Goal: Task Accomplishment & Management: Manage account settings

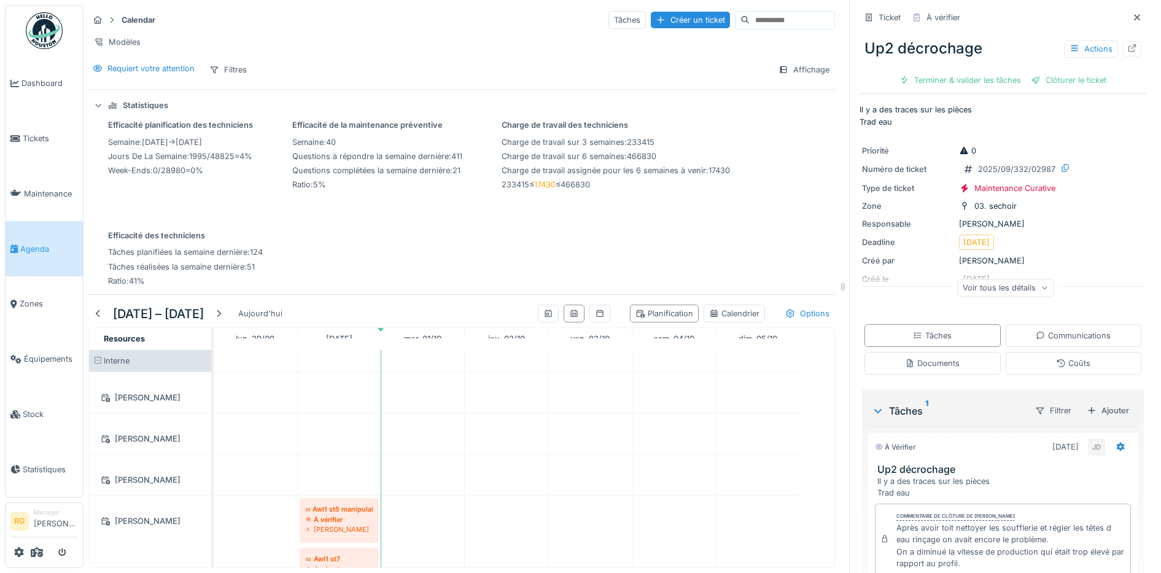
scroll to position [89, 0]
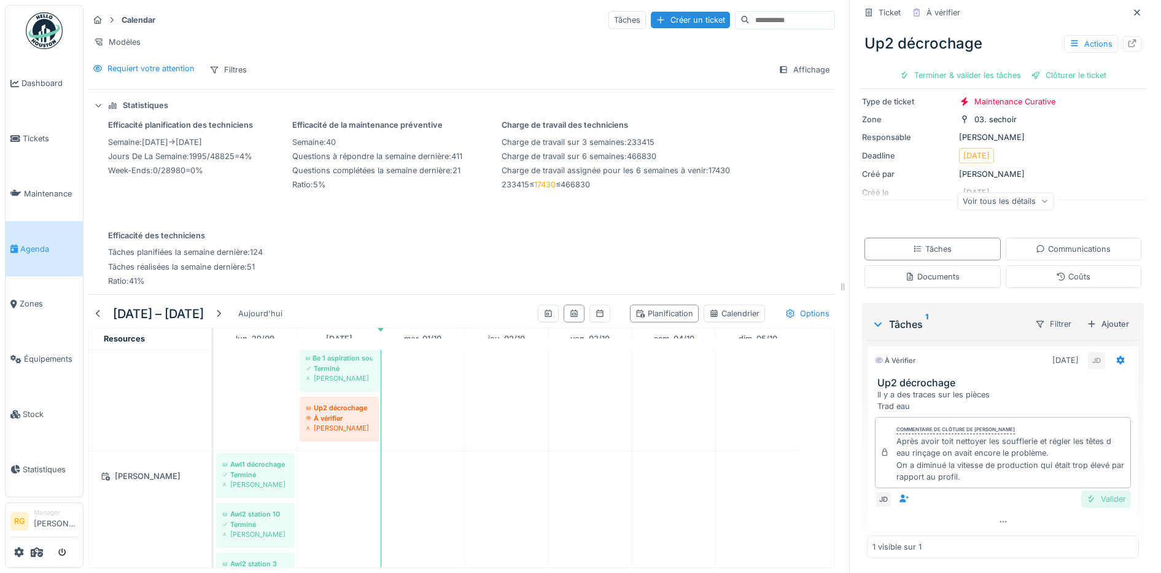
click at [1088, 491] on div "Valider" at bounding box center [1107, 499] width 50 height 17
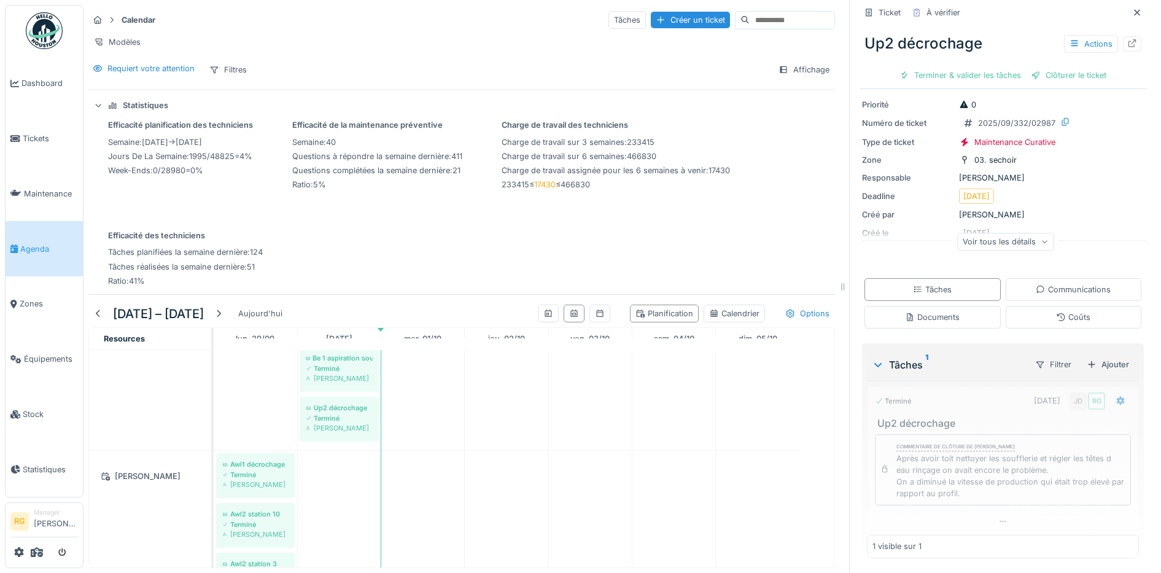
scroll to position [48, 0]
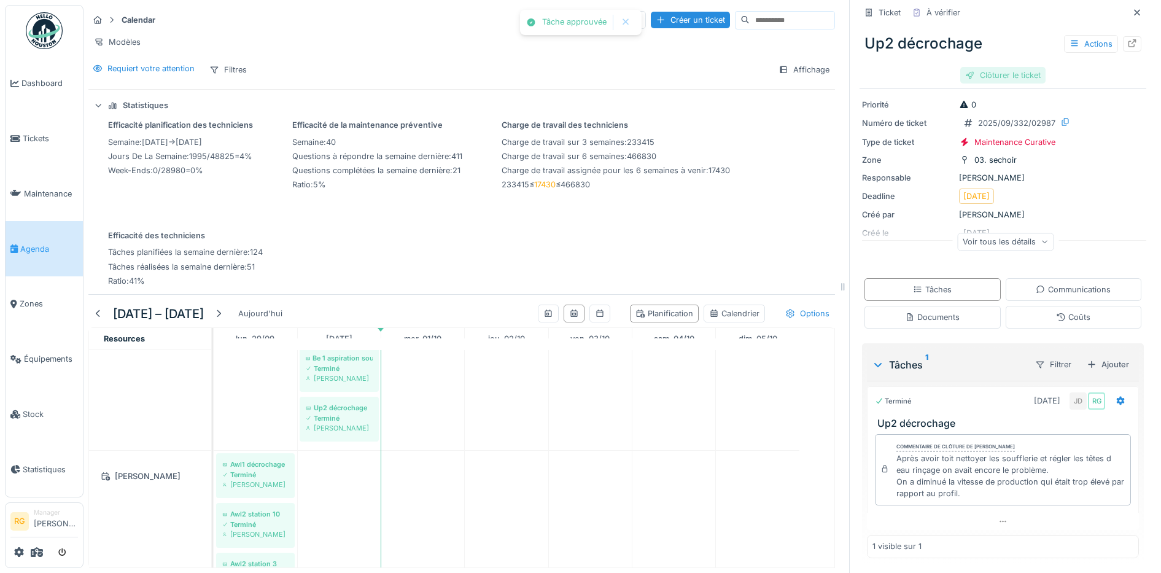
click at [981, 67] on div "Clôturer le ticket" at bounding box center [1003, 75] width 85 height 17
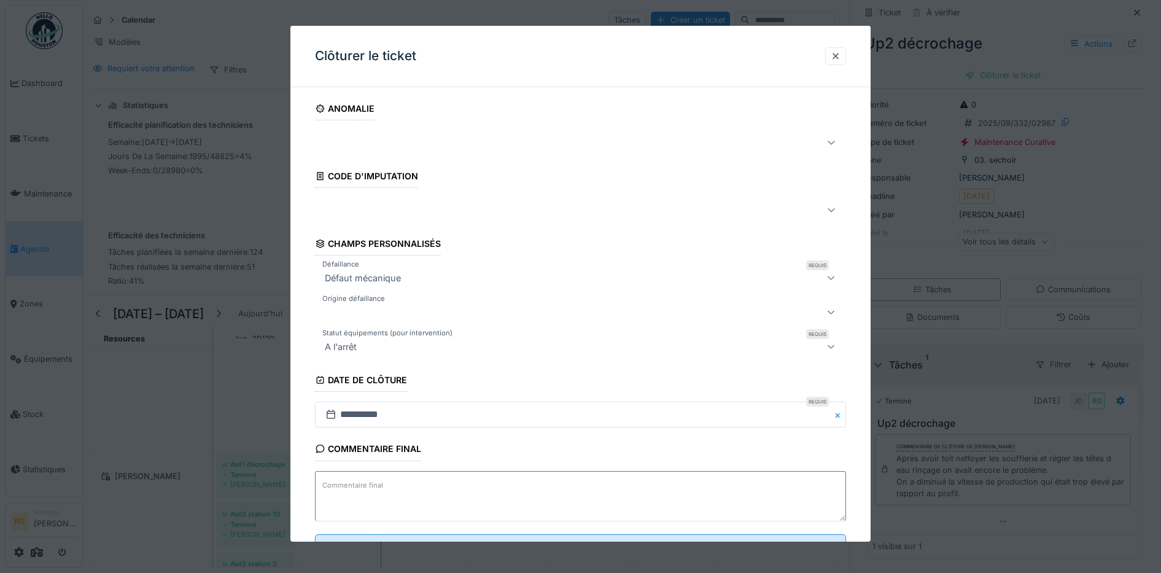
click at [469, 486] on textarea "Commentaire final" at bounding box center [581, 496] width 532 height 50
click at [837, 146] on icon at bounding box center [832, 142] width 10 height 8
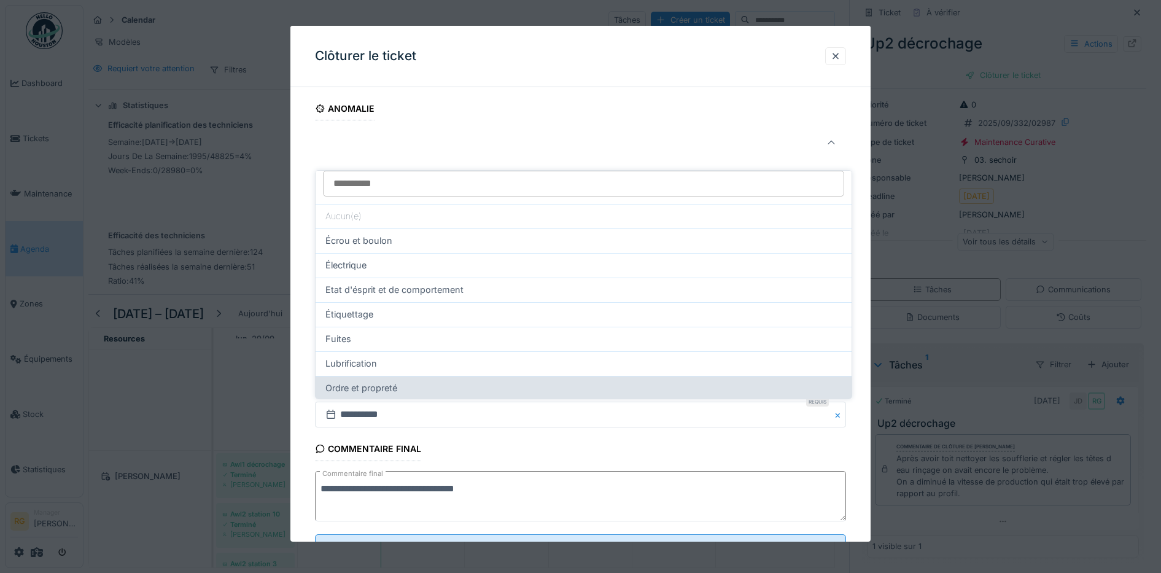
scroll to position [0, 0]
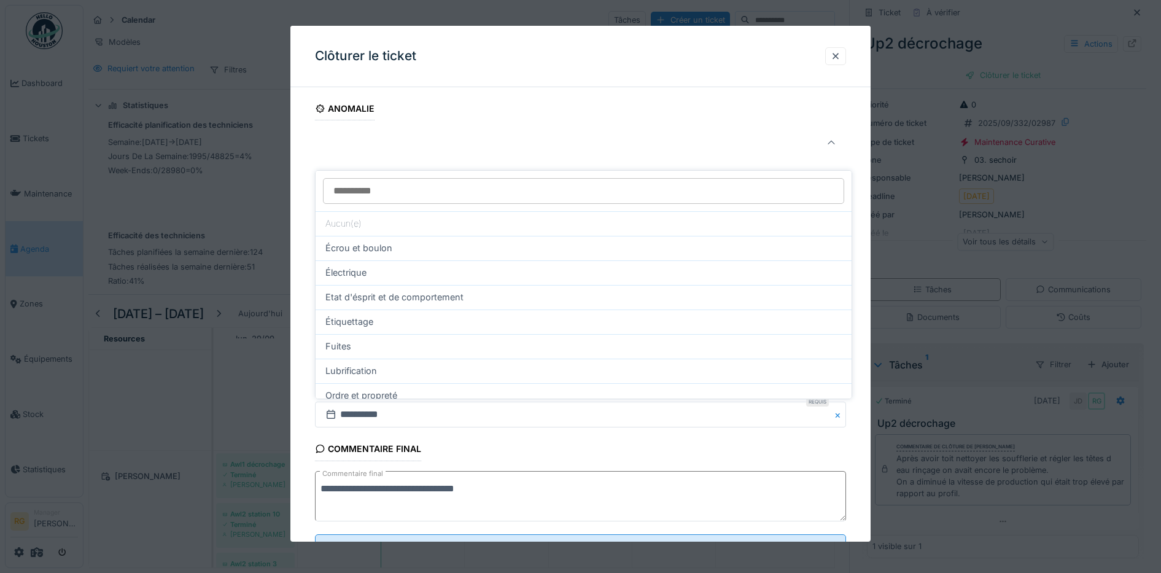
click at [307, 293] on div "**********" at bounding box center [581, 345] width 581 height 497
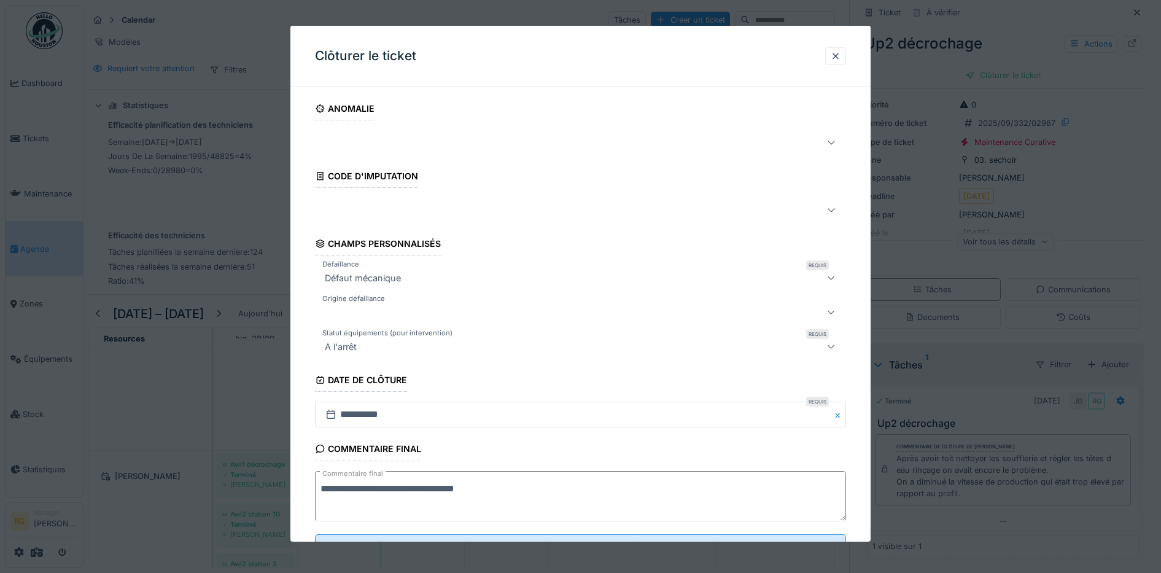
click at [829, 208] on div at bounding box center [831, 210] width 29 height 25
click at [305, 242] on div "**********" at bounding box center [581, 345] width 581 height 497
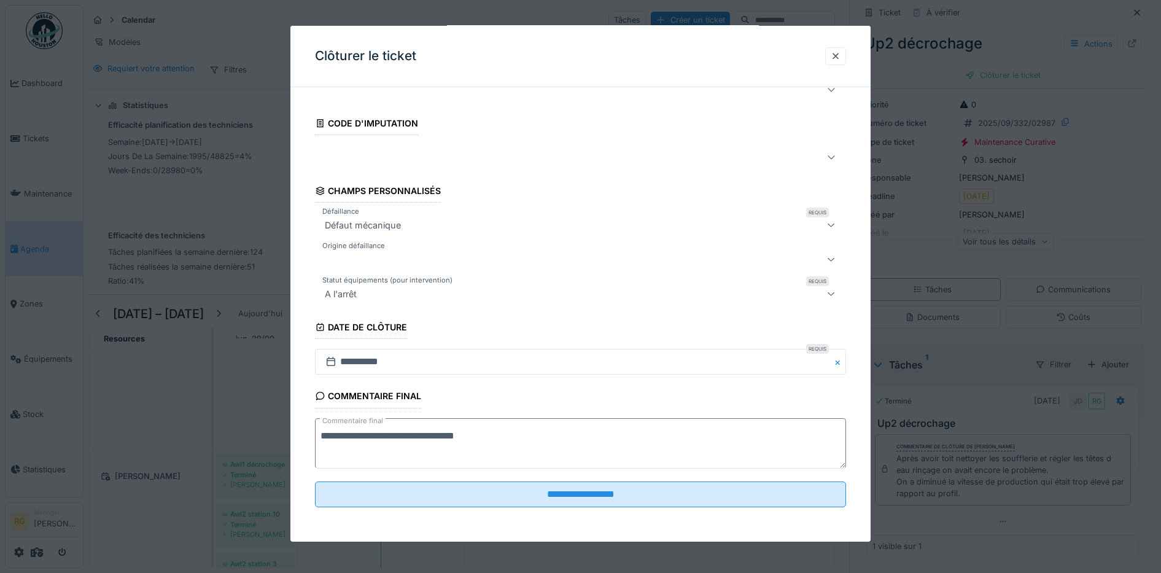
drag, startPoint x: 525, startPoint y: 435, endPoint x: 531, endPoint y: 432, distance: 7.2
click at [530, 432] on textarea "**********" at bounding box center [581, 443] width 532 height 50
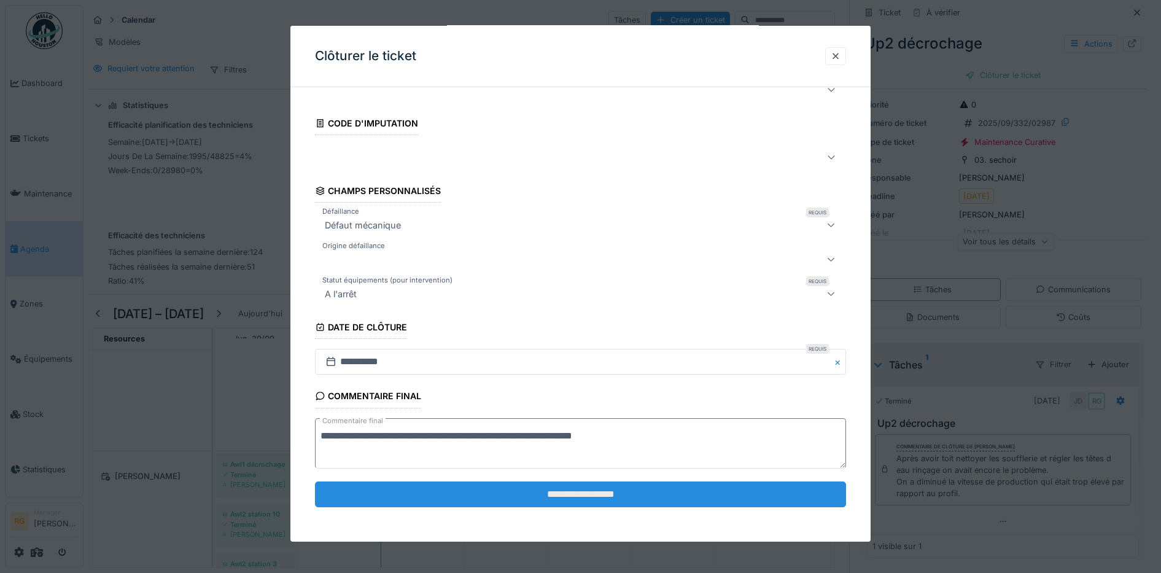
type textarea "**********"
click at [621, 497] on input "**********" at bounding box center [581, 495] width 532 height 26
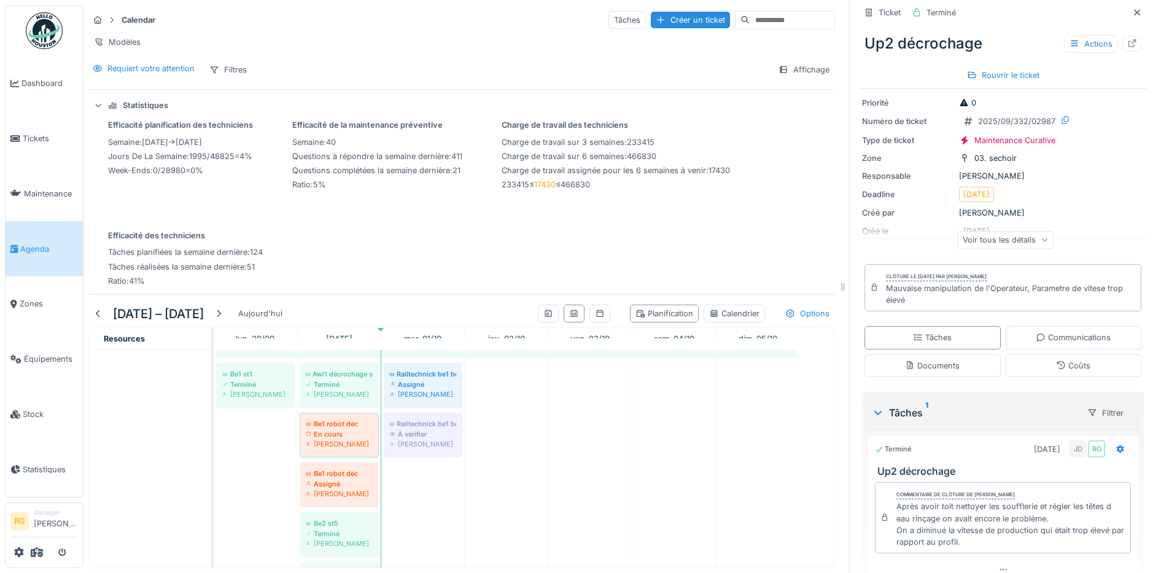
scroll to position [1689, 0]
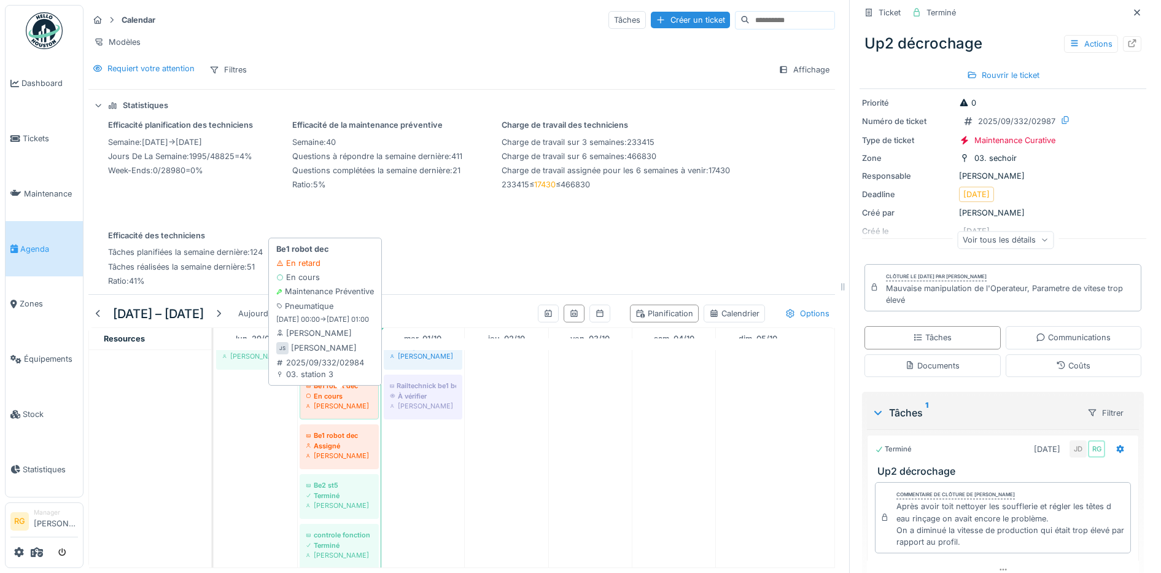
click at [335, 397] on div "En cours" at bounding box center [339, 396] width 67 height 10
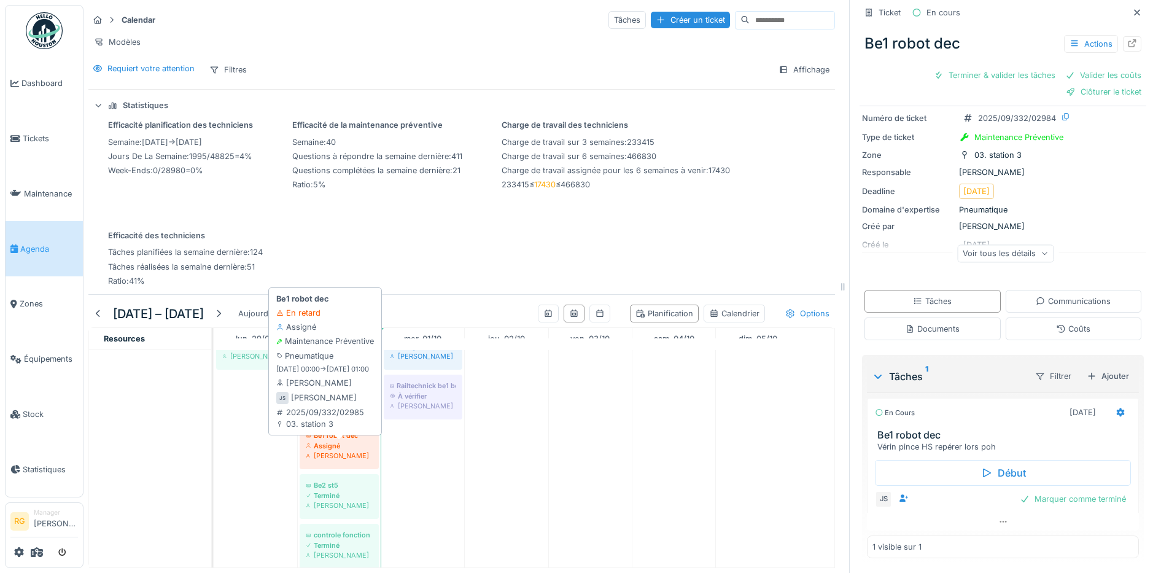
click at [338, 441] on div "Assigné" at bounding box center [339, 446] width 67 height 10
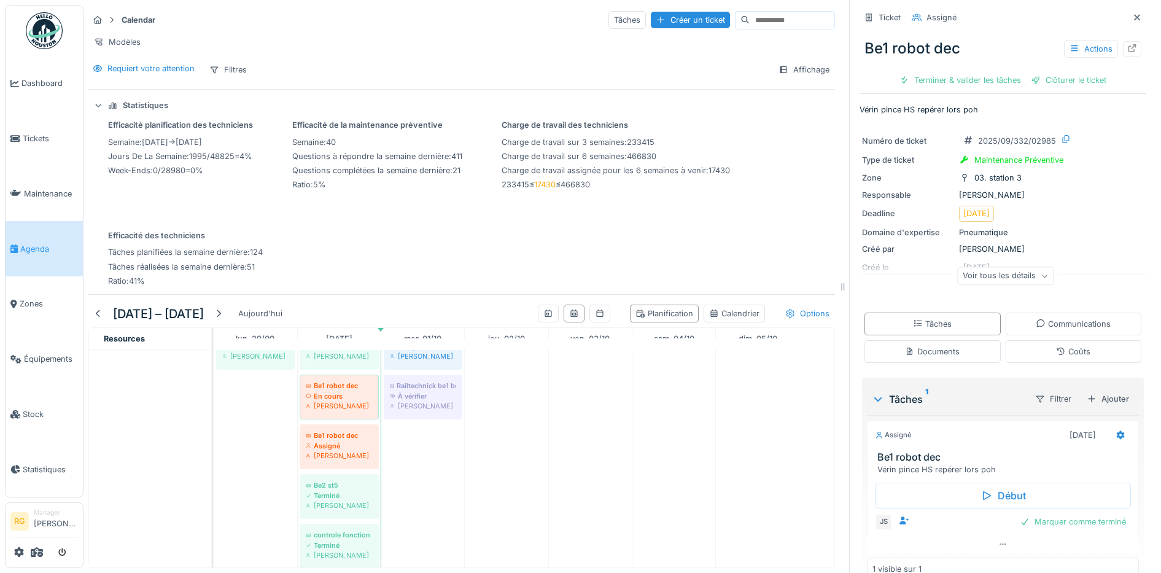
scroll to position [25, 0]
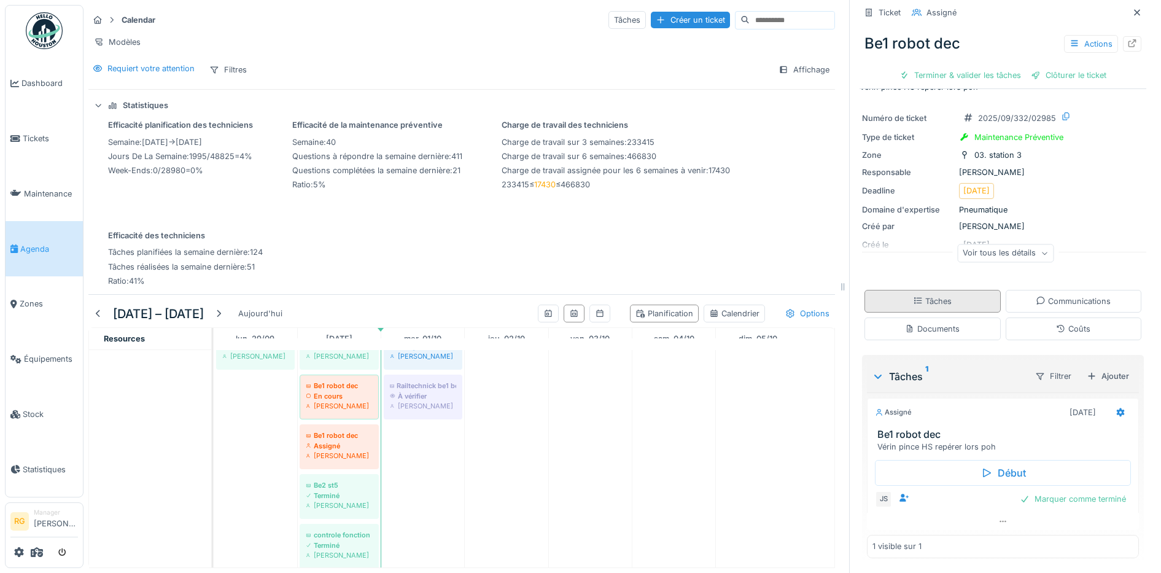
click at [929, 323] on div "Documents" at bounding box center [932, 329] width 55 height 12
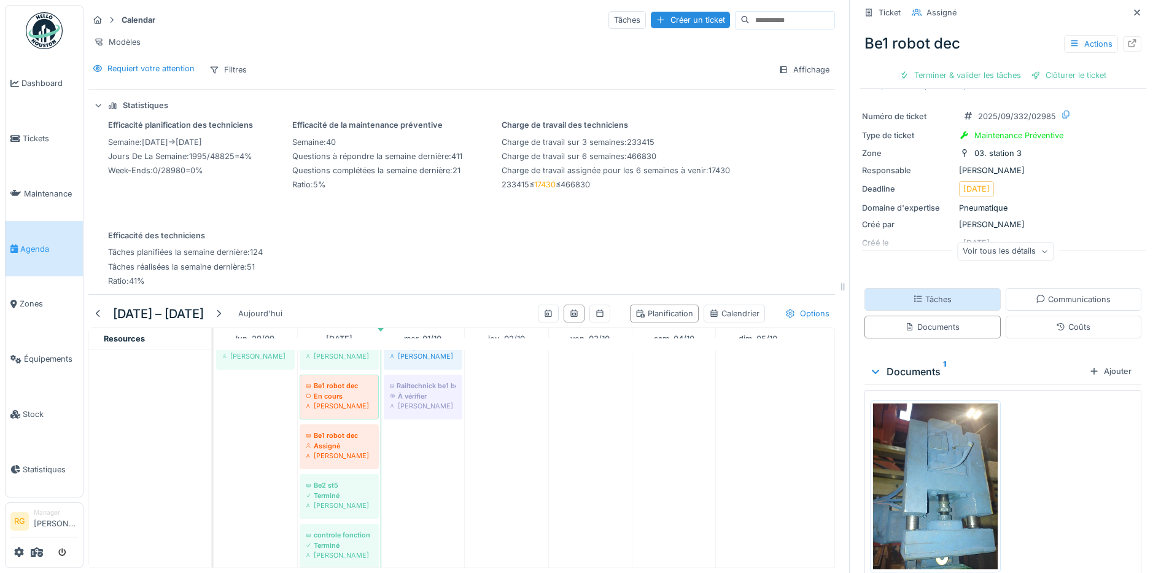
scroll to position [0, 0]
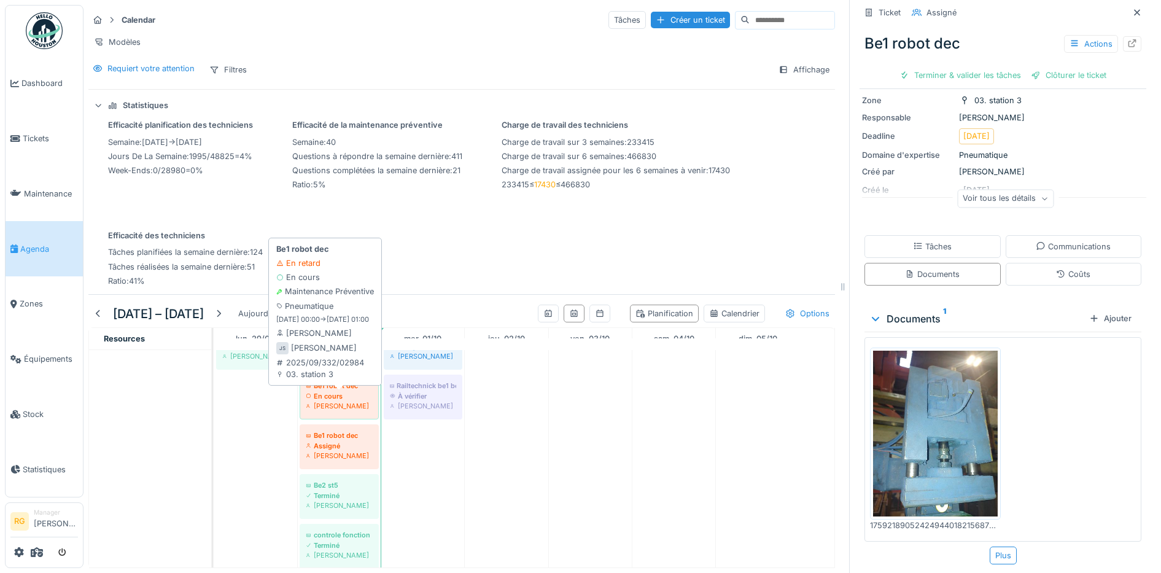
click at [338, 397] on div "En cours" at bounding box center [339, 396] width 67 height 10
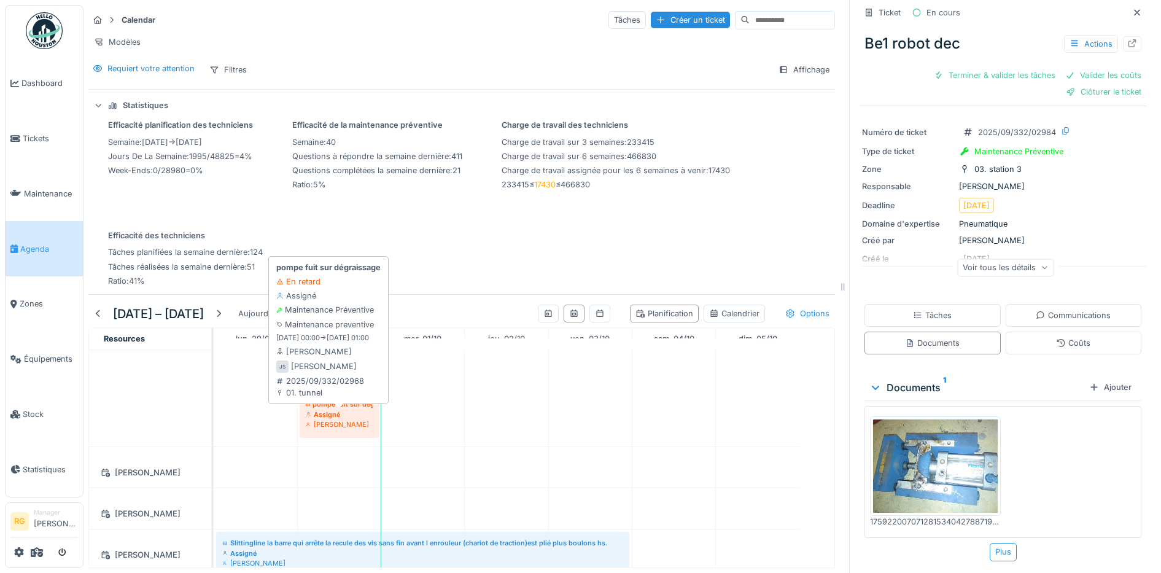
click at [337, 421] on div "Jeremy Six" at bounding box center [339, 424] width 67 height 10
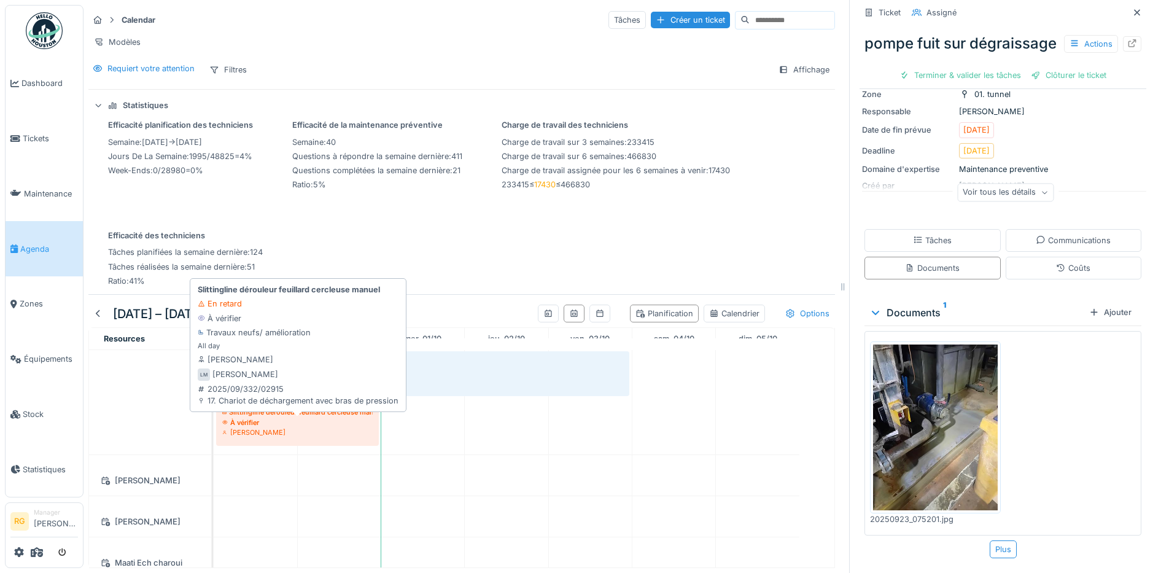
click at [292, 425] on div "À vérifier" at bounding box center [297, 423] width 150 height 10
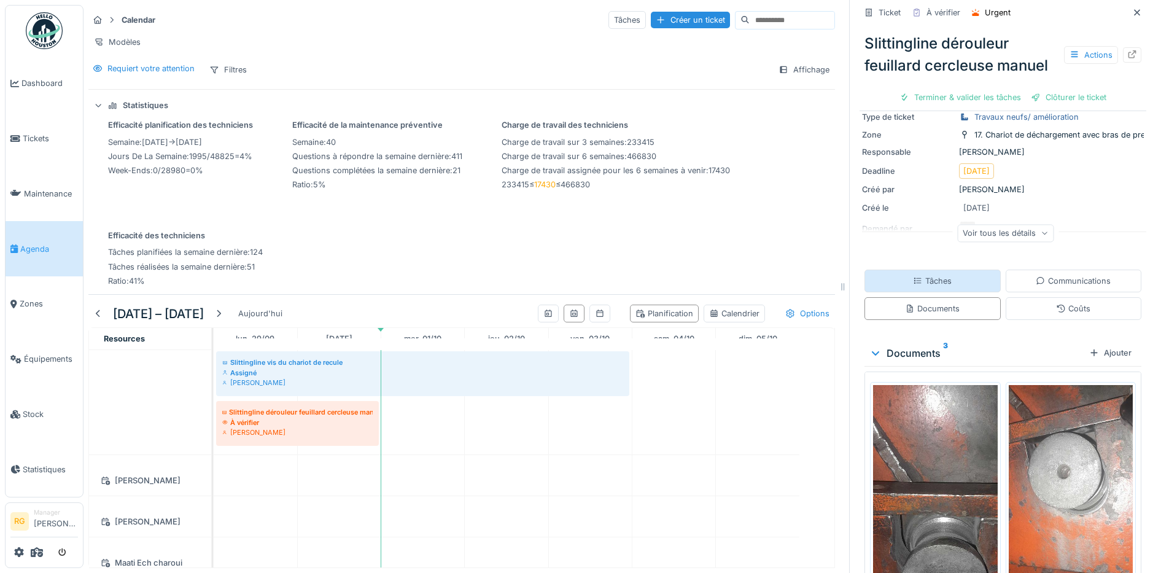
click at [942, 271] on div "Tâches" at bounding box center [933, 281] width 136 height 23
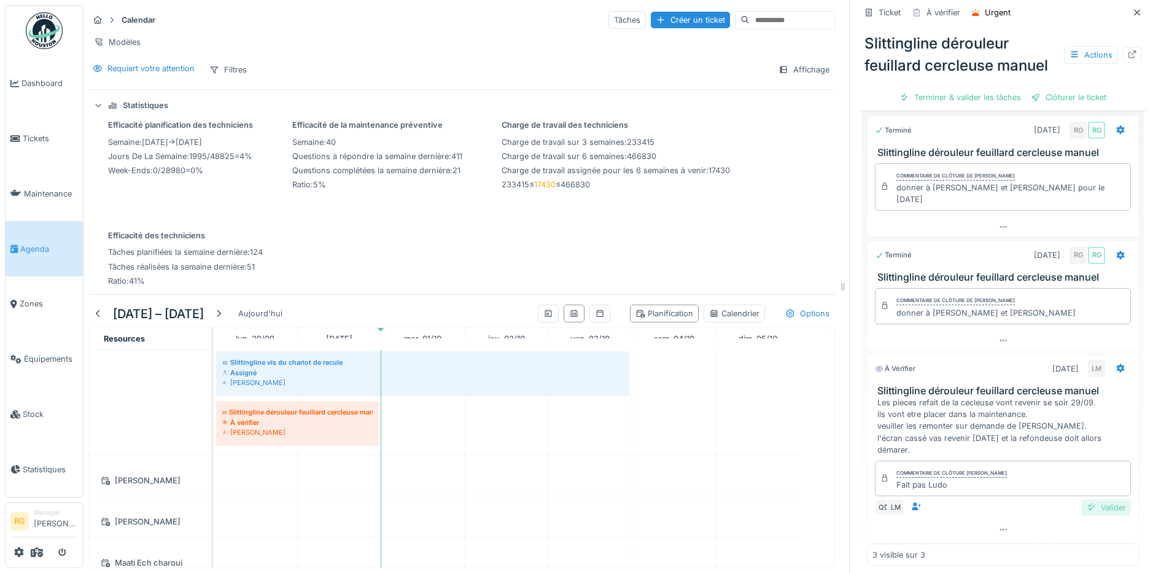
click at [1087, 499] on div "Valider" at bounding box center [1107, 507] width 50 height 17
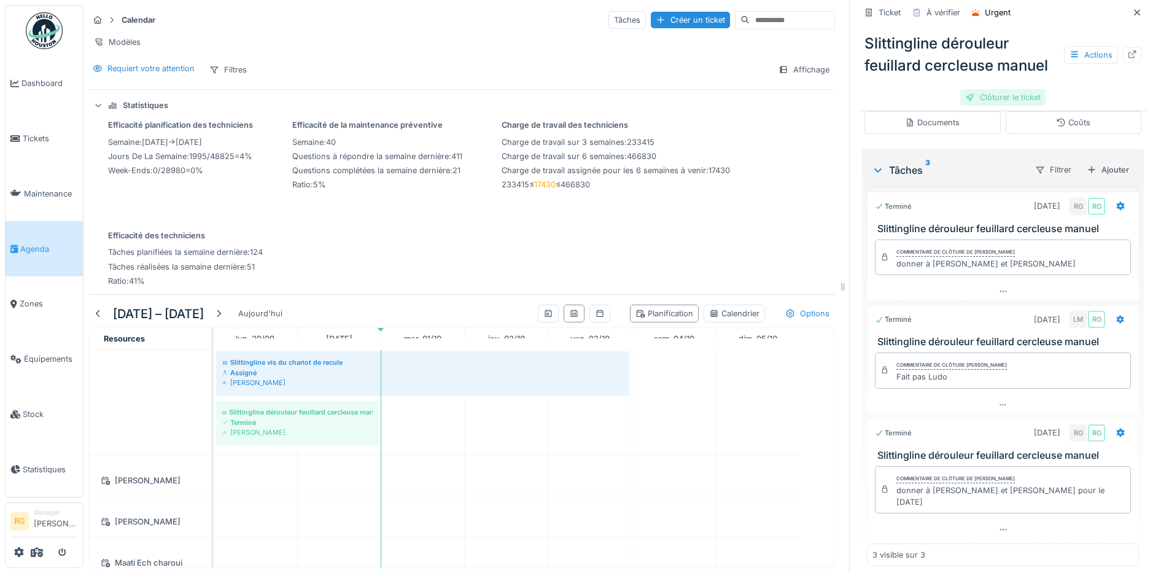
click at [984, 89] on div "Clôturer le ticket" at bounding box center [1003, 97] width 85 height 17
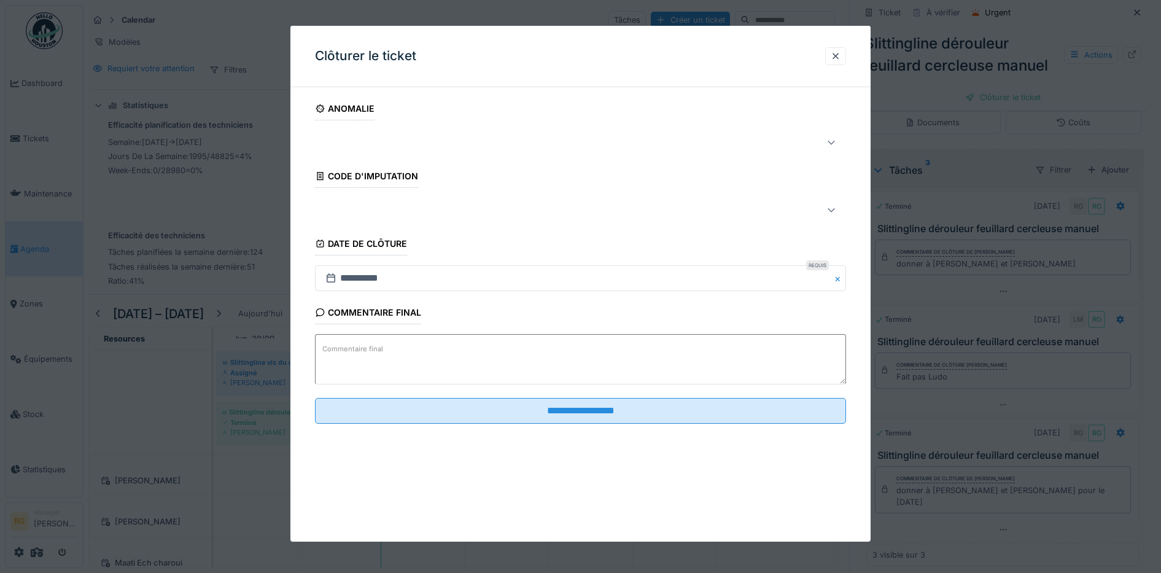
click at [459, 356] on textarea "Commentaire final" at bounding box center [581, 359] width 532 height 50
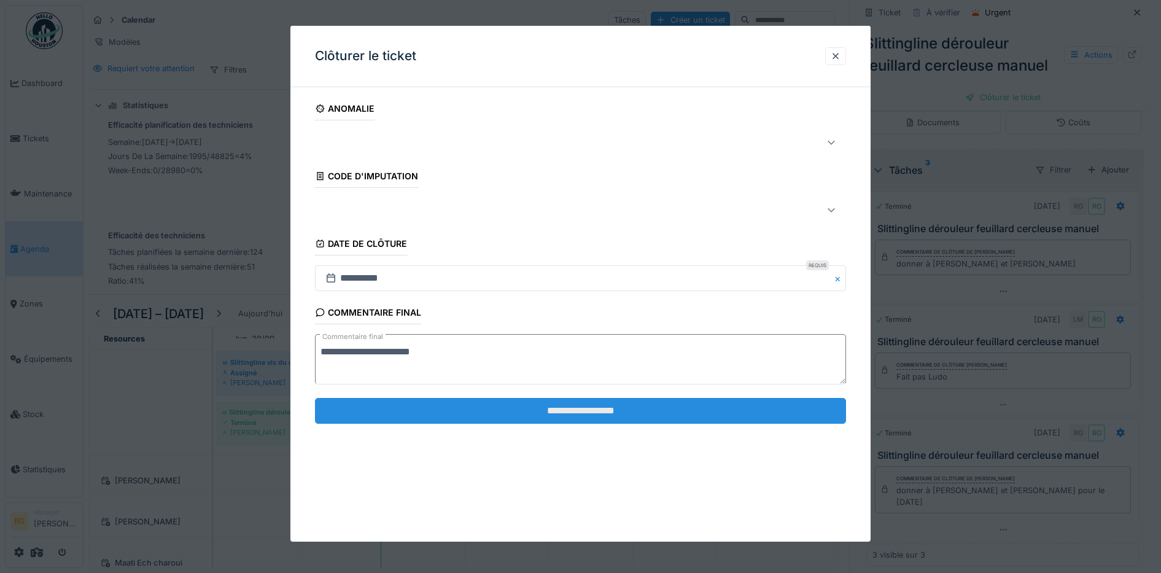
type textarea "**********"
click at [520, 415] on input "**********" at bounding box center [581, 411] width 532 height 26
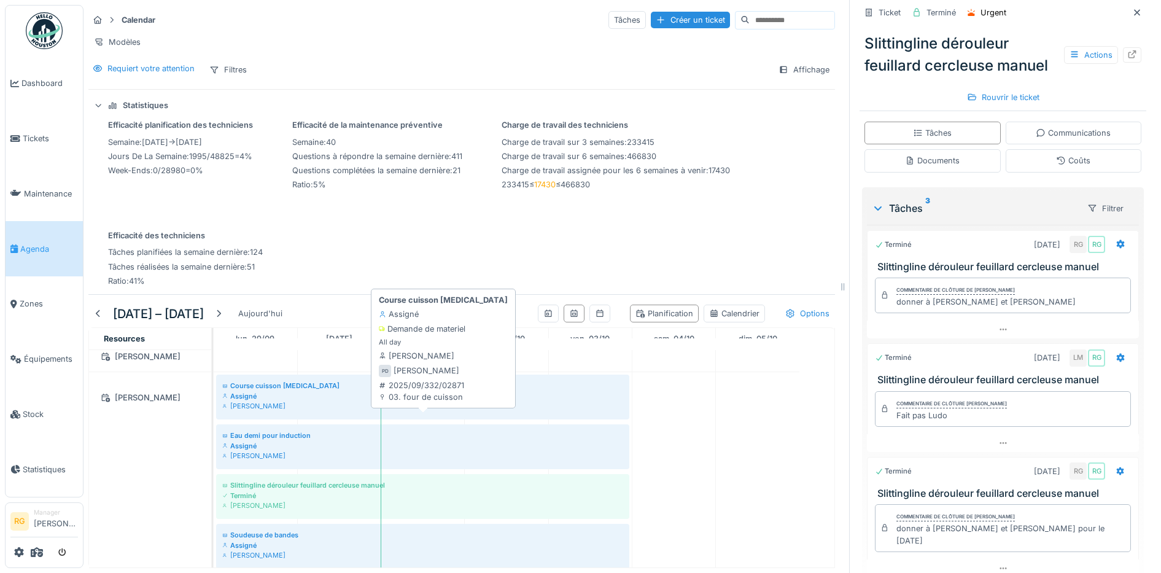
scroll to position [2457, 0]
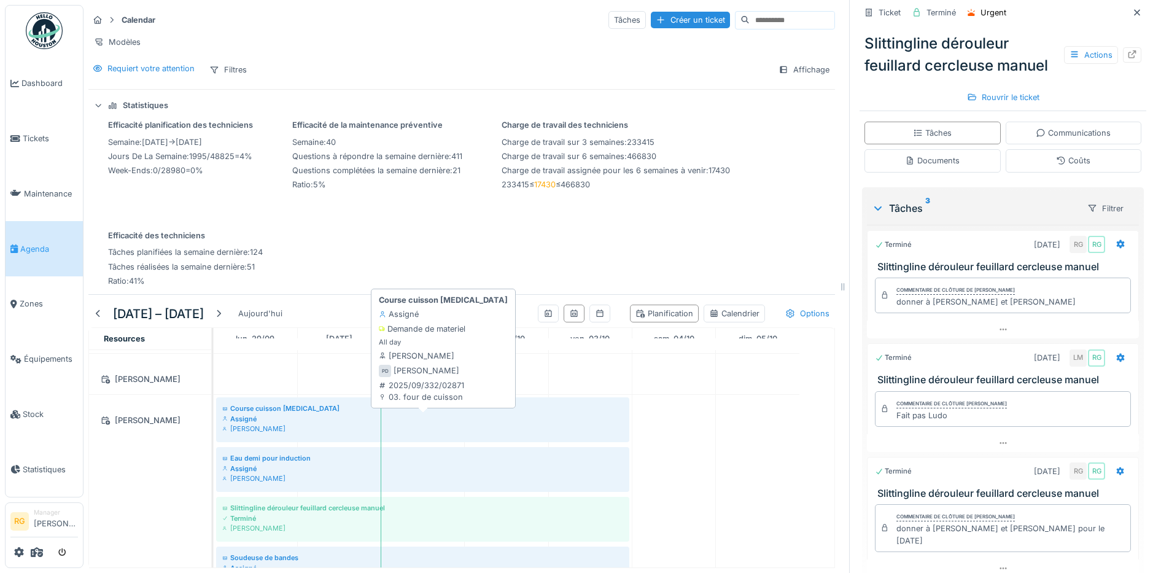
click at [288, 420] on div "Assigné" at bounding box center [422, 419] width 401 height 10
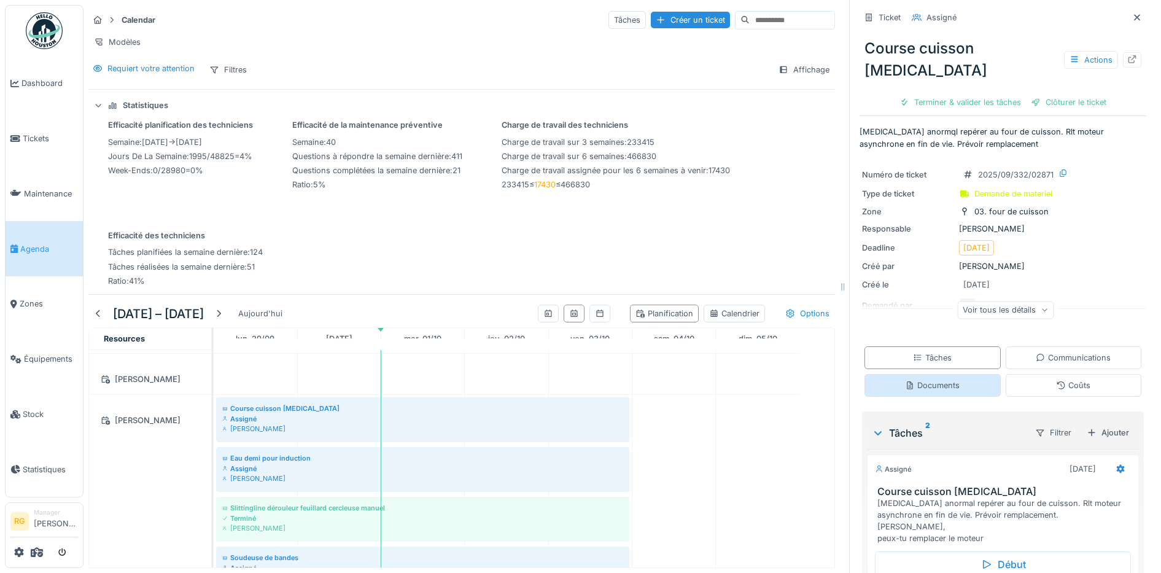
click at [918, 380] on div "Documents" at bounding box center [932, 386] width 55 height 12
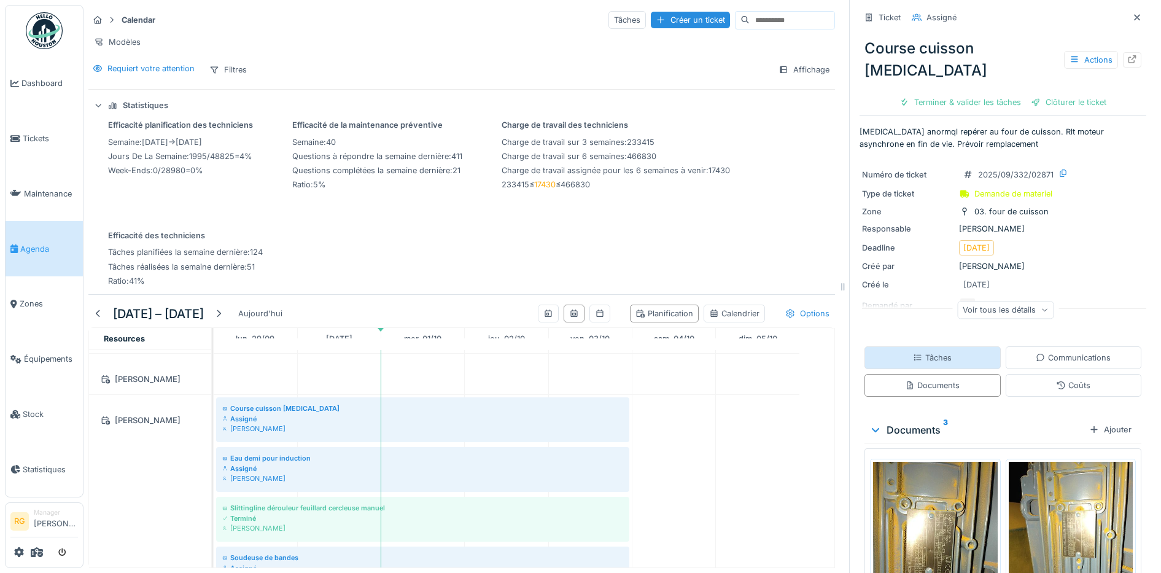
click at [926, 352] on div "Tâches" at bounding box center [932, 358] width 39 height 12
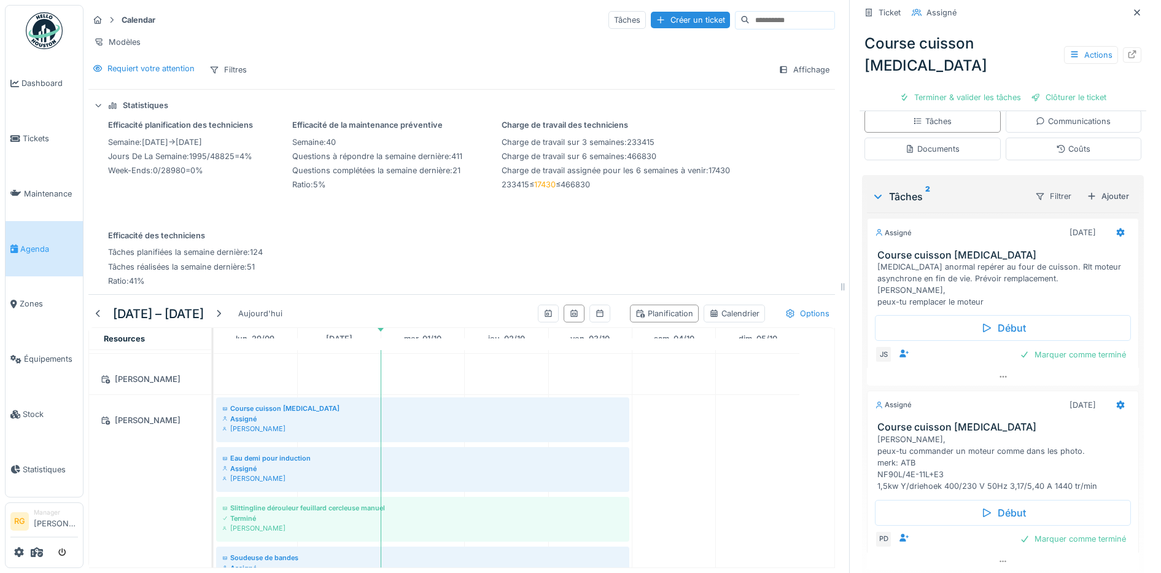
scroll to position [257, 0]
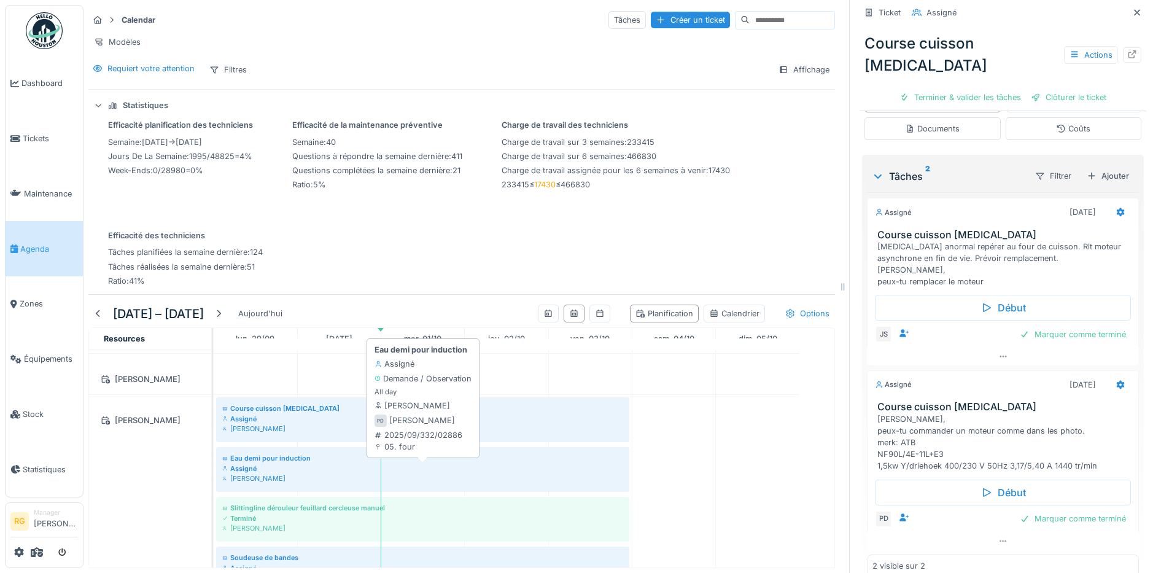
click at [290, 470] on div "Assigné" at bounding box center [422, 469] width 401 height 10
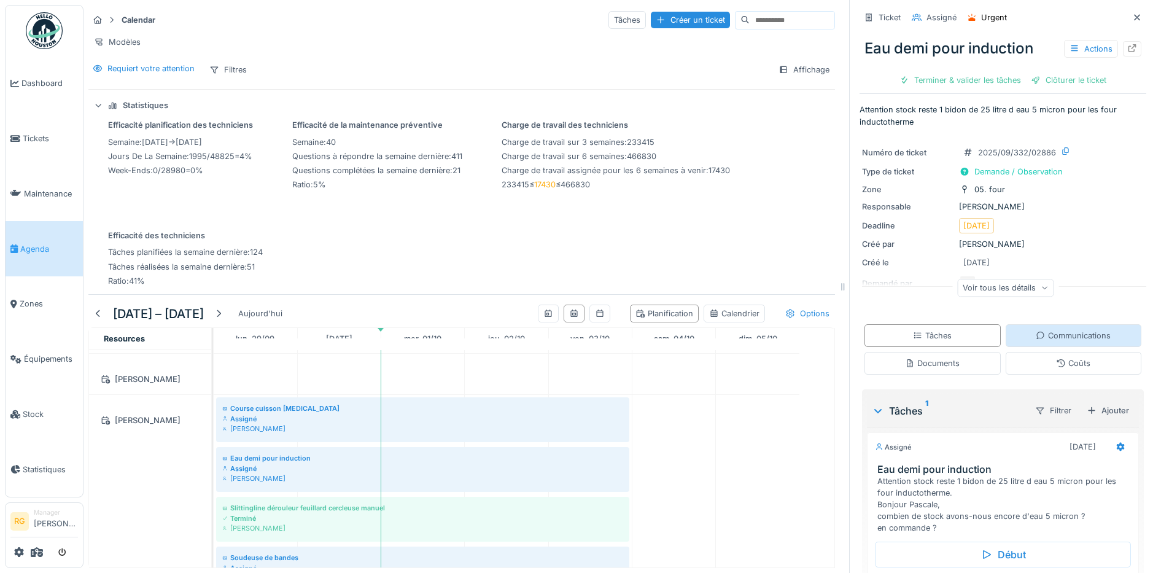
click at [1061, 330] on div "Communications" at bounding box center [1073, 336] width 75 height 12
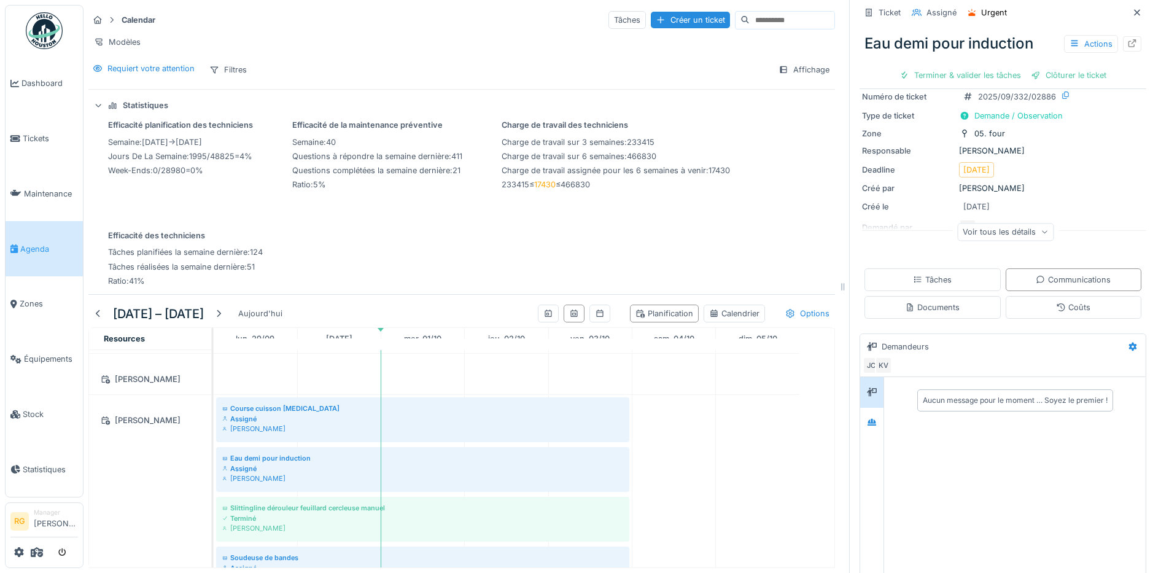
scroll to position [84, 0]
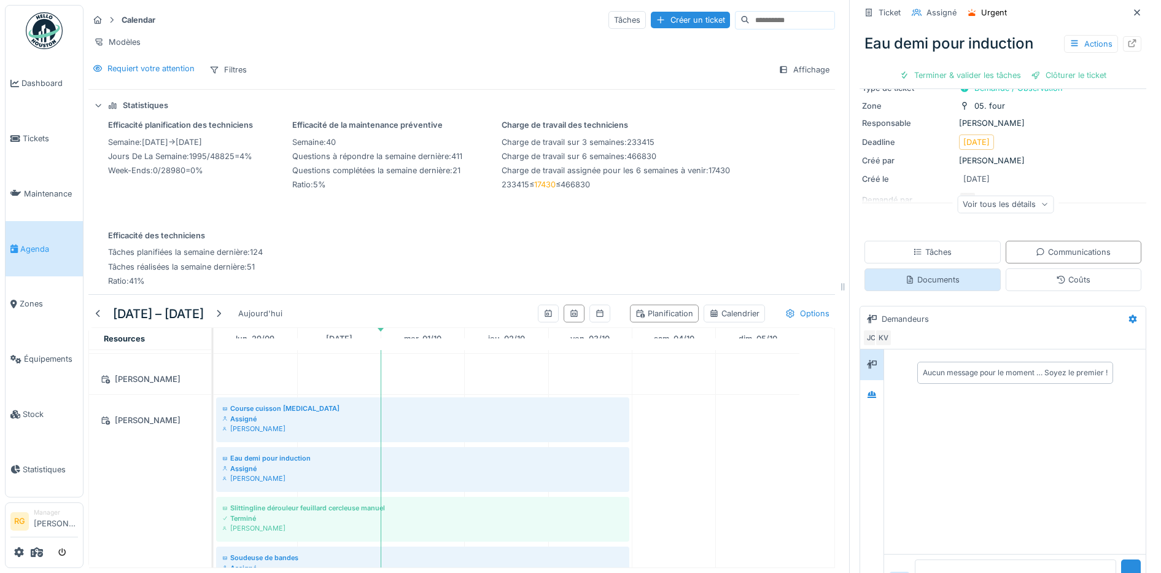
click at [918, 274] on div "Documents" at bounding box center [932, 280] width 55 height 12
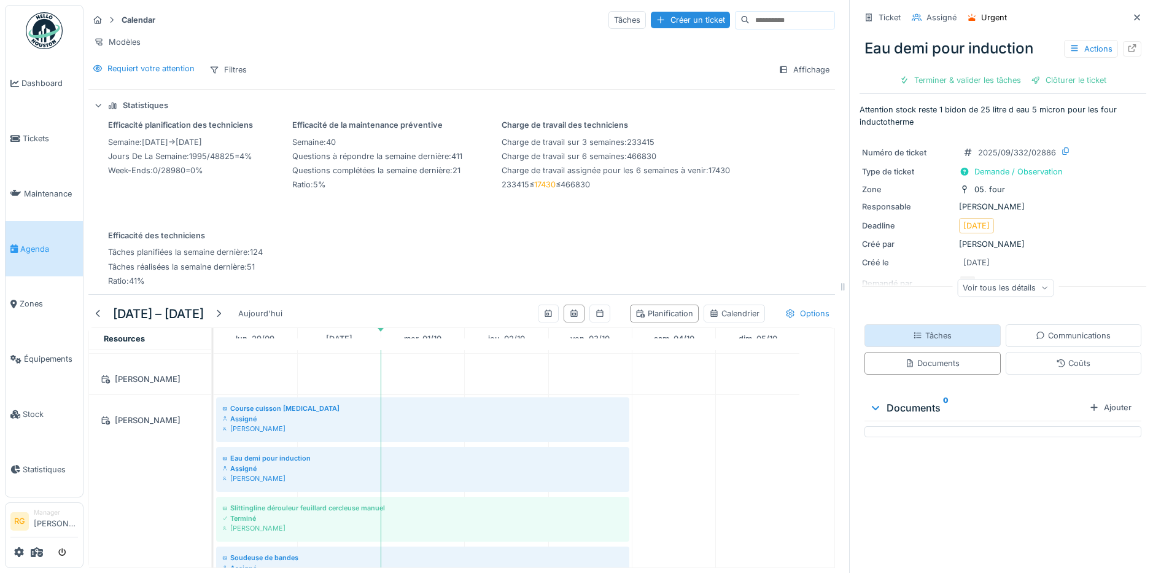
click at [917, 330] on div "Tâches" at bounding box center [932, 336] width 39 height 12
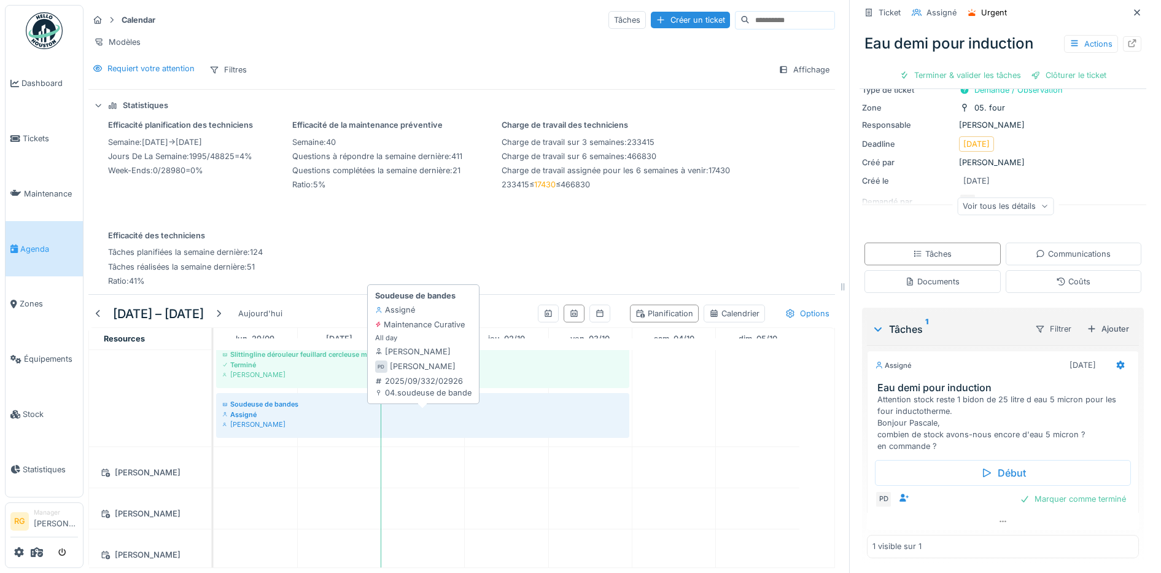
click at [310, 416] on div "Assigné" at bounding box center [422, 415] width 401 height 10
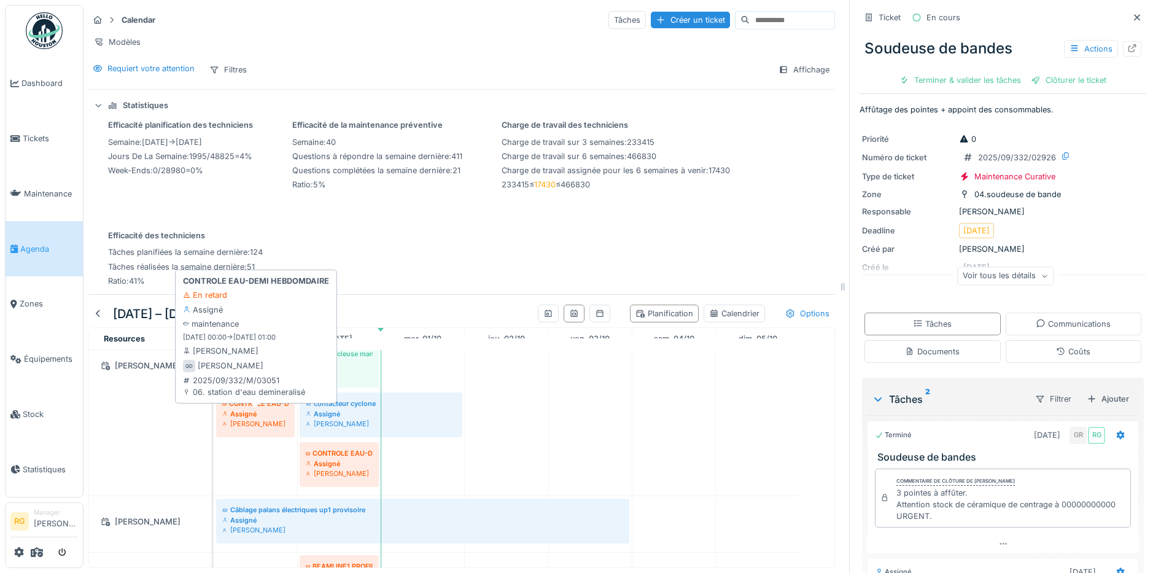
click at [262, 414] on div "Assigné" at bounding box center [255, 414] width 66 height 10
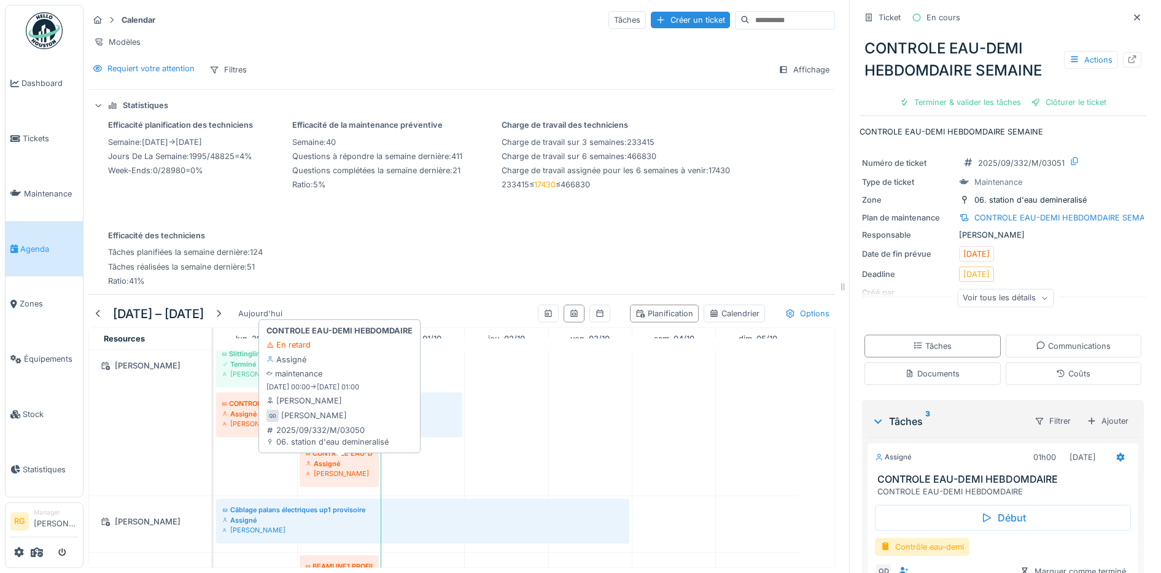
click at [340, 462] on div "Assigné" at bounding box center [339, 464] width 67 height 10
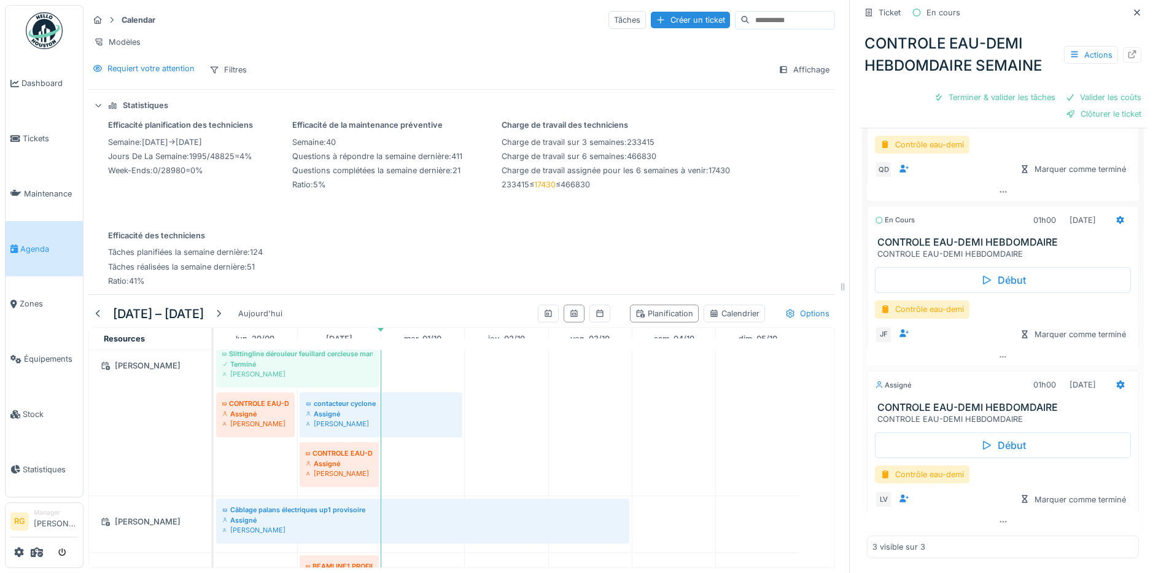
scroll to position [423, 0]
click at [326, 415] on div "Assigné" at bounding box center [381, 414] width 150 height 10
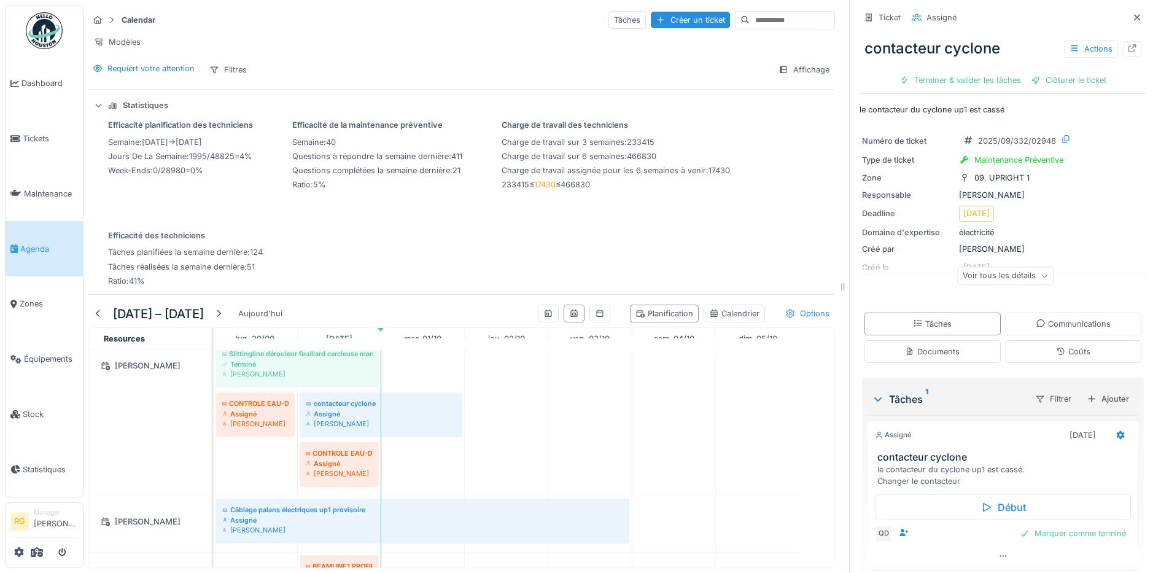
click at [1042, 275] on icon at bounding box center [1044, 276] width 5 height 3
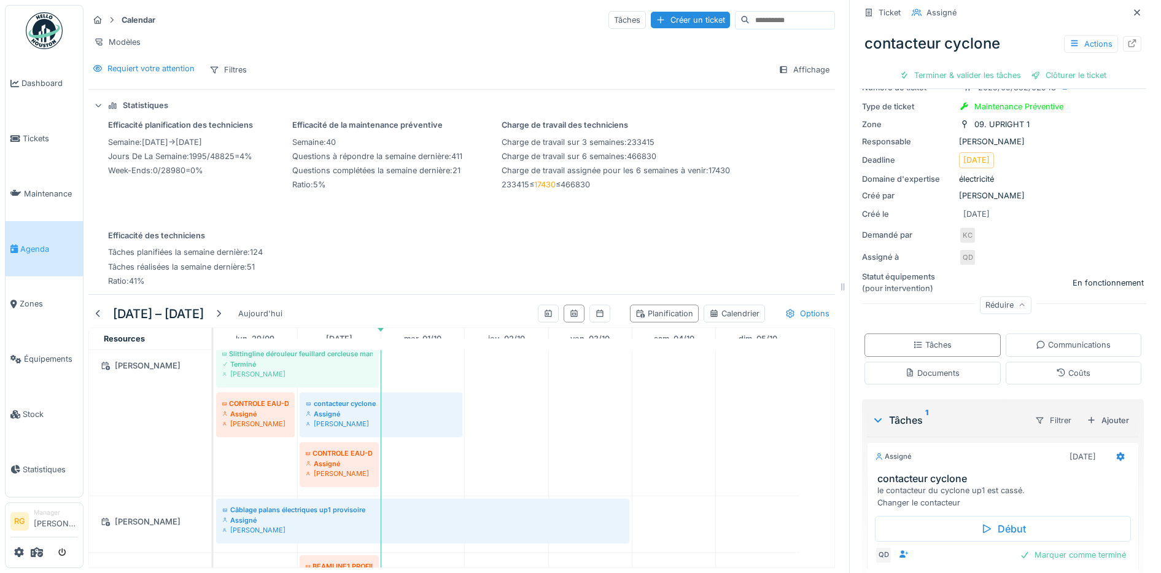
scroll to position [110, 0]
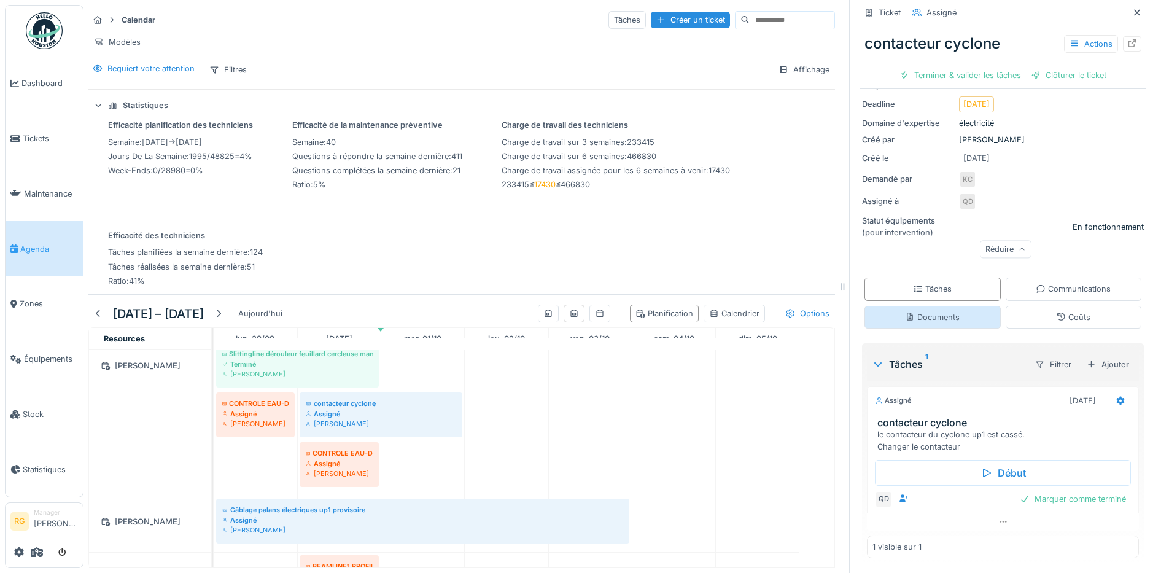
click at [939, 311] on div "Documents" at bounding box center [932, 317] width 55 height 12
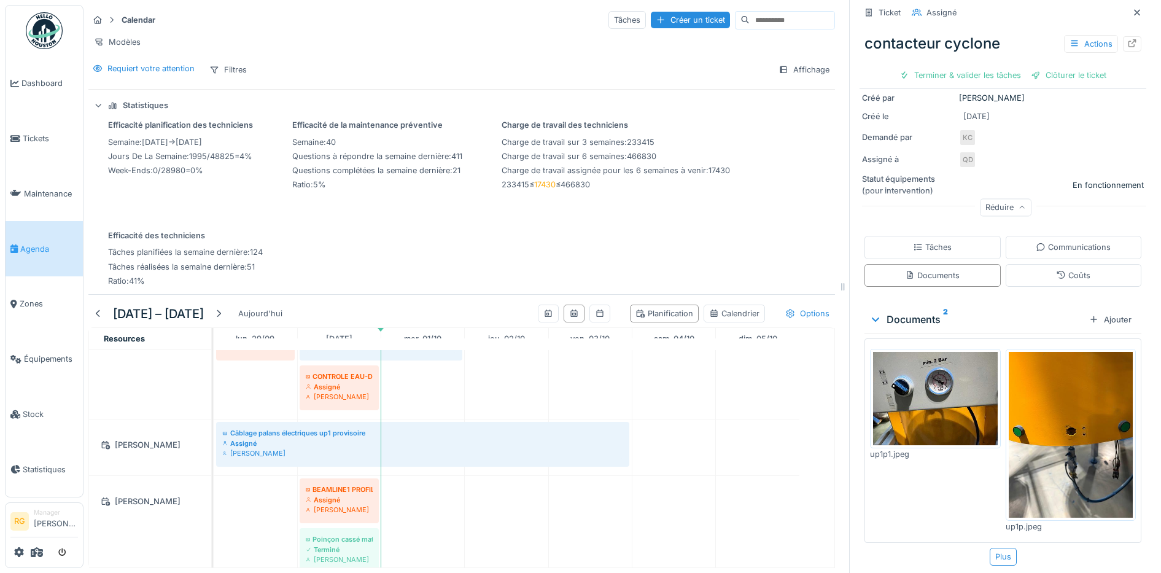
scroll to position [2994, 0]
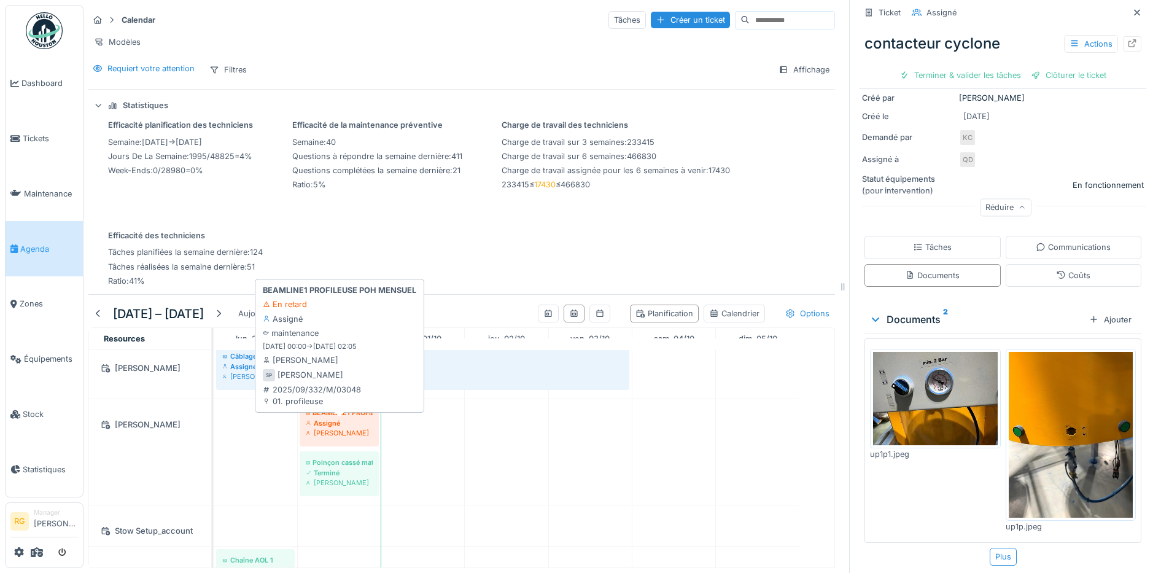
click at [346, 423] on div "Assigné" at bounding box center [339, 423] width 67 height 10
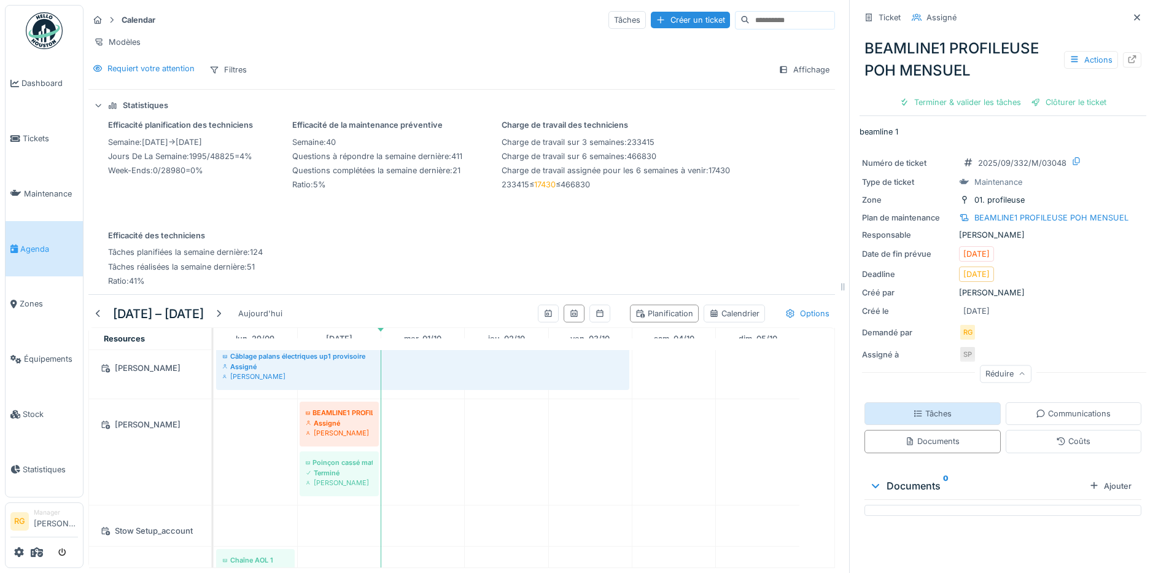
click at [945, 405] on div "Tâches" at bounding box center [933, 413] width 136 height 23
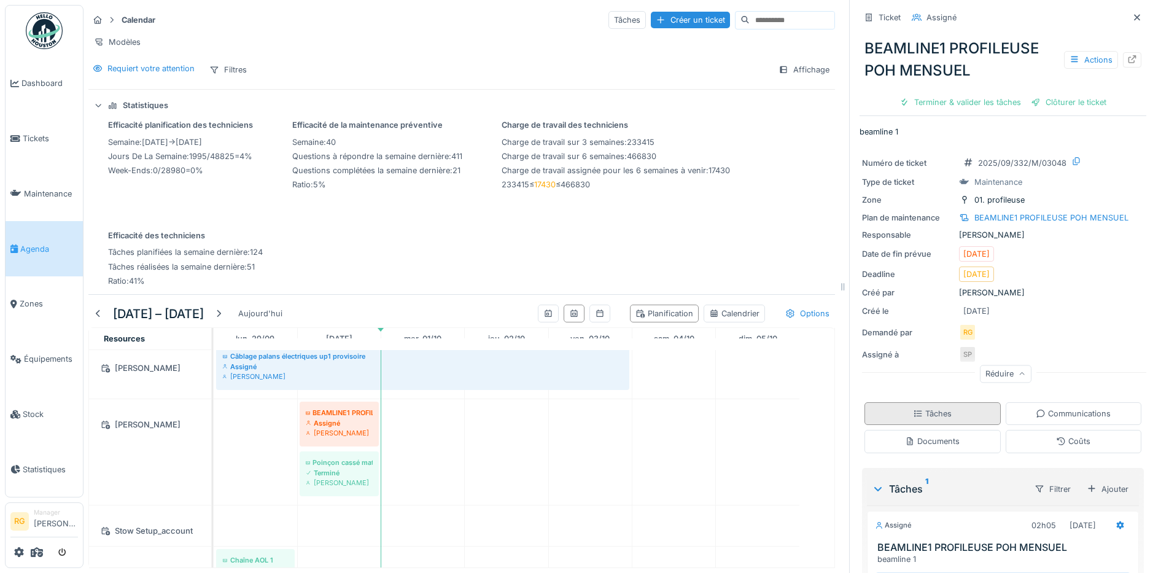
scroll to position [141, 0]
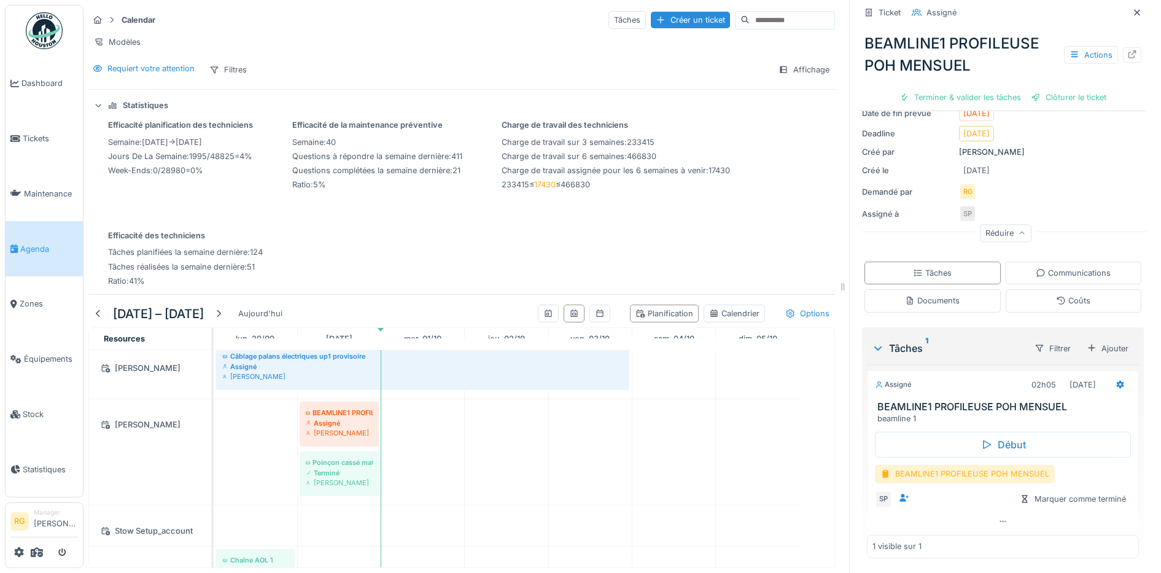
click at [939, 465] on div "BEAMLINE1 PROFILEUSE POH MENSUEL" at bounding box center [965, 474] width 180 height 18
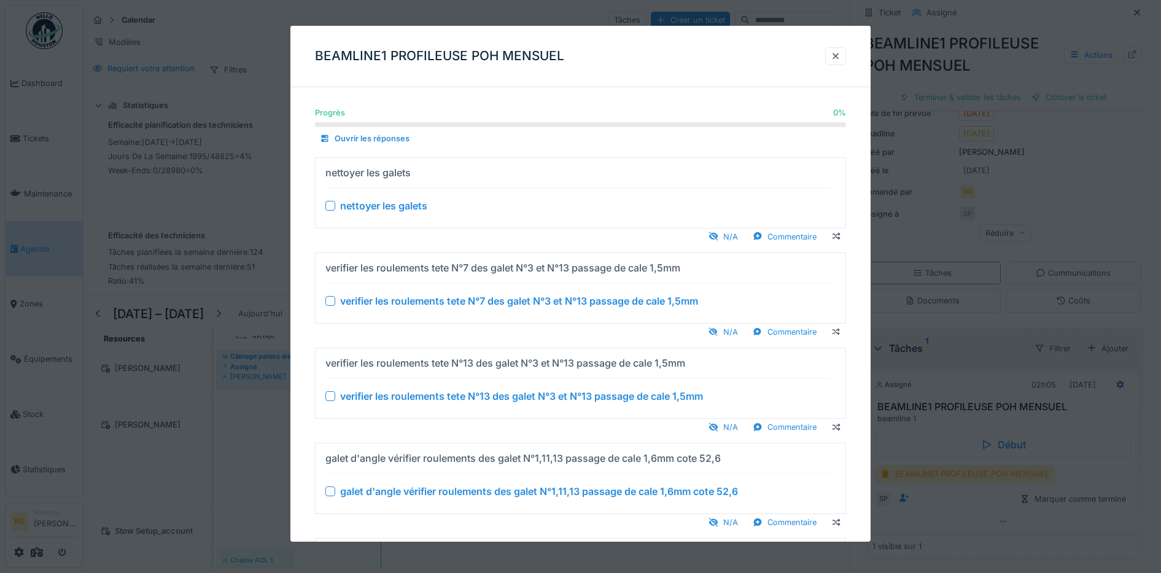
click at [331, 208] on div at bounding box center [331, 206] width 10 height 10
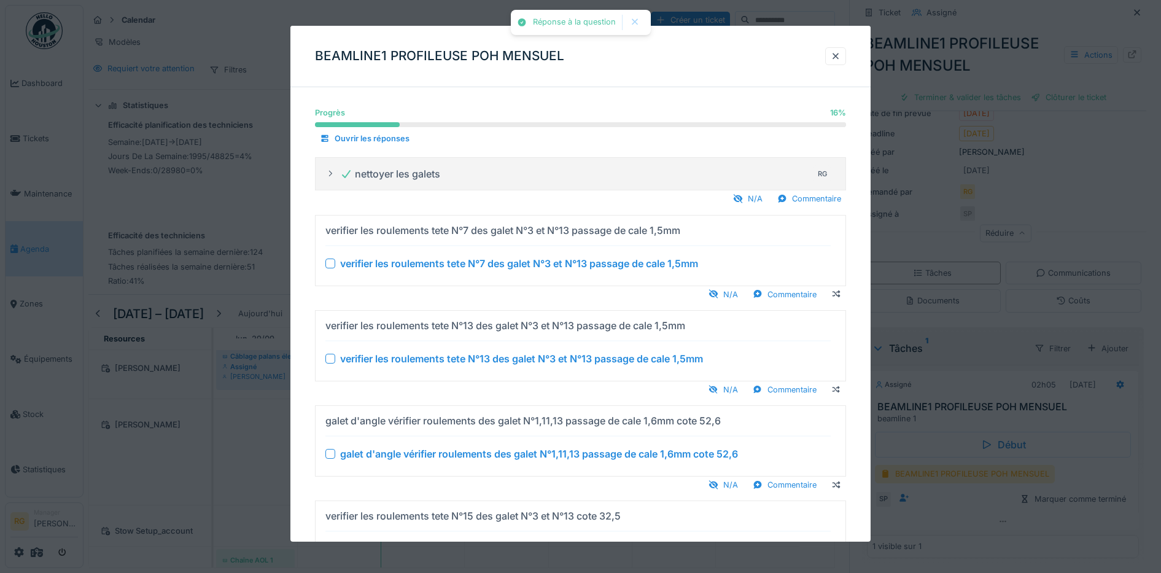
click at [328, 263] on div at bounding box center [331, 264] width 10 height 10
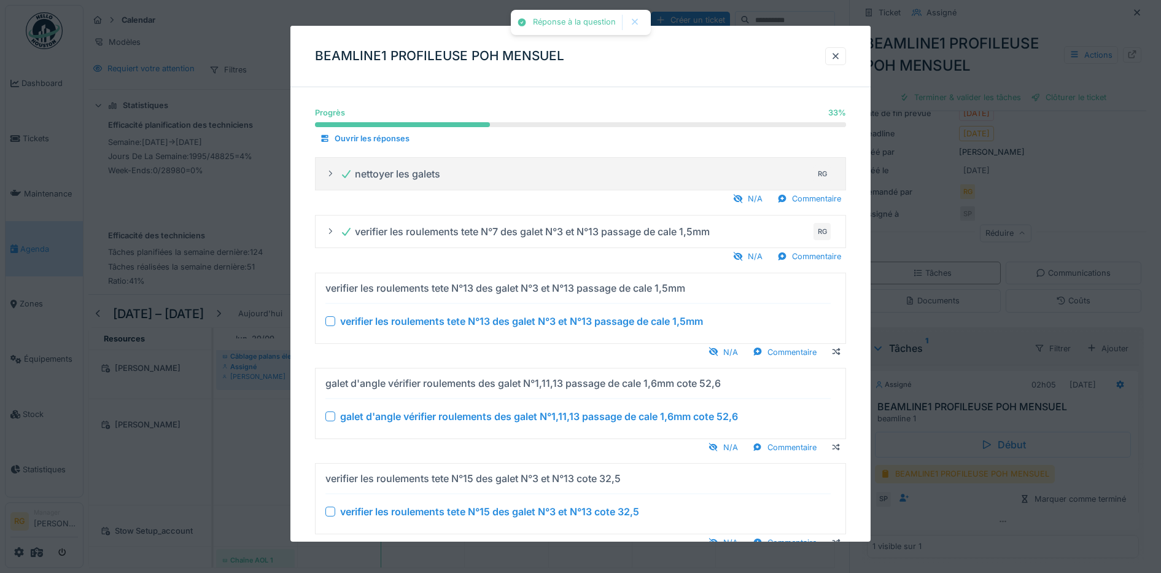
click at [332, 321] on div at bounding box center [331, 321] width 10 height 10
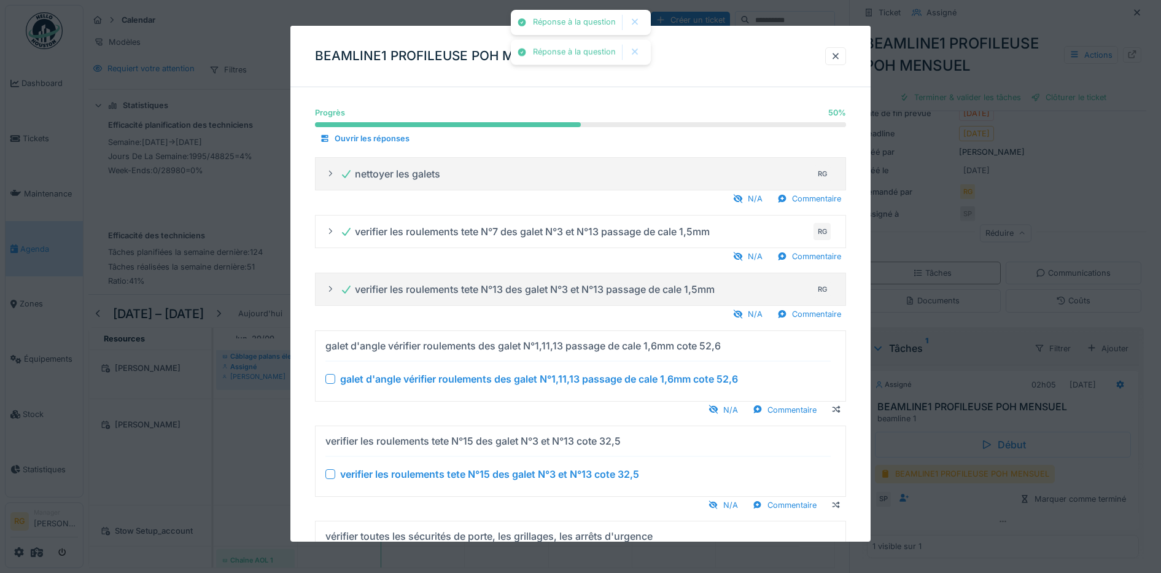
click at [329, 381] on div at bounding box center [331, 379] width 10 height 10
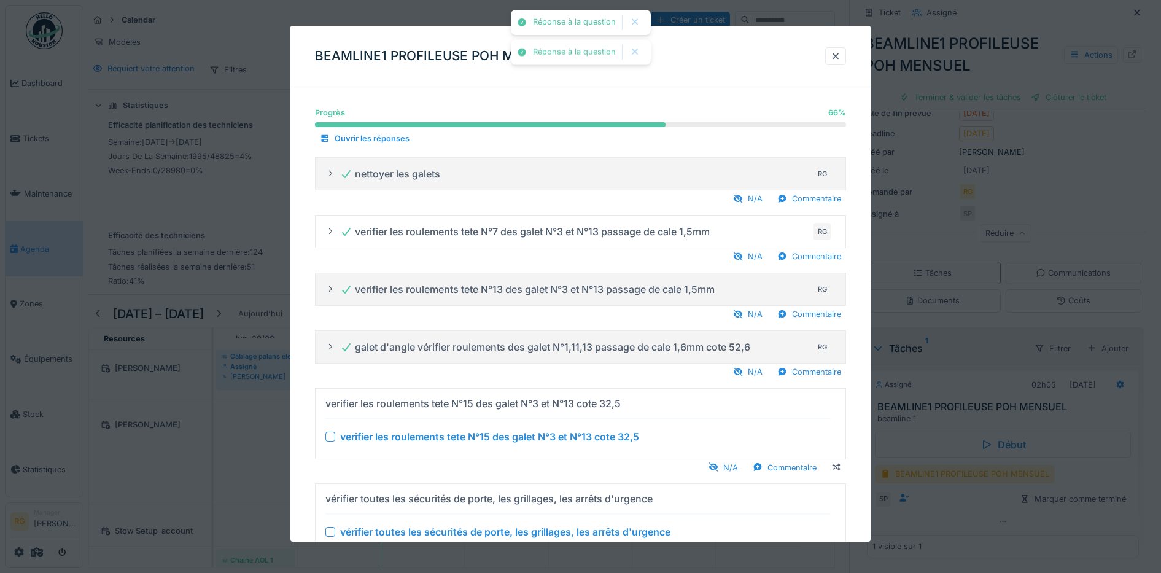
click at [329, 436] on div at bounding box center [331, 436] width 10 height 10
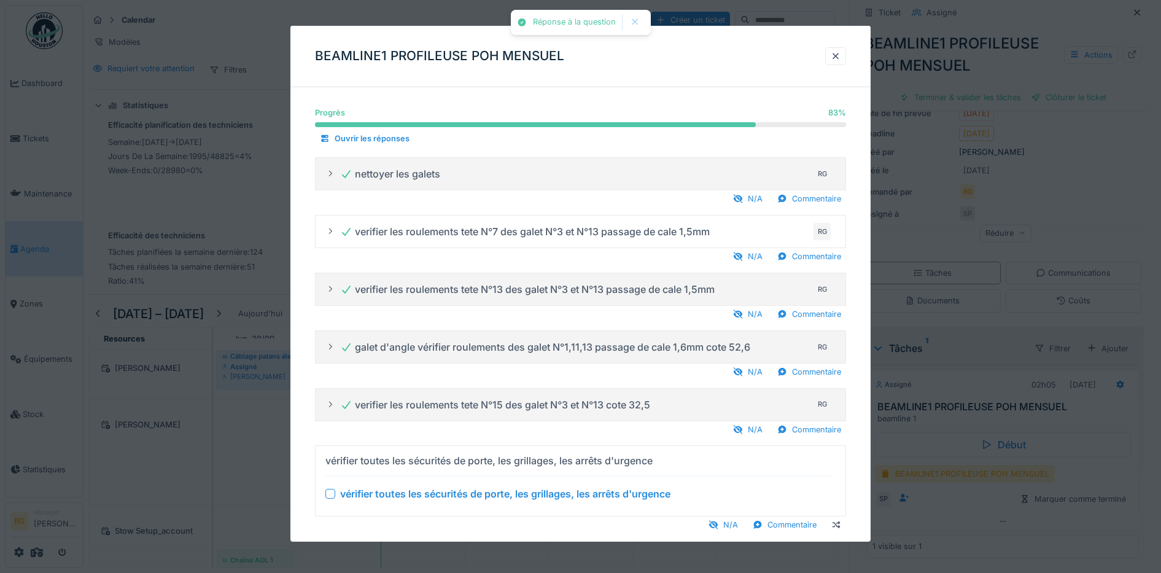
click at [332, 491] on div at bounding box center [331, 494] width 10 height 10
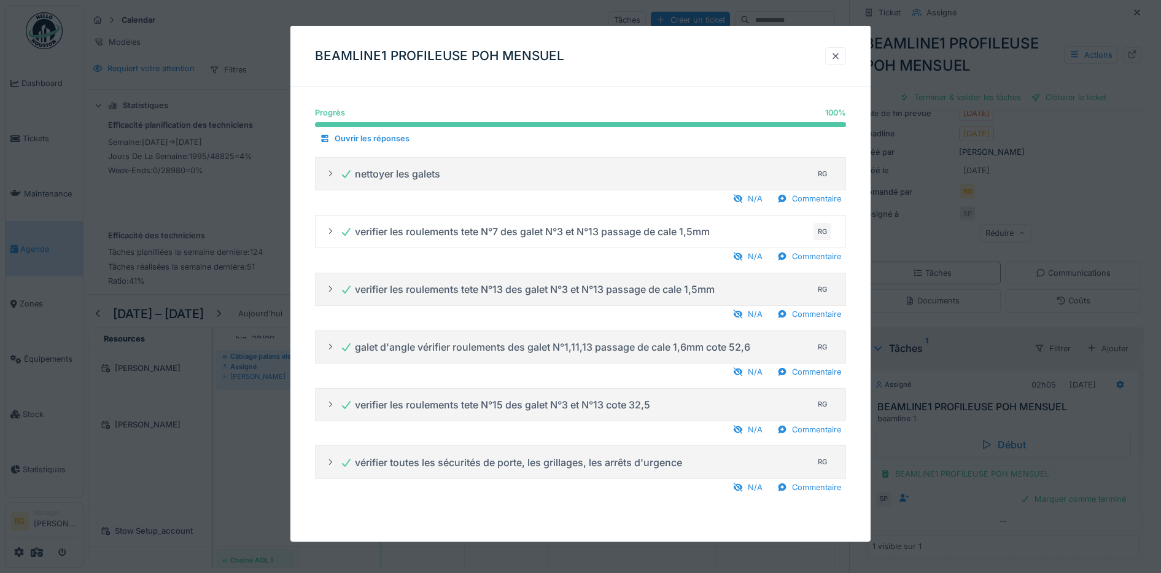
click at [838, 61] on div at bounding box center [836, 56] width 10 height 12
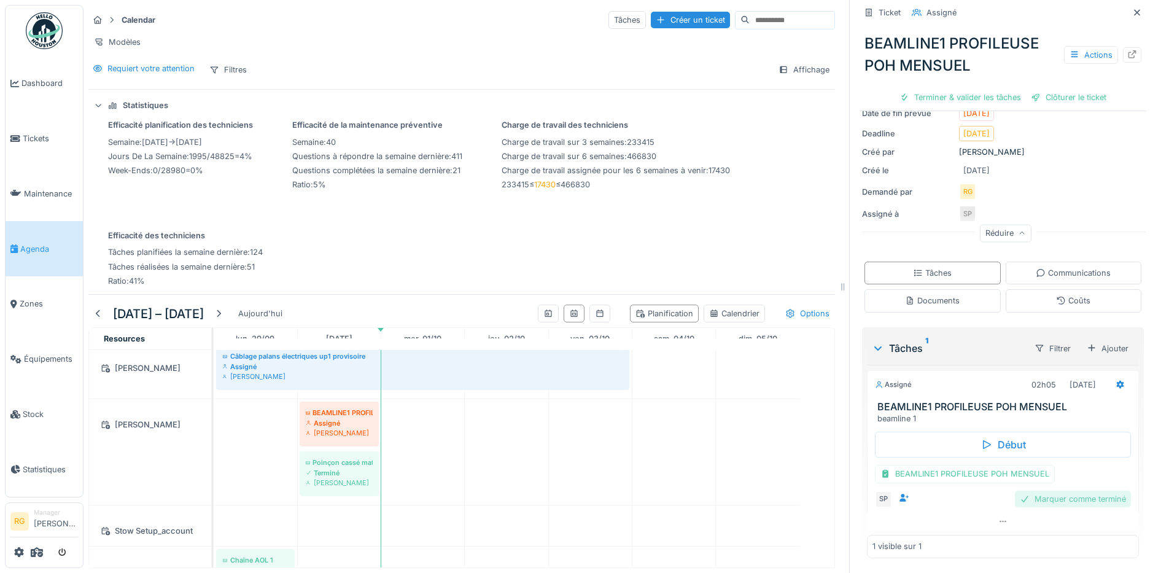
click at [1056, 491] on div "Marquer comme terminé" at bounding box center [1073, 499] width 116 height 17
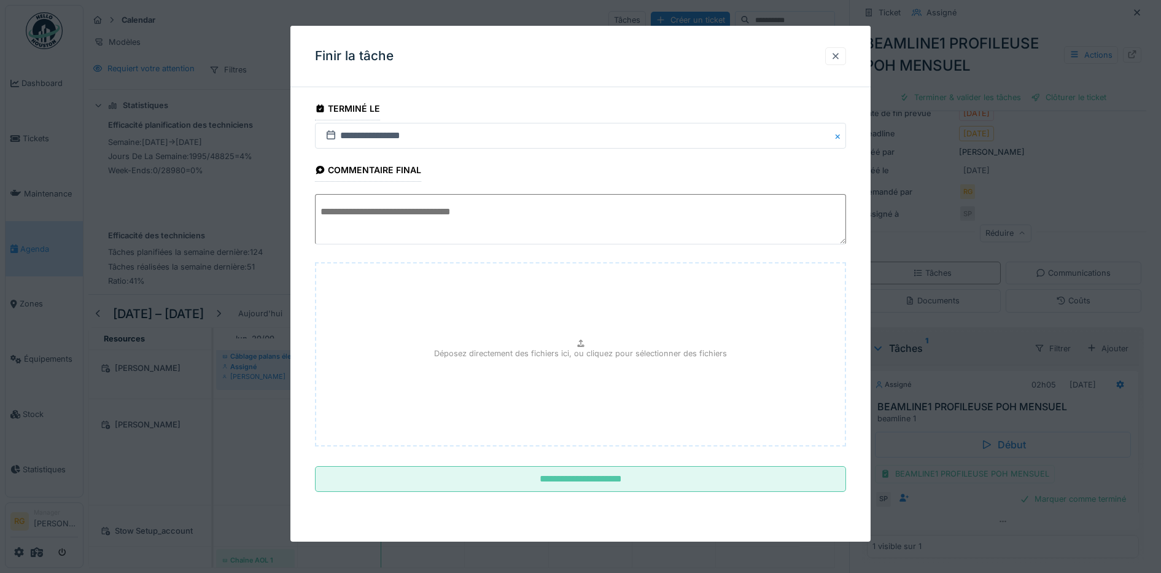
click at [841, 52] on div at bounding box center [836, 56] width 10 height 12
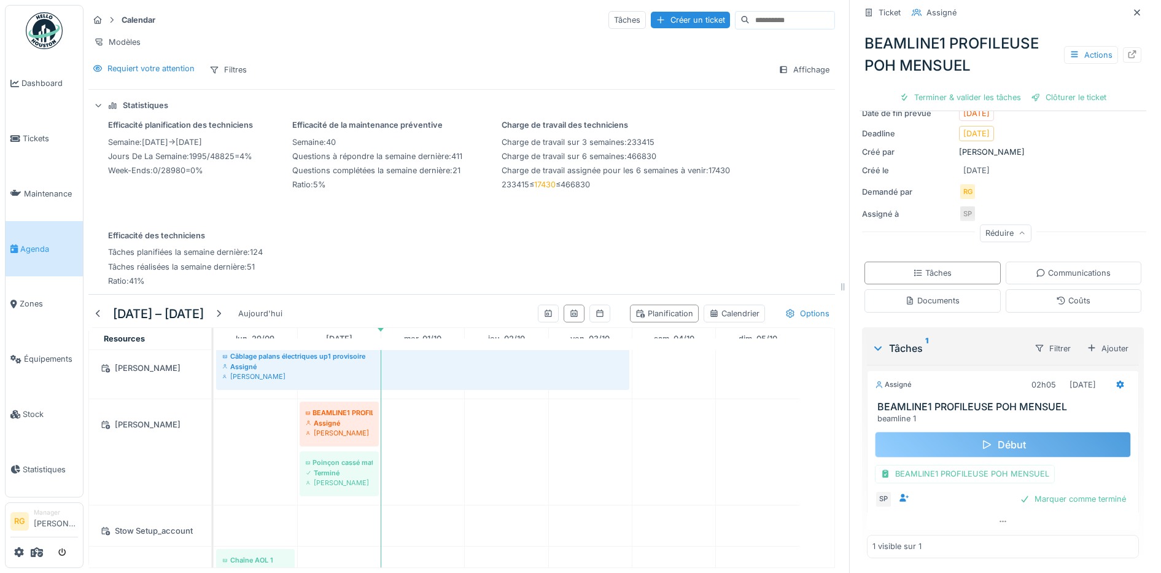
click at [985, 436] on div "Début" at bounding box center [1003, 445] width 256 height 26
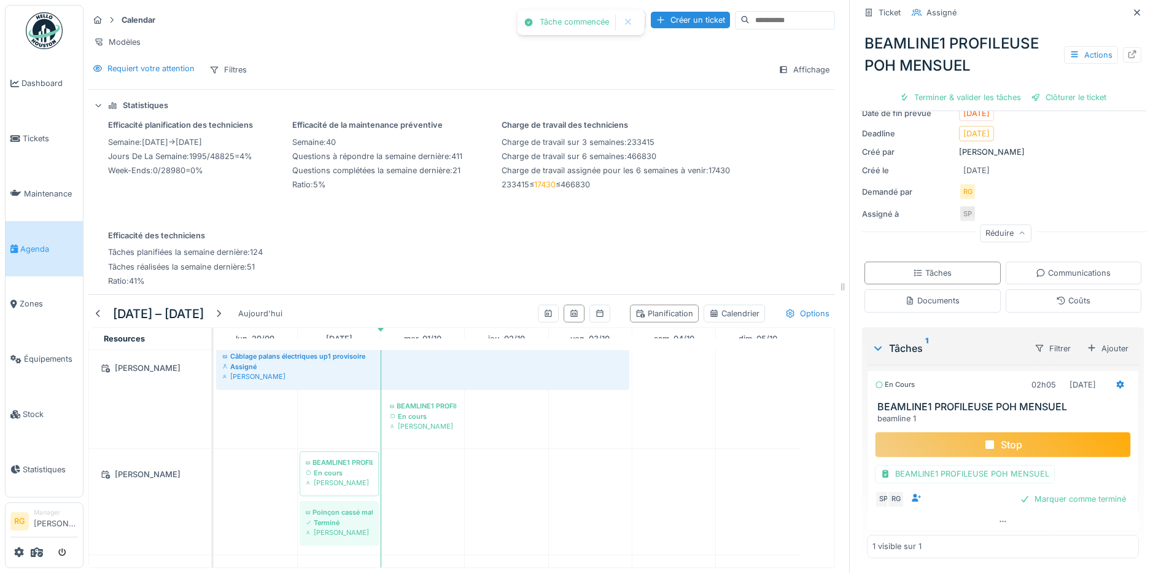
scroll to position [136, 0]
click at [1013, 434] on div "Stop" at bounding box center [1003, 445] width 256 height 26
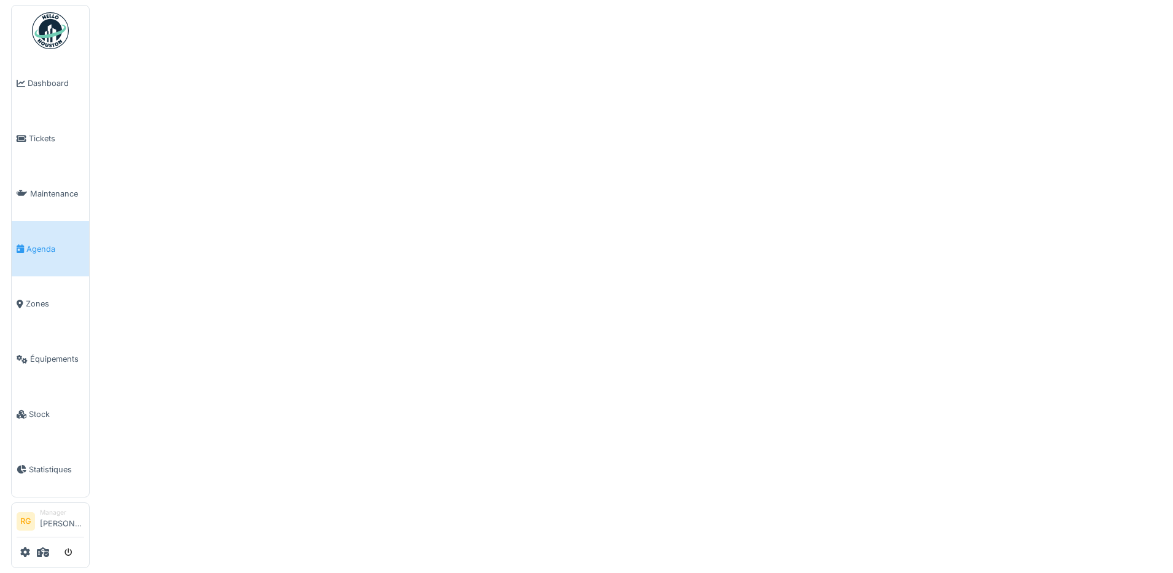
scroll to position [0, 0]
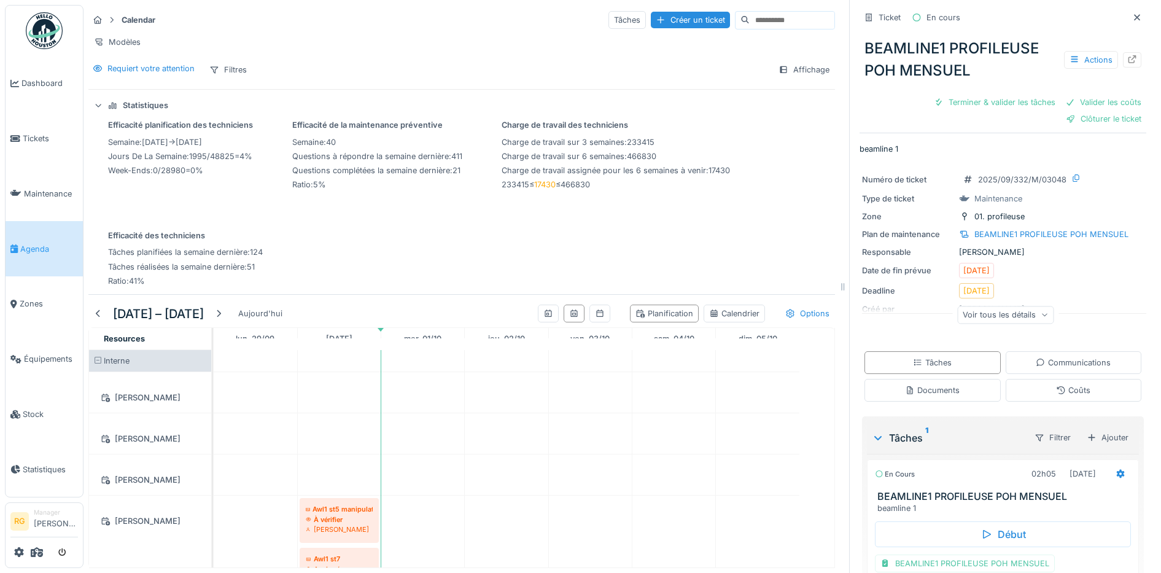
scroll to position [92, 0]
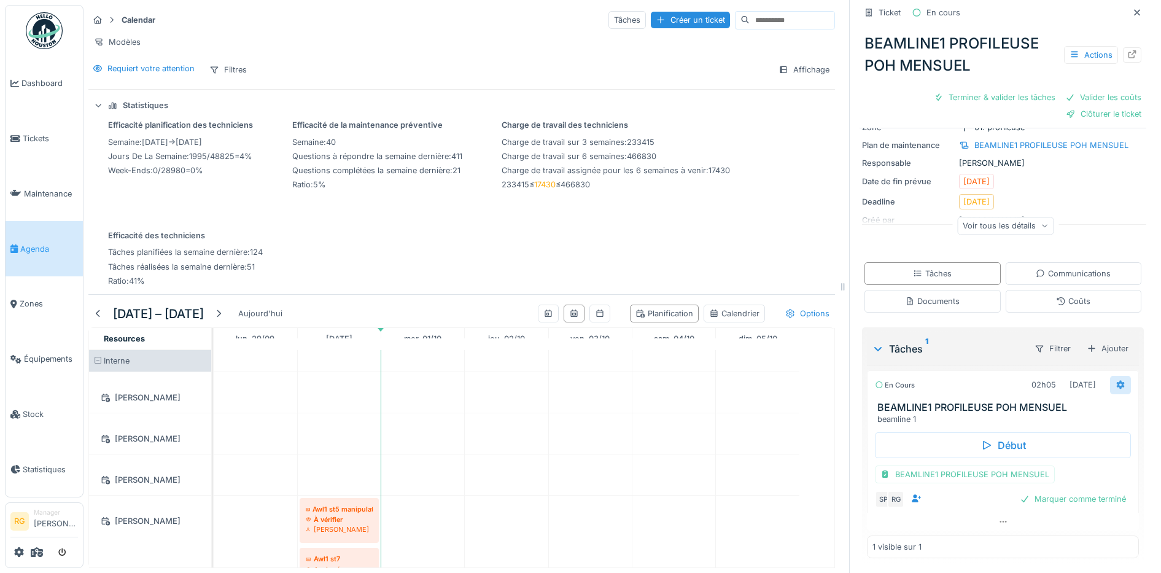
click at [1117, 384] on icon at bounding box center [1121, 385] width 8 height 9
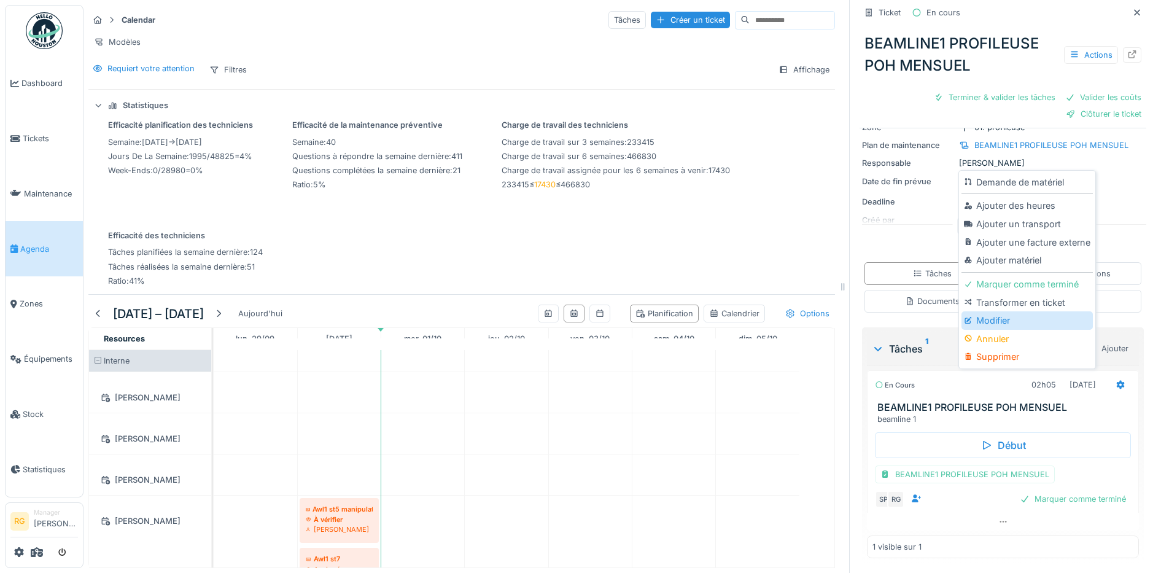
click at [994, 314] on div "Modifier" at bounding box center [1027, 320] width 131 height 18
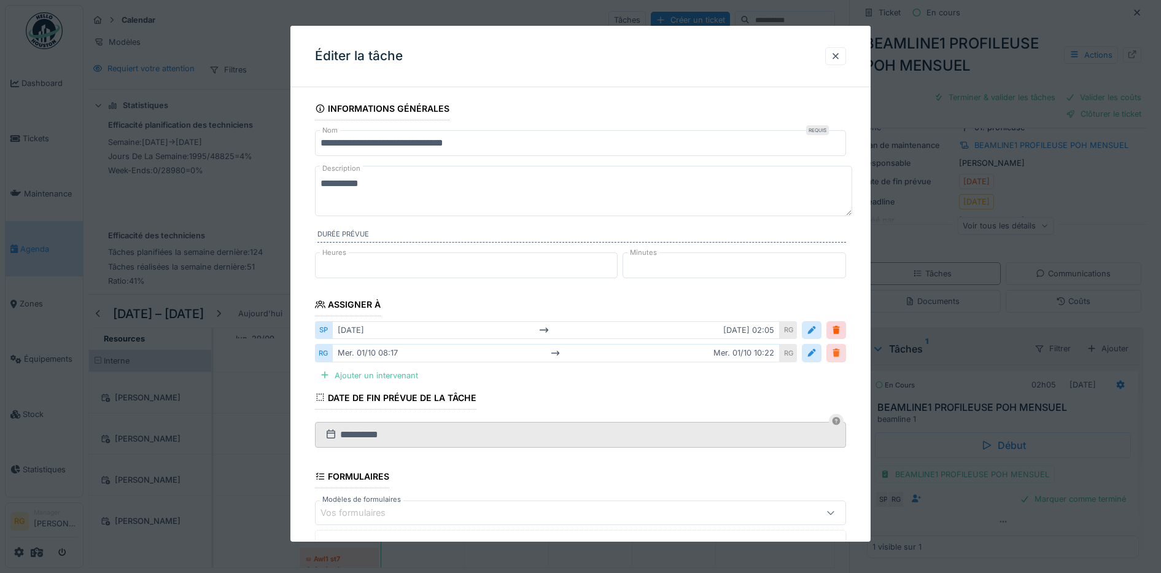
click at [841, 351] on div at bounding box center [837, 353] width 10 height 12
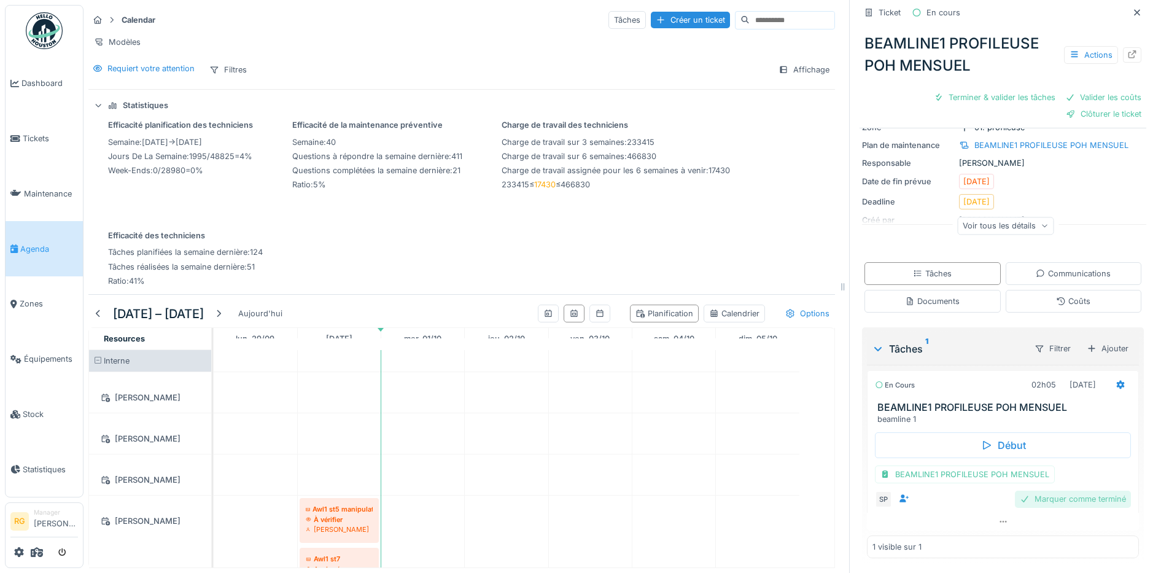
scroll to position [12, 0]
click at [1064, 491] on div "Marquer comme terminé" at bounding box center [1073, 499] width 116 height 17
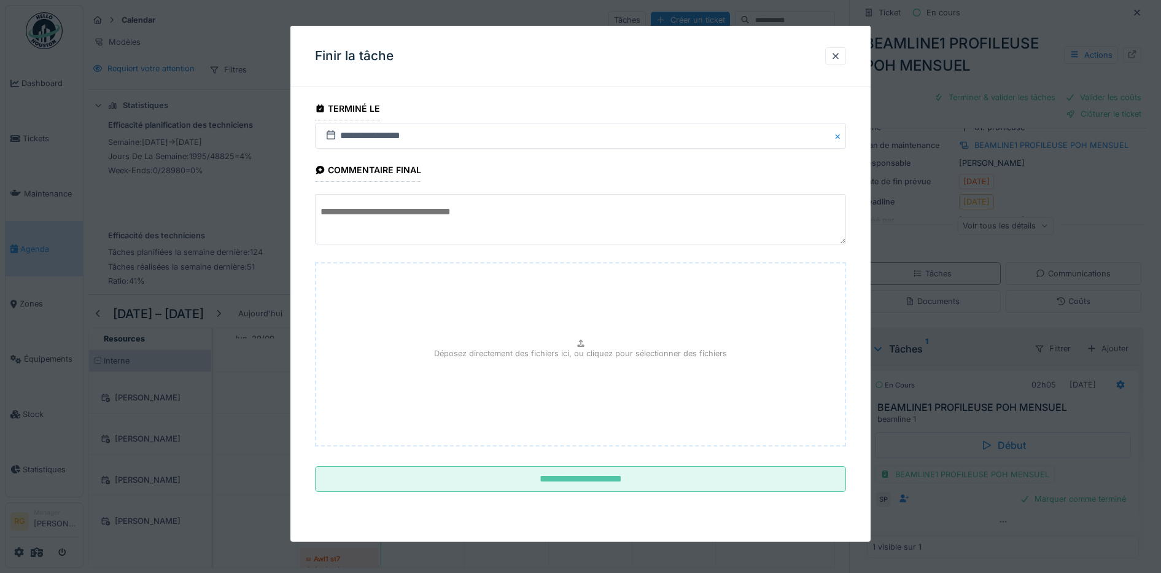
click at [365, 209] on textarea at bounding box center [581, 219] width 532 height 50
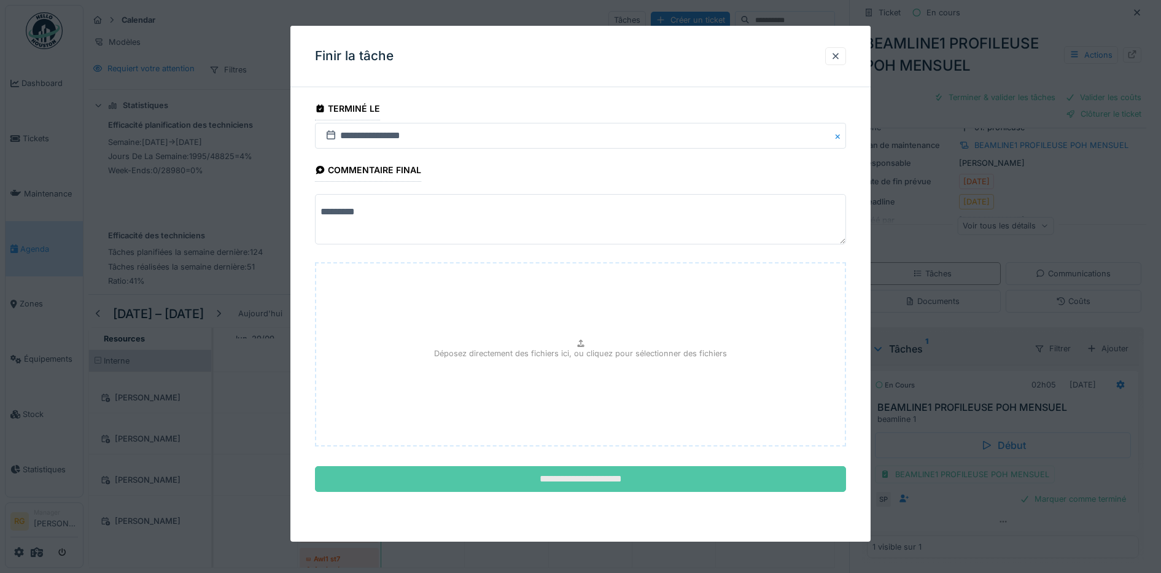
type textarea "*********"
click at [548, 480] on input "**********" at bounding box center [581, 479] width 532 height 26
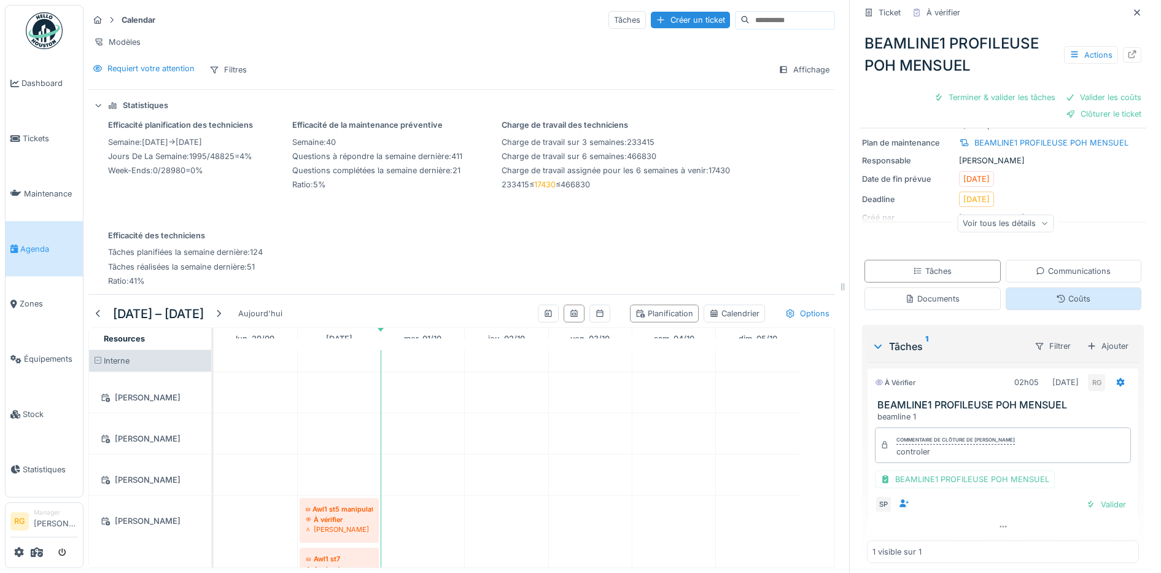
click at [1058, 293] on div "Coûts" at bounding box center [1073, 299] width 34 height 12
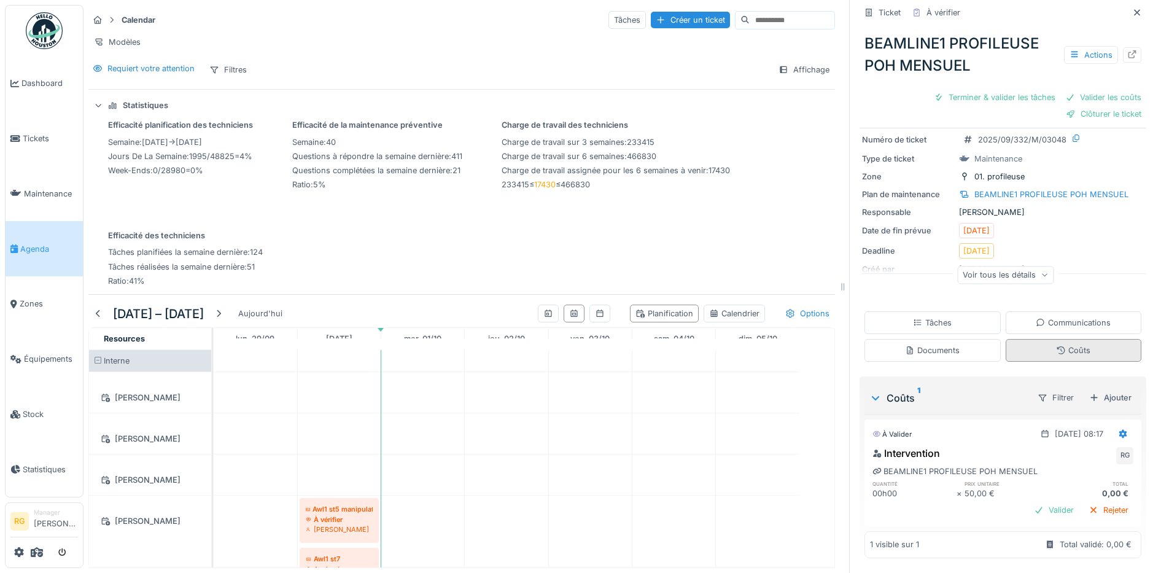
scroll to position [41, 0]
click at [1118, 430] on icon at bounding box center [1123, 434] width 10 height 8
click at [1063, 453] on div "Modifier" at bounding box center [1066, 462] width 60 height 18
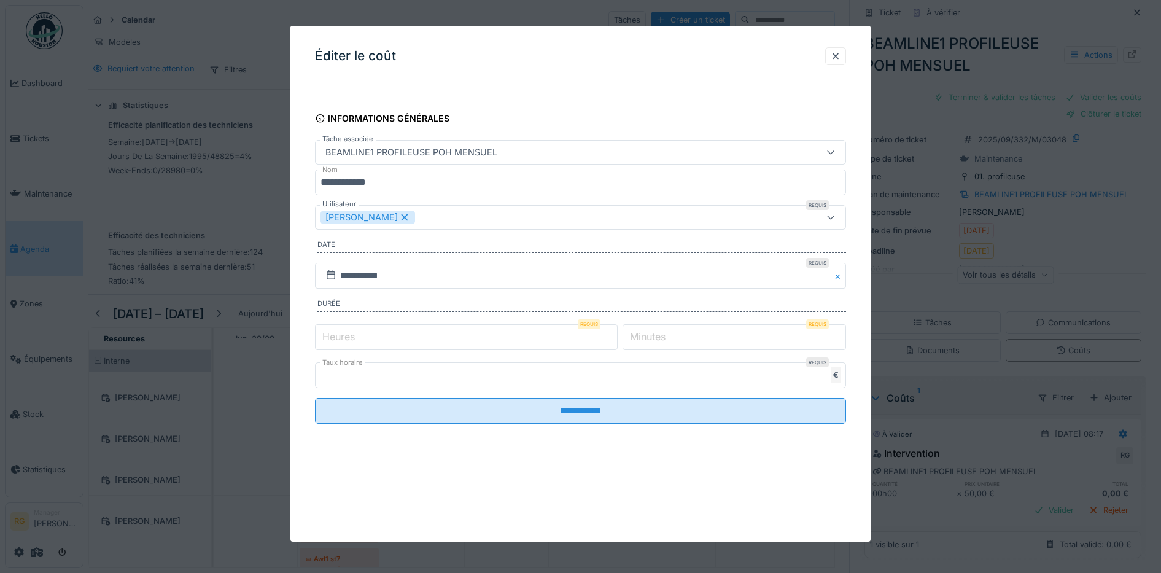
click at [399, 219] on icon at bounding box center [404, 217] width 11 height 9
click at [392, 216] on div "Utilisateurs" at bounding box center [550, 218] width 459 height 14
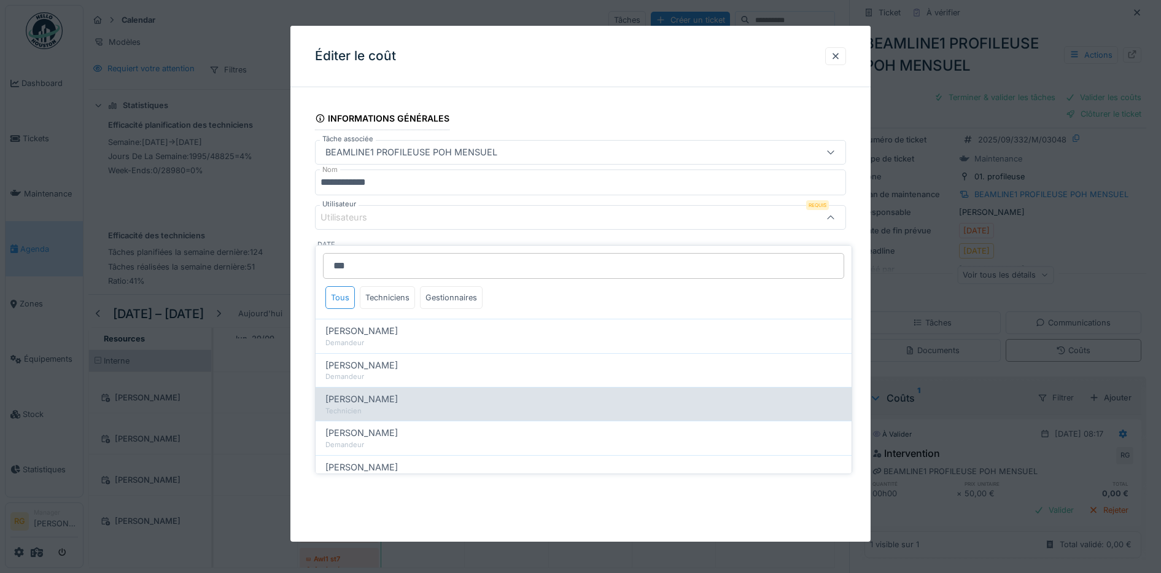
type input "***"
click at [392, 392] on span "Stephane Peetermans" at bounding box center [362, 399] width 72 height 14
type input "****"
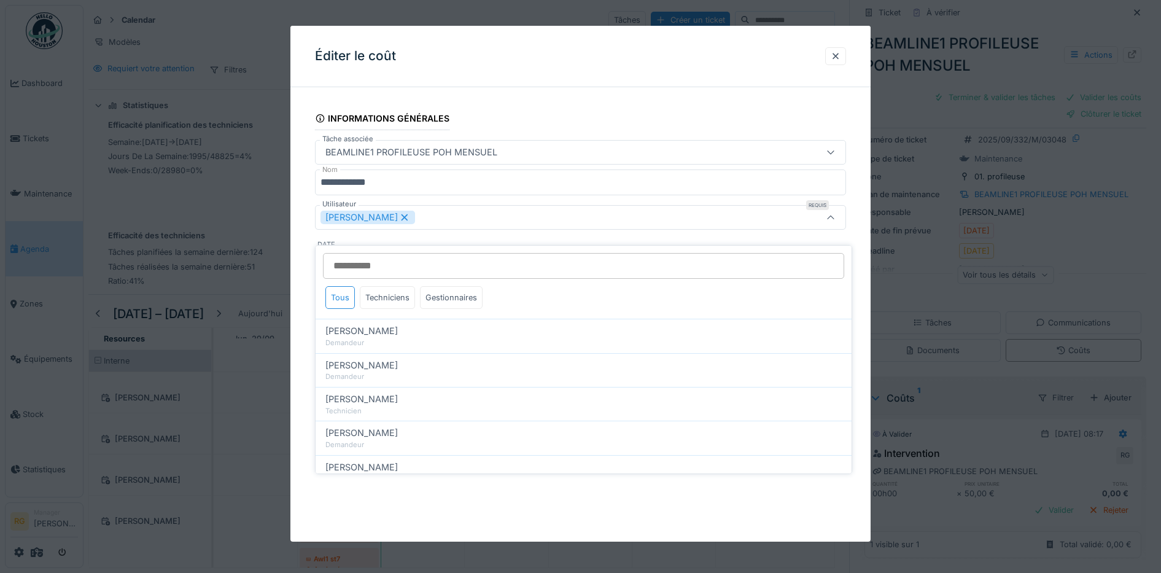
click at [298, 254] on div "**********" at bounding box center [581, 277] width 581 height 361
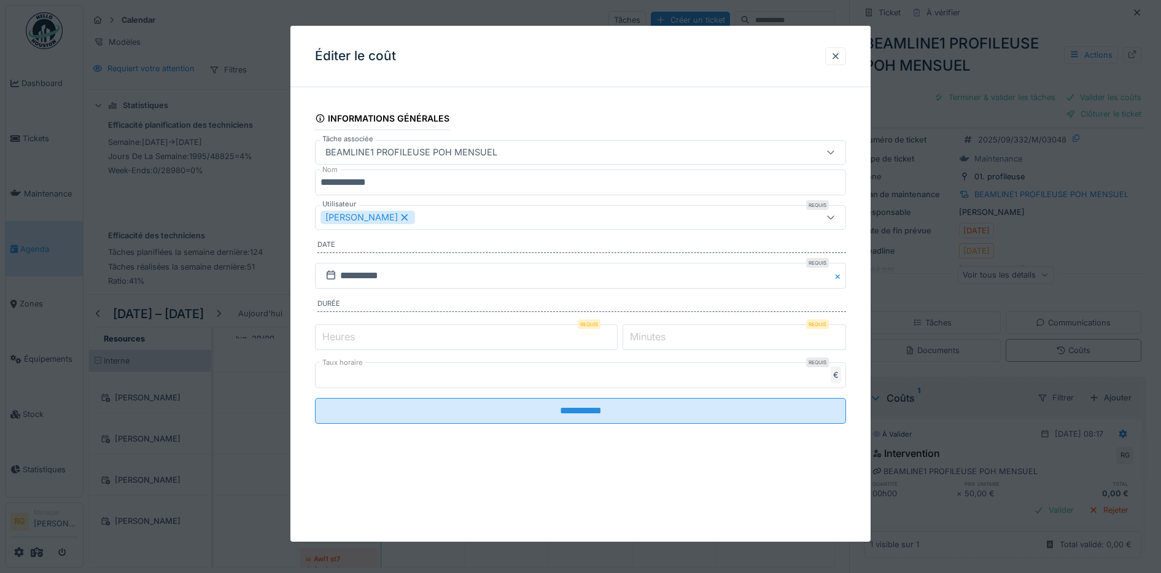
click at [336, 336] on label "Heures" at bounding box center [338, 336] width 37 height 15
click at [336, 336] on input "*" at bounding box center [466, 337] width 303 height 26
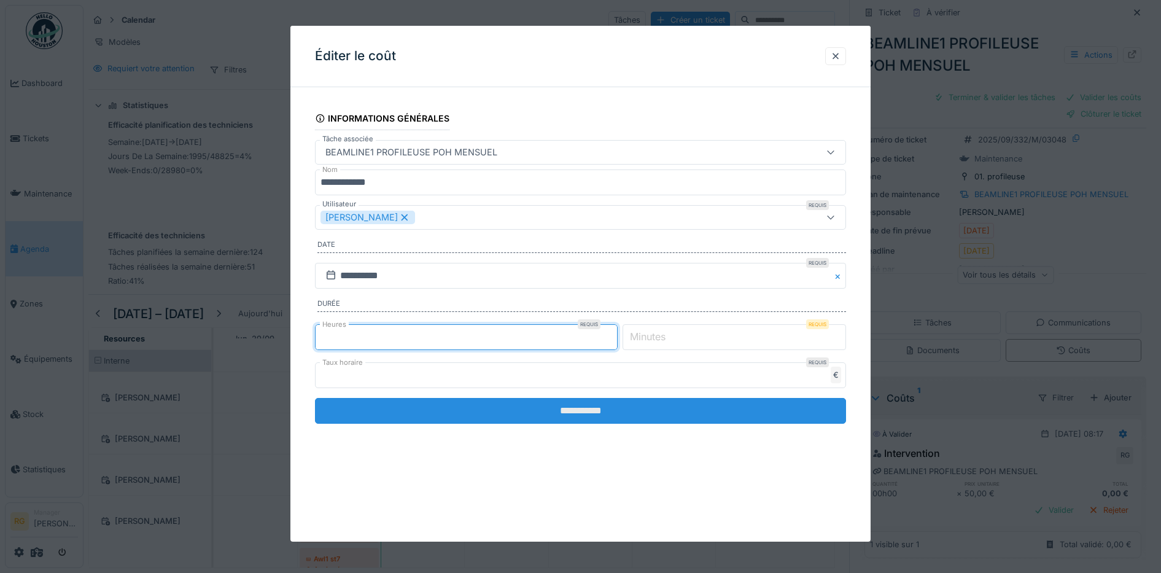
type input "*"
click at [597, 410] on input "**********" at bounding box center [581, 411] width 532 height 26
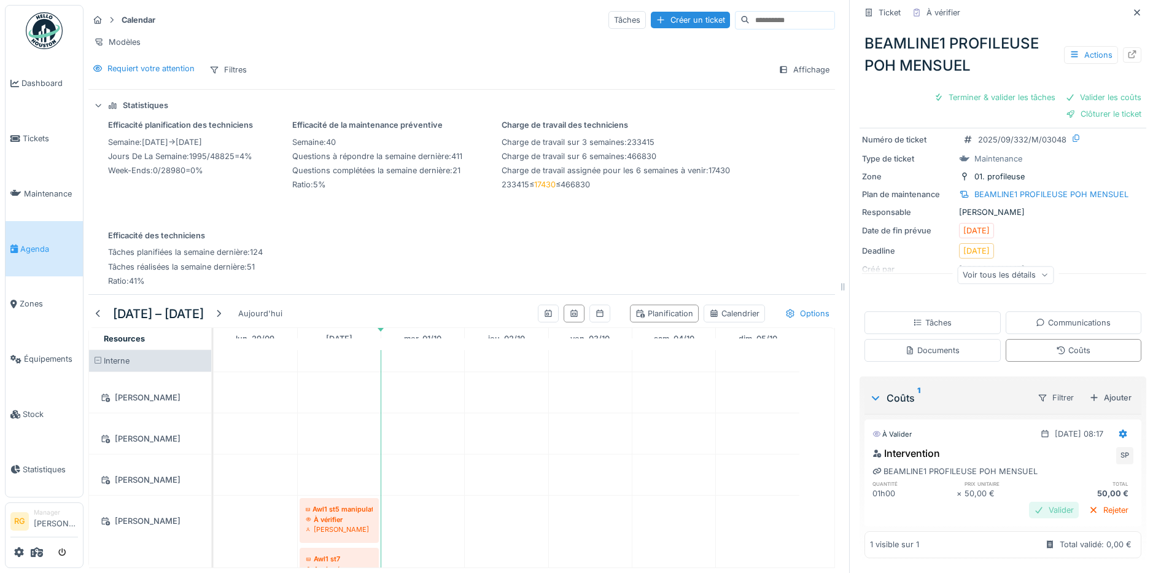
click at [1040, 502] on div "Valider" at bounding box center [1054, 510] width 50 height 17
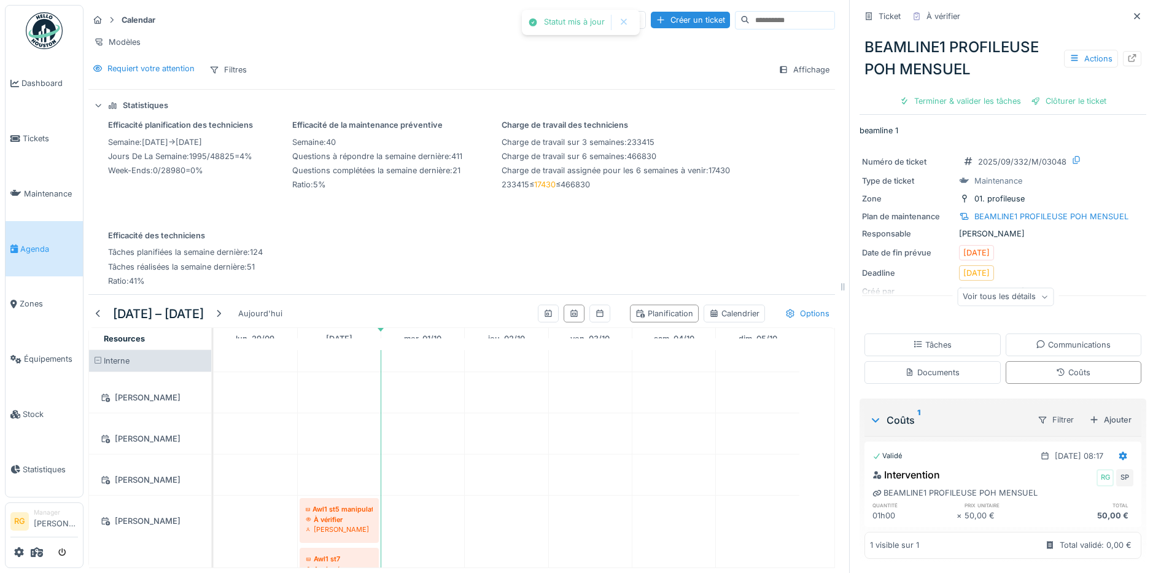
scroll to position [3, 0]
click at [908, 338] on div "Tâches" at bounding box center [933, 345] width 136 height 23
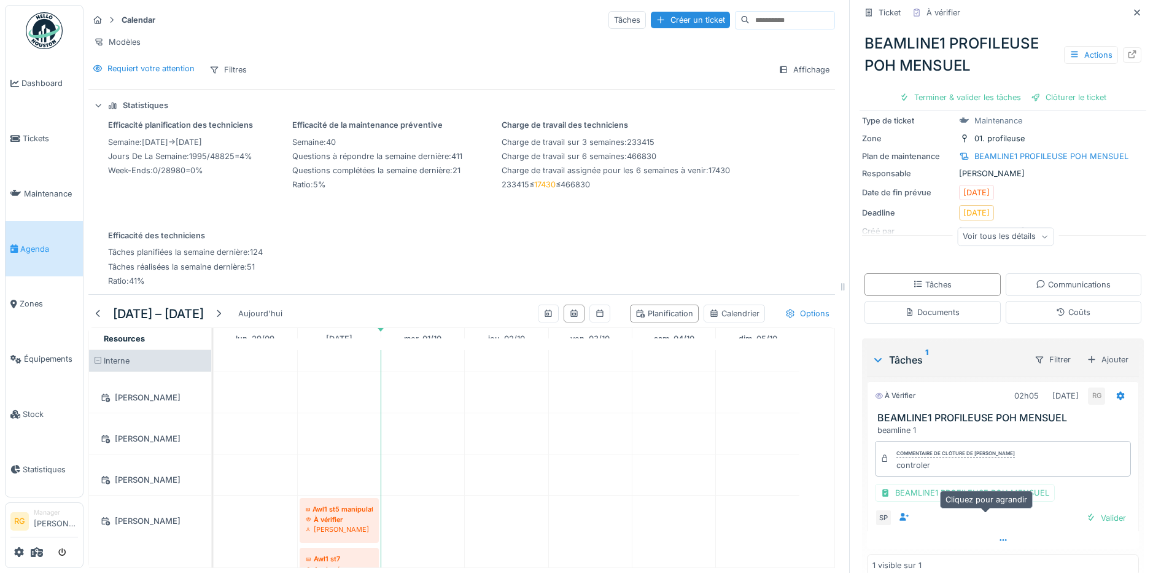
scroll to position [82, 0]
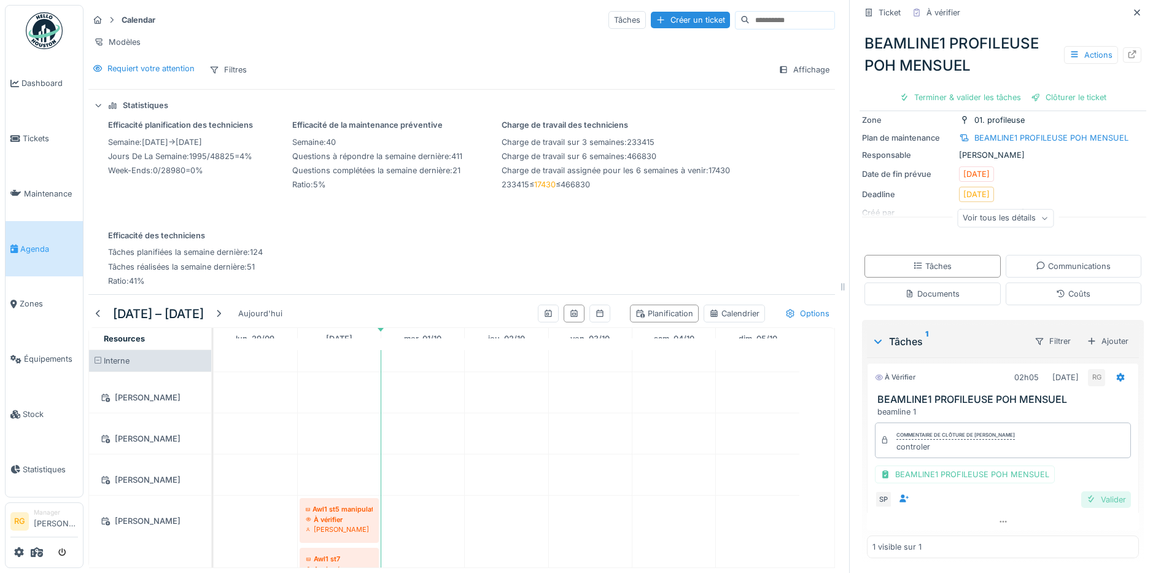
click at [1085, 491] on div "Valider" at bounding box center [1107, 499] width 50 height 17
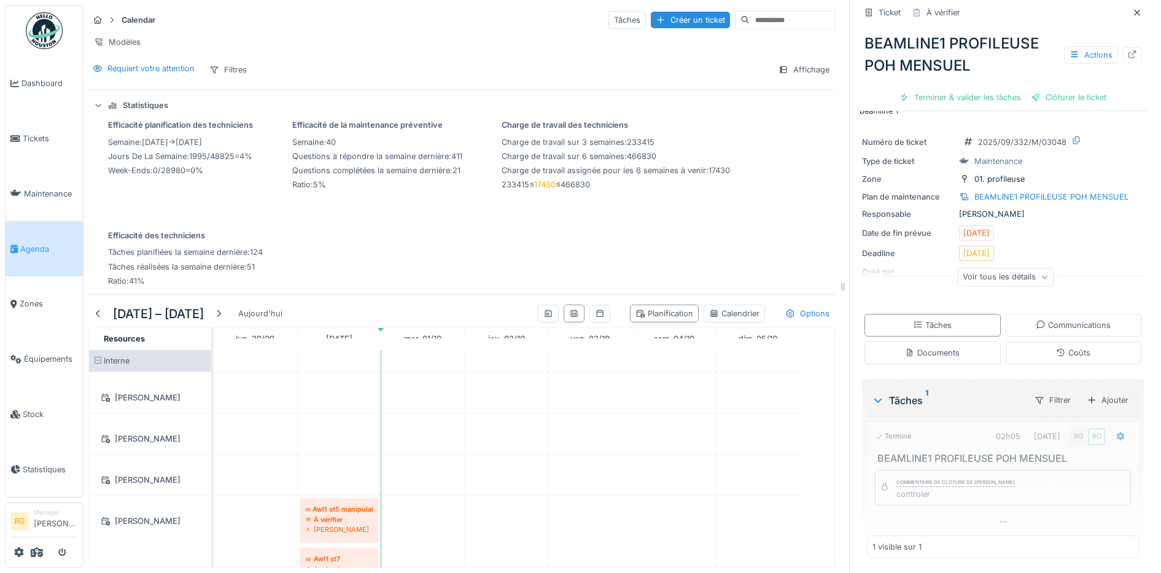
scroll to position [23, 0]
click at [988, 89] on div "Clôturer le ticket" at bounding box center [1003, 97] width 85 height 17
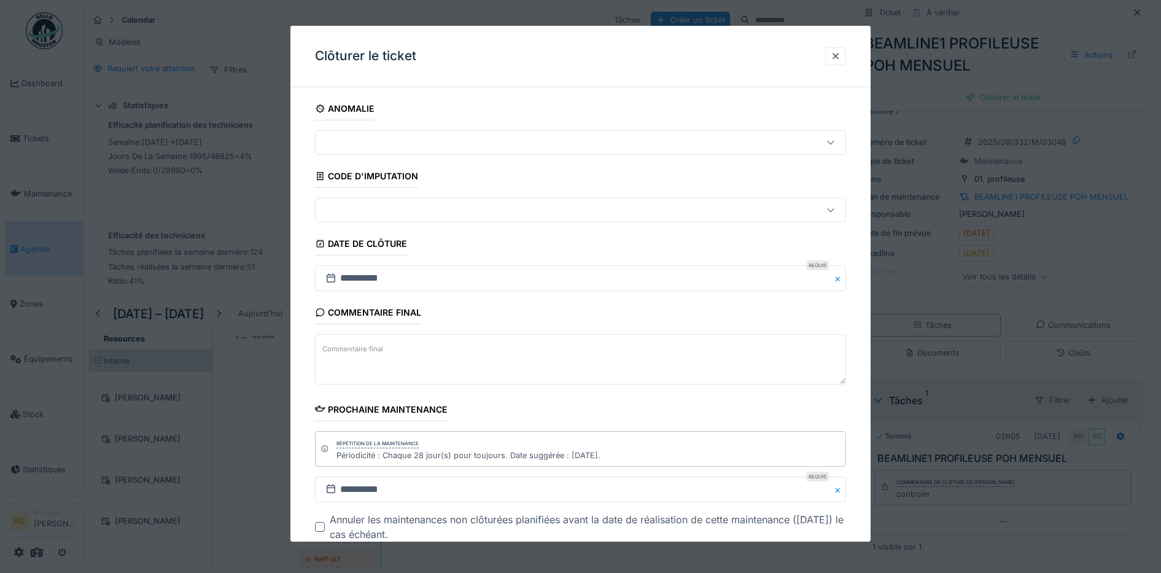
click at [439, 356] on textarea "Commentaire final" at bounding box center [581, 359] width 532 height 50
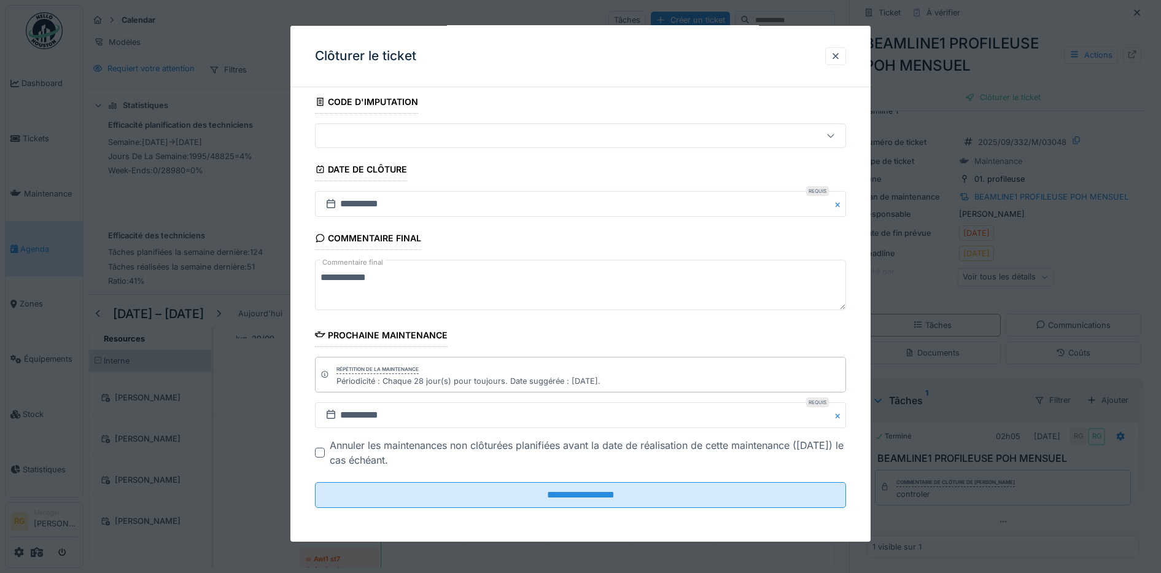
scroll to position [75, 0]
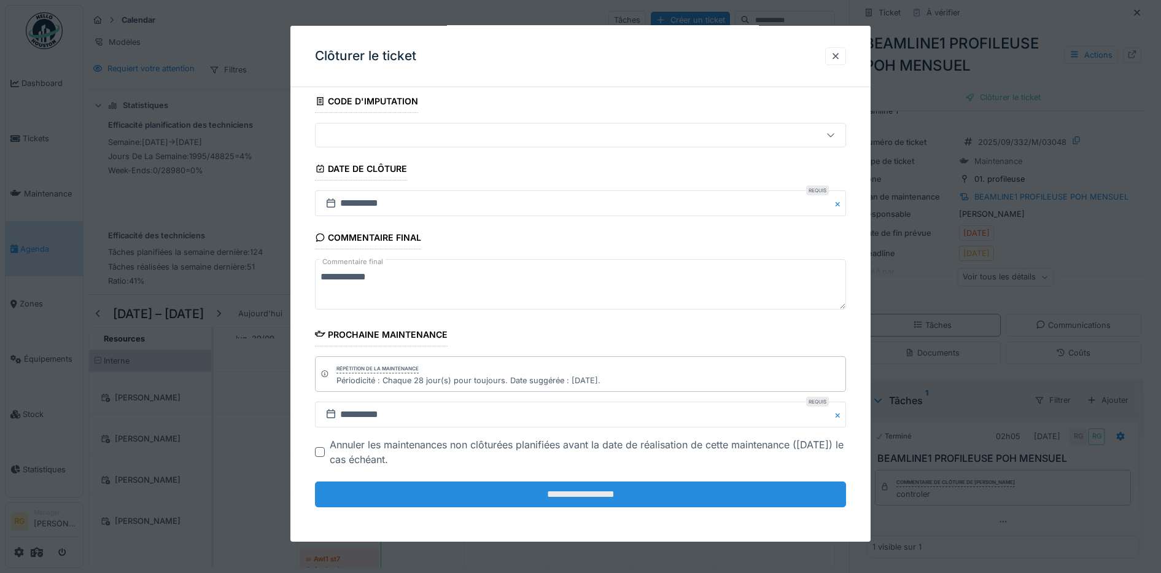
type textarea "**********"
click at [591, 493] on input "**********" at bounding box center [581, 495] width 532 height 26
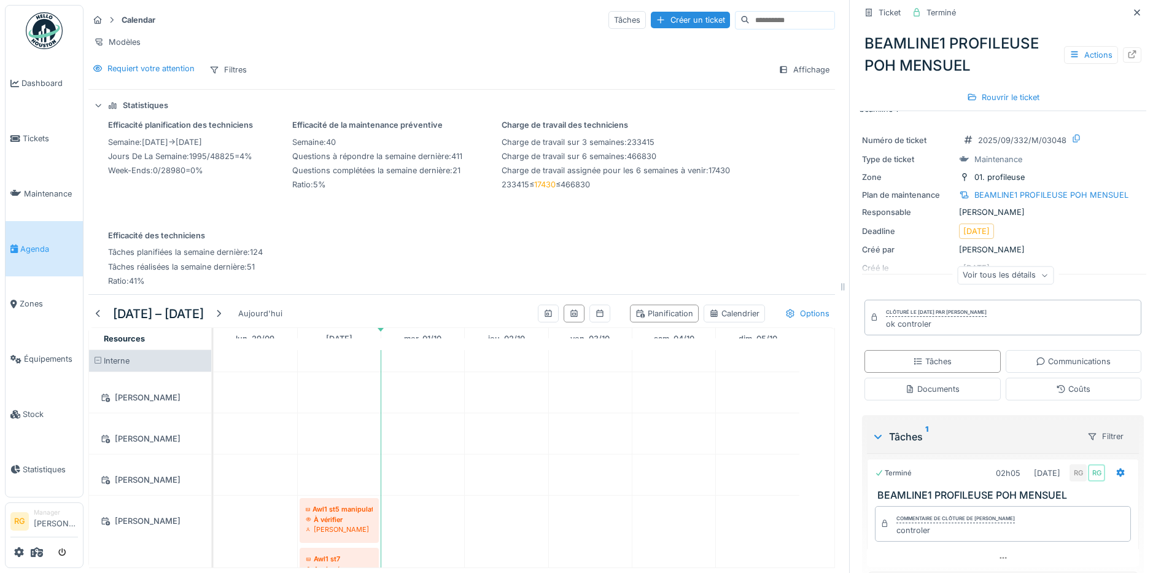
scroll to position [77, 0]
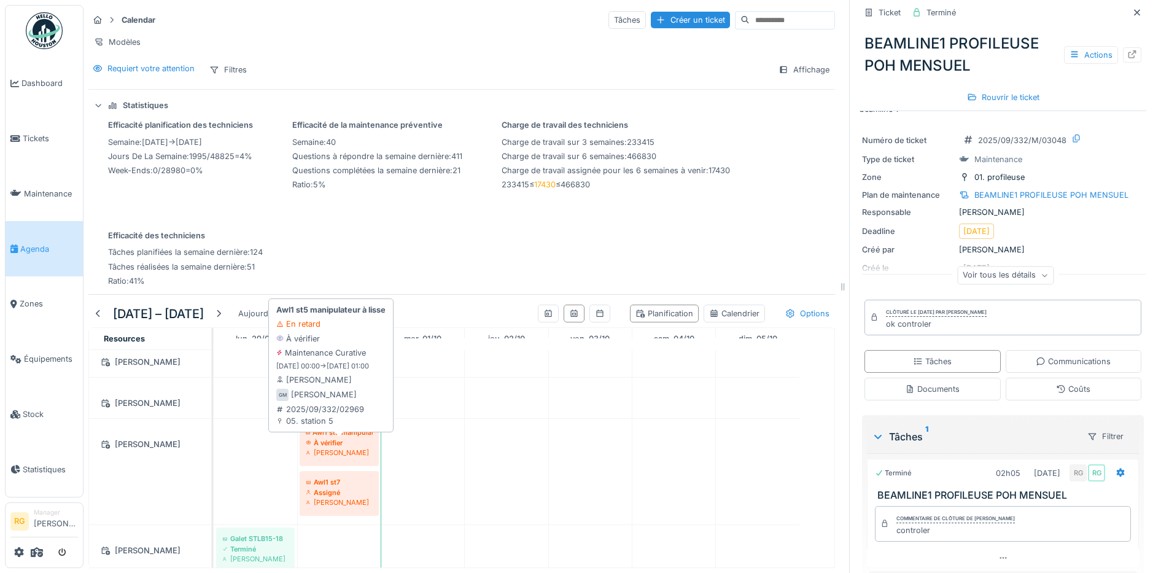
click at [345, 443] on div "À vérifier" at bounding box center [339, 443] width 67 height 10
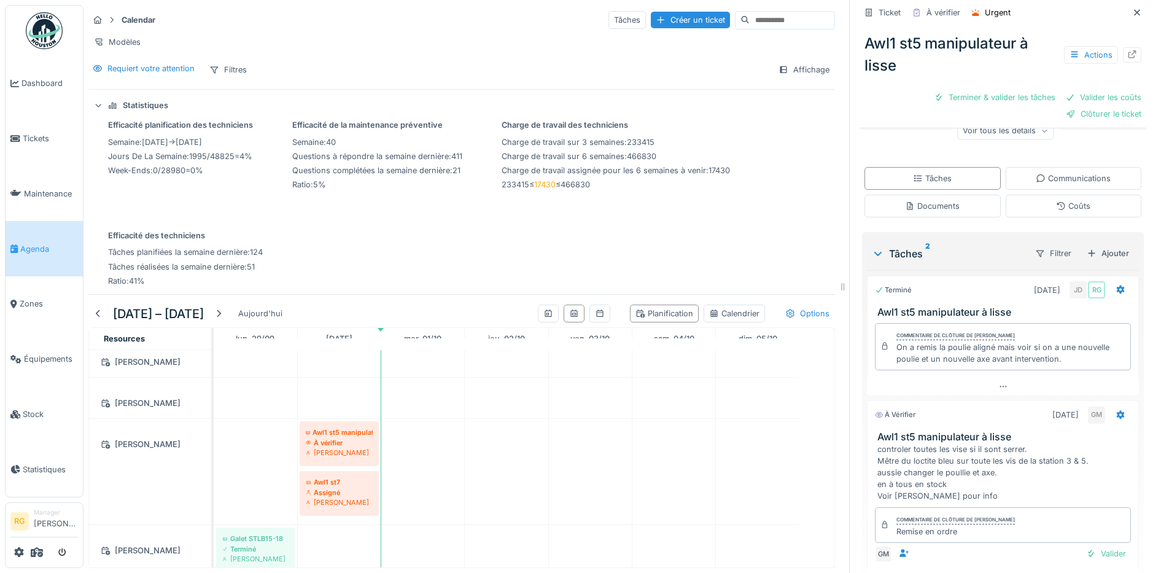
scroll to position [254, 0]
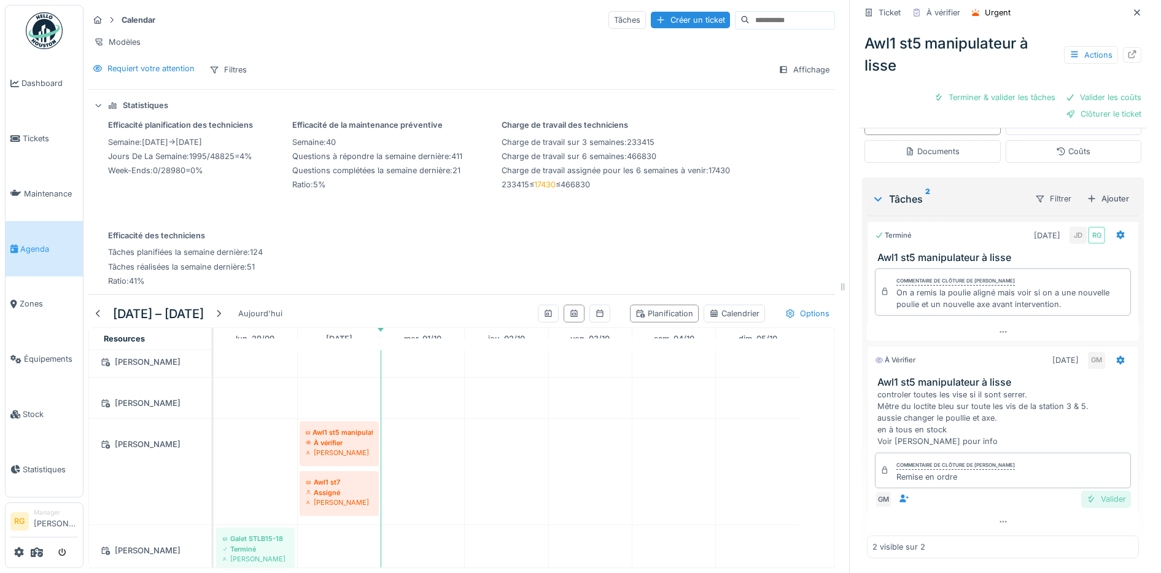
click at [1089, 491] on div "Valider" at bounding box center [1107, 499] width 50 height 17
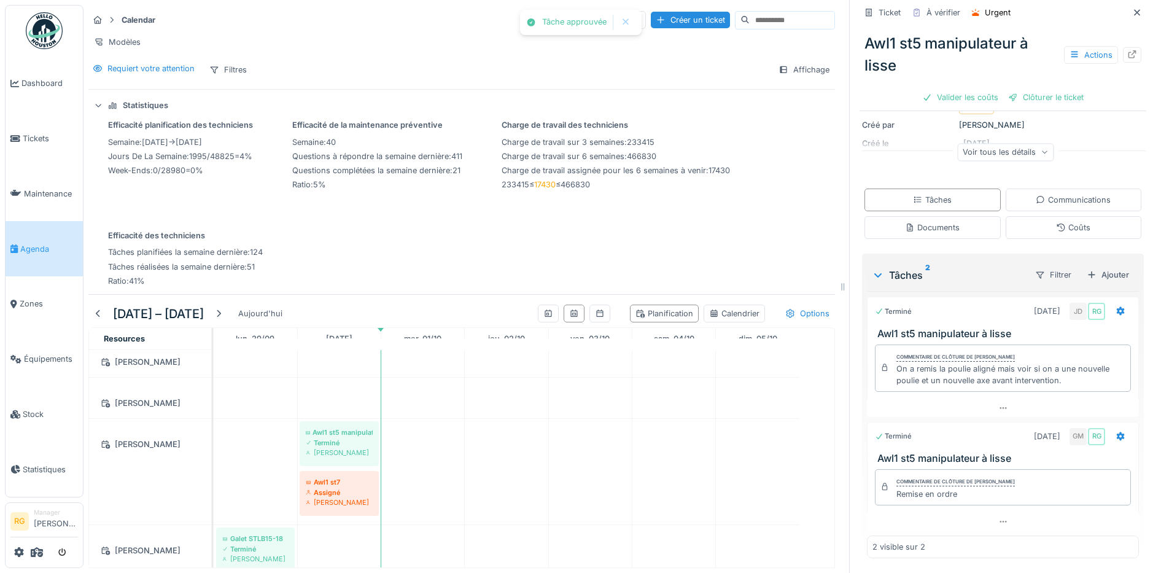
scroll to position [160, 0]
click at [1066, 222] on div "Coûts" at bounding box center [1073, 228] width 34 height 12
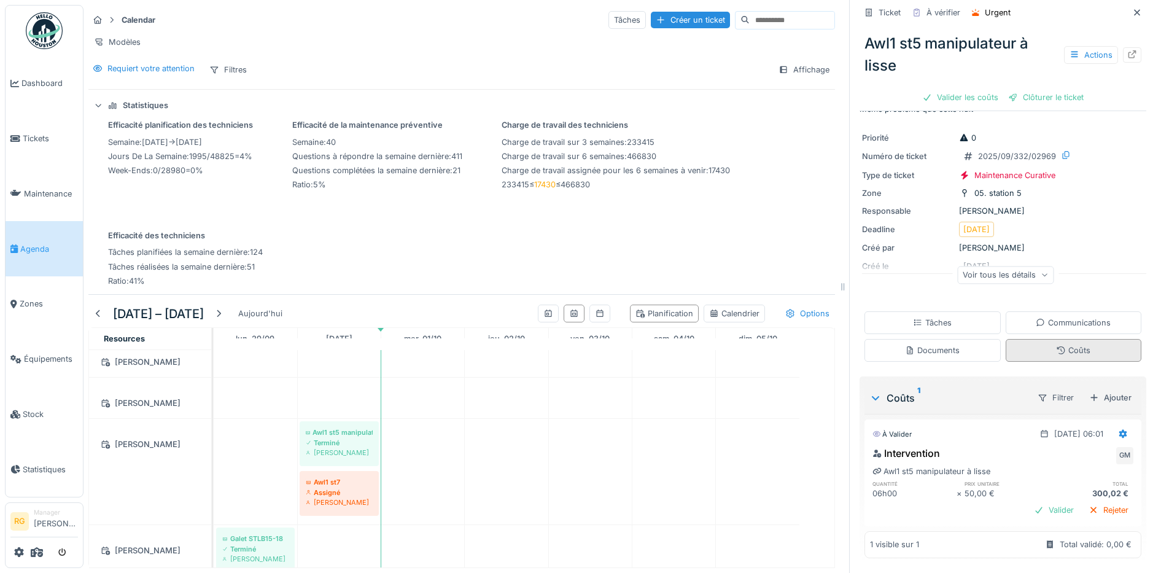
scroll to position [36, 0]
click at [1035, 502] on div "Valider" at bounding box center [1054, 510] width 50 height 17
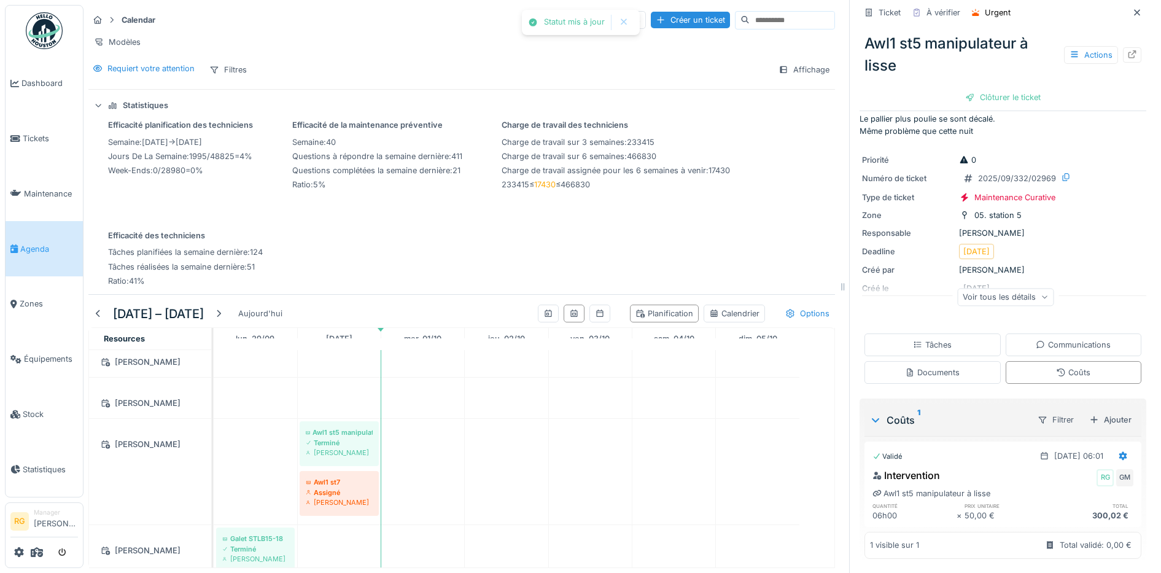
scroll to position [15, 0]
click at [988, 92] on div "Clôturer le ticket" at bounding box center [1003, 97] width 85 height 17
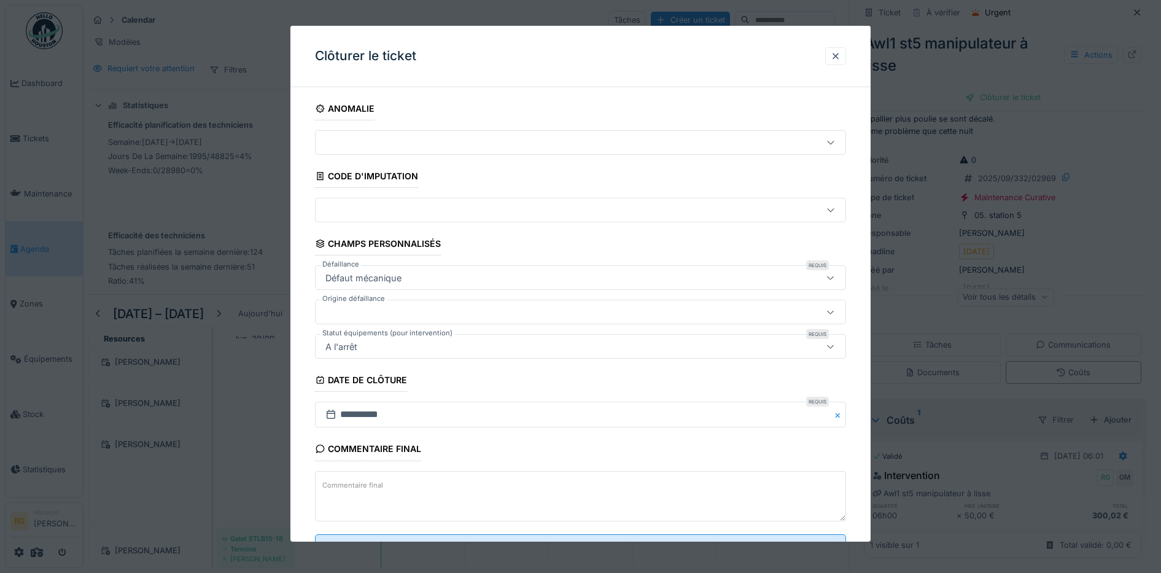
drag, startPoint x: 385, startPoint y: 483, endPoint x: 385, endPoint y: 476, distance: 7.4
click at [386, 480] on textarea "Commentaire final" at bounding box center [581, 496] width 532 height 50
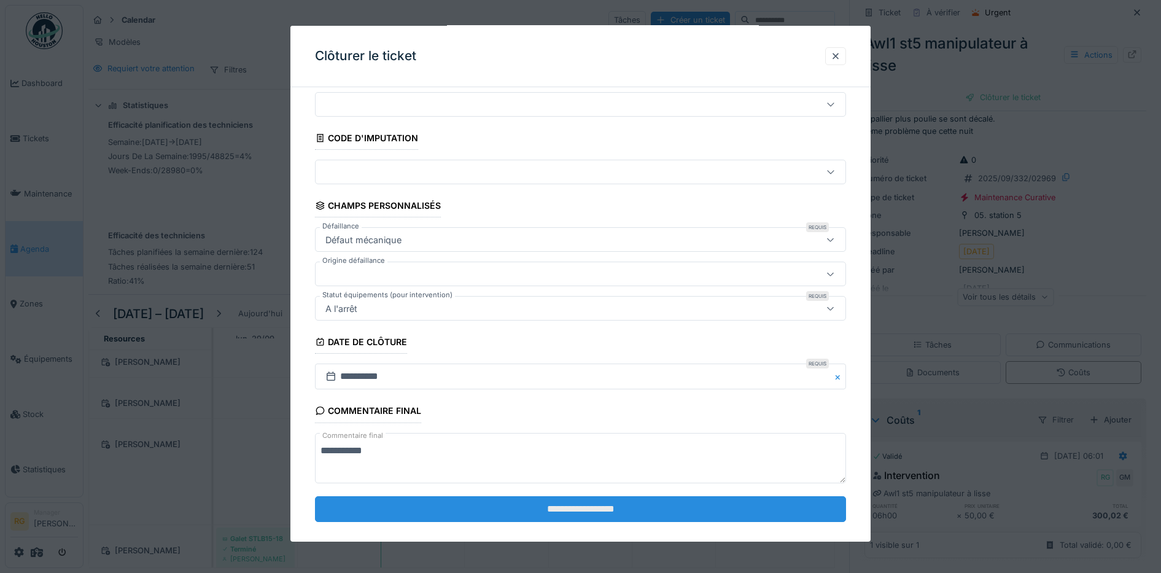
scroll to position [53, 0]
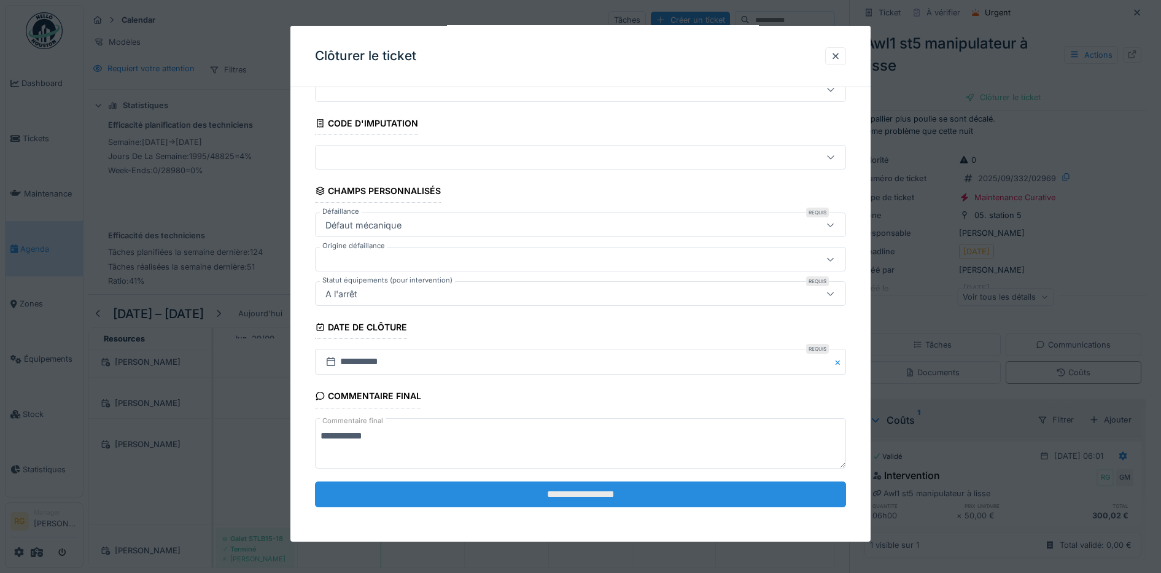
type textarea "**********"
click at [523, 489] on input "**********" at bounding box center [581, 495] width 532 height 26
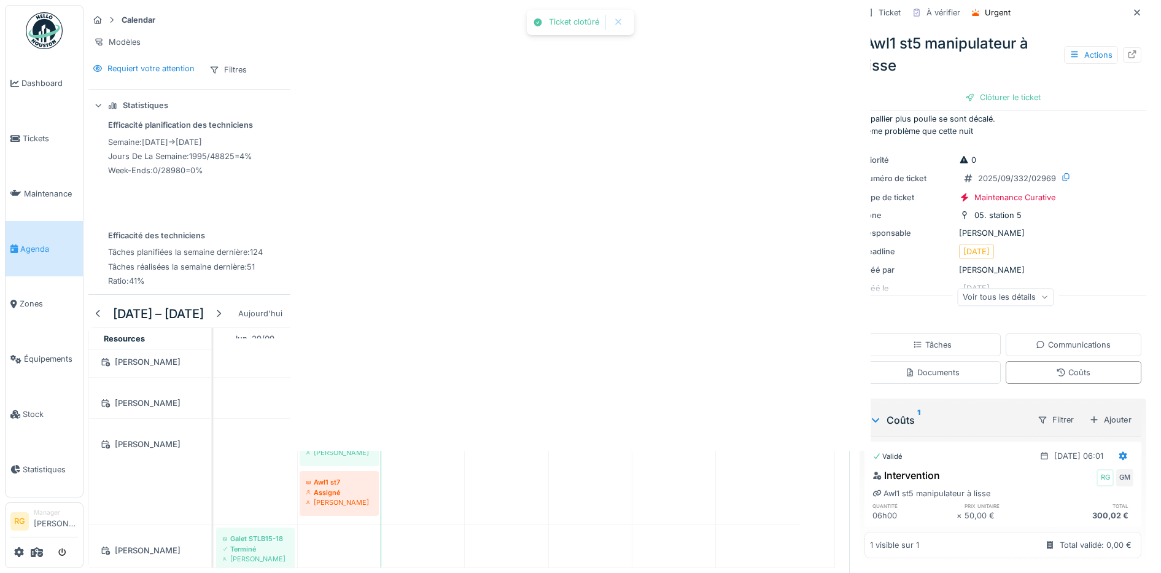
scroll to position [0, 0]
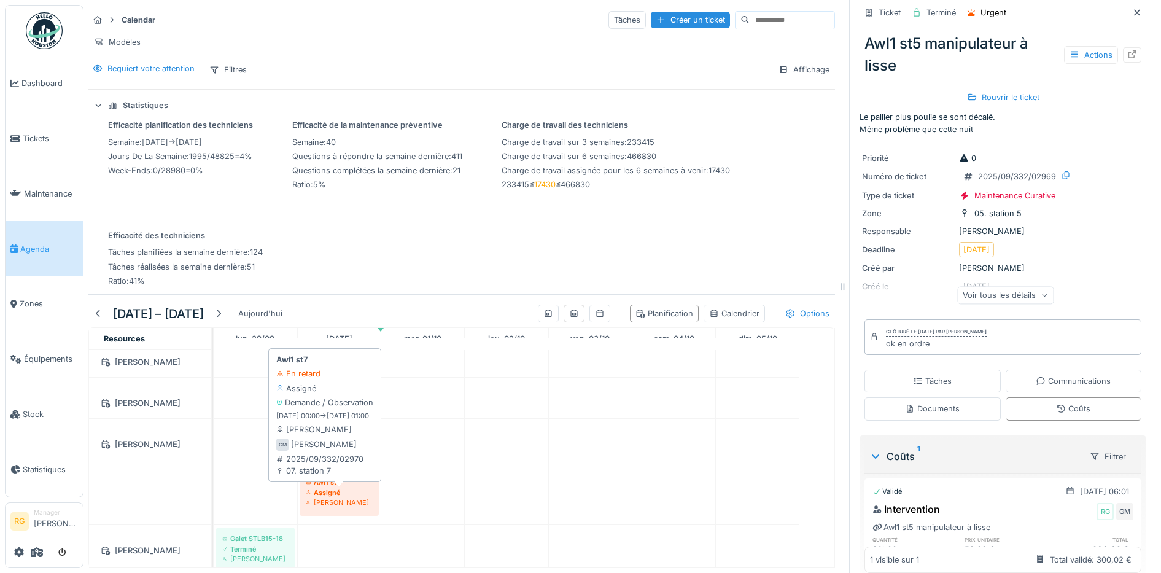
click at [336, 494] on div "Assigné" at bounding box center [339, 493] width 67 height 10
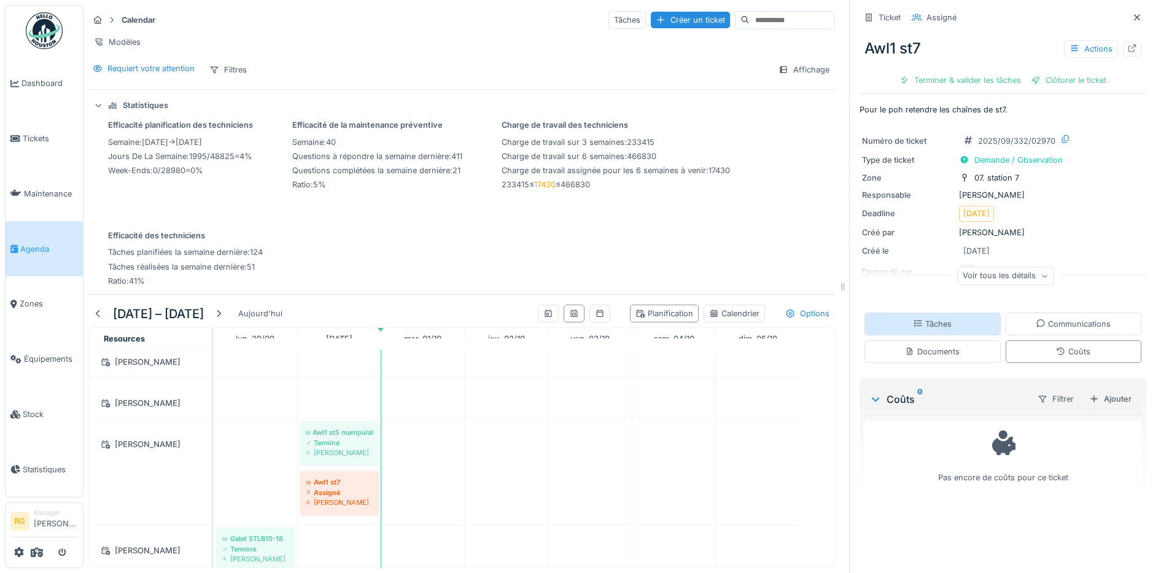
click at [966, 313] on div "Tâches" at bounding box center [933, 324] width 136 height 23
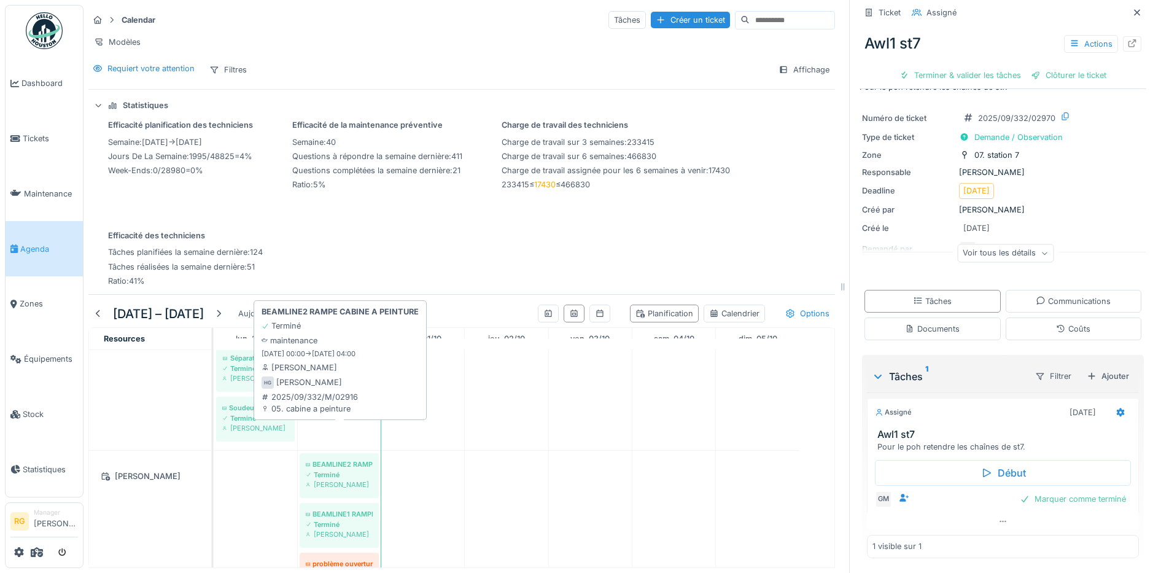
scroll to position [384, 0]
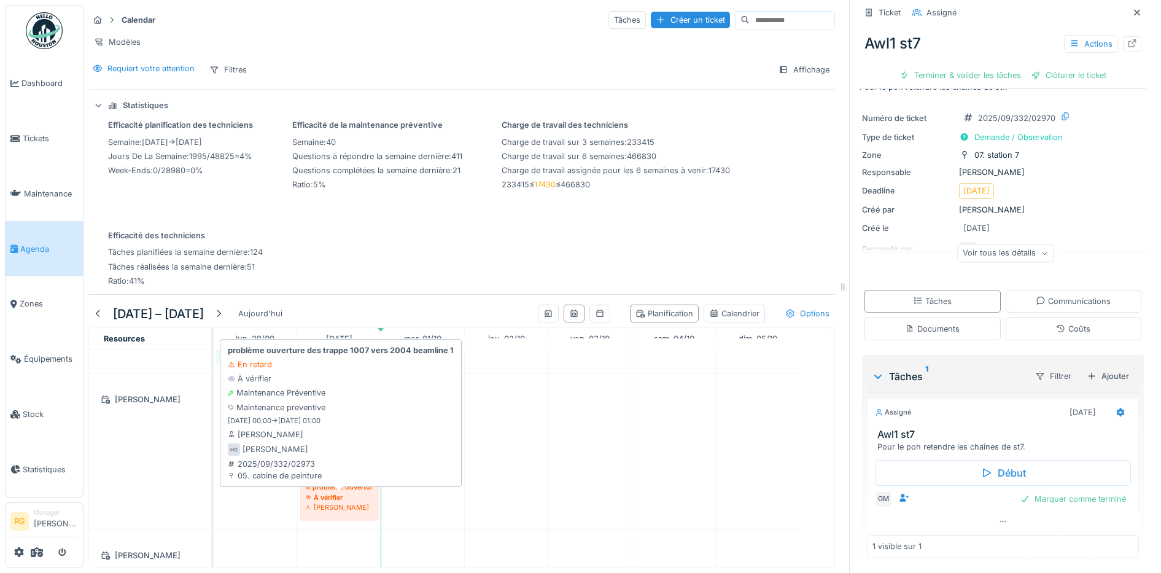
click at [346, 498] on div "À vérifier" at bounding box center [339, 498] width 67 height 10
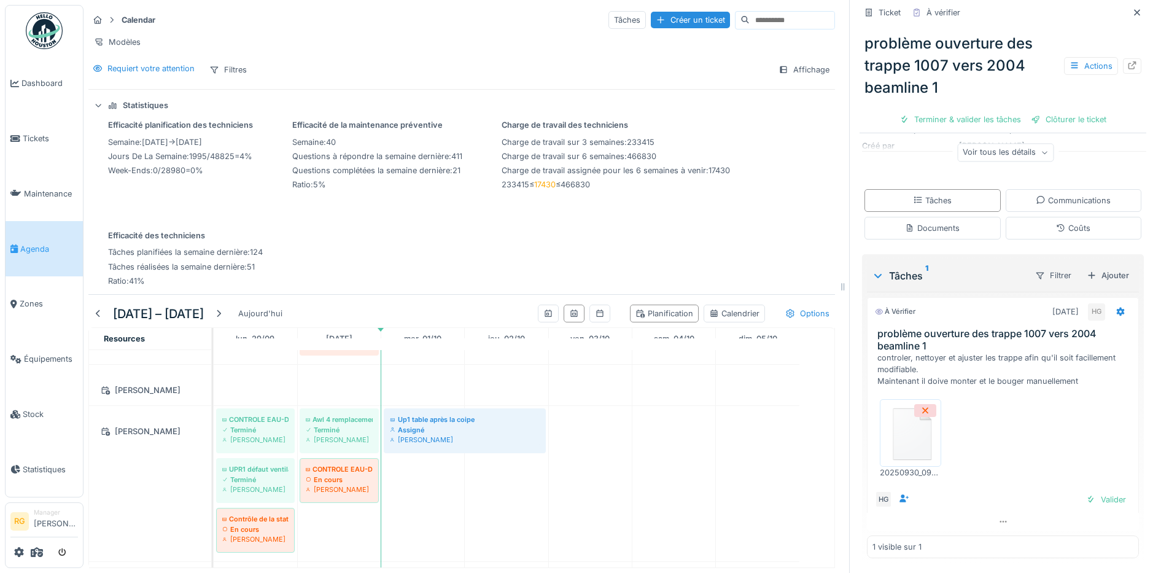
scroll to position [614, 0]
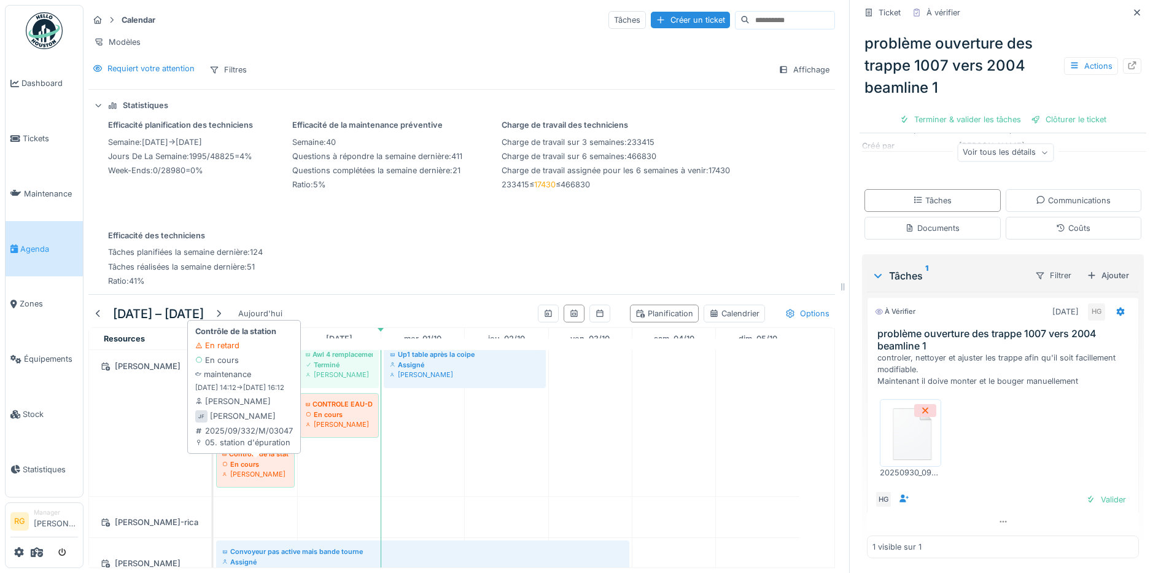
click at [264, 467] on div "En cours" at bounding box center [255, 464] width 66 height 10
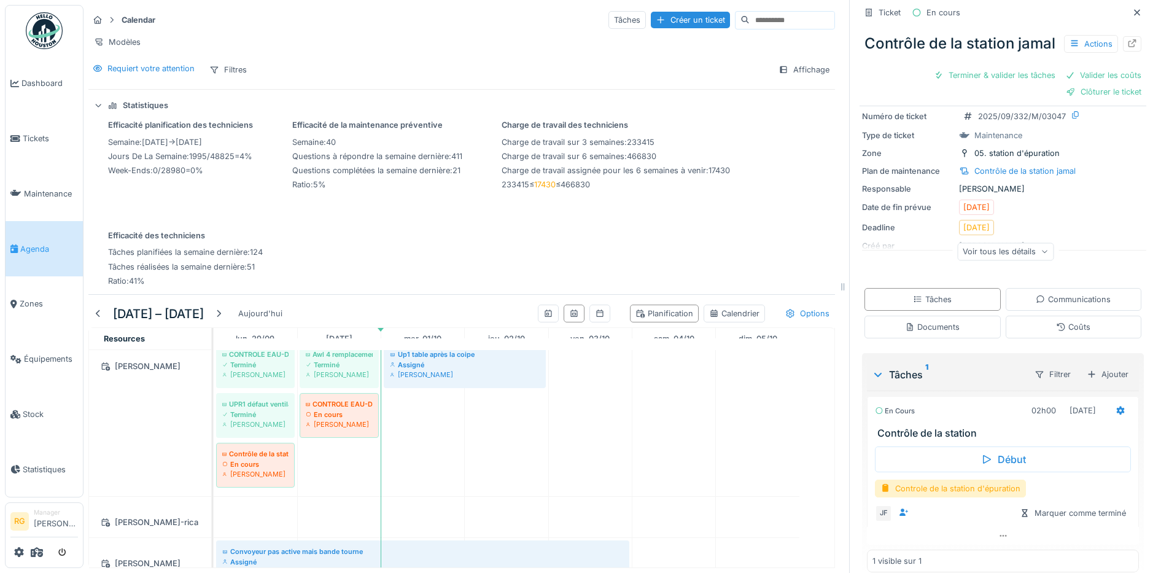
scroll to position [79, 0]
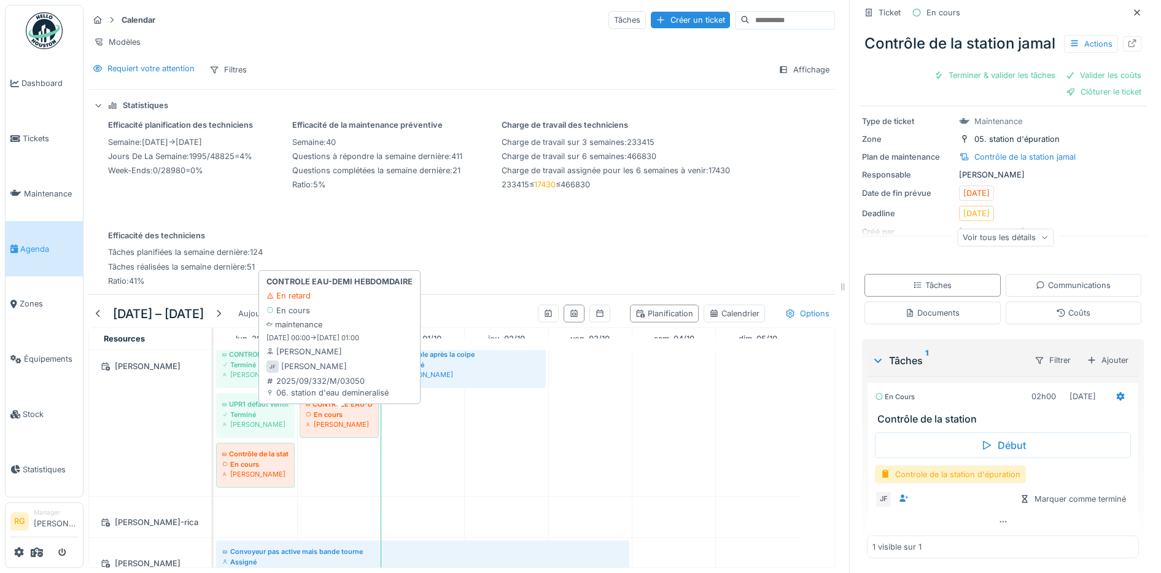
click at [356, 412] on div "En cours" at bounding box center [339, 415] width 67 height 10
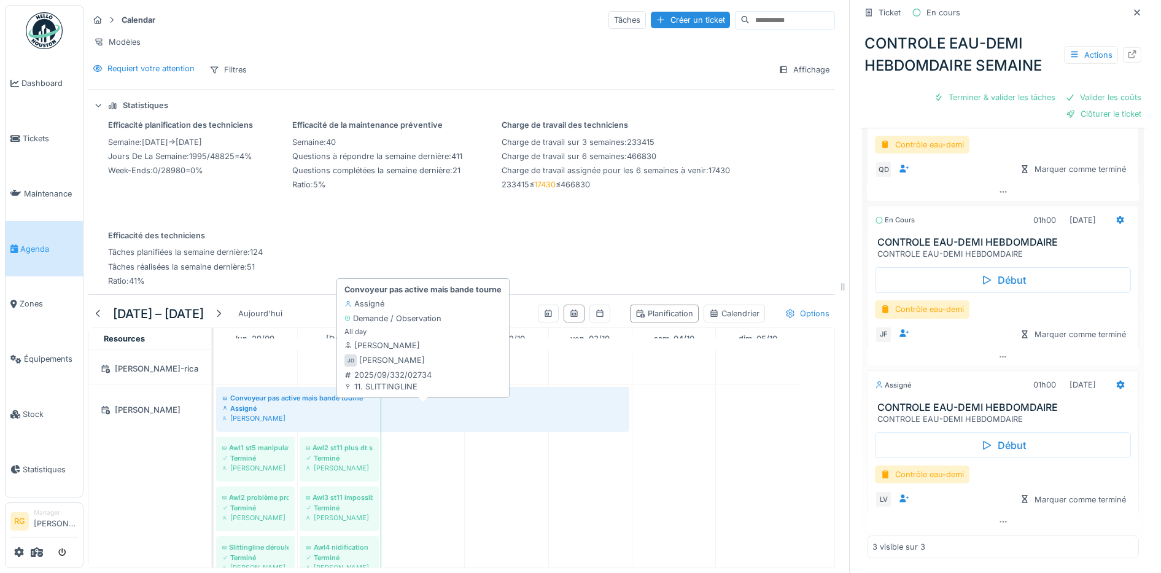
click at [289, 405] on div "Assigné" at bounding box center [422, 409] width 401 height 10
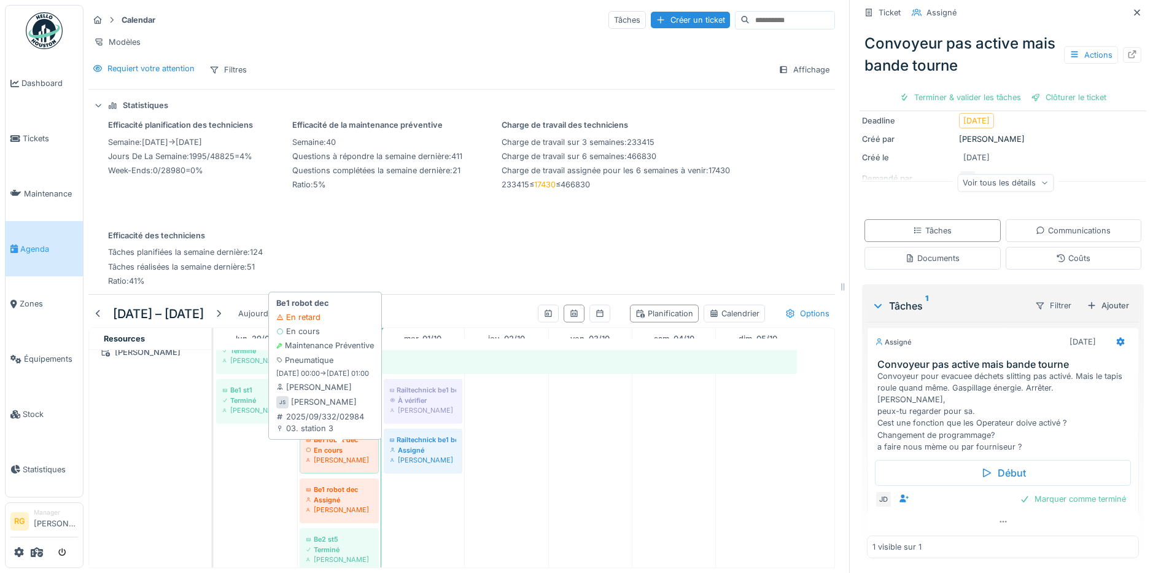
click at [353, 450] on div "En cours" at bounding box center [339, 450] width 67 height 10
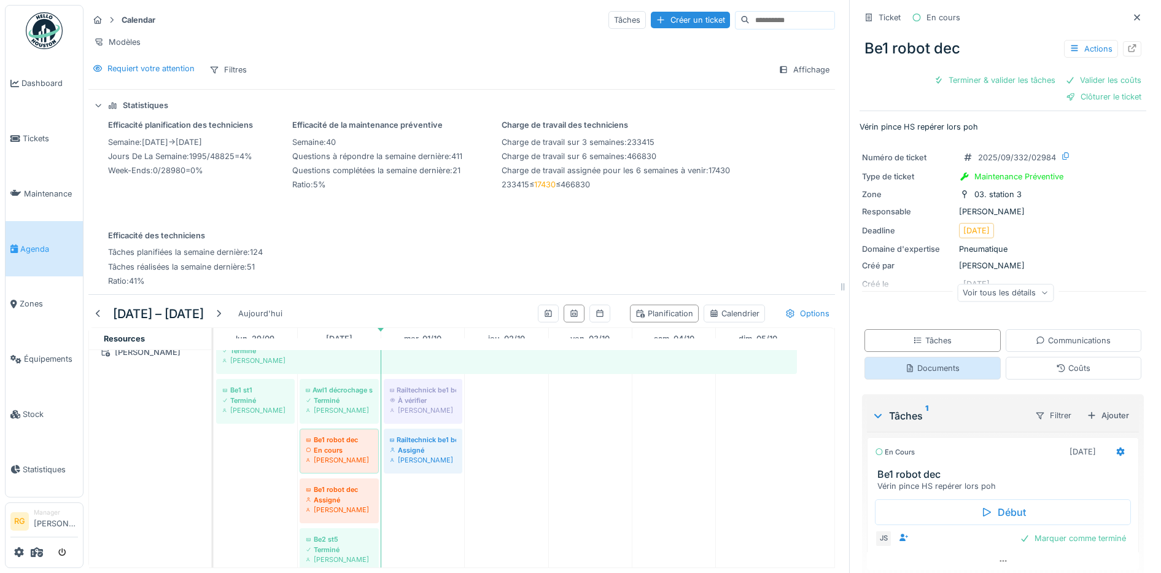
click at [944, 362] on div "Documents" at bounding box center [932, 368] width 55 height 12
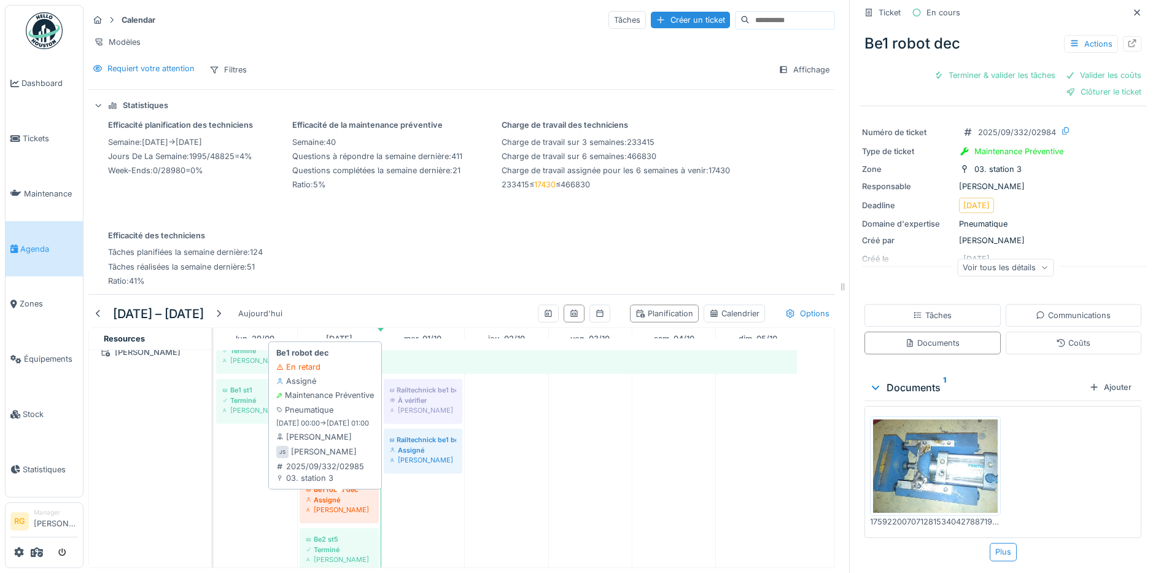
click at [345, 499] on div "Assigné" at bounding box center [339, 500] width 67 height 10
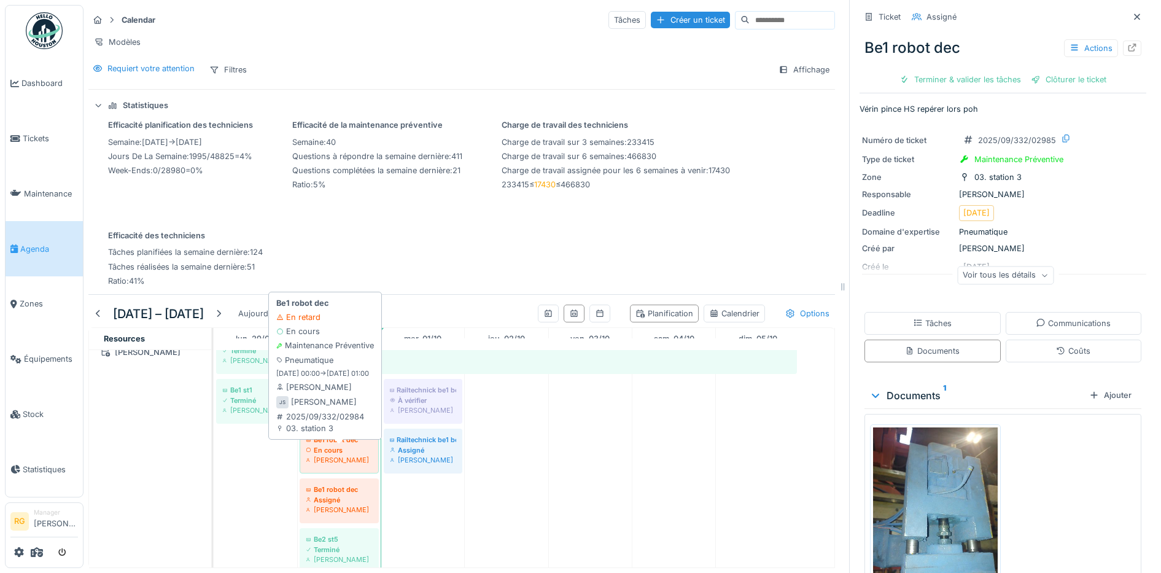
click at [355, 450] on div "En cours" at bounding box center [339, 450] width 67 height 10
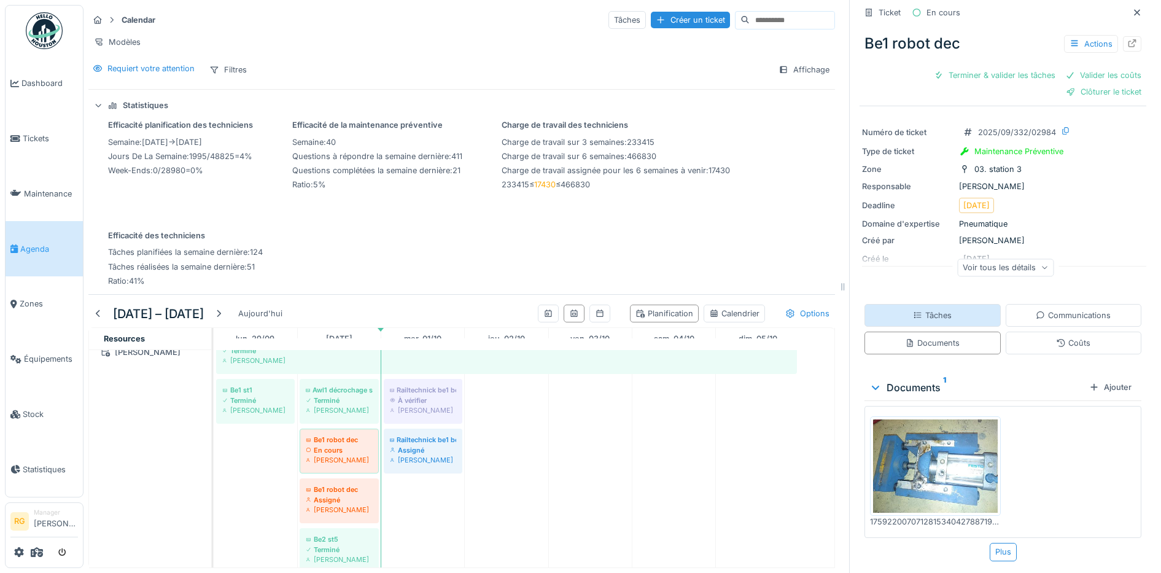
click at [934, 310] on div "Tâches" at bounding box center [932, 316] width 39 height 12
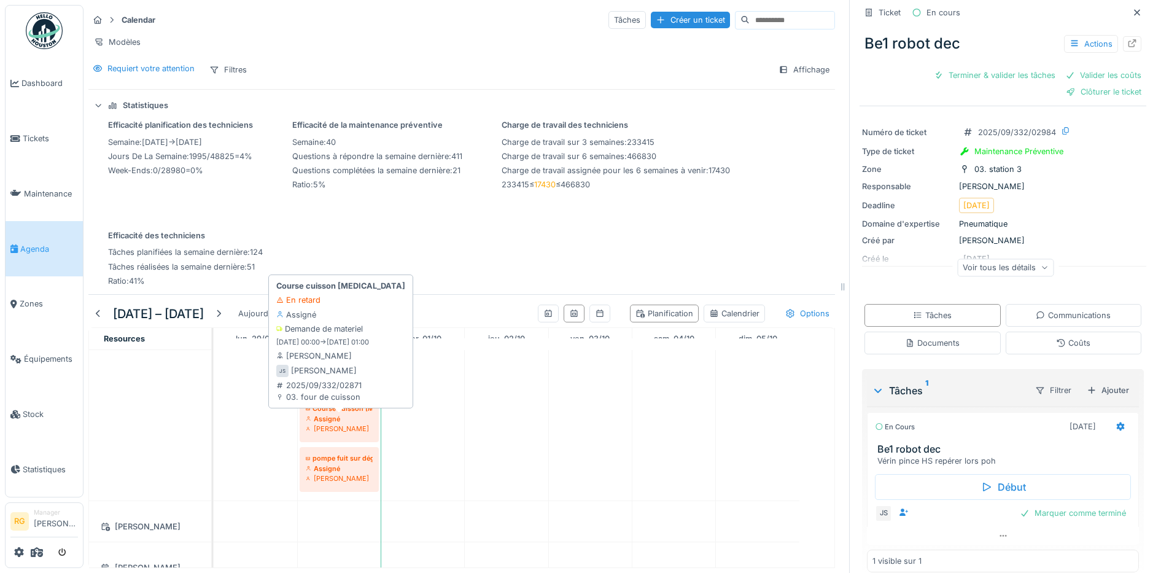
click at [337, 410] on div "Course cuisson bruit" at bounding box center [339, 409] width 67 height 10
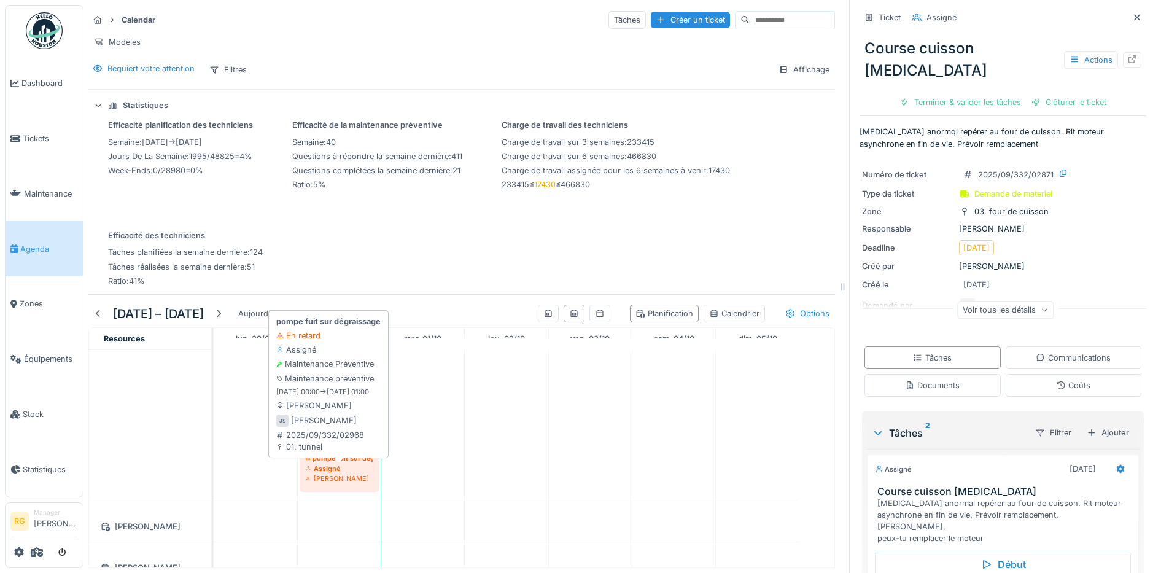
click at [334, 469] on div "Assigné" at bounding box center [339, 469] width 67 height 10
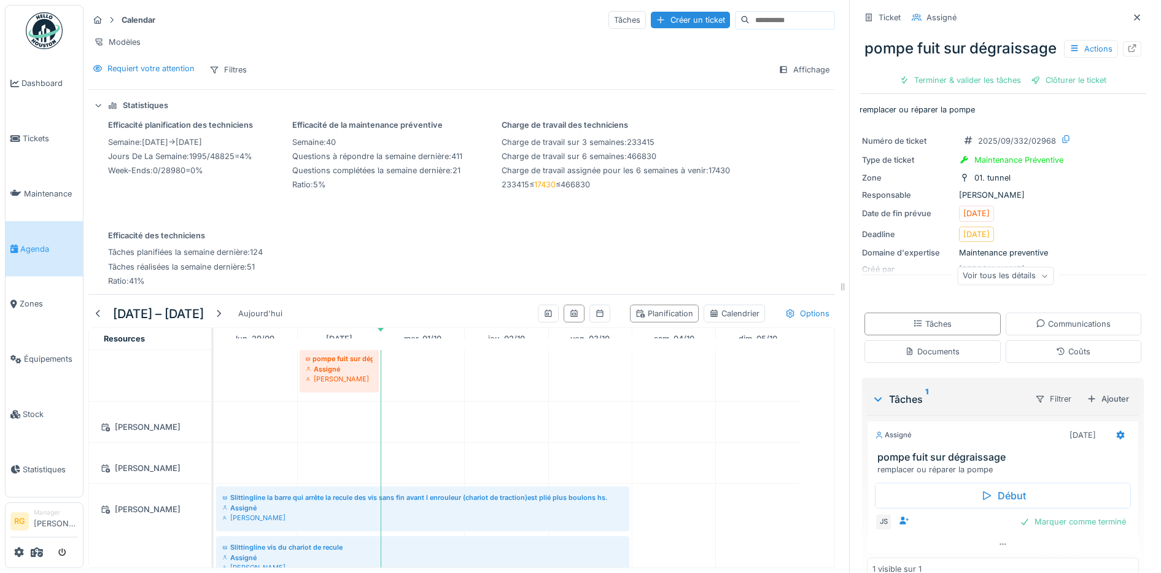
scroll to position [1789, 0]
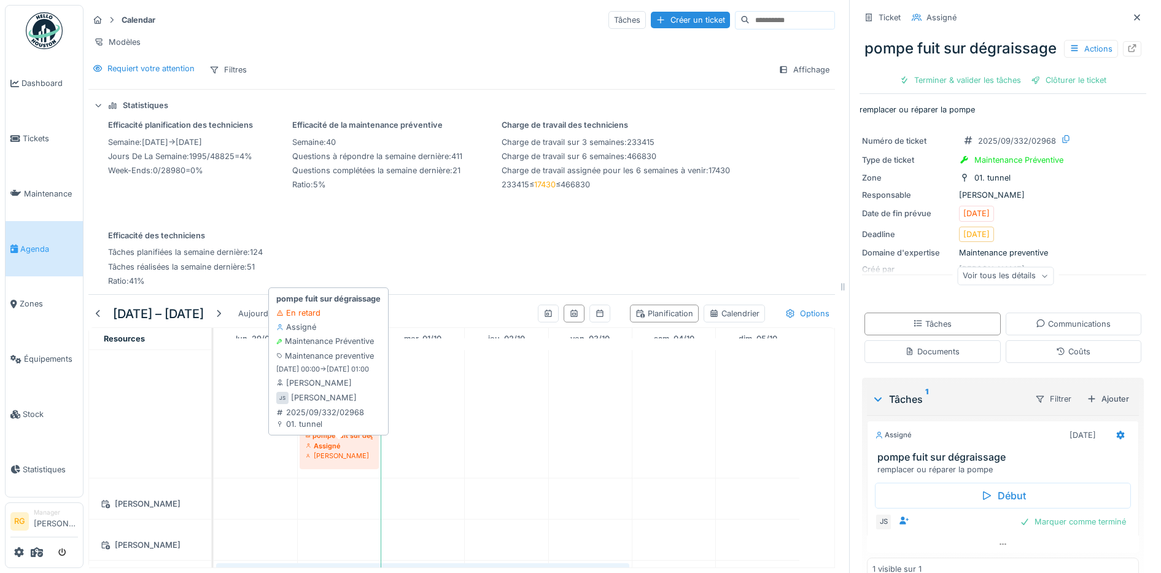
click at [335, 447] on div "Assigné" at bounding box center [339, 446] width 67 height 10
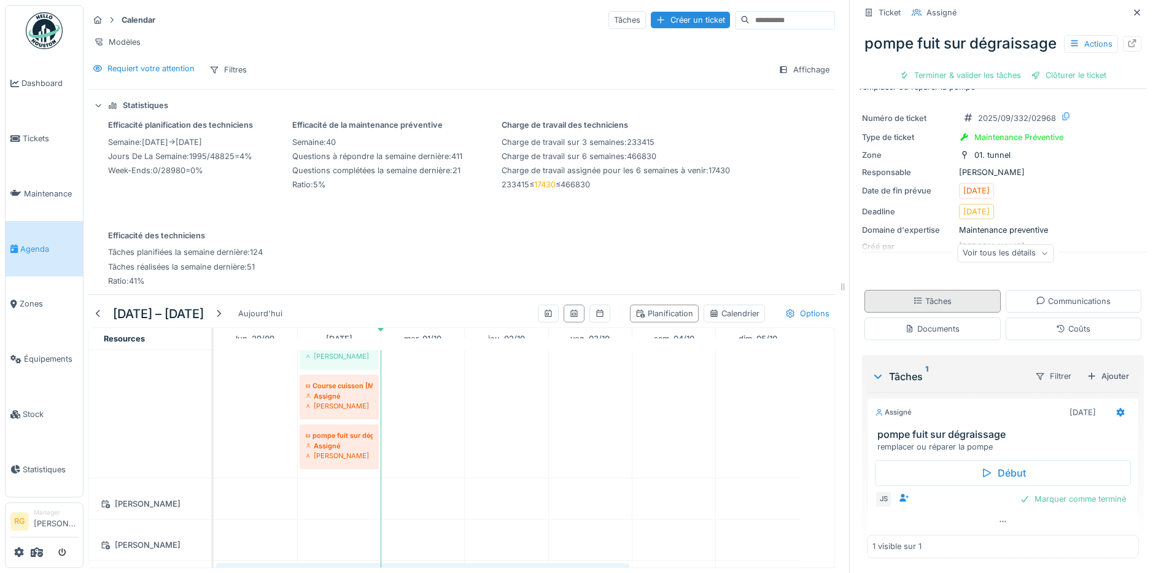
scroll to position [47, 0]
click at [1057, 491] on div "Marquer comme terminé" at bounding box center [1073, 499] width 116 height 17
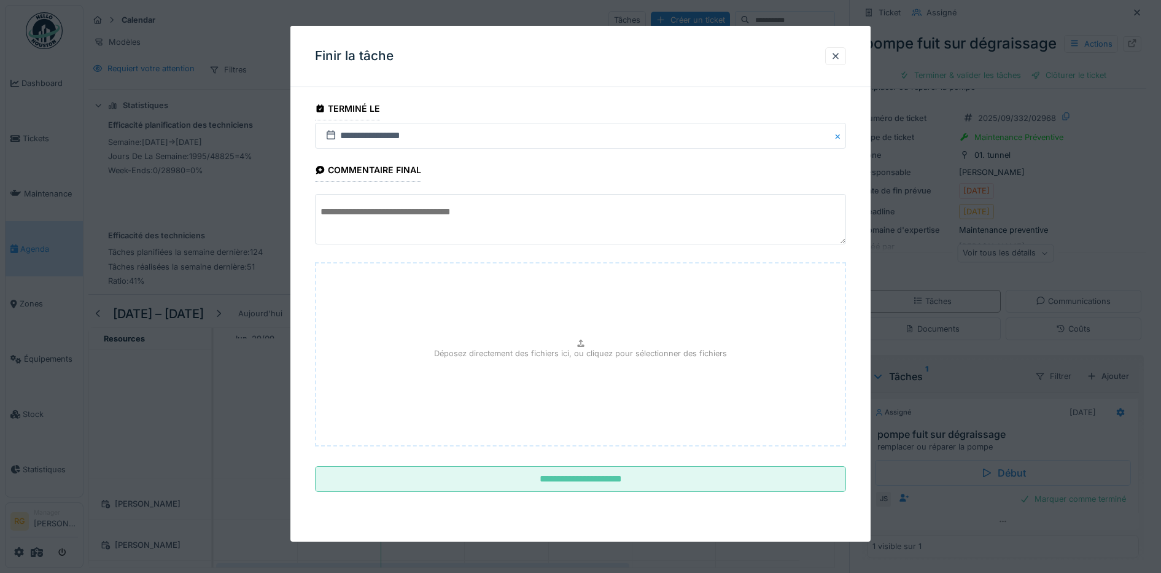
click at [373, 211] on textarea at bounding box center [581, 219] width 532 height 50
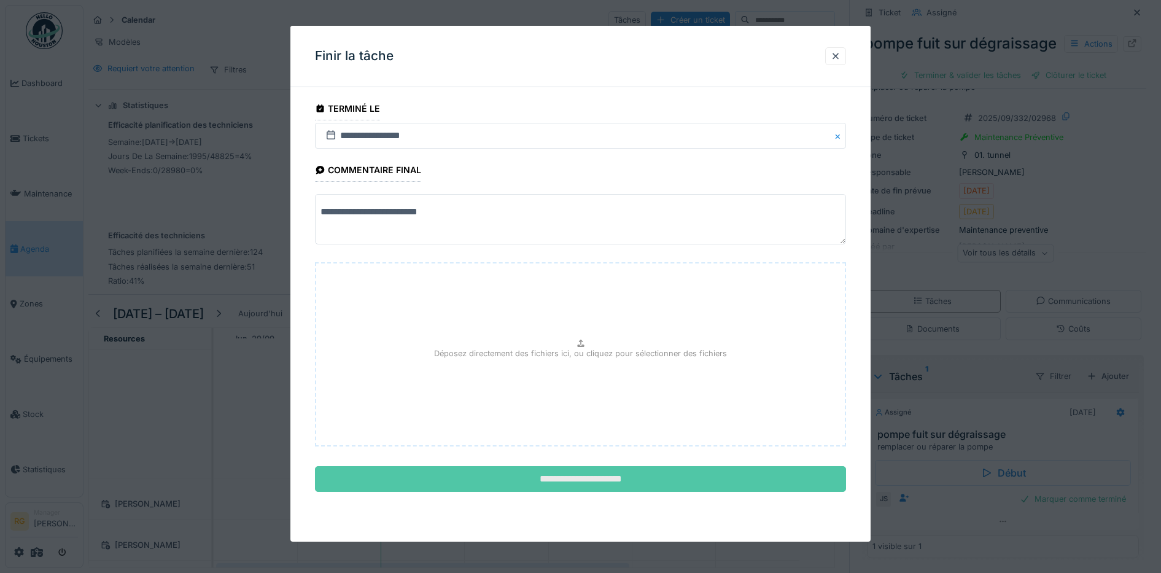
type textarea "**********"
click at [677, 474] on input "**********" at bounding box center [581, 479] width 532 height 26
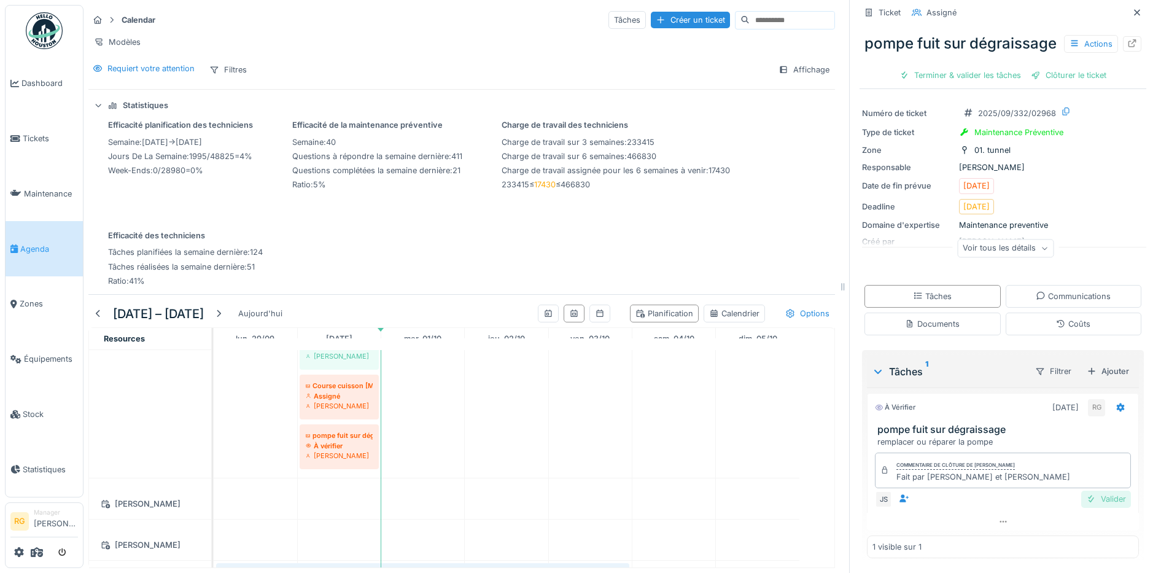
click at [1086, 491] on div "Valider" at bounding box center [1107, 499] width 50 height 17
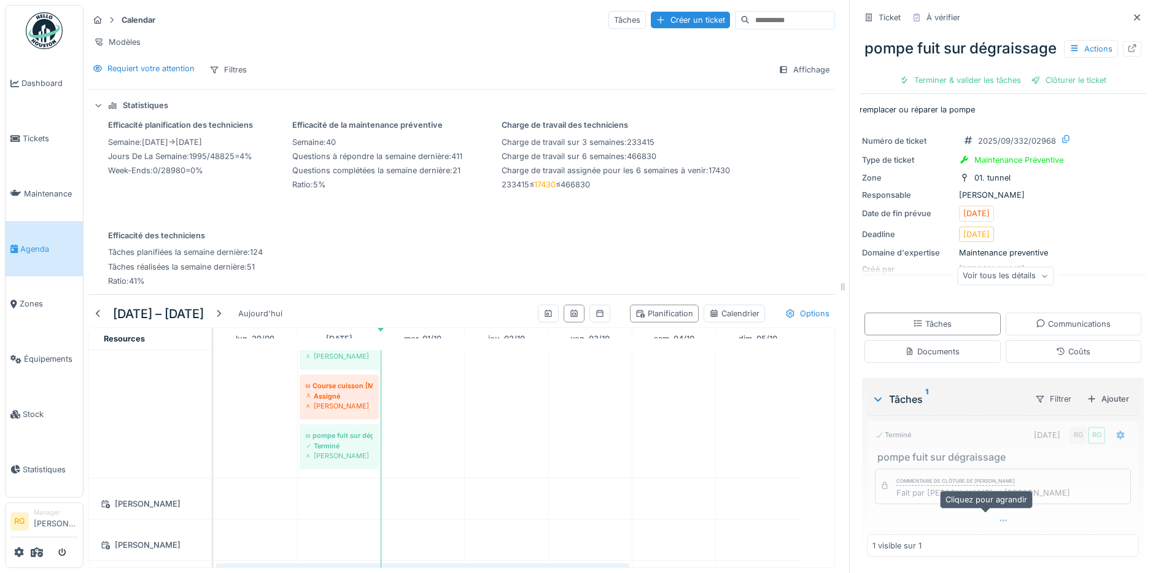
scroll to position [23, 0]
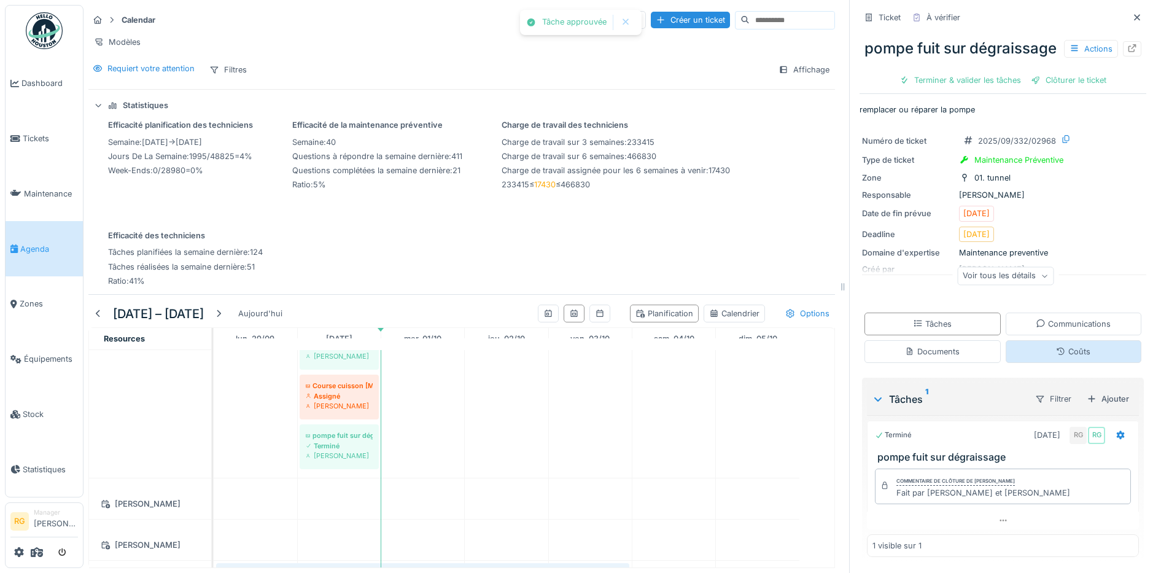
click at [1058, 346] on div "Coûts" at bounding box center [1073, 352] width 34 height 12
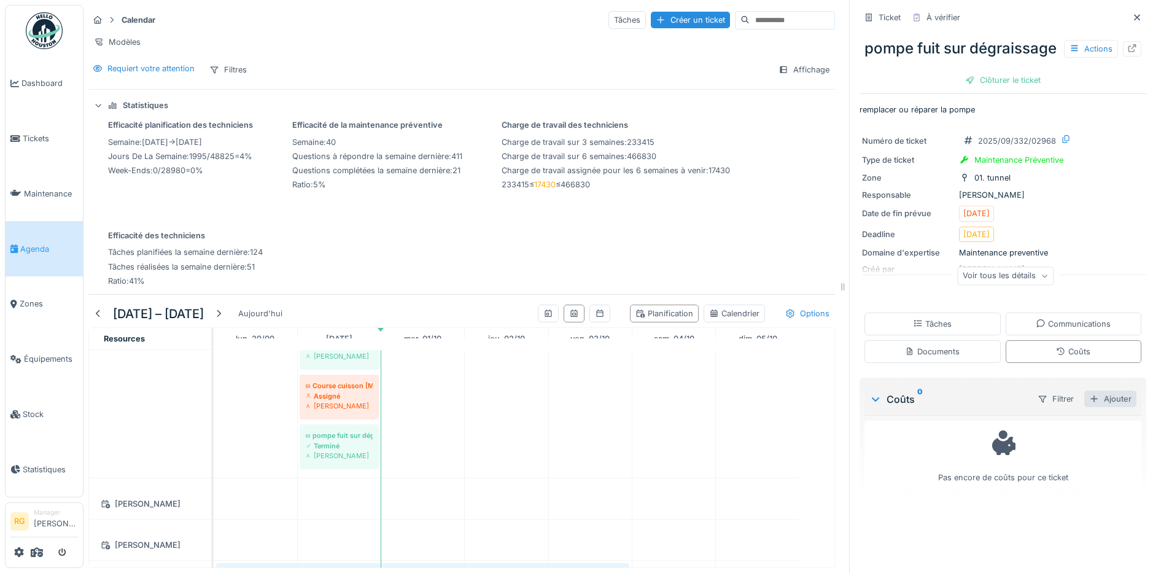
click at [1085, 407] on div "Ajouter" at bounding box center [1111, 399] width 52 height 17
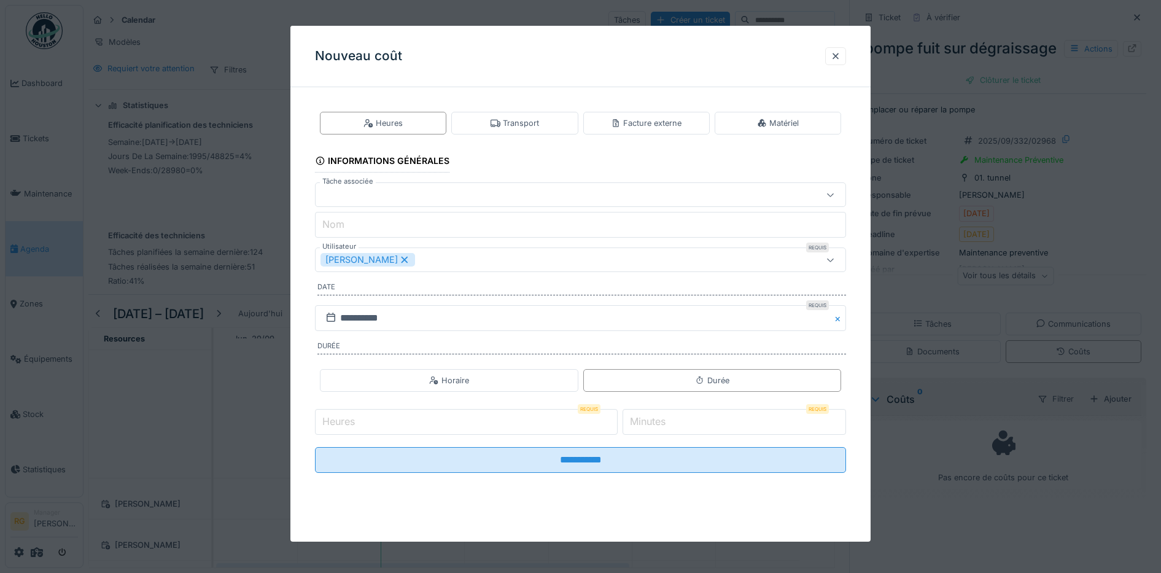
click at [399, 260] on icon at bounding box center [404, 260] width 11 height 9
click at [398, 260] on div "Utilisateurs" at bounding box center [550, 260] width 459 height 14
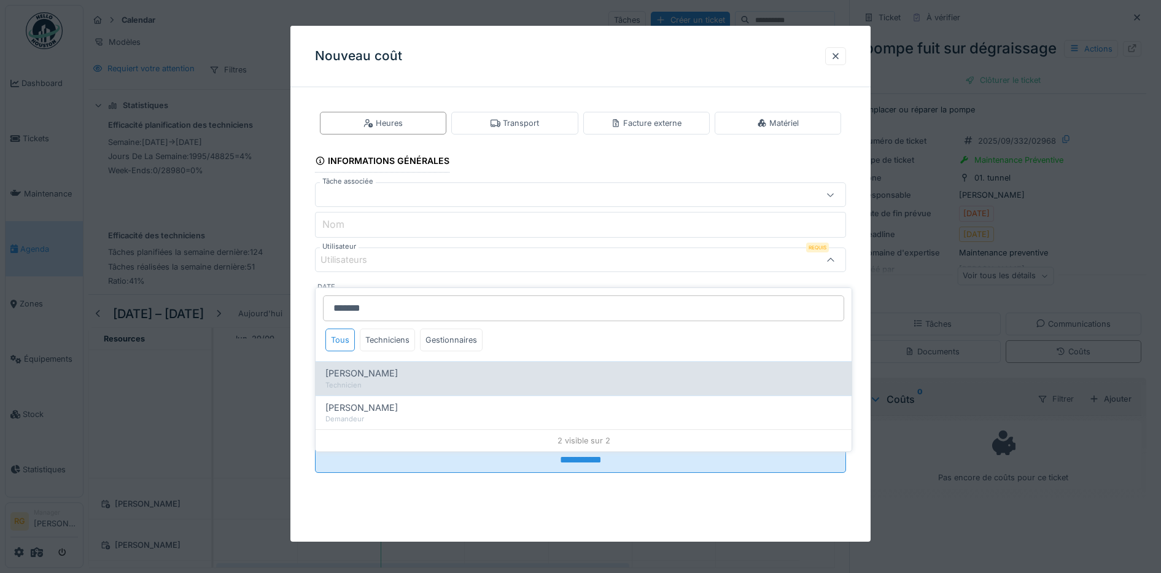
type input "*******"
click at [367, 380] on div "Technicien" at bounding box center [584, 385] width 517 height 10
type input "****"
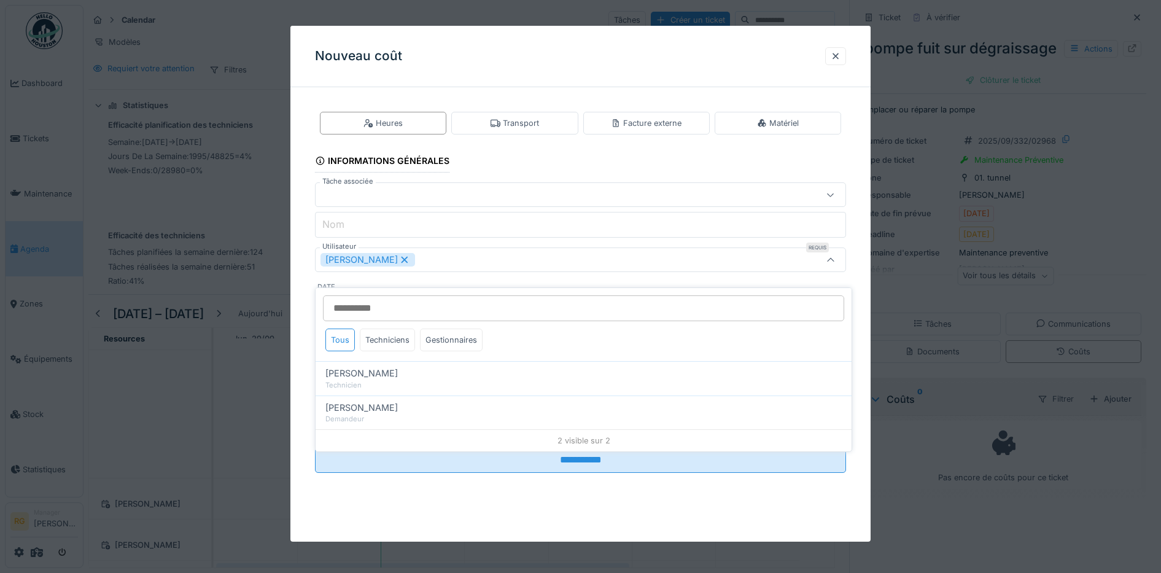
click at [454, 260] on div "Anthony Vanroose" at bounding box center [550, 260] width 459 height 14
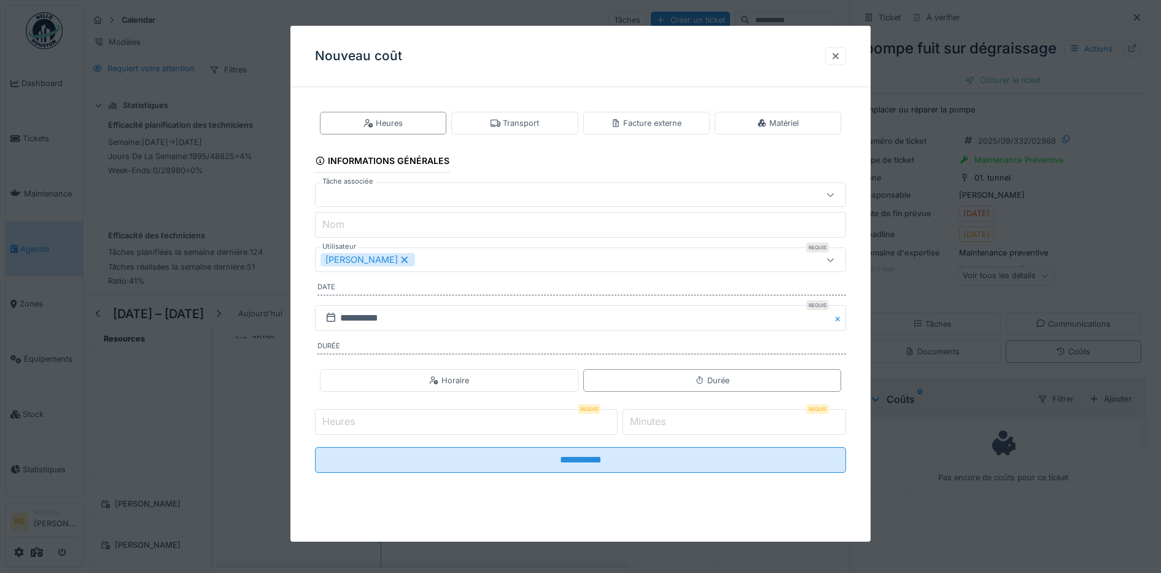
click at [454, 260] on div "Anthony Vanroose" at bounding box center [550, 260] width 459 height 14
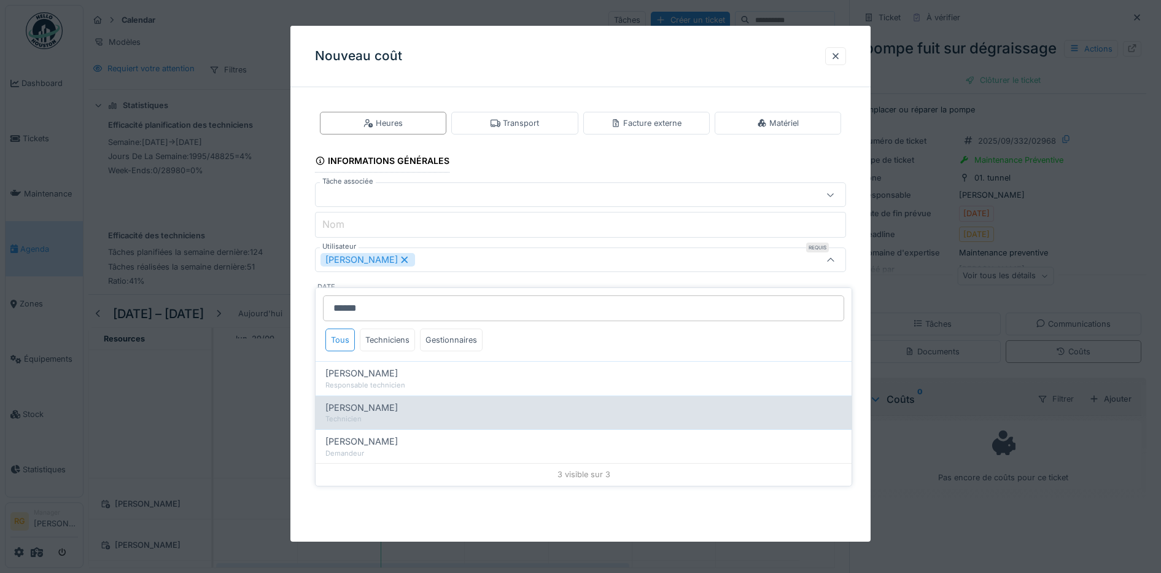
type input "******"
click at [365, 414] on div "Technicien" at bounding box center [584, 419] width 517 height 10
type input "*********"
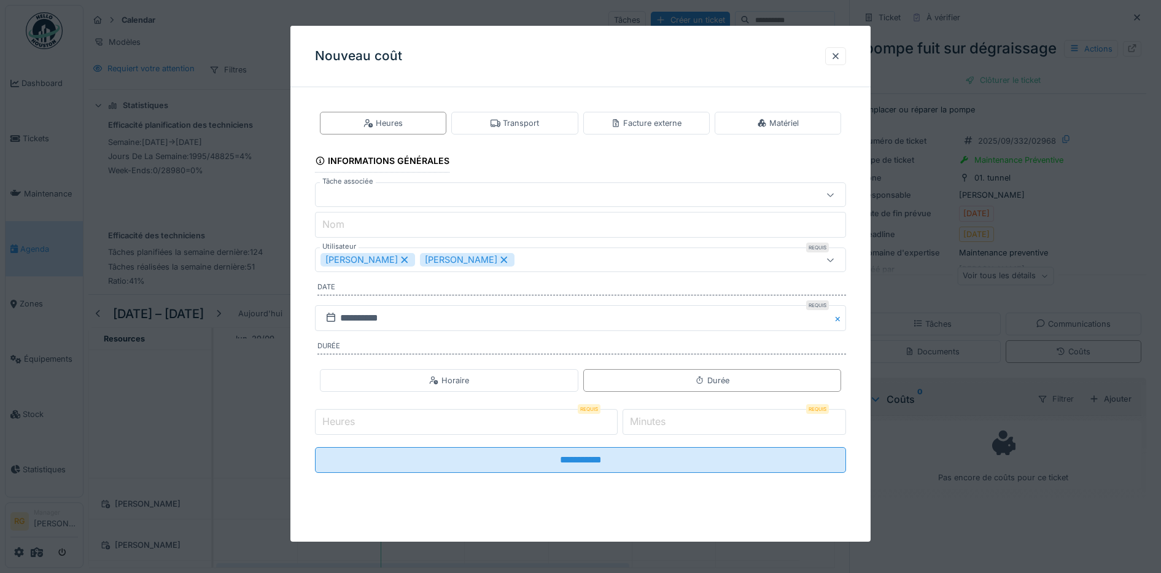
click at [298, 264] on div "**********" at bounding box center [581, 302] width 581 height 410
click at [833, 196] on icon at bounding box center [831, 194] width 10 height 8
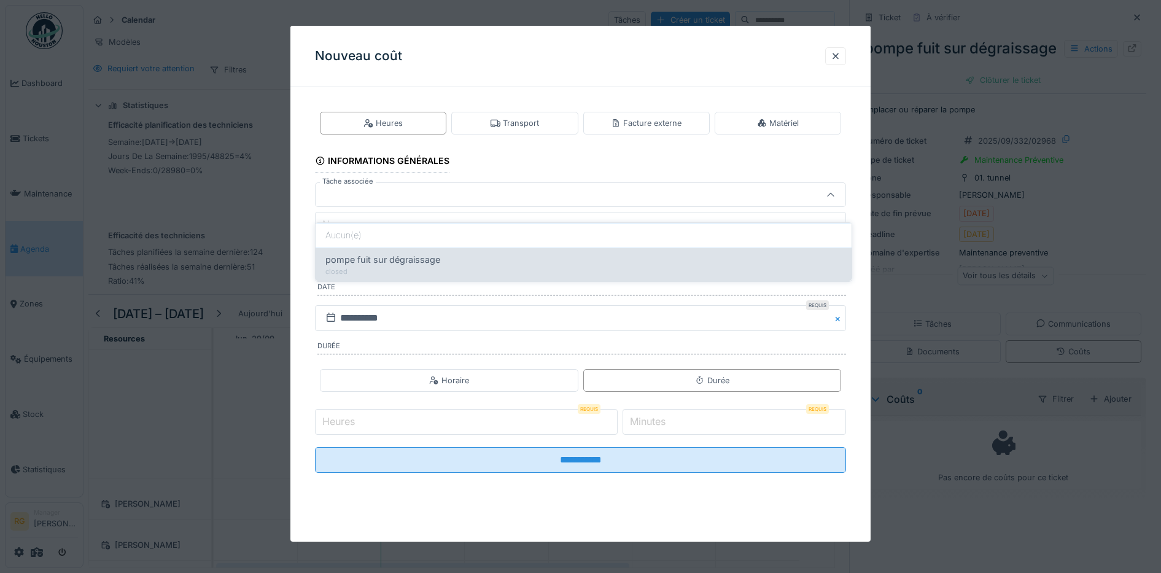
click at [423, 253] on span "pompe fuit sur dégraissage" at bounding box center [383, 260] width 115 height 14
type input "******"
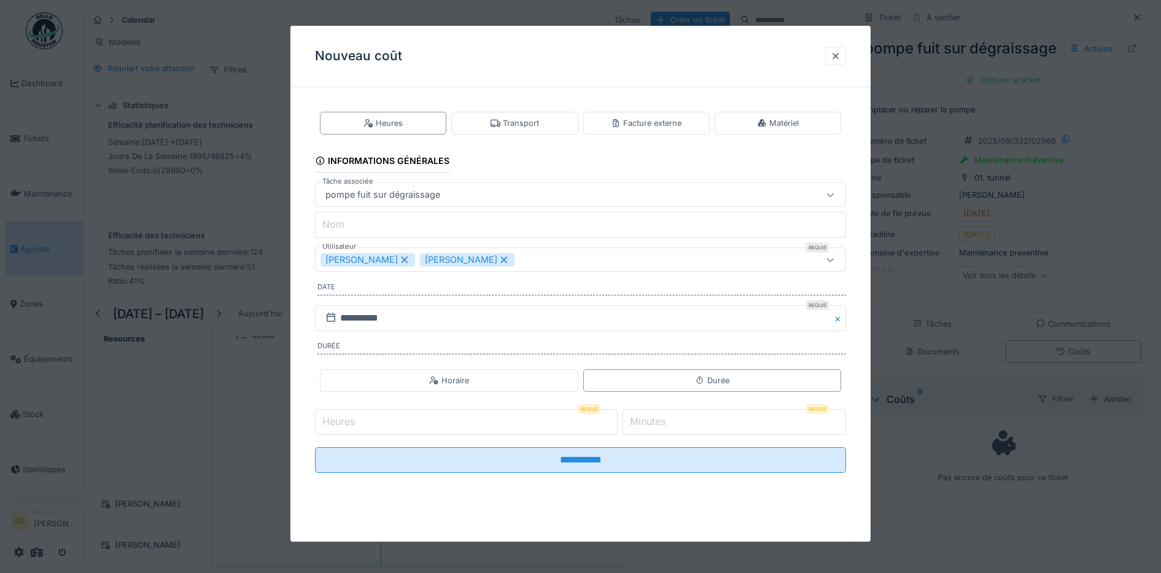
click at [362, 427] on input "Heures" at bounding box center [466, 422] width 303 height 26
type input "*"
click at [357, 316] on input "**********" at bounding box center [581, 318] width 532 height 26
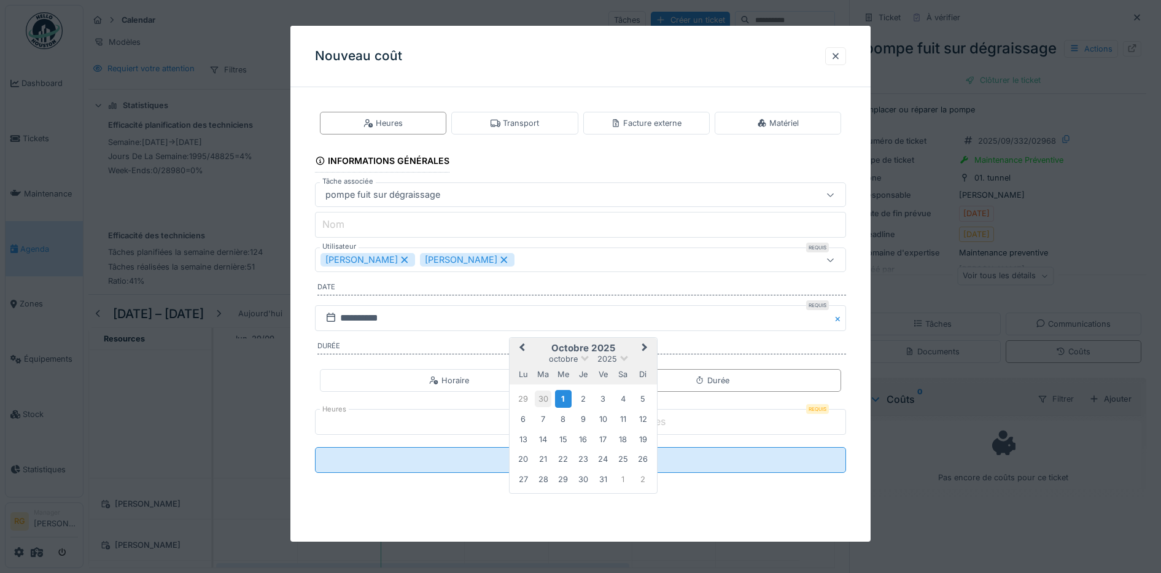
click at [543, 401] on div "30" at bounding box center [543, 399] width 17 height 17
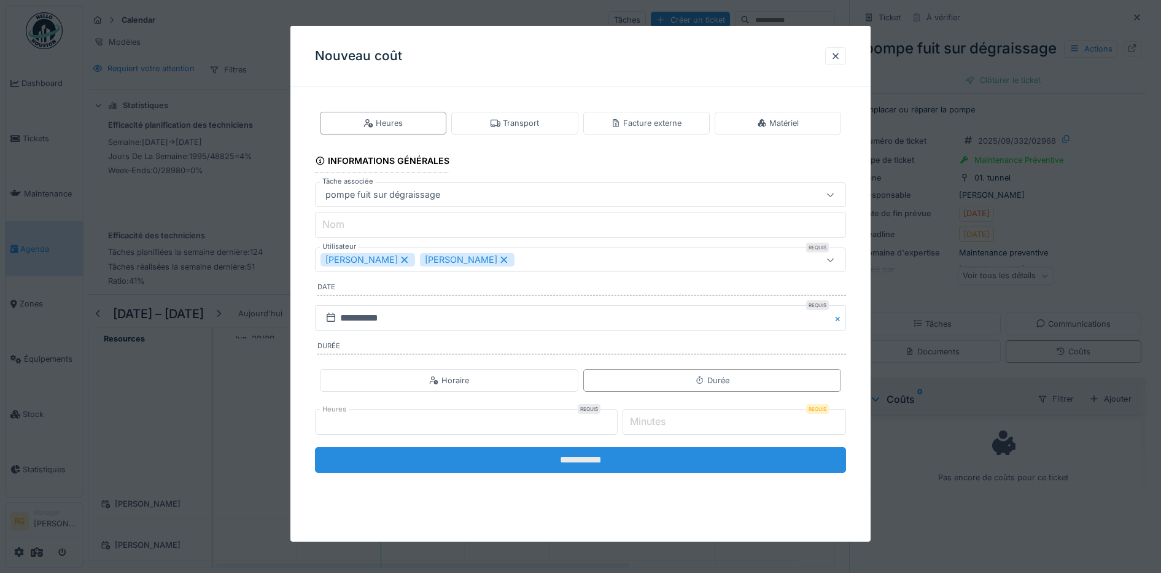
click at [513, 463] on input "**********" at bounding box center [581, 460] width 532 height 26
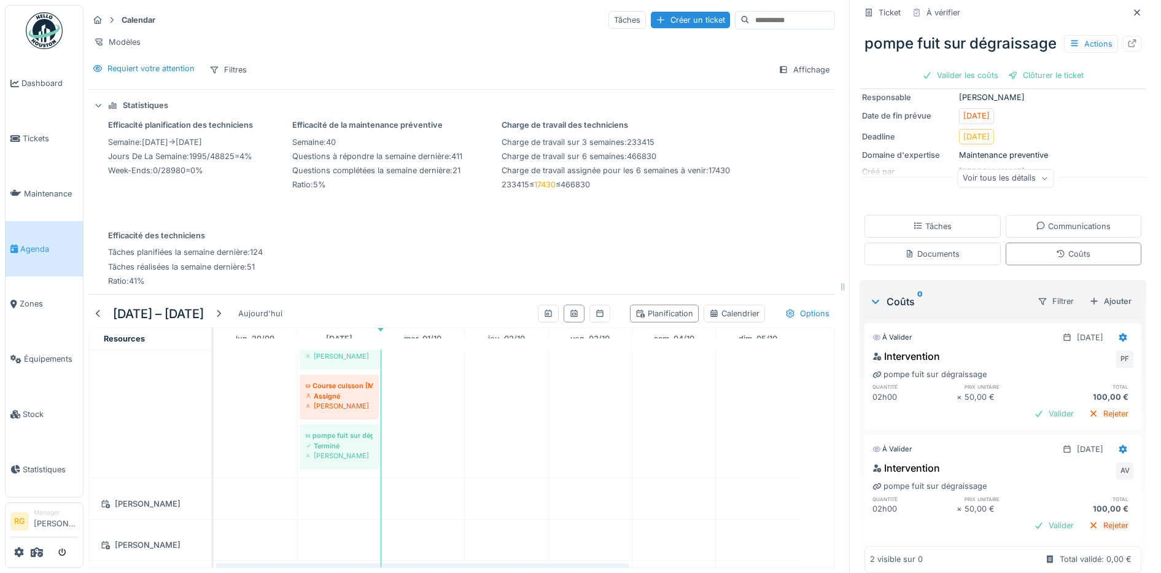
scroll to position [136, 0]
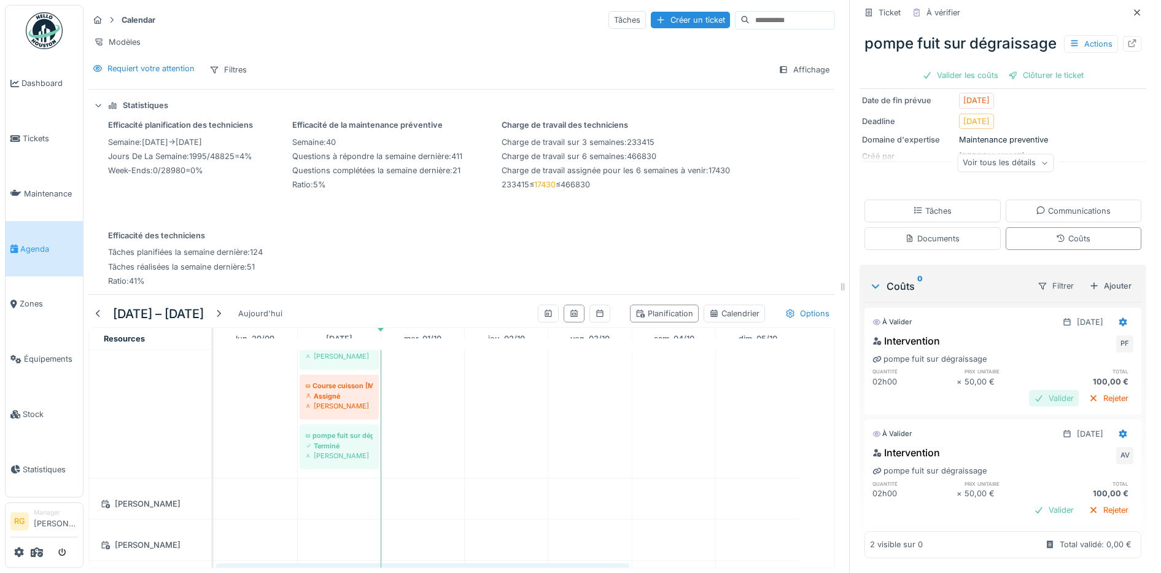
click at [1036, 390] on div "Valider" at bounding box center [1054, 398] width 50 height 17
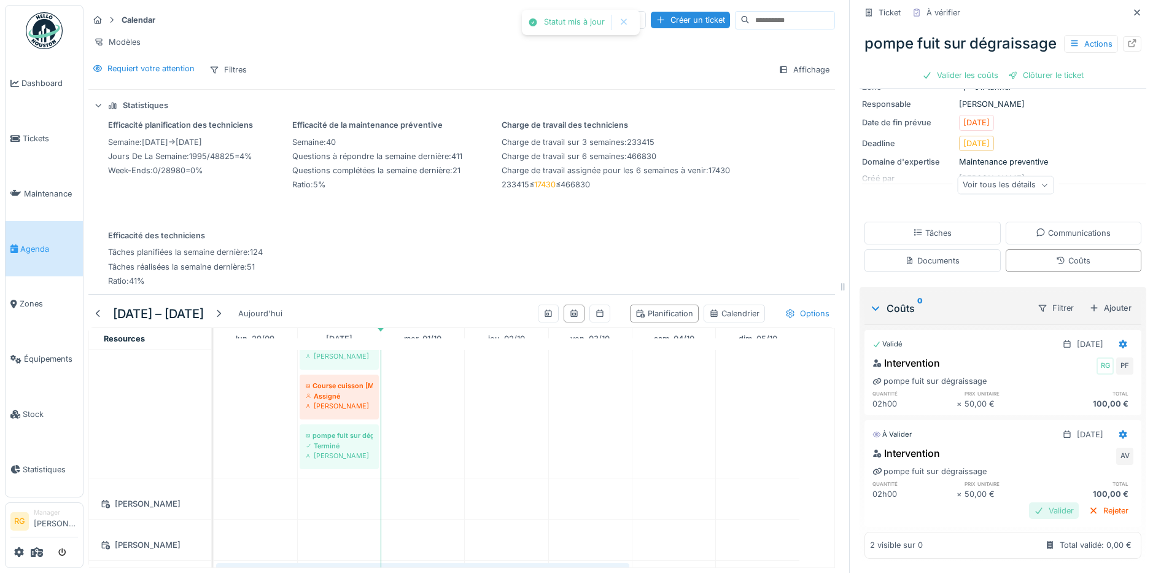
scroll to position [115, 0]
click at [1034, 502] on div "Valider" at bounding box center [1054, 510] width 50 height 17
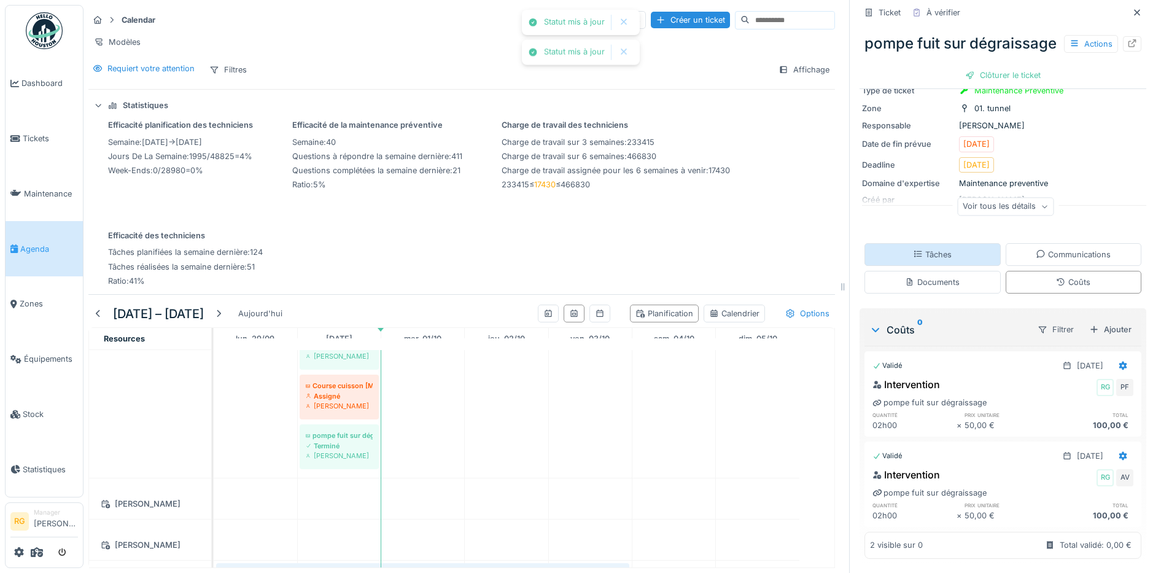
scroll to position [93, 0]
click at [931, 276] on div "Documents" at bounding box center [932, 282] width 55 height 12
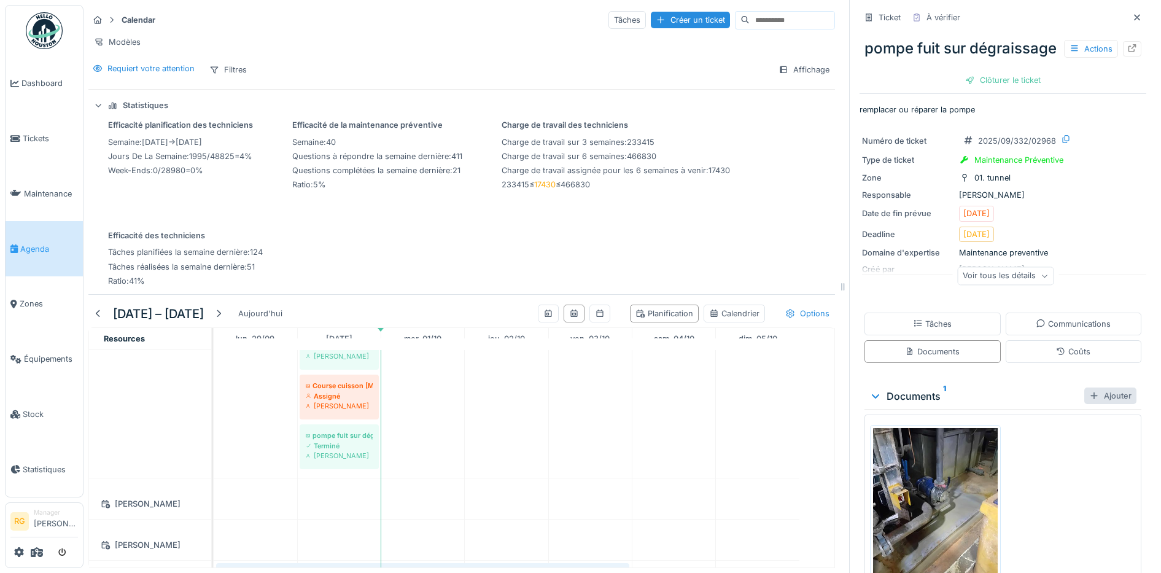
click at [1089, 404] on div "Ajouter" at bounding box center [1111, 396] width 52 height 17
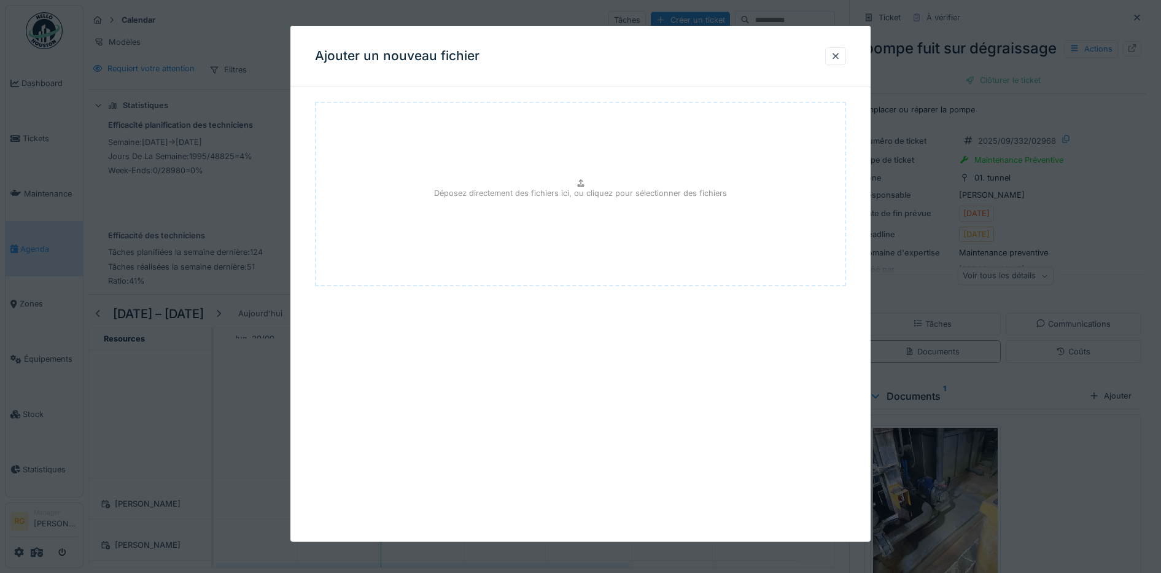
click at [579, 191] on p "Déposez directement des fichiers ici, ou cliquez pour sélectionner des fichiers" at bounding box center [580, 193] width 293 height 12
type input "**********"
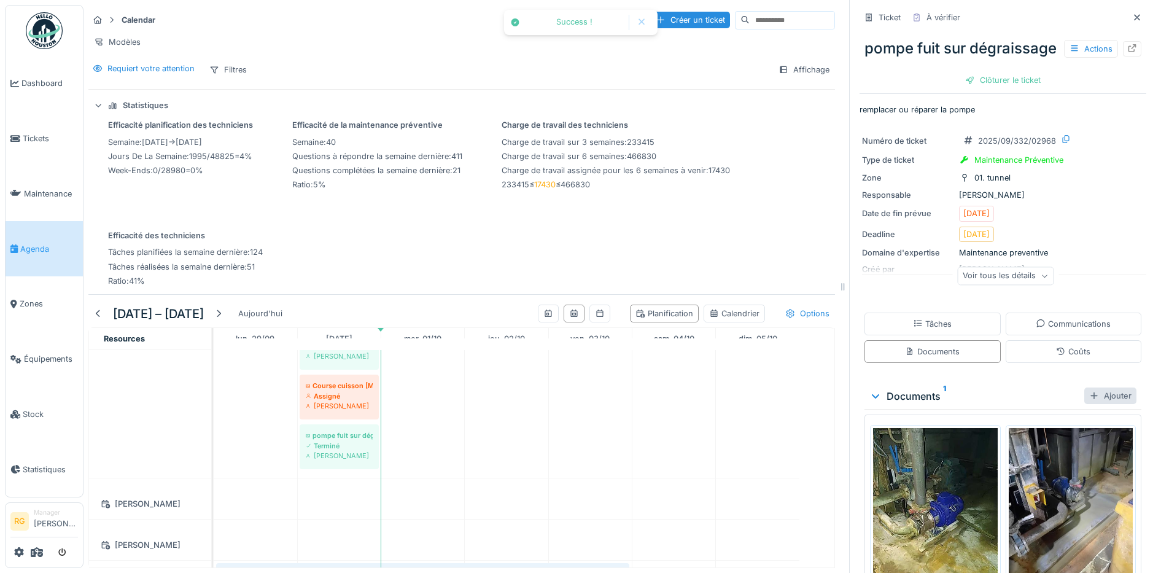
click at [1095, 404] on div "Ajouter" at bounding box center [1111, 396] width 52 height 17
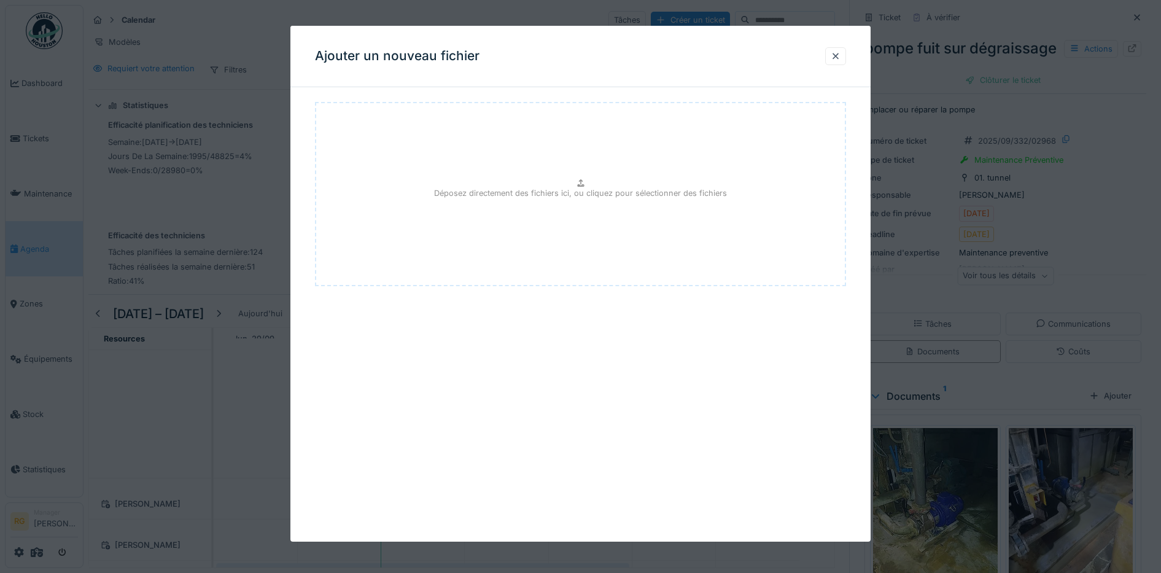
click at [594, 205] on div "Déposez directement des fichiers ici, ou cliquez pour sélectionner des fichiers" at bounding box center [581, 194] width 532 height 184
type input "**********"
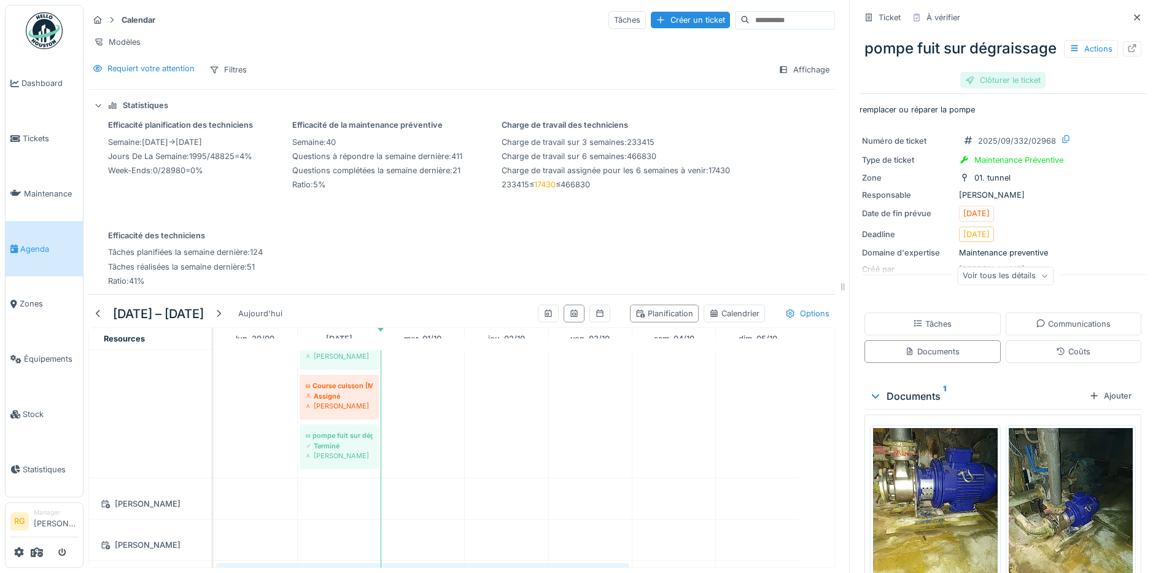
click at [991, 88] on div "Clôturer le ticket" at bounding box center [1003, 80] width 85 height 17
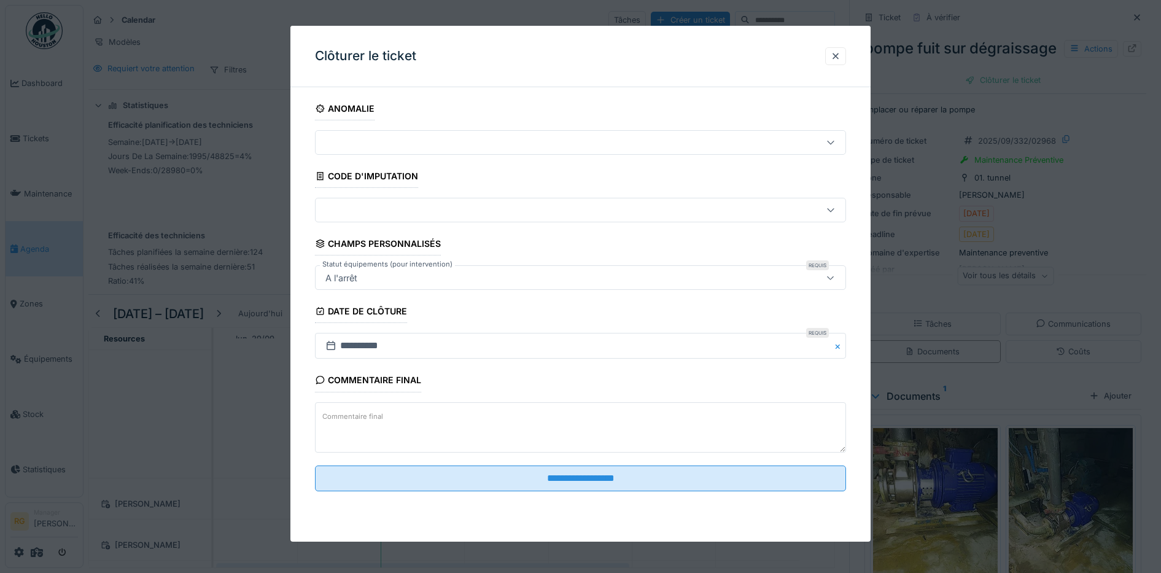
click at [376, 411] on label "Commentaire final" at bounding box center [353, 416] width 66 height 15
click at [376, 411] on textarea "Commentaire final" at bounding box center [581, 427] width 532 height 50
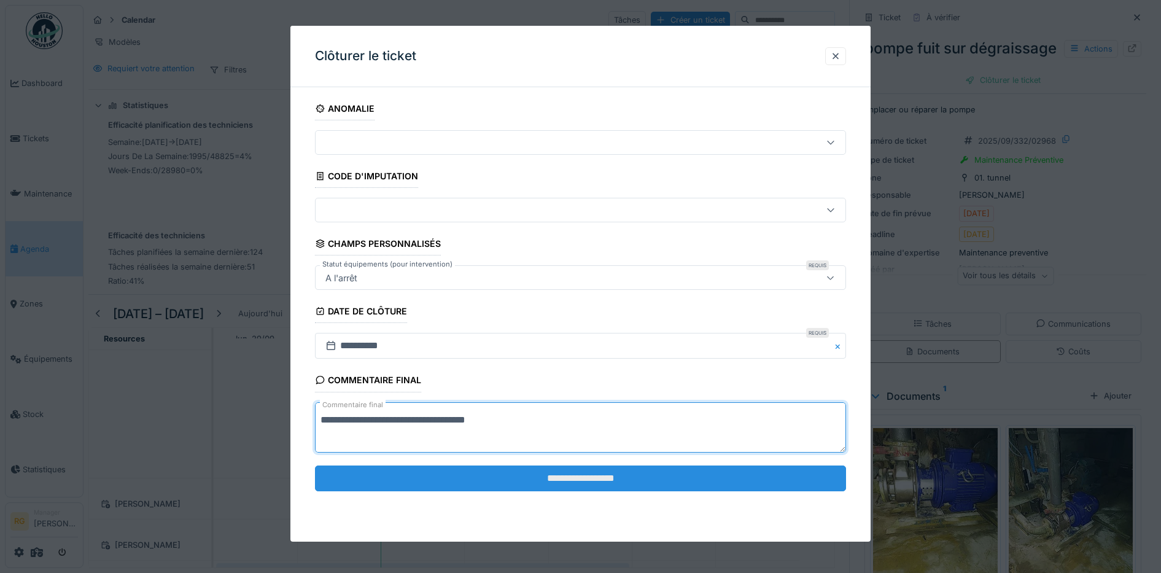
type textarea "**********"
click at [555, 482] on input "**********" at bounding box center [581, 479] width 532 height 26
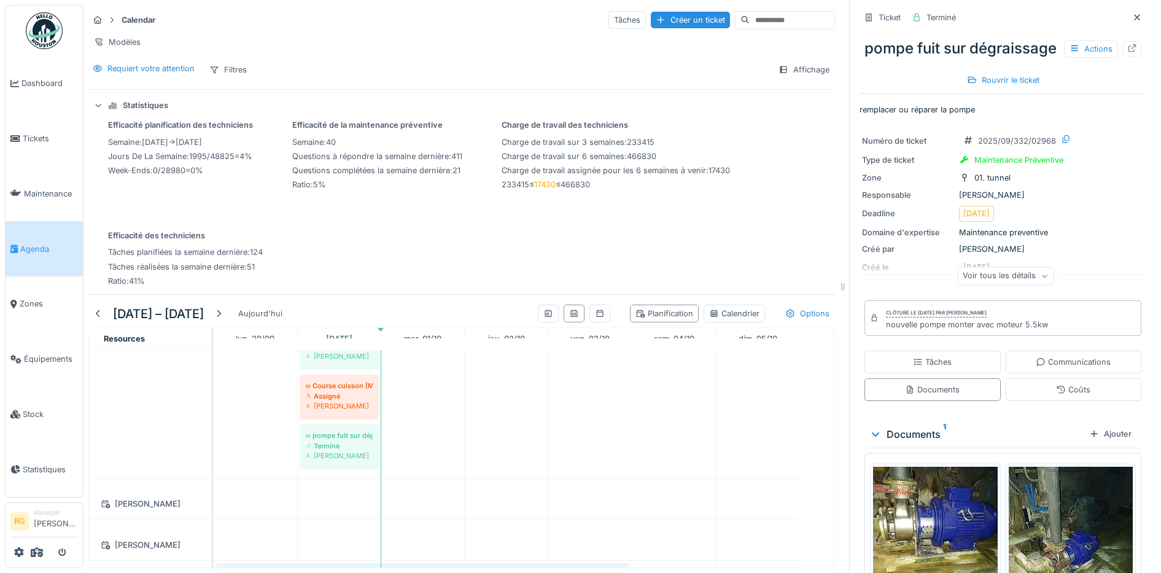
click at [1041, 279] on icon at bounding box center [1044, 276] width 7 height 6
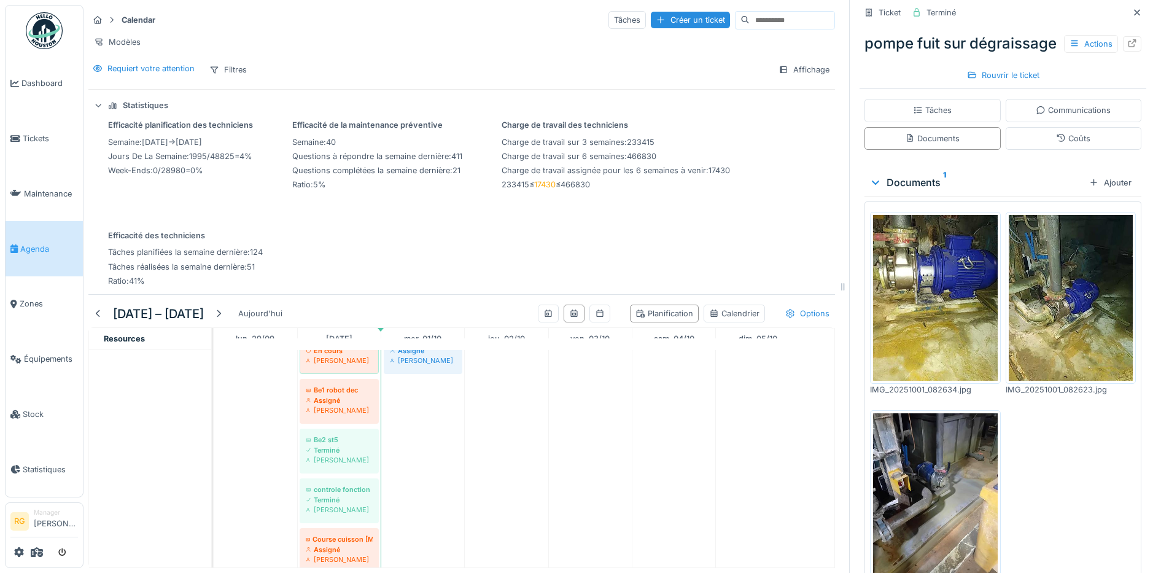
scroll to position [1558, 0]
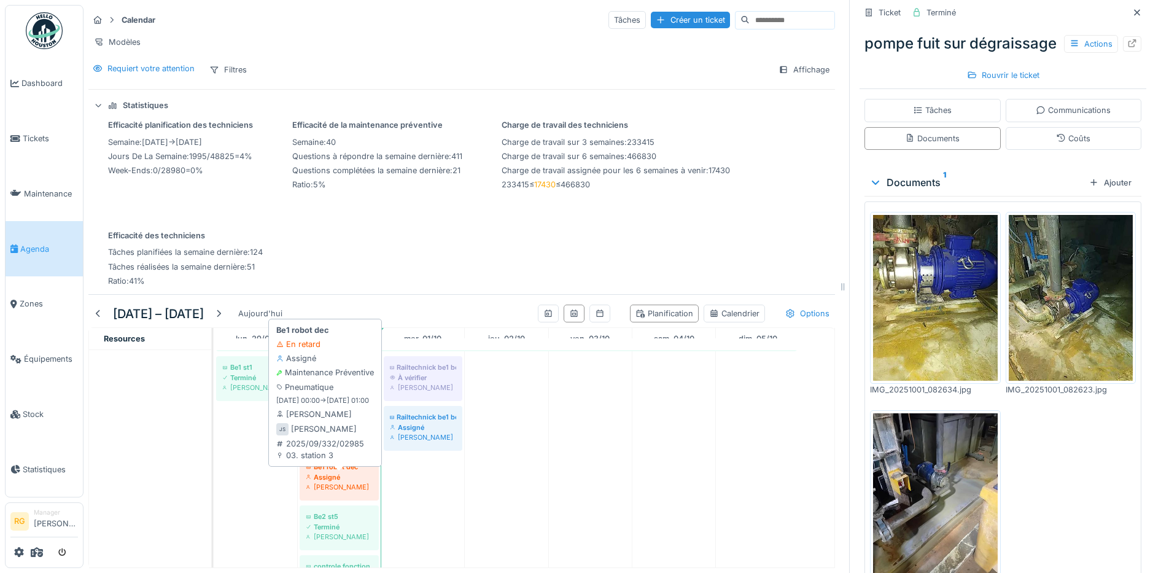
click at [342, 470] on div "Be1 robot dec" at bounding box center [339, 467] width 67 height 10
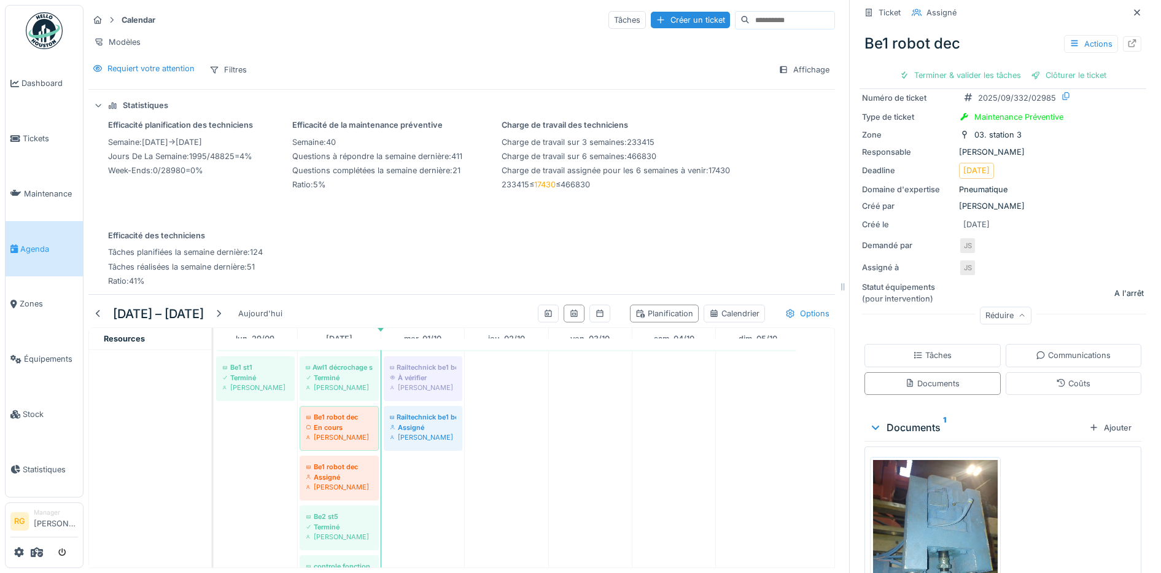
scroll to position [151, 0]
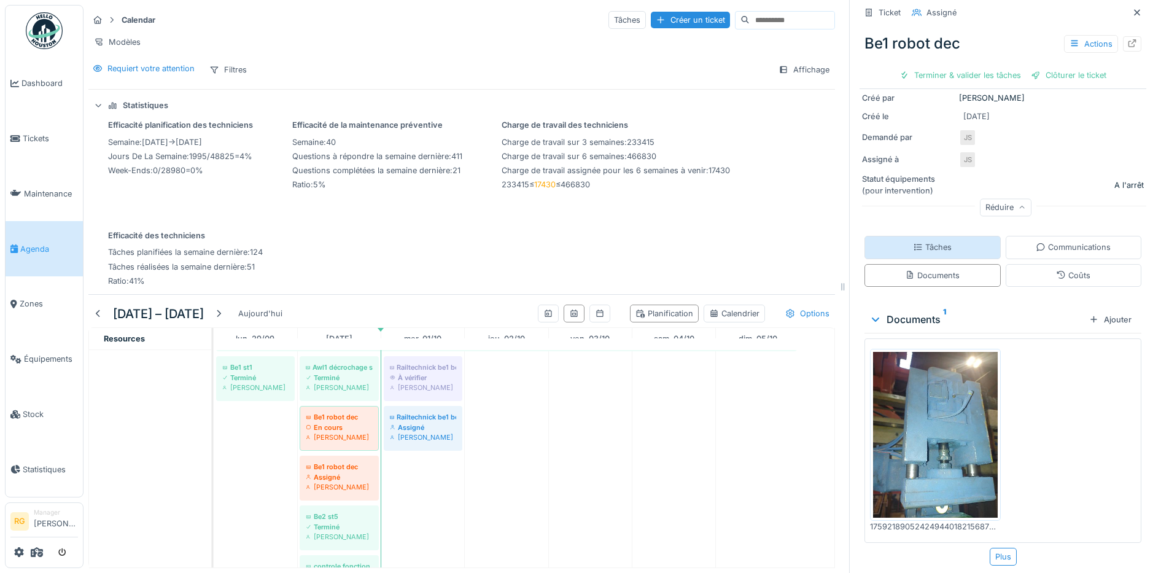
click at [927, 241] on div "Tâches" at bounding box center [932, 247] width 39 height 12
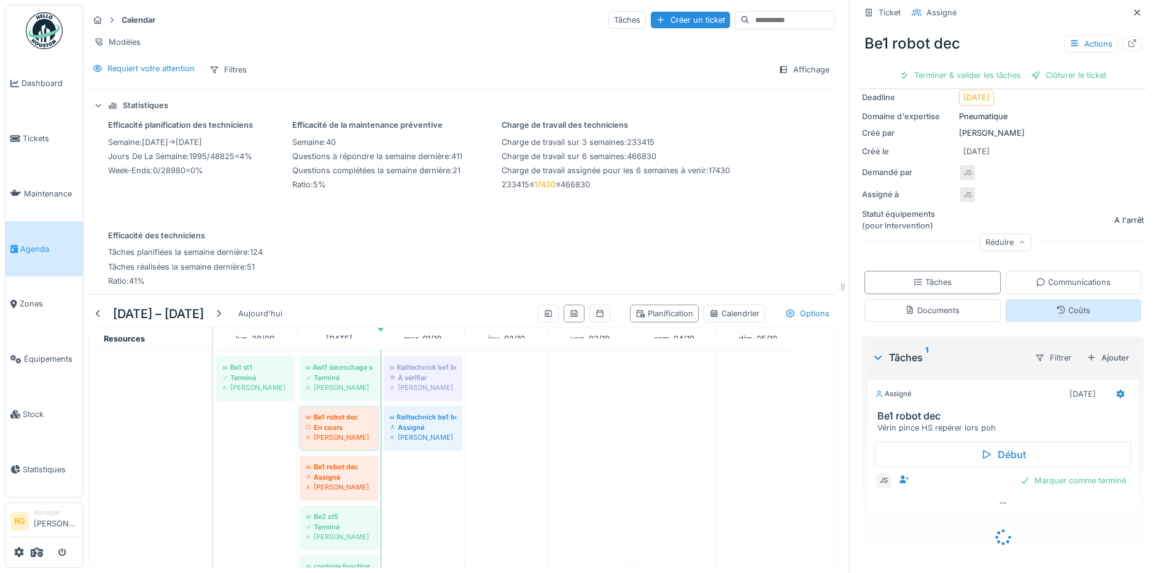
scroll to position [98, 0]
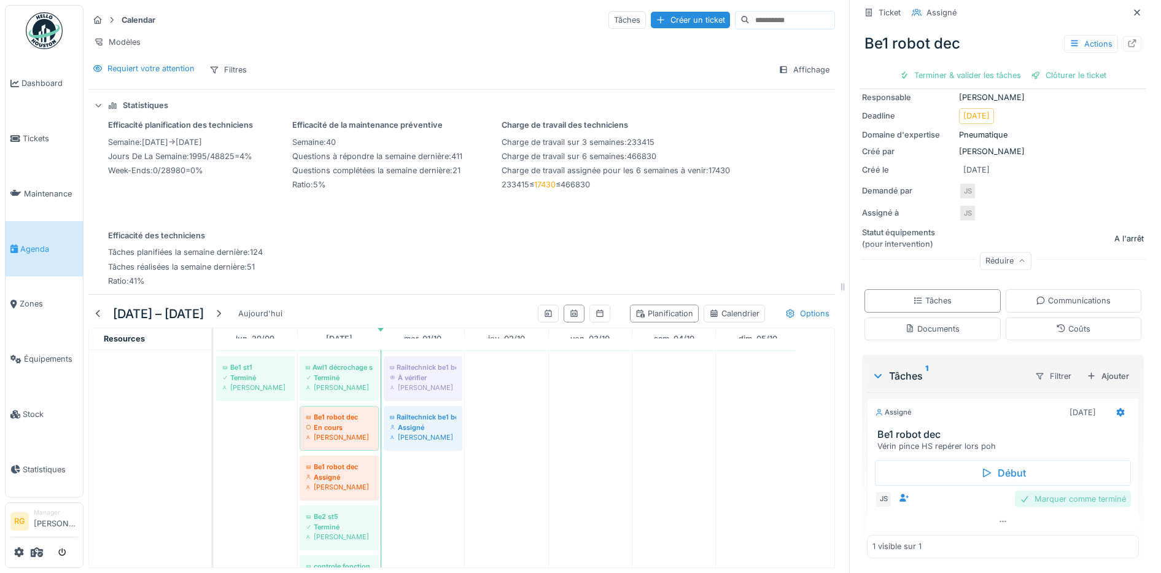
click at [1048, 491] on div "Marquer comme terminé" at bounding box center [1073, 499] width 116 height 17
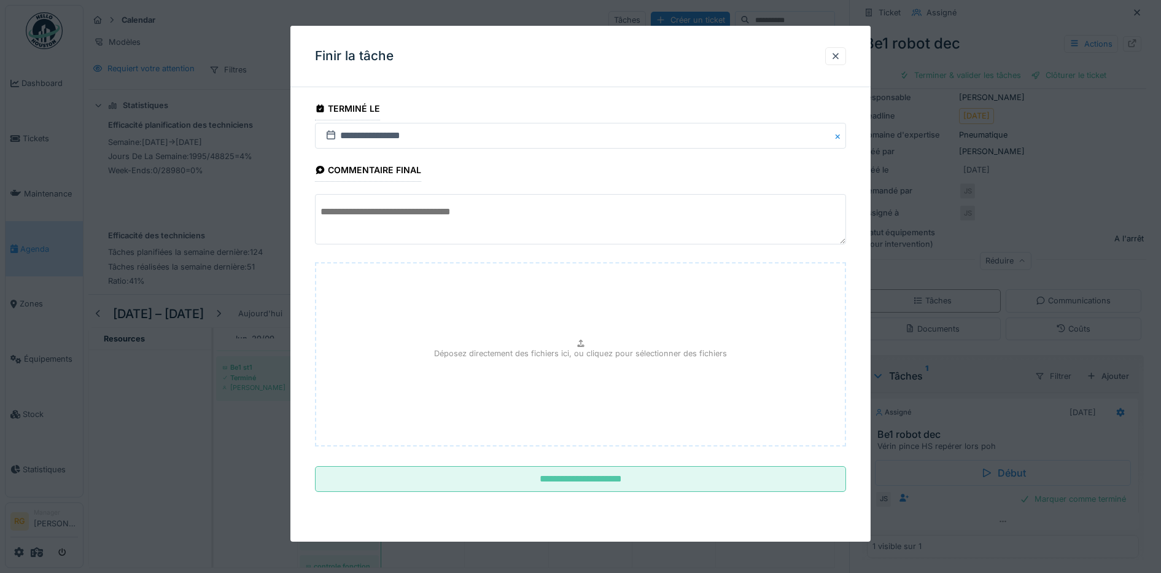
click at [389, 208] on textarea at bounding box center [581, 219] width 532 height 50
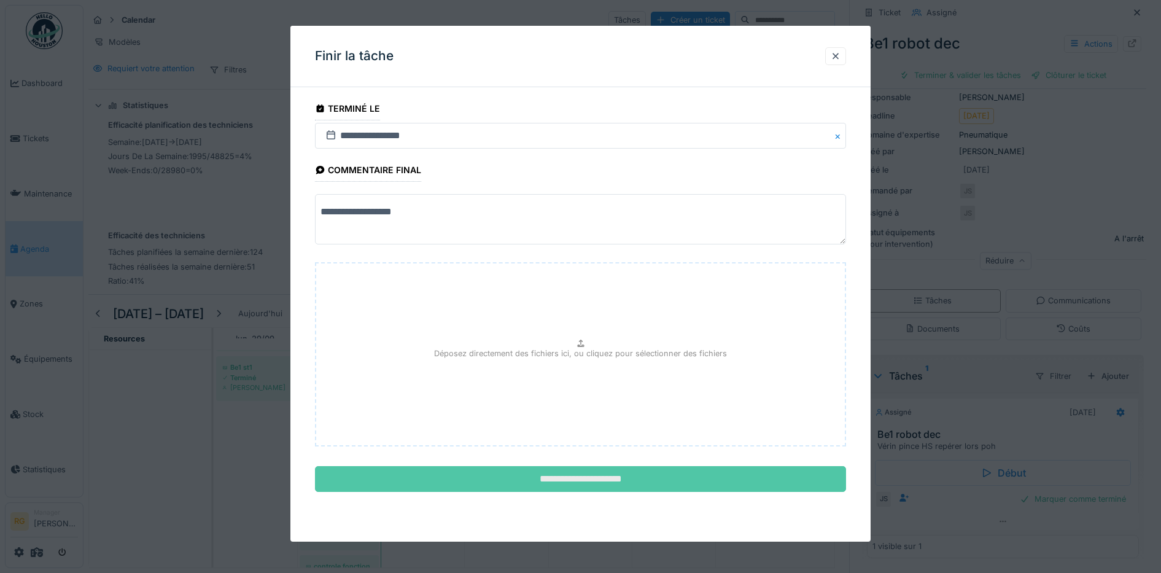
type textarea "**********"
click at [629, 482] on input "**********" at bounding box center [581, 479] width 532 height 26
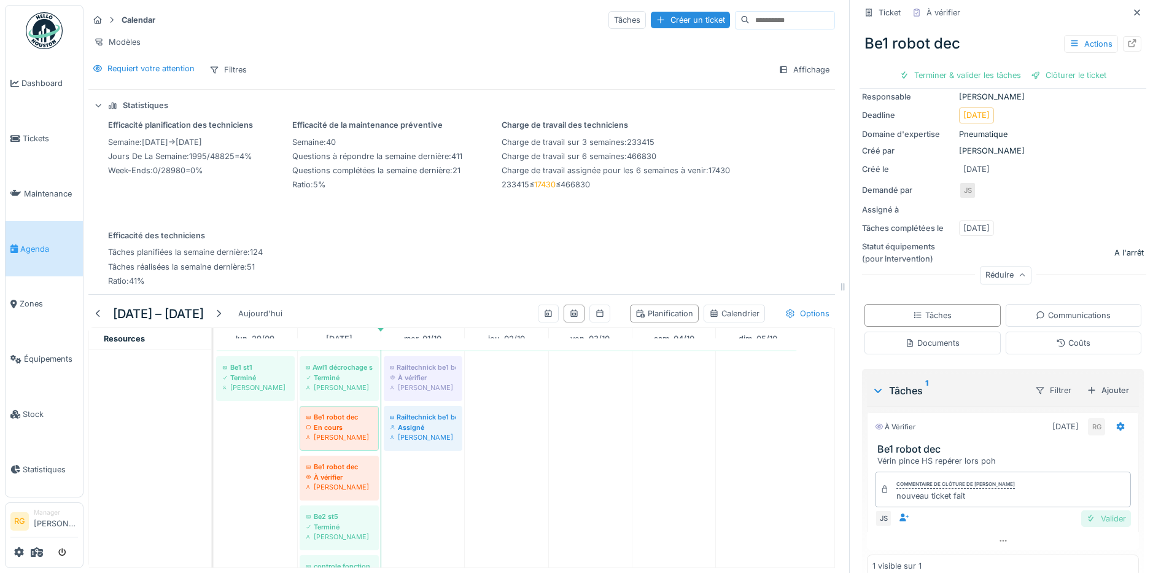
click at [1091, 510] on div "Valider" at bounding box center [1107, 518] width 50 height 17
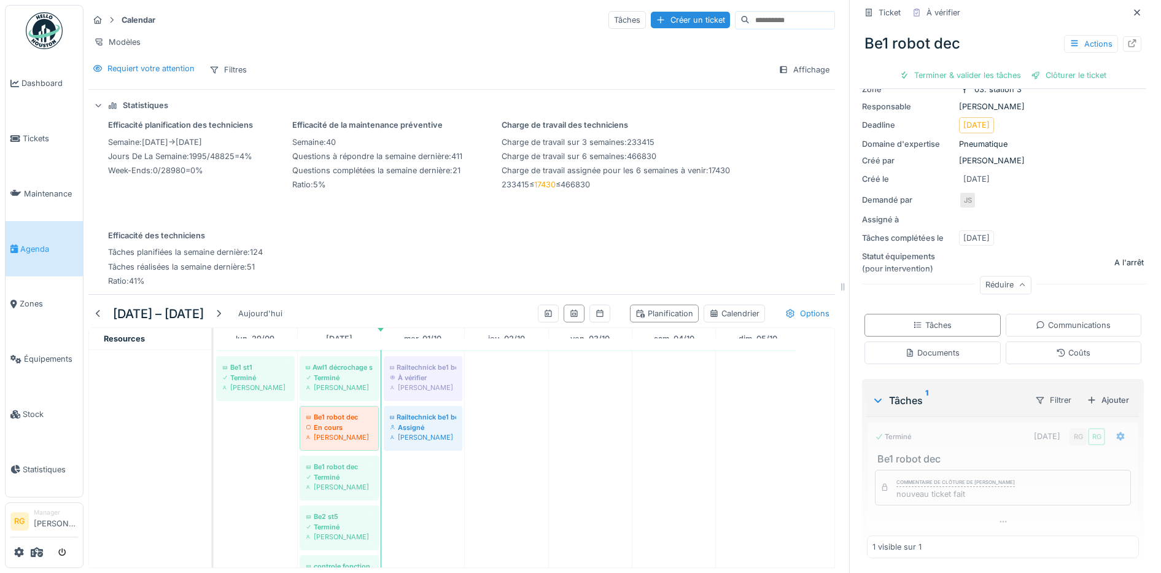
scroll to position [89, 0]
click at [1004, 67] on div "Clôturer le ticket" at bounding box center [1003, 75] width 85 height 17
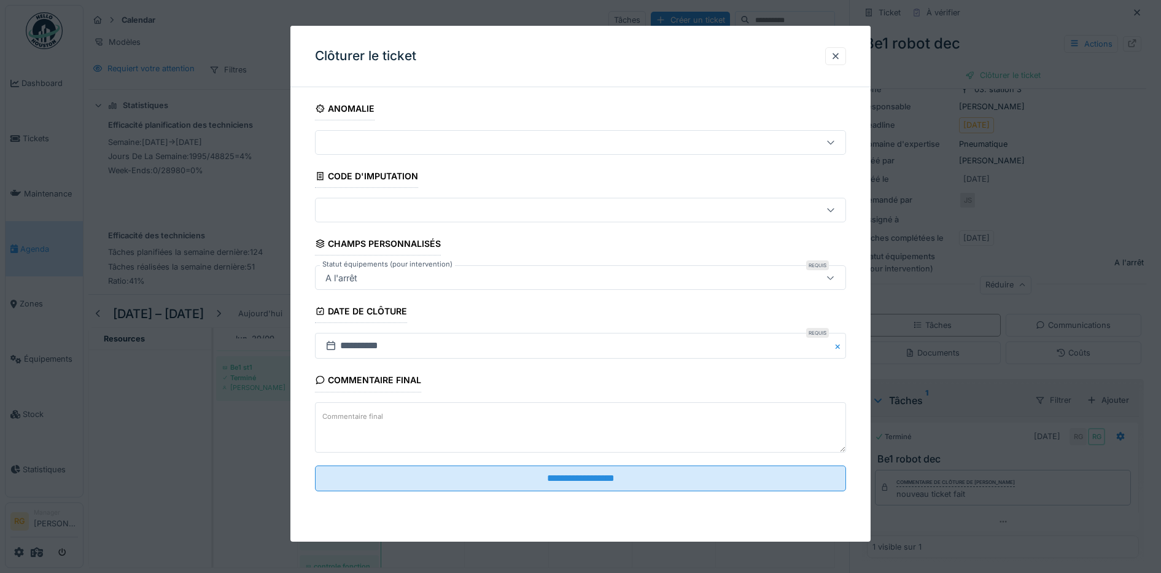
click at [395, 417] on textarea "Commentaire final" at bounding box center [581, 427] width 532 height 50
type textarea "**********"
click at [838, 55] on div at bounding box center [836, 56] width 10 height 12
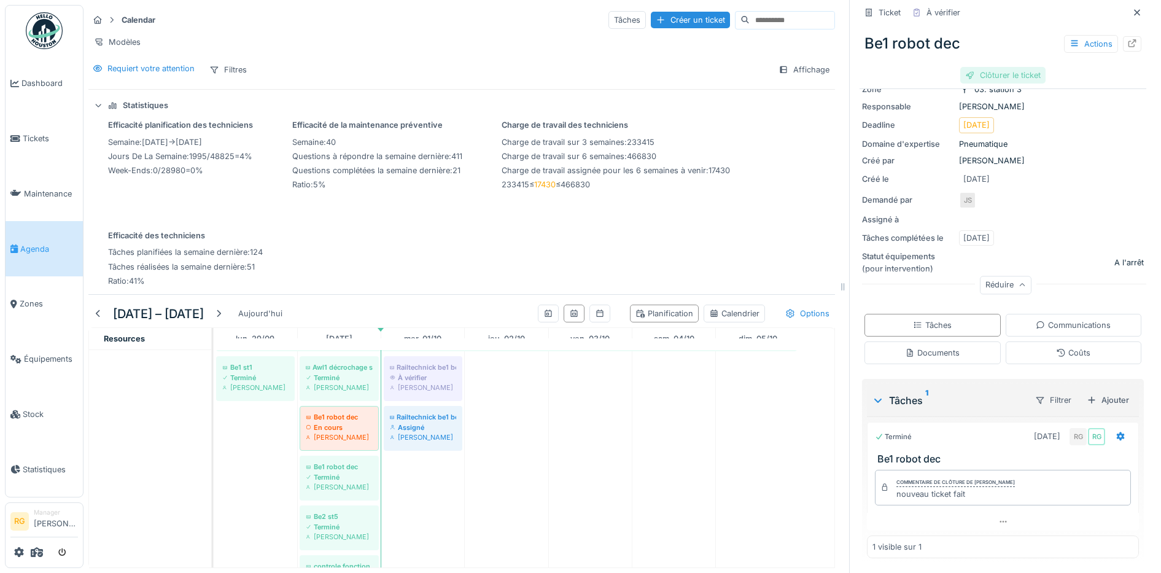
click at [1005, 67] on div "Clôturer le ticket" at bounding box center [1003, 75] width 85 height 17
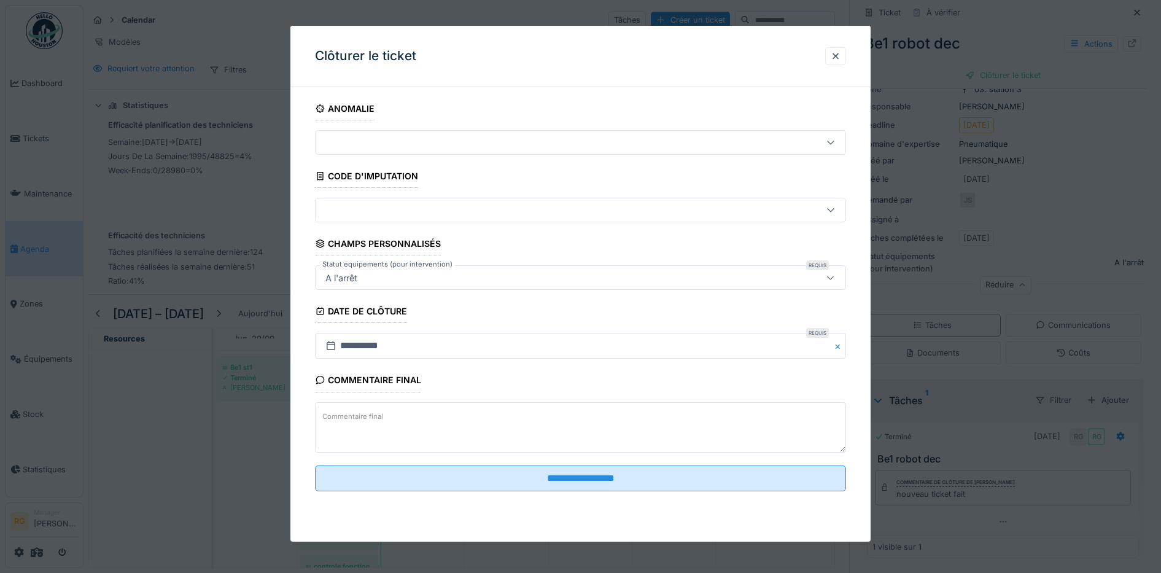
click at [382, 419] on label "Commentaire final" at bounding box center [353, 416] width 66 height 15
click at [382, 419] on textarea "Commentaire final" at bounding box center [581, 427] width 532 height 50
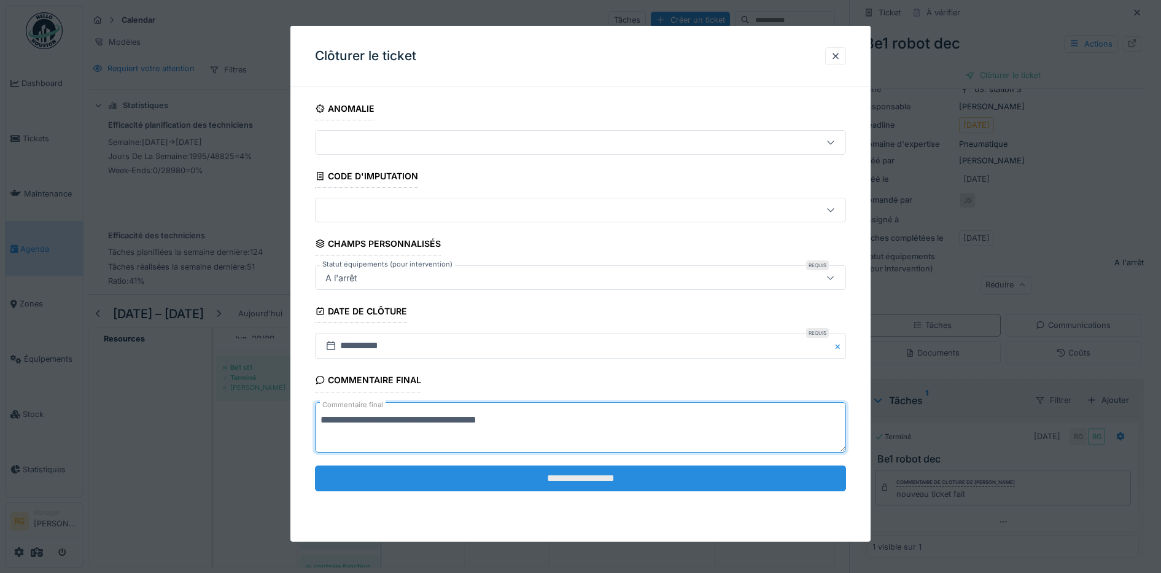
type textarea "**********"
click at [583, 477] on input "**********" at bounding box center [581, 479] width 532 height 26
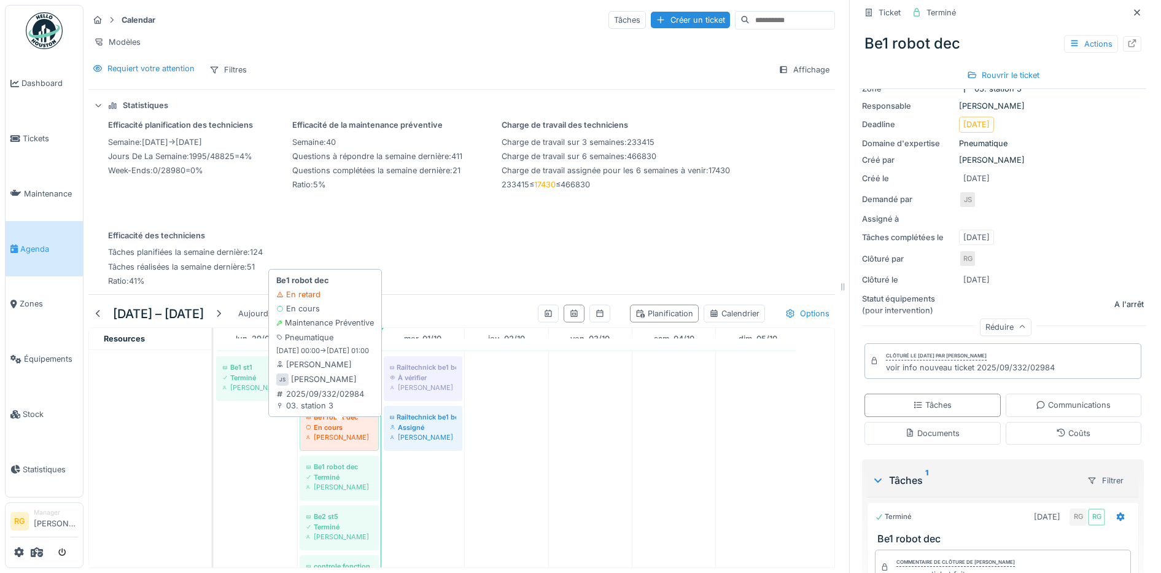
click at [331, 431] on div "En cours" at bounding box center [339, 428] width 67 height 10
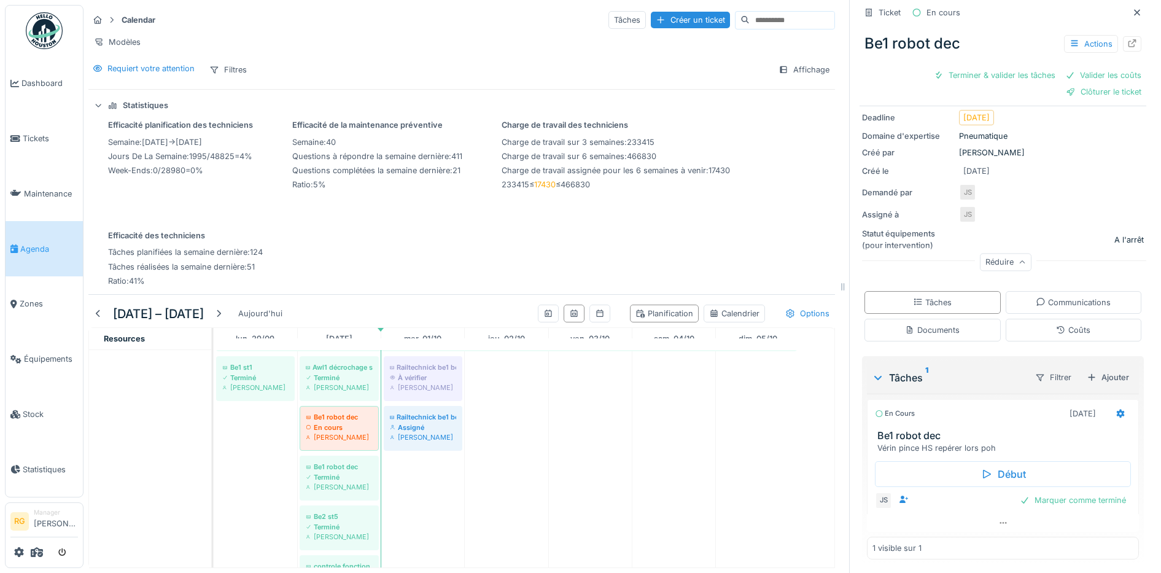
scroll to position [115, 0]
click at [1068, 491] on div "Marquer comme terminé" at bounding box center [1073, 499] width 116 height 17
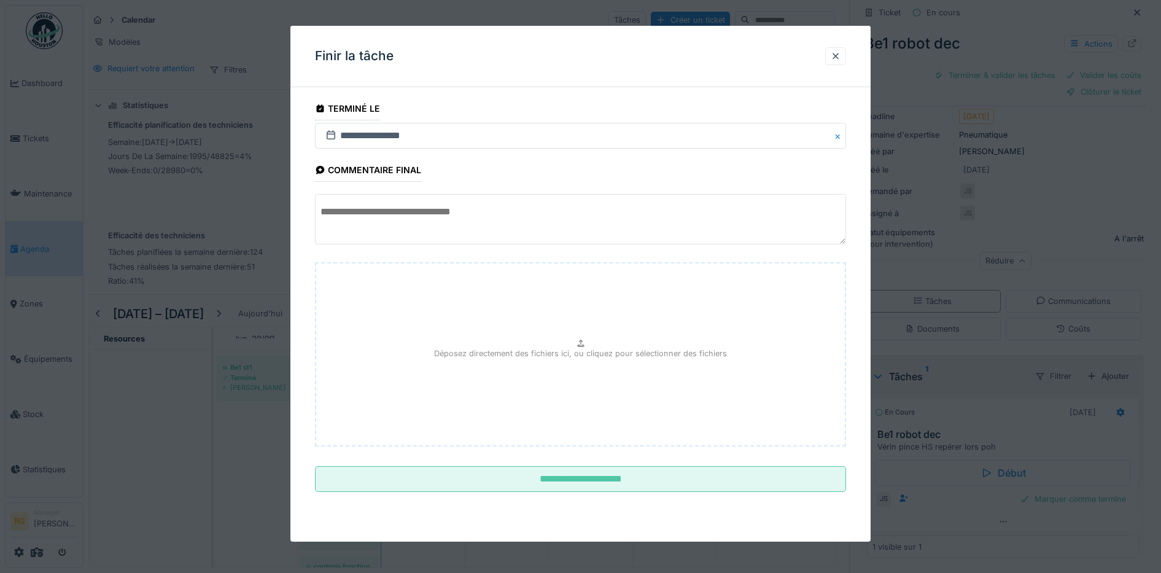
drag, startPoint x: 378, startPoint y: 212, endPoint x: 378, endPoint y: 195, distance: 17.2
click at [378, 210] on textarea at bounding box center [581, 219] width 532 height 50
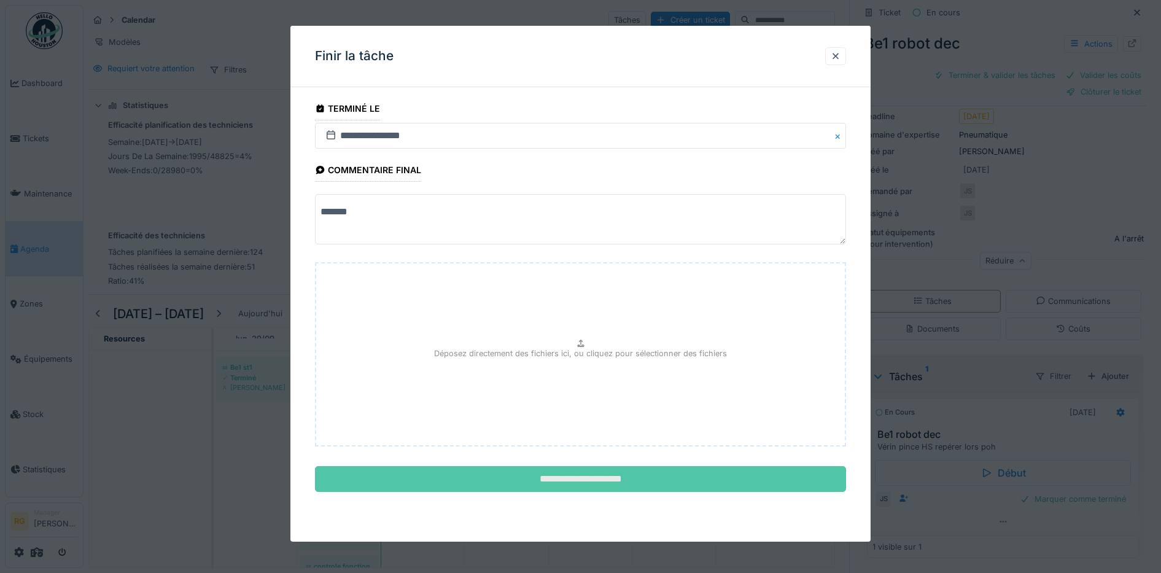
type textarea "*******"
click at [626, 485] on input "**********" at bounding box center [581, 479] width 532 height 26
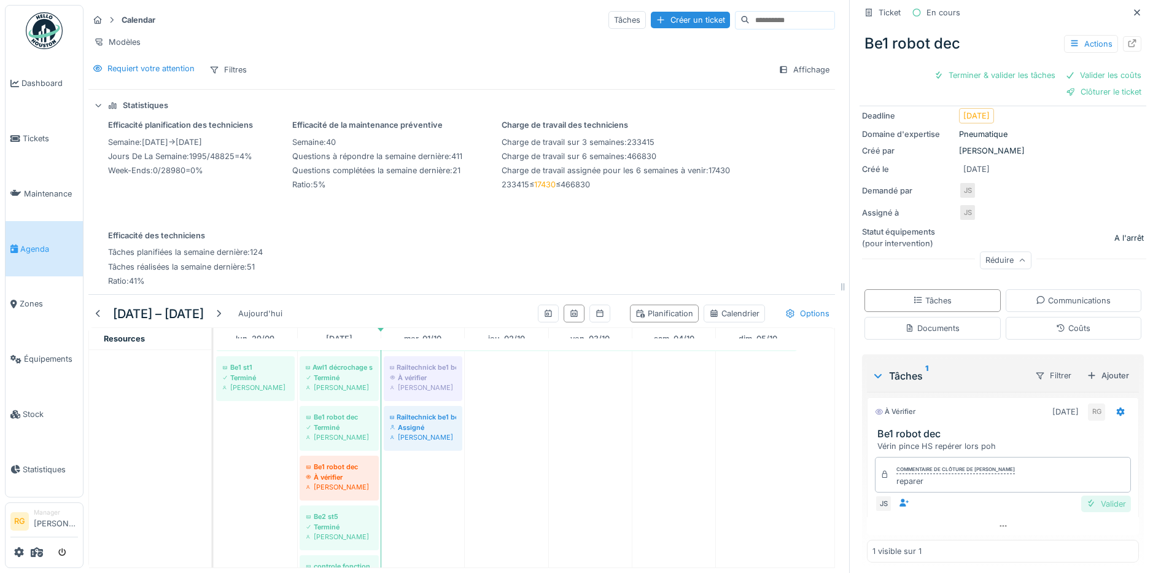
click at [1083, 496] on div "Valider" at bounding box center [1107, 504] width 50 height 17
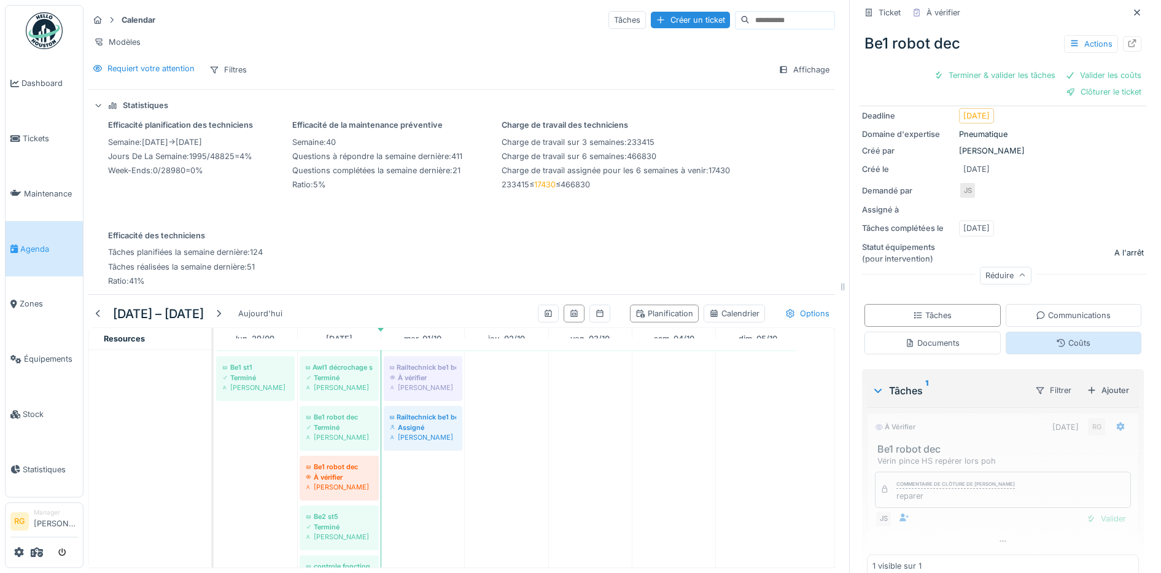
click at [1056, 337] on div "Coûts" at bounding box center [1073, 343] width 34 height 12
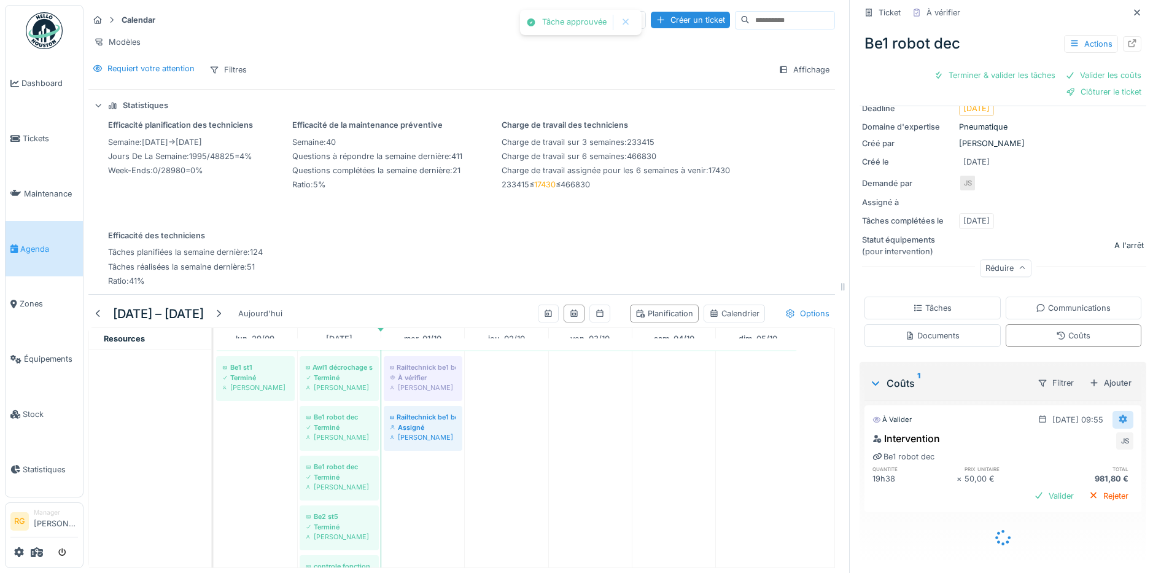
click at [1120, 415] on icon at bounding box center [1124, 419] width 8 height 9
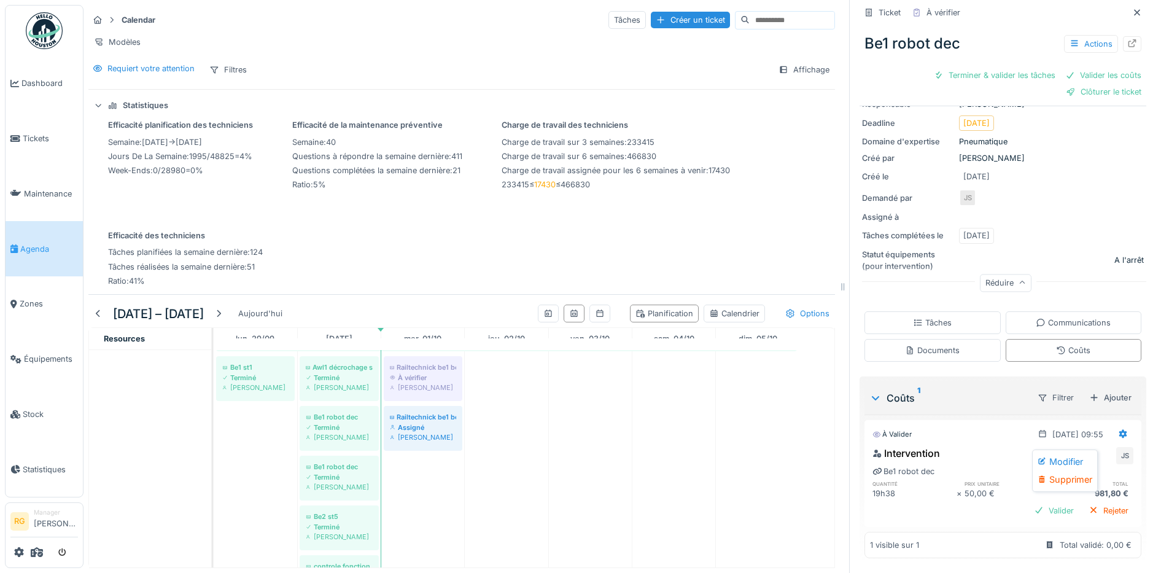
scroll to position [107, 0]
click at [1063, 453] on div "Modifier" at bounding box center [1066, 462] width 60 height 18
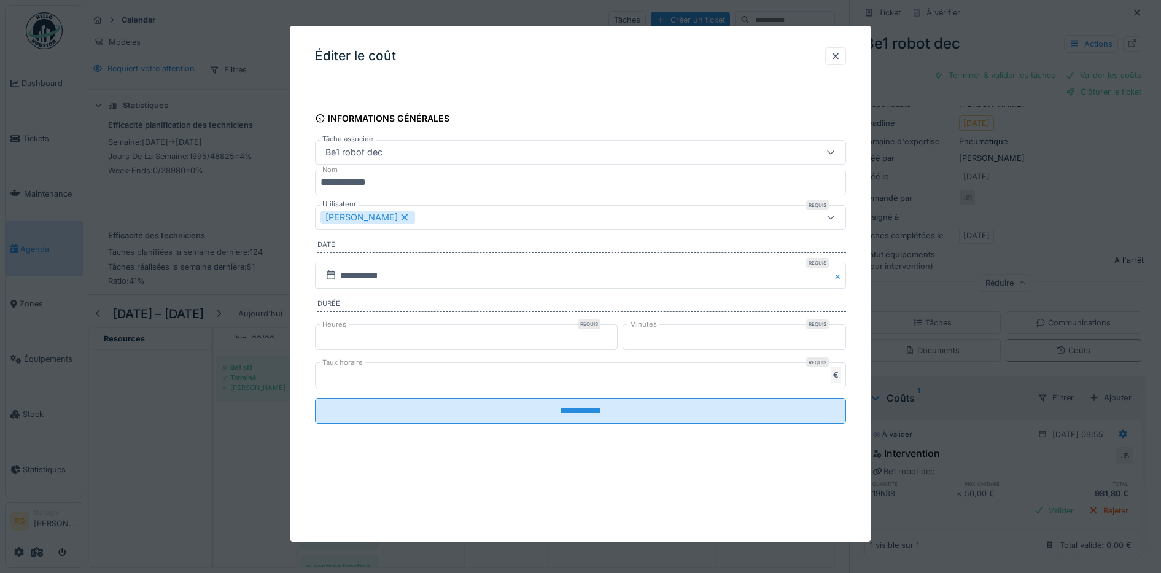
scroll to position [90, 0]
click at [338, 337] on input "**" at bounding box center [466, 337] width 303 height 26
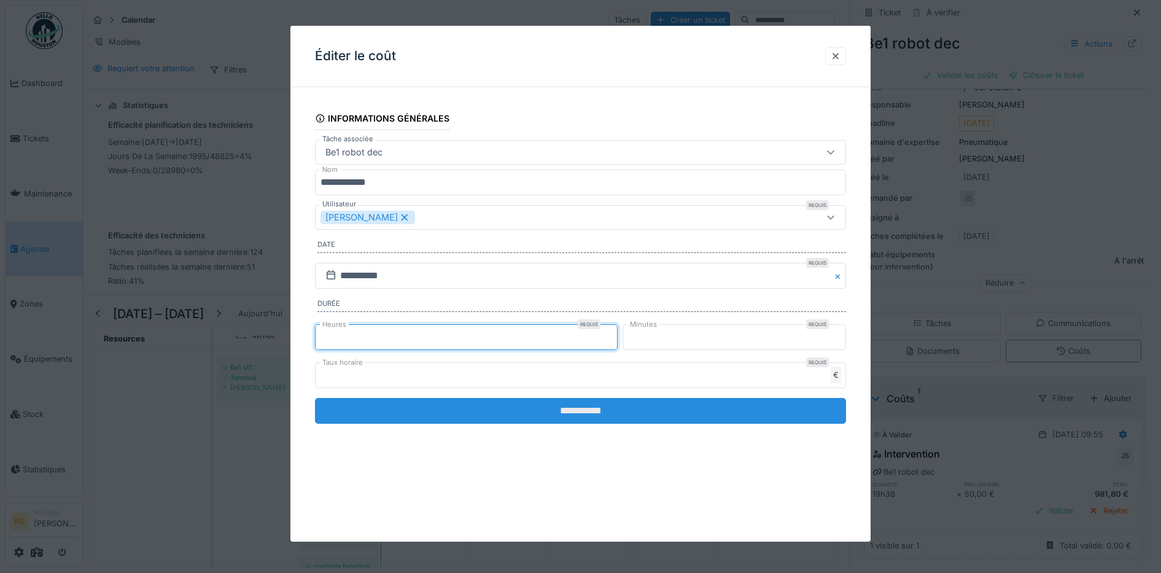
type input "*"
click at [574, 408] on input "**********" at bounding box center [581, 411] width 532 height 26
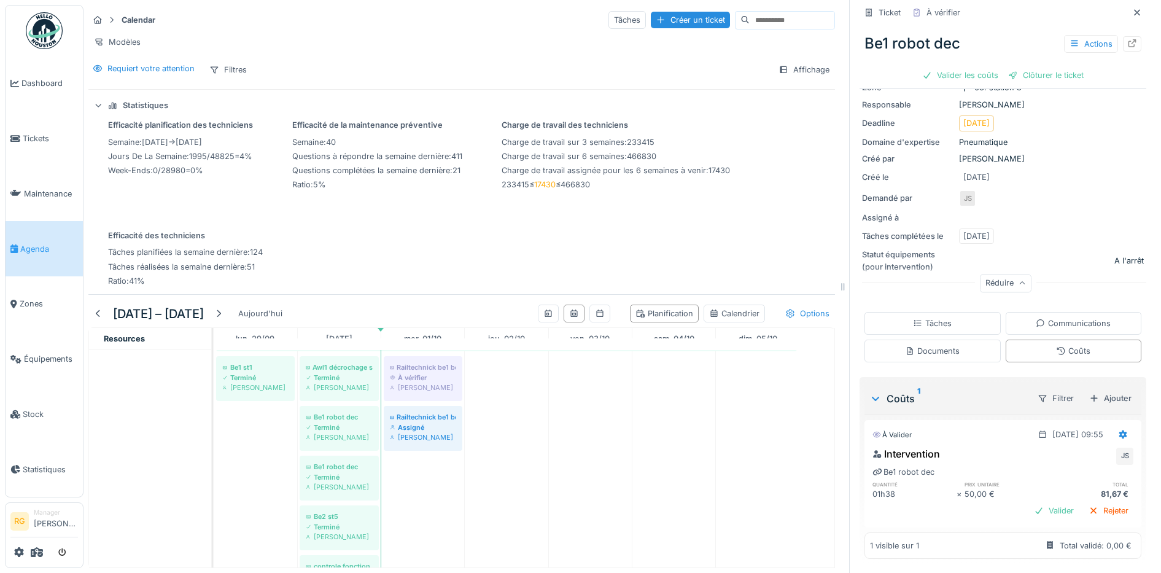
scroll to position [91, 0]
click at [1039, 502] on div "Valider" at bounding box center [1054, 510] width 50 height 17
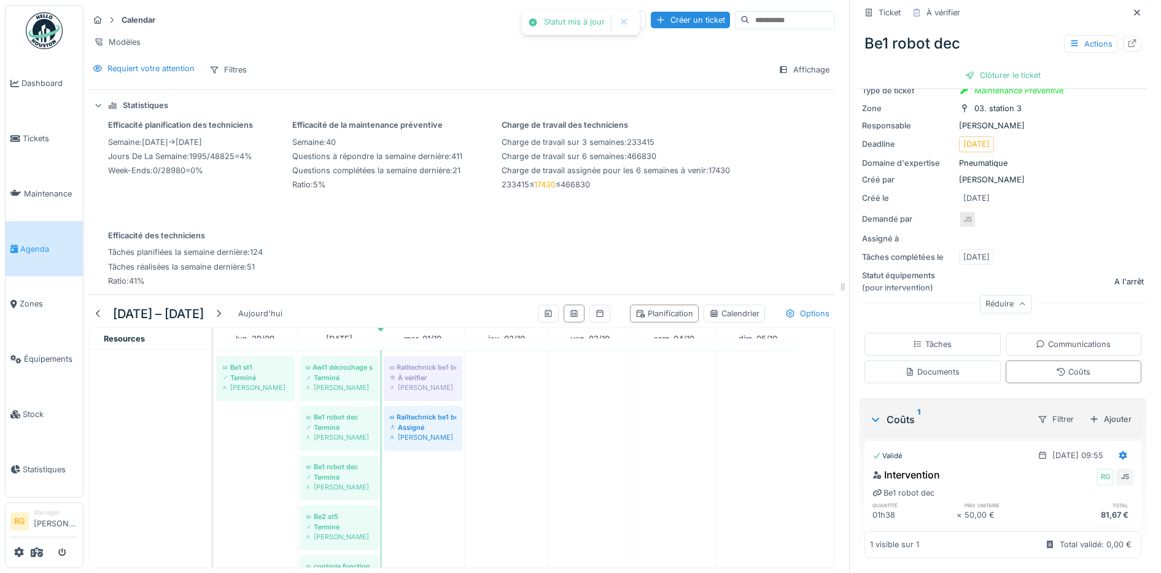
scroll to position [69, 0]
click at [989, 67] on div "Clôturer le ticket" at bounding box center [1003, 75] width 85 height 17
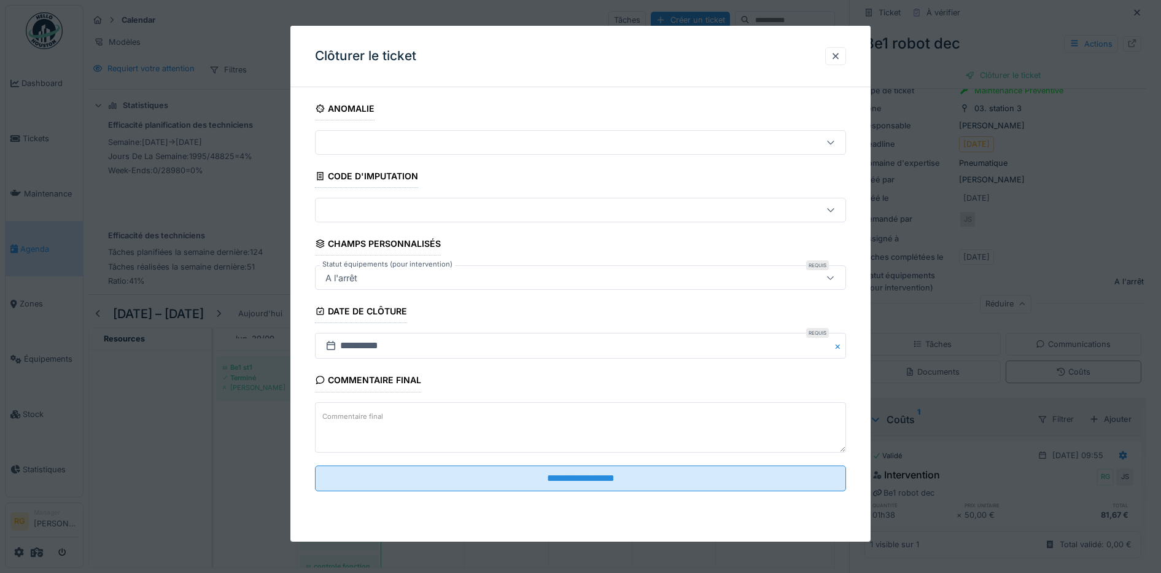
click at [365, 418] on label "Commentaire final" at bounding box center [353, 416] width 66 height 15
click at [365, 418] on textarea "Commentaire final" at bounding box center [581, 427] width 532 height 50
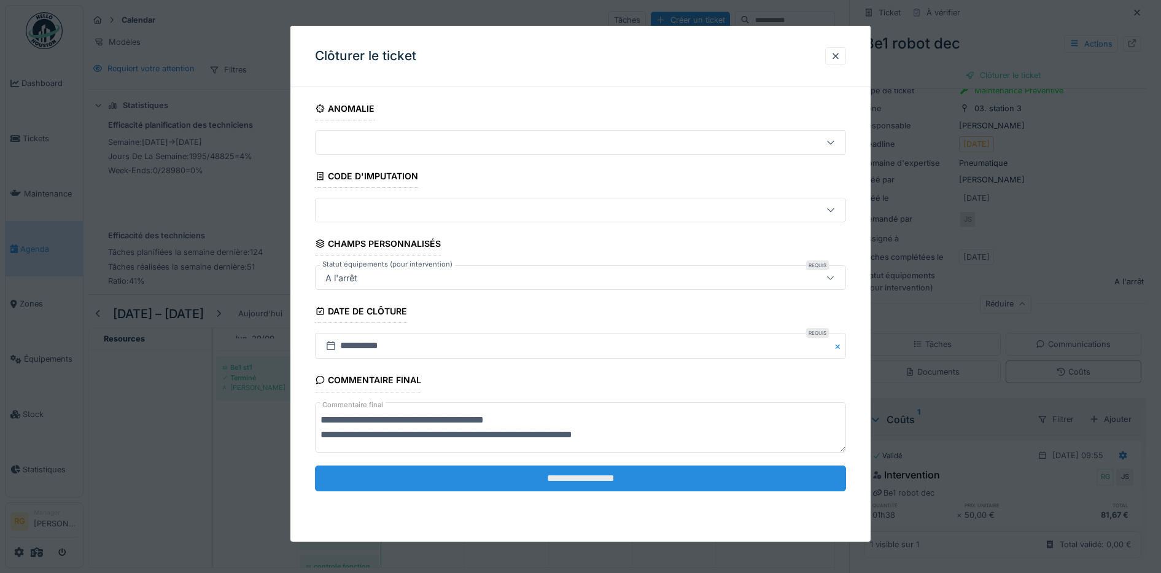
type textarea "**********"
click at [624, 478] on input "**********" at bounding box center [581, 479] width 532 height 26
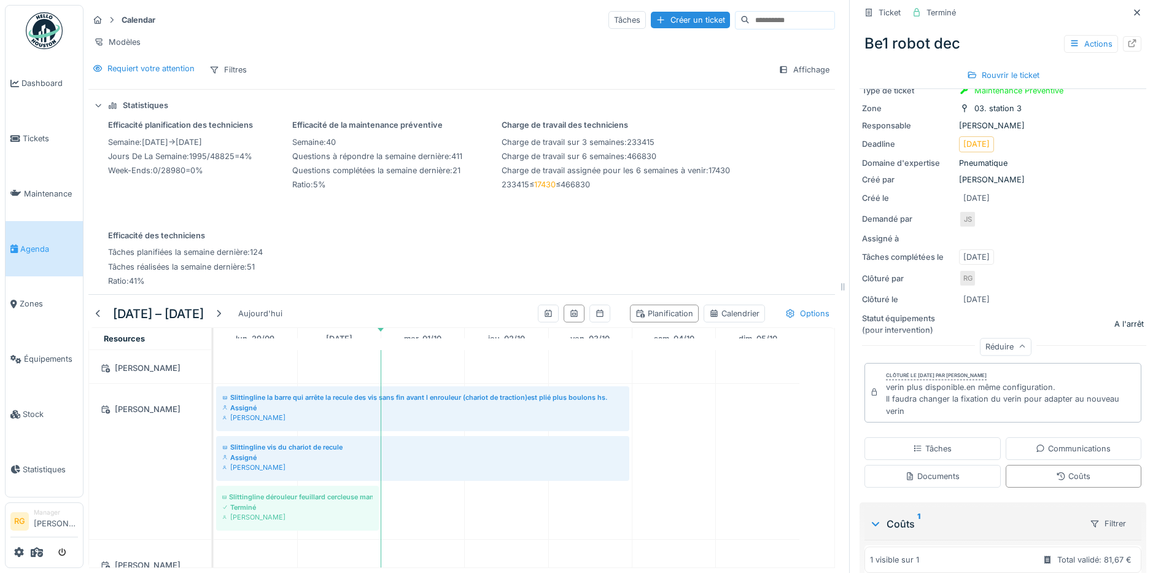
scroll to position [1942, 0]
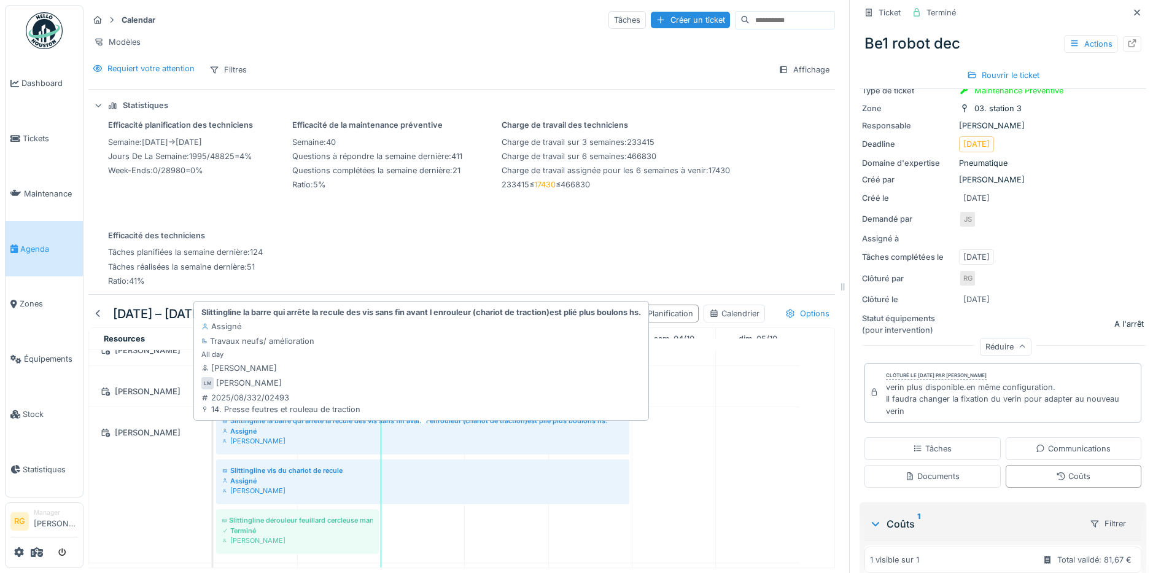
click at [333, 441] on div "Lahmidi Miloud" at bounding box center [422, 441] width 401 height 10
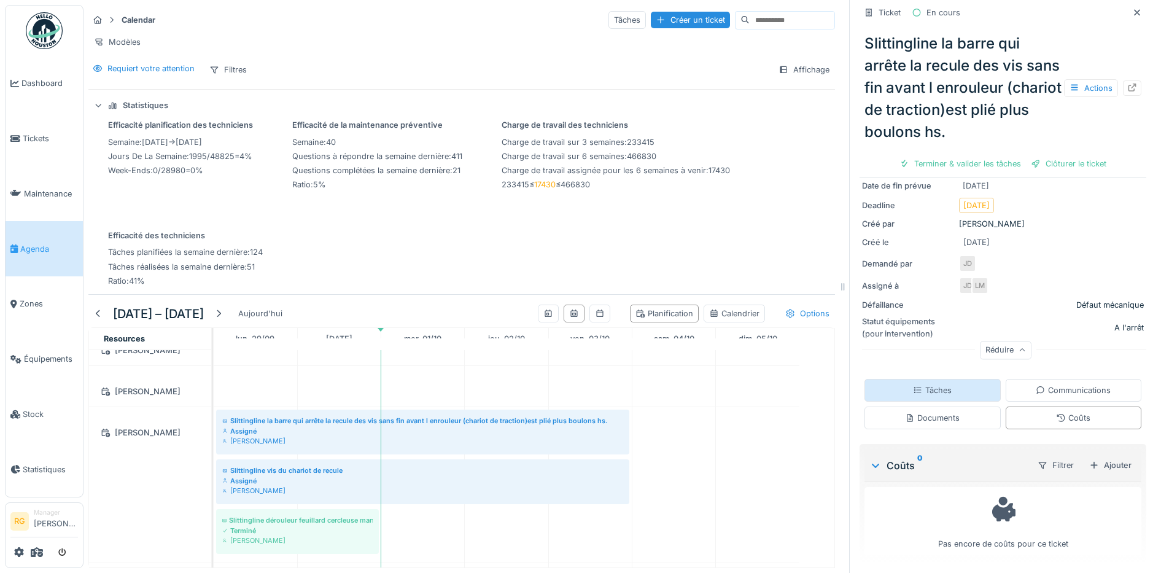
scroll to position [135, 0]
click at [1051, 383] on div "Communications" at bounding box center [1073, 389] width 75 height 12
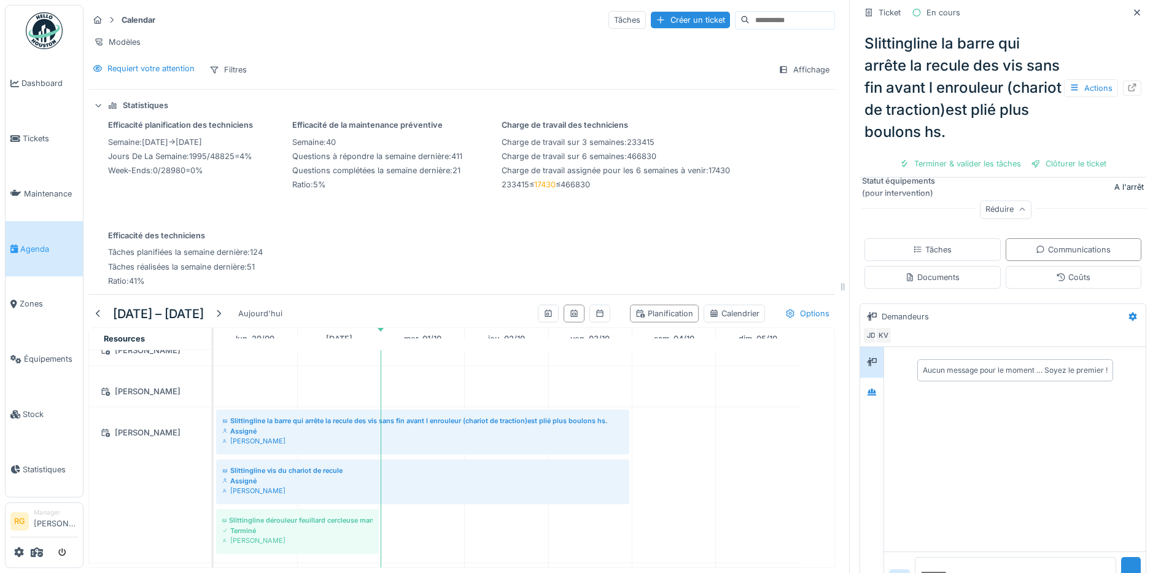
scroll to position [288, 0]
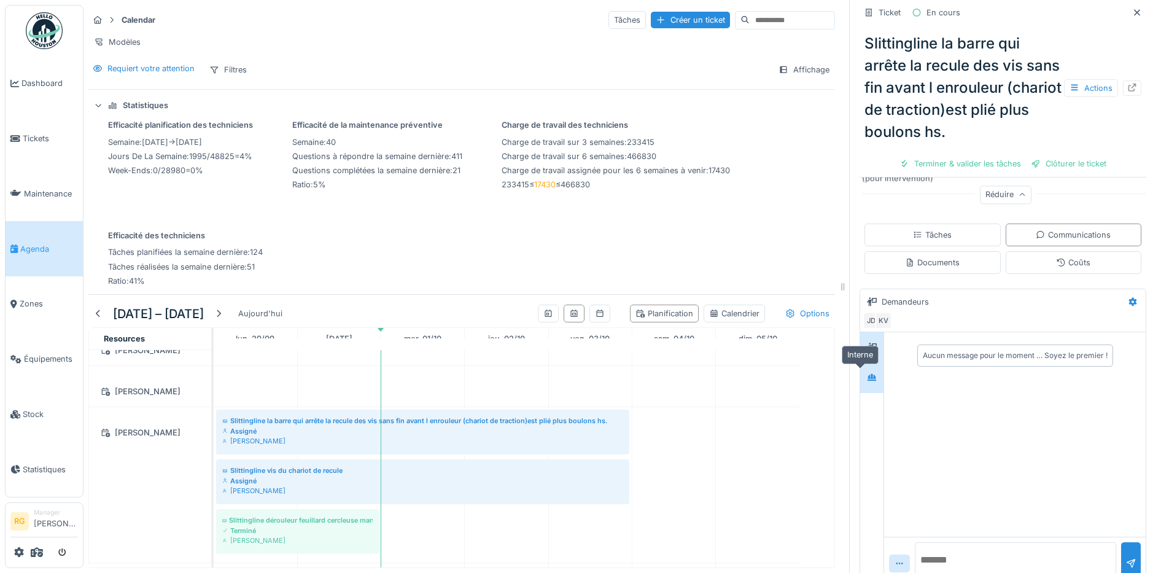
click at [868, 374] on icon at bounding box center [872, 377] width 9 height 7
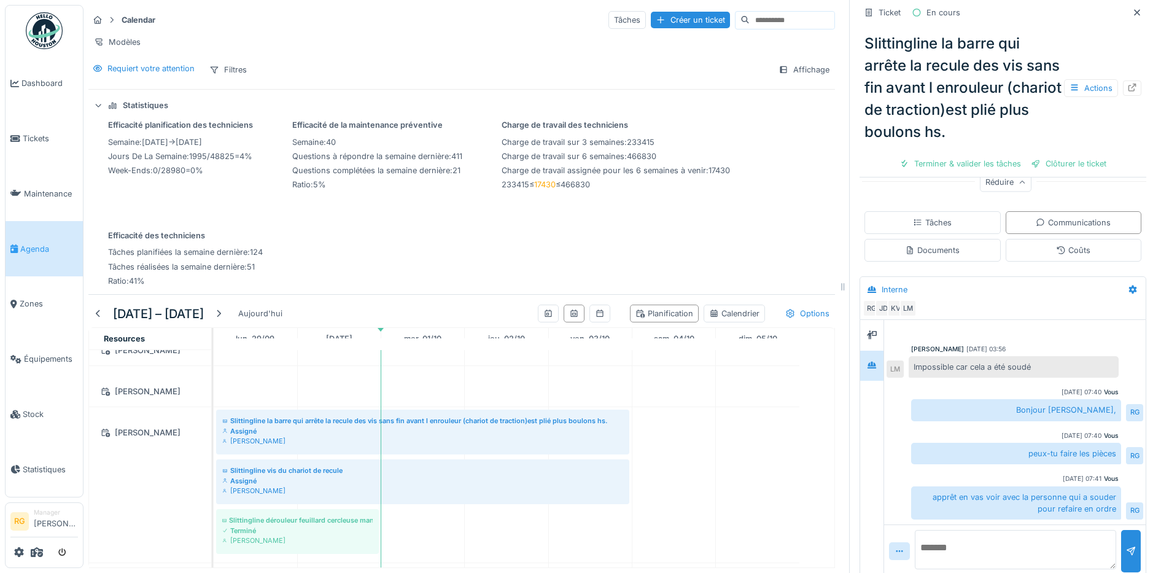
scroll to position [310, 0]
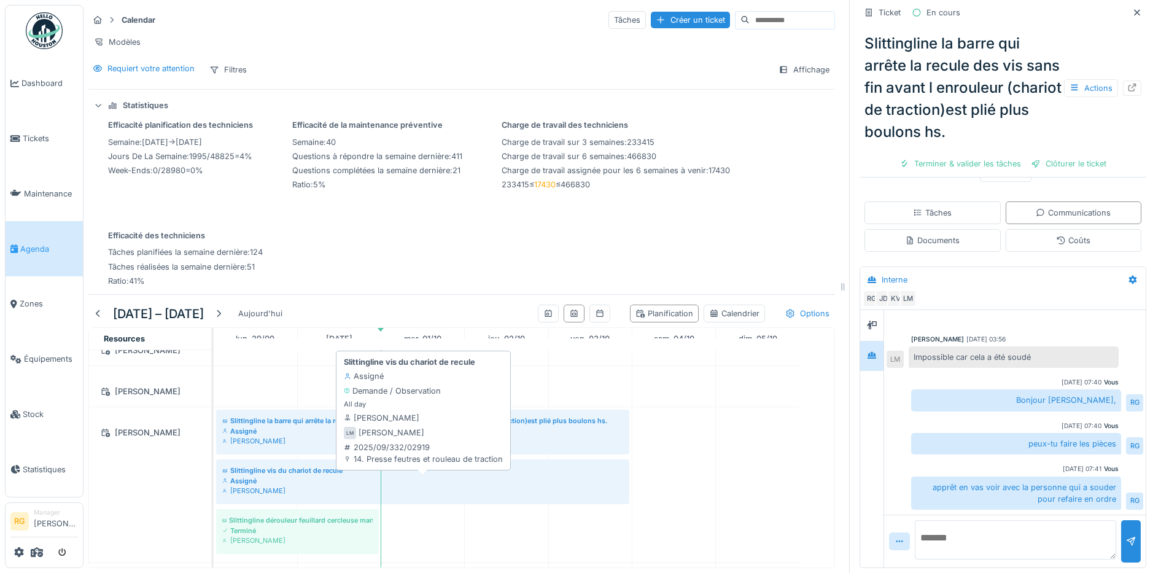
click at [326, 486] on div "Lahmidi Miloud" at bounding box center [422, 491] width 401 height 10
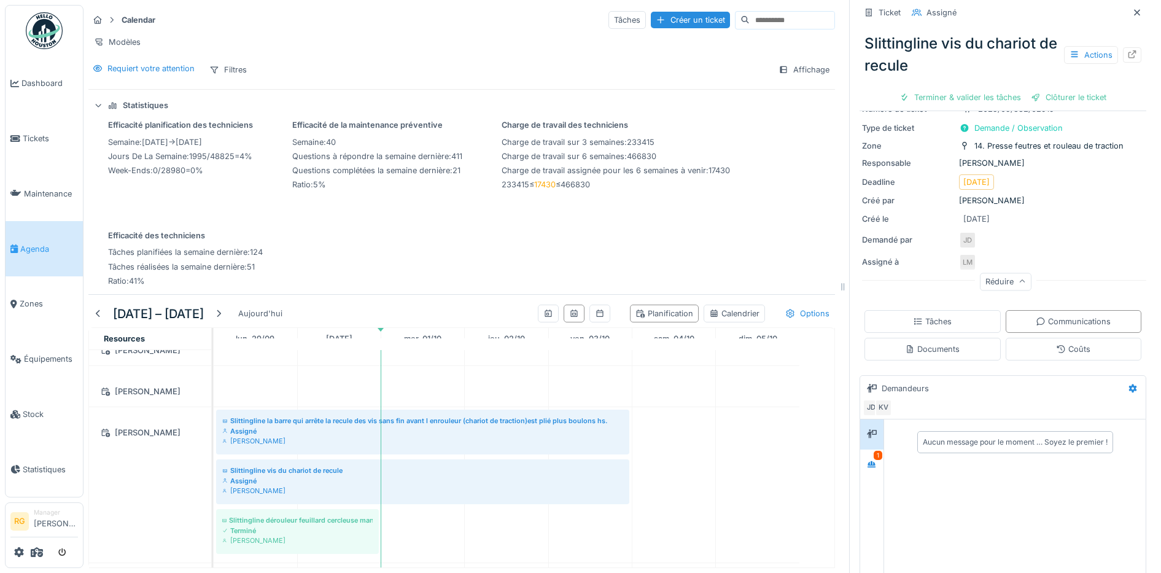
scroll to position [154, 0]
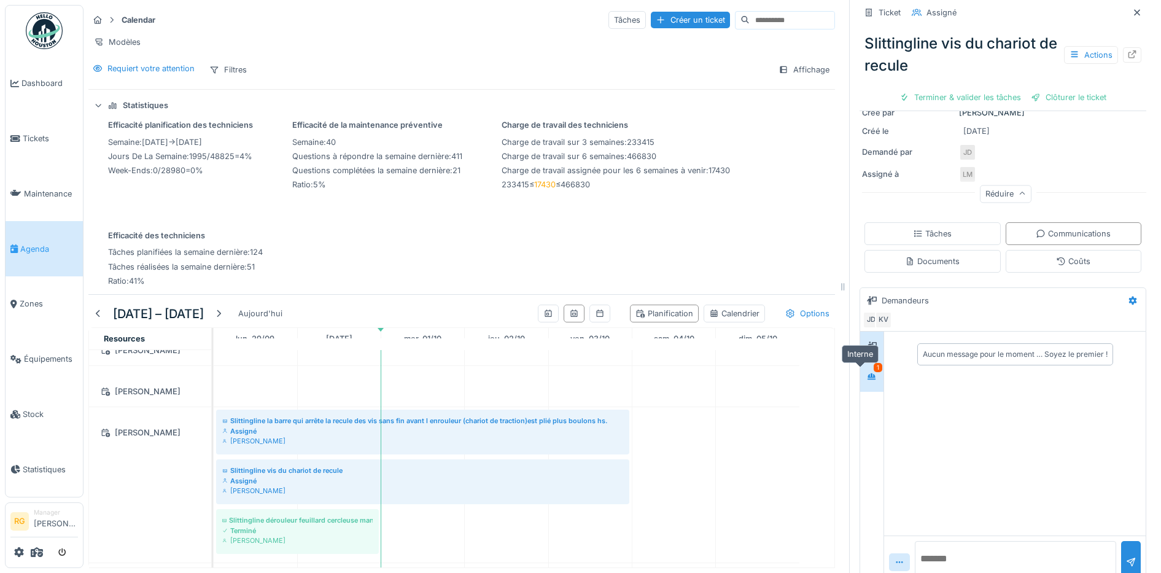
click at [868, 373] on icon at bounding box center [872, 376] width 9 height 7
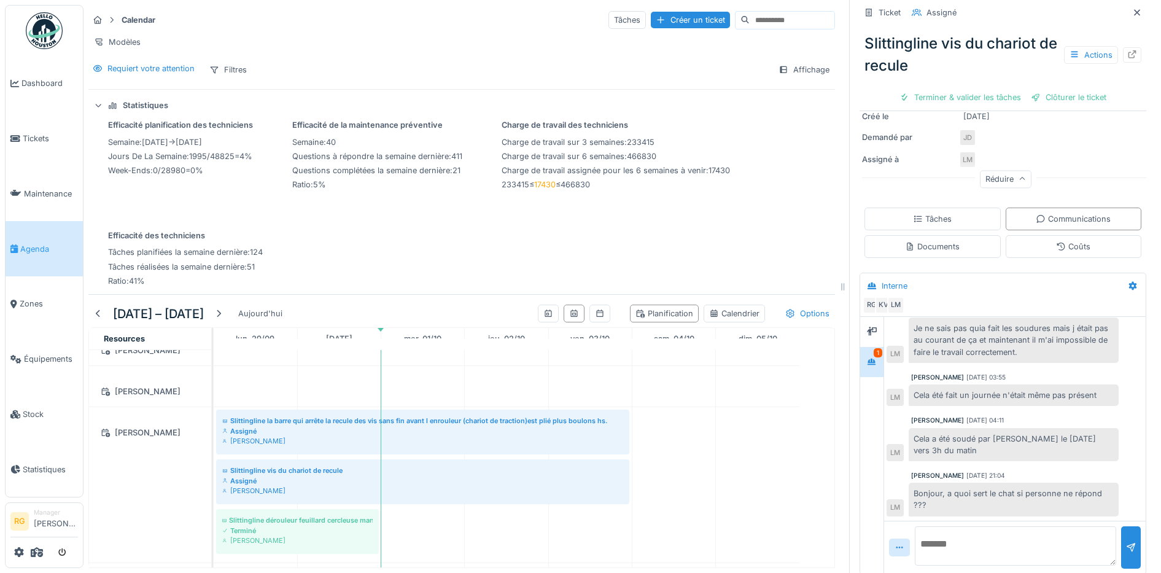
scroll to position [174, 0]
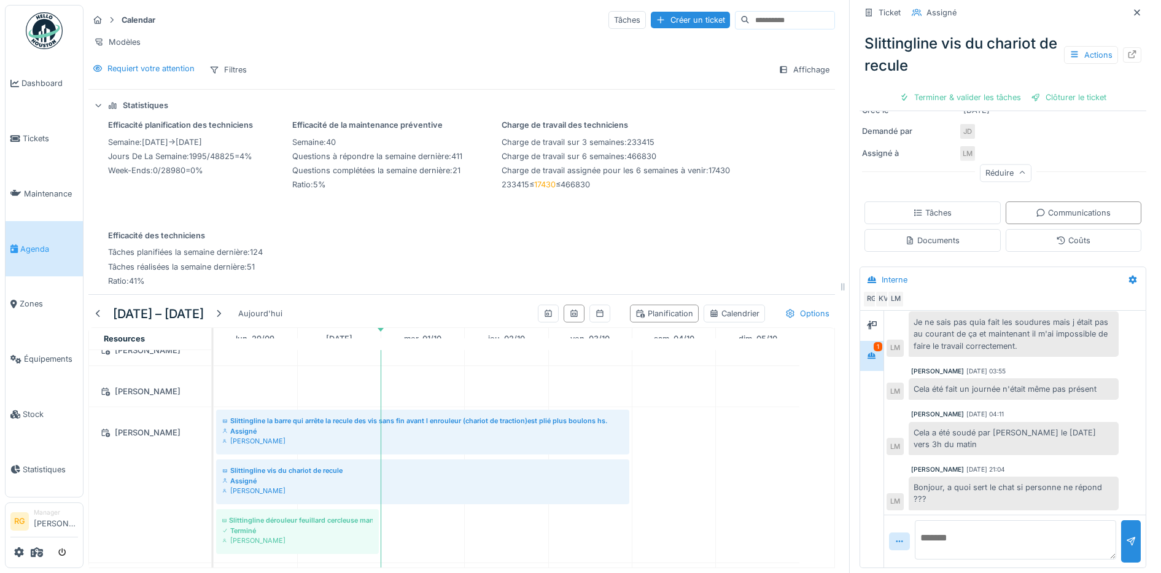
click at [923, 527] on textarea at bounding box center [1015, 539] width 201 height 39
type textarea "*"
paste textarea "**********"
type textarea "**********"
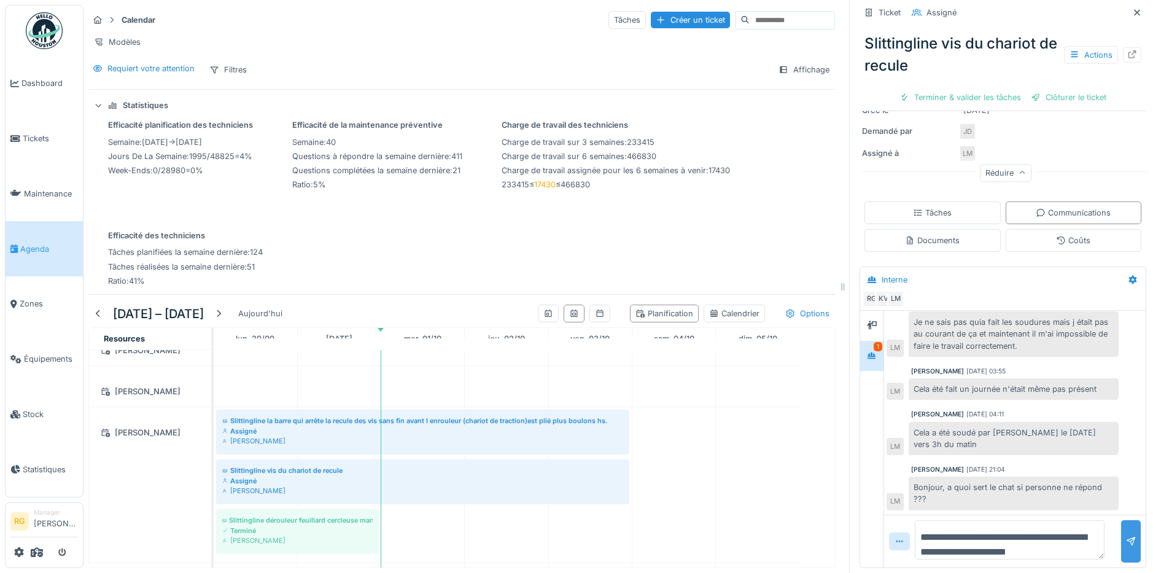
click at [1126, 536] on div at bounding box center [1131, 542] width 10 height 12
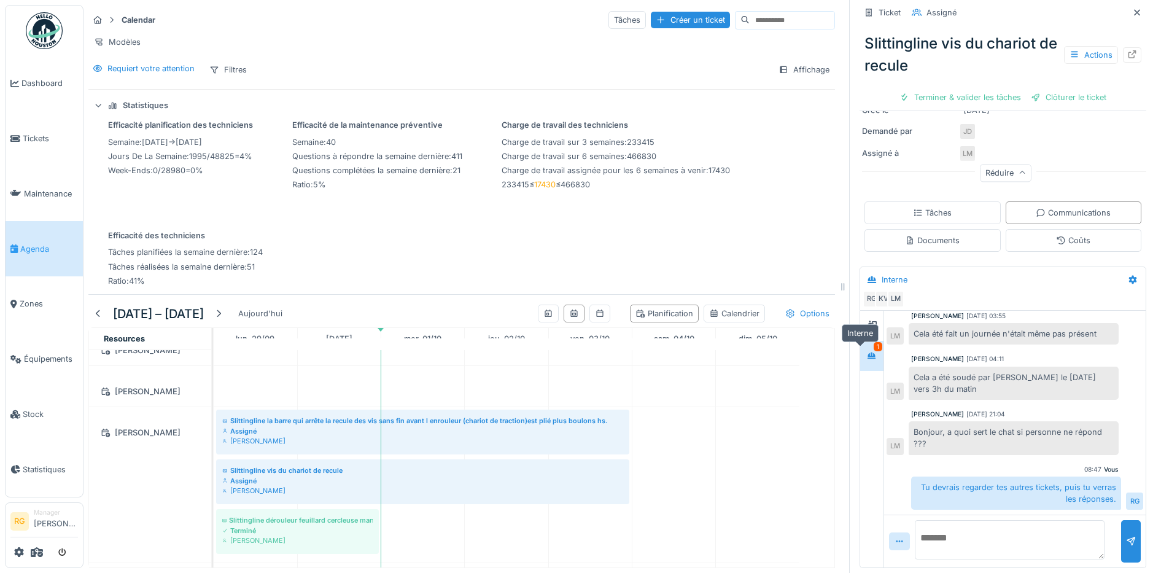
click at [867, 352] on icon at bounding box center [872, 356] width 10 height 8
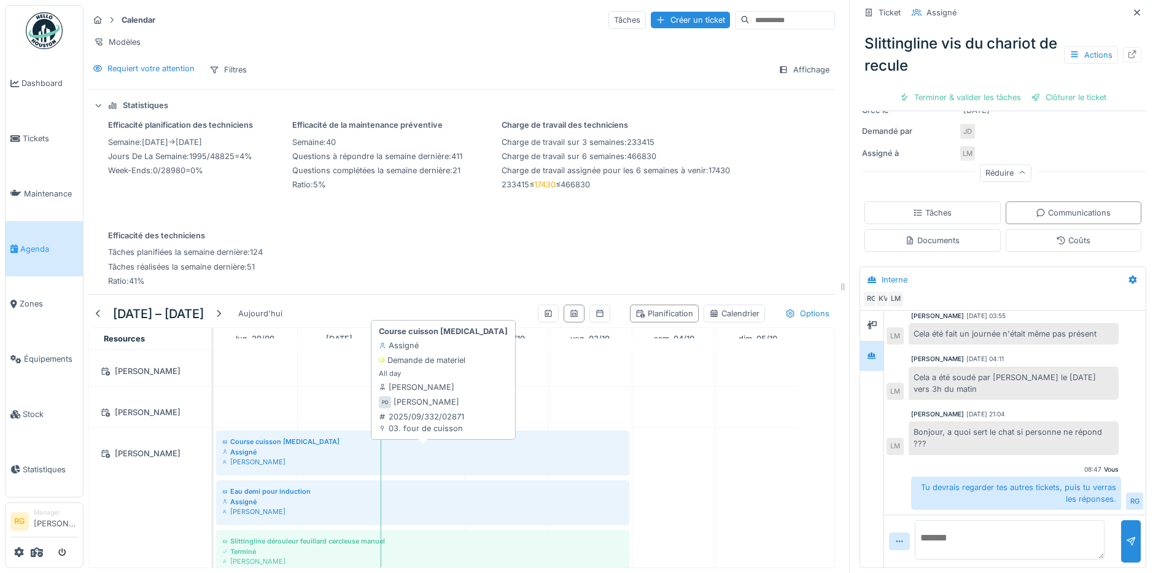
scroll to position [2326, 0]
click at [316, 451] on div "Assigné" at bounding box center [422, 450] width 401 height 10
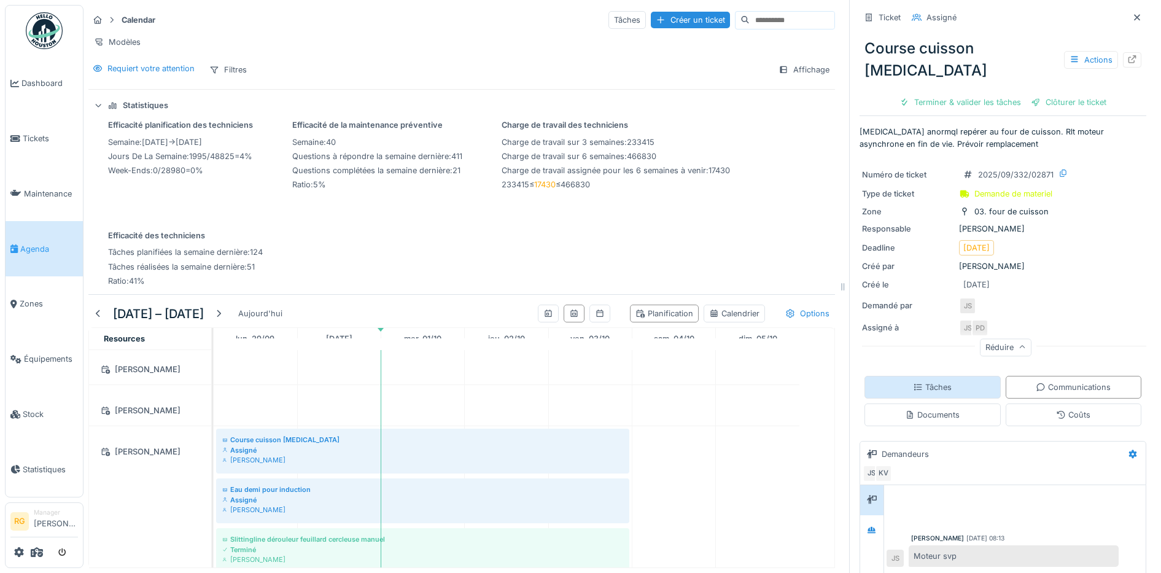
click at [939, 376] on div "Tâches" at bounding box center [933, 387] width 136 height 23
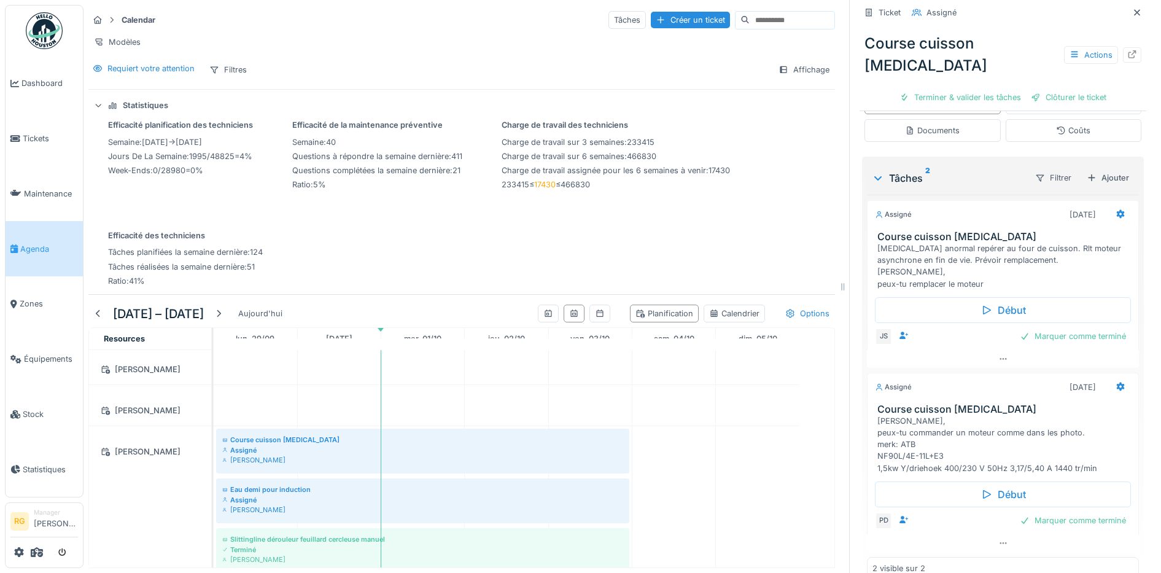
scroll to position [285, 0]
click at [314, 496] on div "Assigné" at bounding box center [422, 500] width 401 height 10
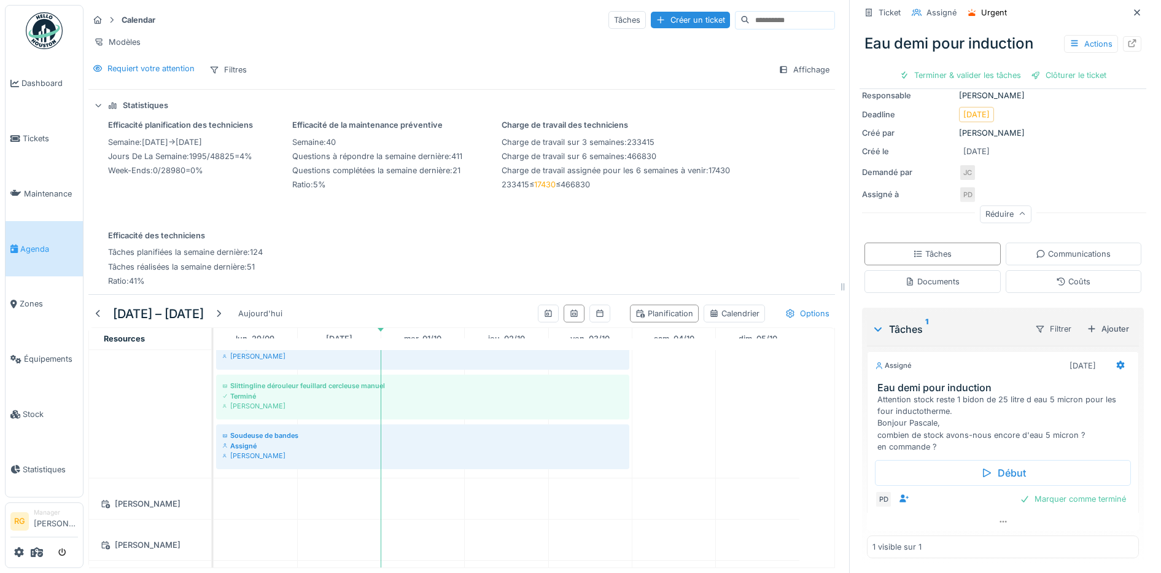
scroll to position [2556, 0]
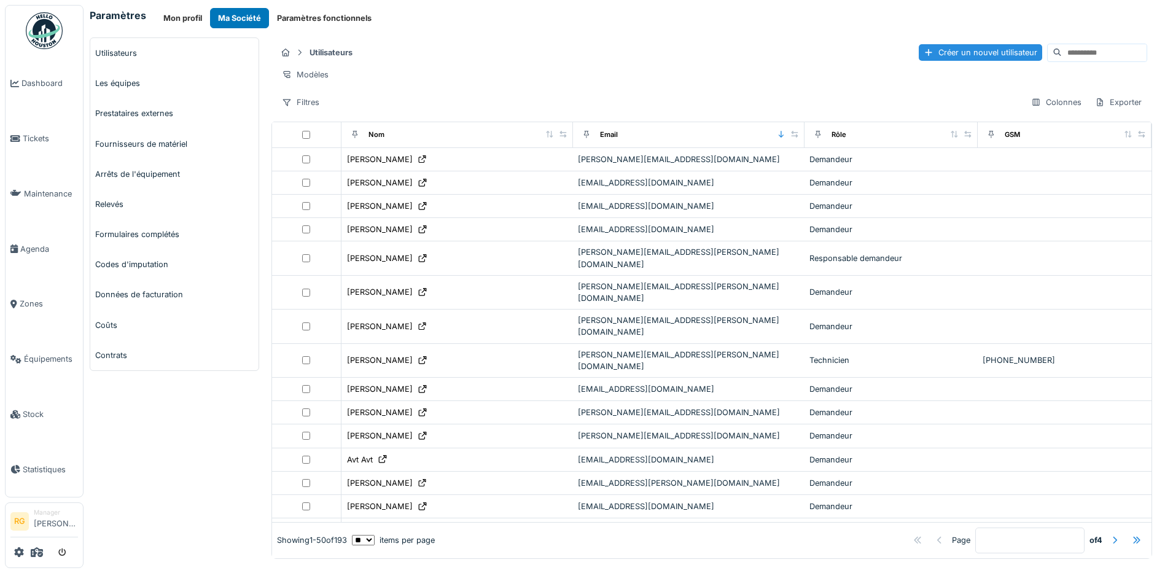
click at [1062, 49] on input at bounding box center [1104, 52] width 85 height 17
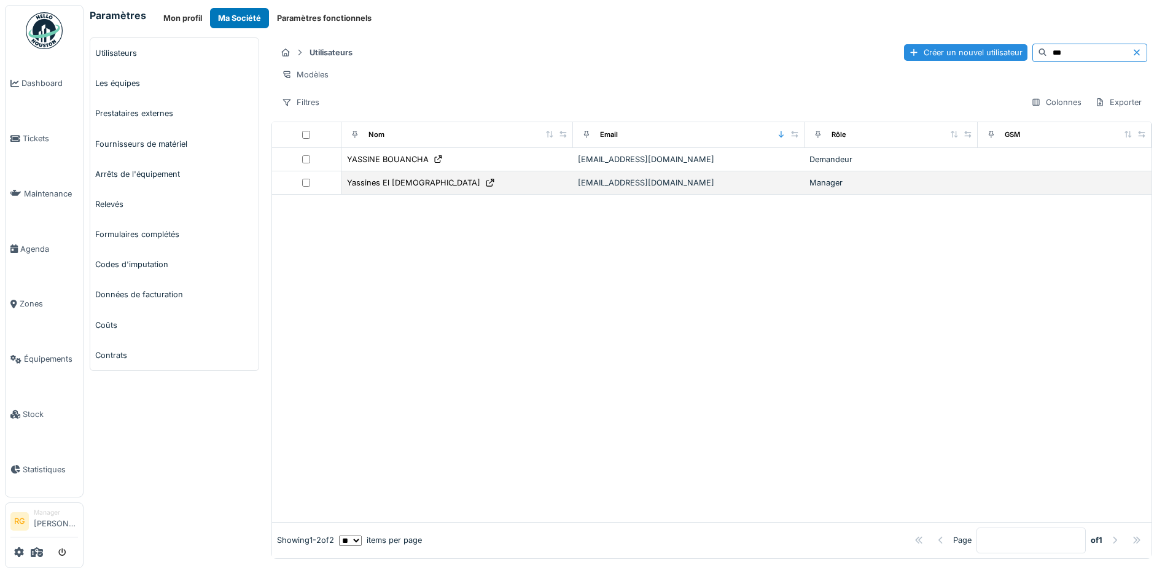
type input "***"
click at [488, 189] on div "Yassines El Jebli" at bounding box center [457, 182] width 222 height 13
click at [486, 187] on icon at bounding box center [490, 183] width 8 height 8
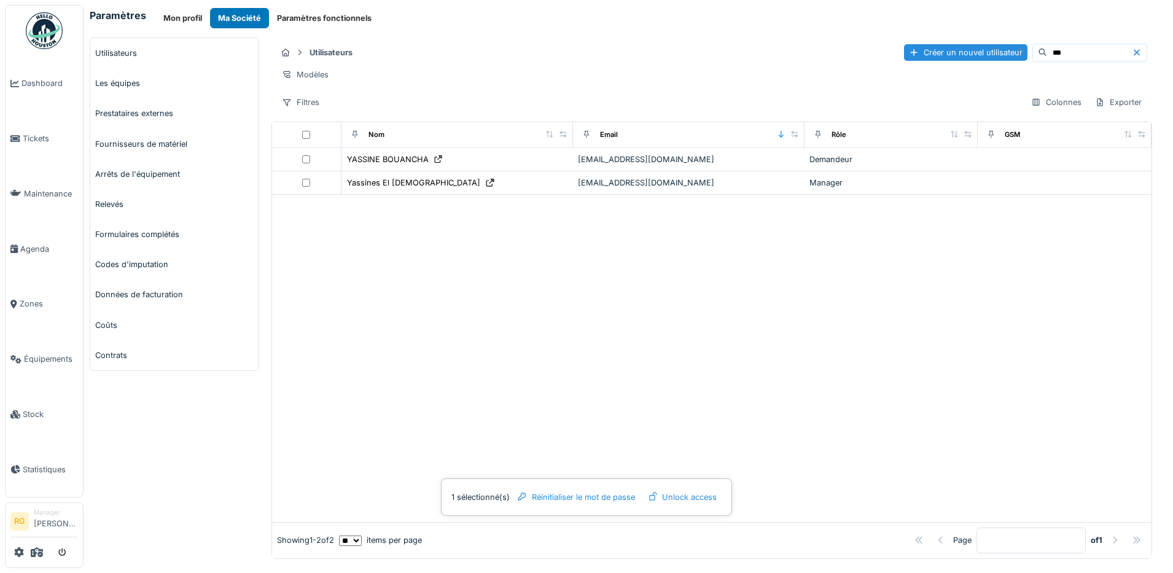
click at [639, 298] on div at bounding box center [712, 358] width 880 height 327
click at [1047, 51] on input "***" at bounding box center [1089, 52] width 85 height 17
click at [1132, 52] on icon at bounding box center [1137, 53] width 10 height 8
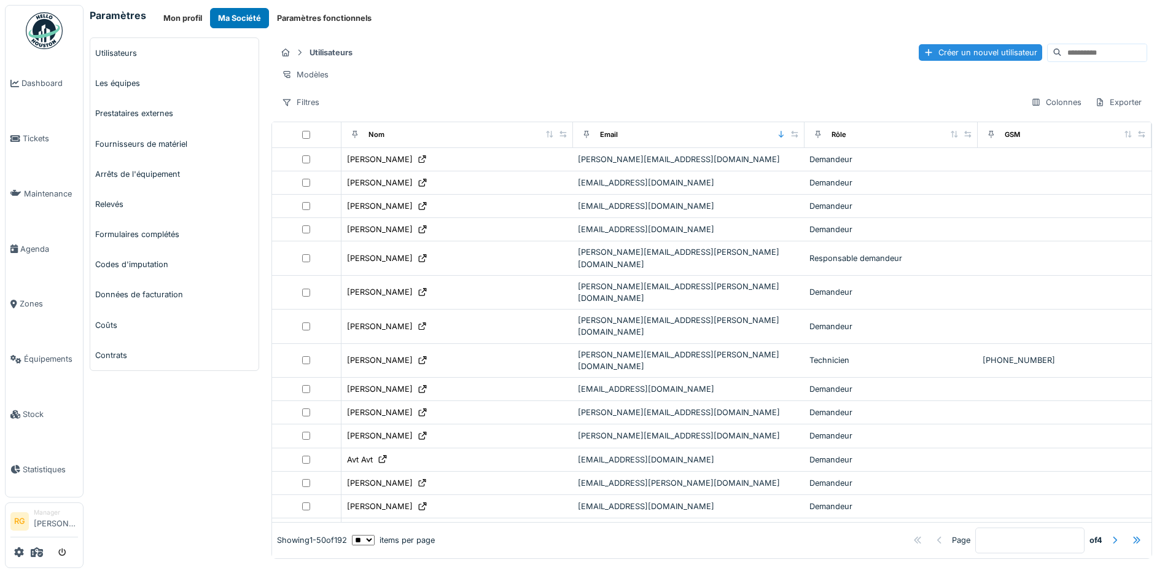
click at [1062, 51] on input at bounding box center [1104, 52] width 85 height 17
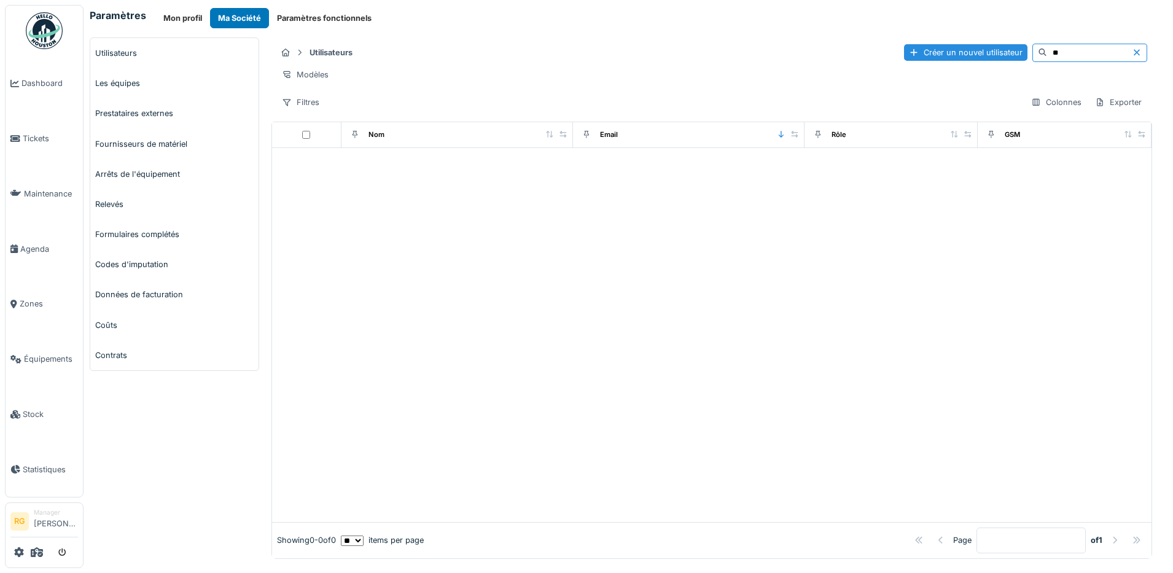
type input "*"
type input "***"
click at [642, 66] on div "Modèles" at bounding box center [711, 75] width 871 height 18
click at [314, 76] on div "Modèles" at bounding box center [305, 75] width 58 height 18
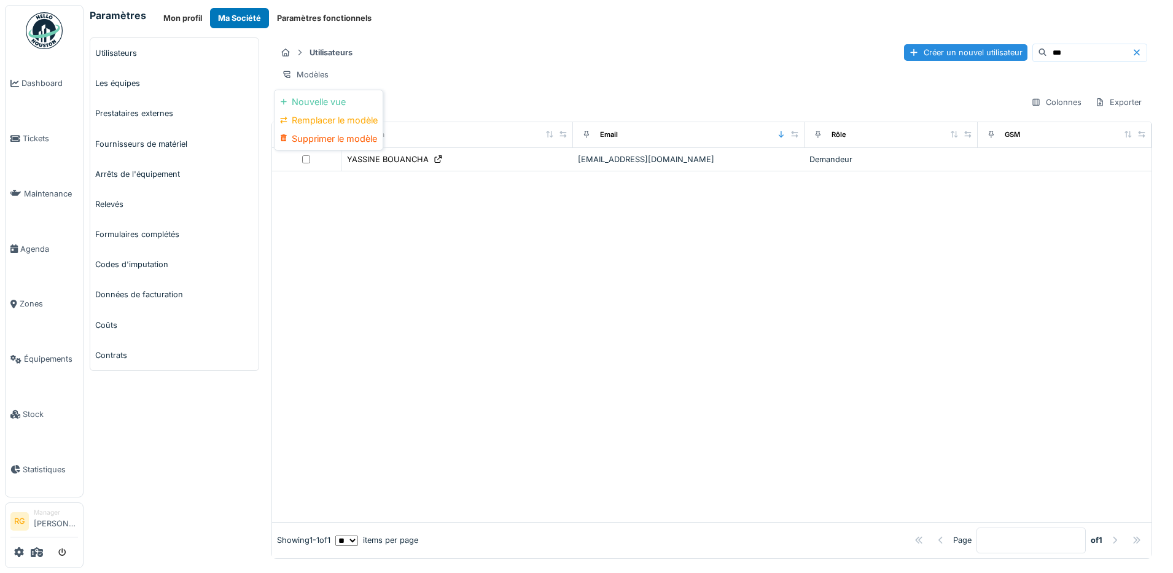
click at [520, 59] on div "Utilisateurs Créer un nouvel utilisateur ***" at bounding box center [711, 52] width 871 height 20
click at [308, 76] on div "Modèles" at bounding box center [305, 75] width 58 height 18
click at [319, 101] on div "Nouvelle vue" at bounding box center [328, 102] width 103 height 18
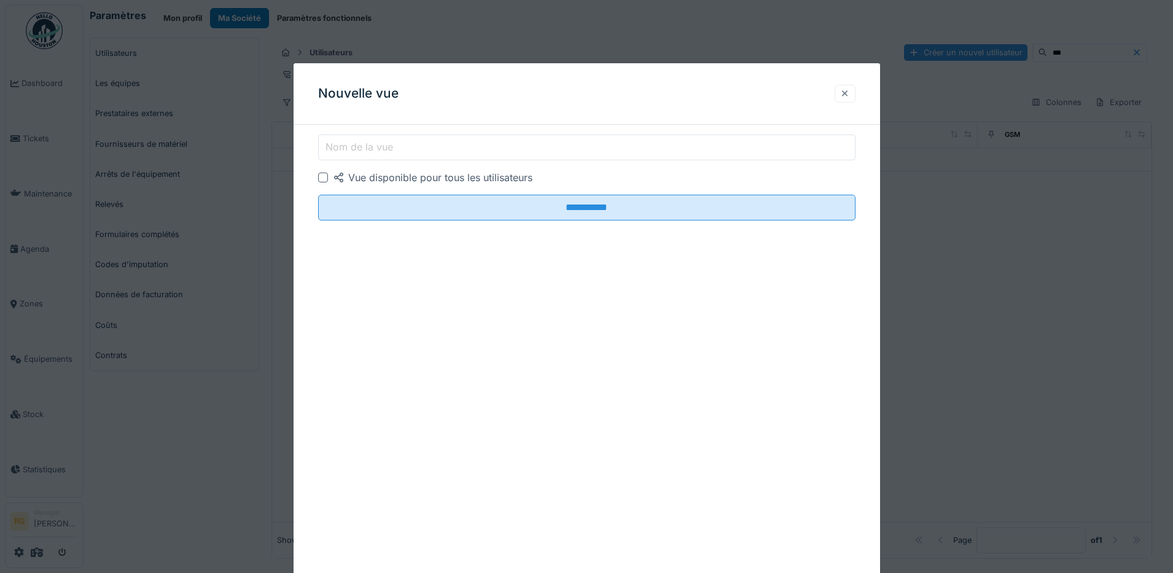
click at [845, 92] on div at bounding box center [845, 94] width 10 height 12
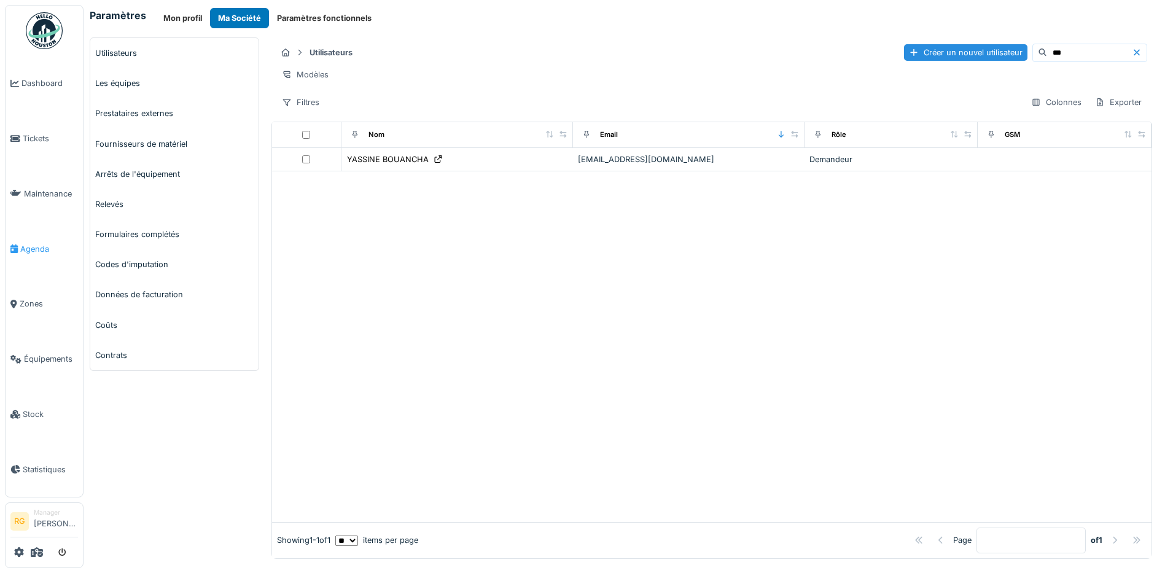
click at [34, 245] on span "Agenda" at bounding box center [49, 249] width 58 height 12
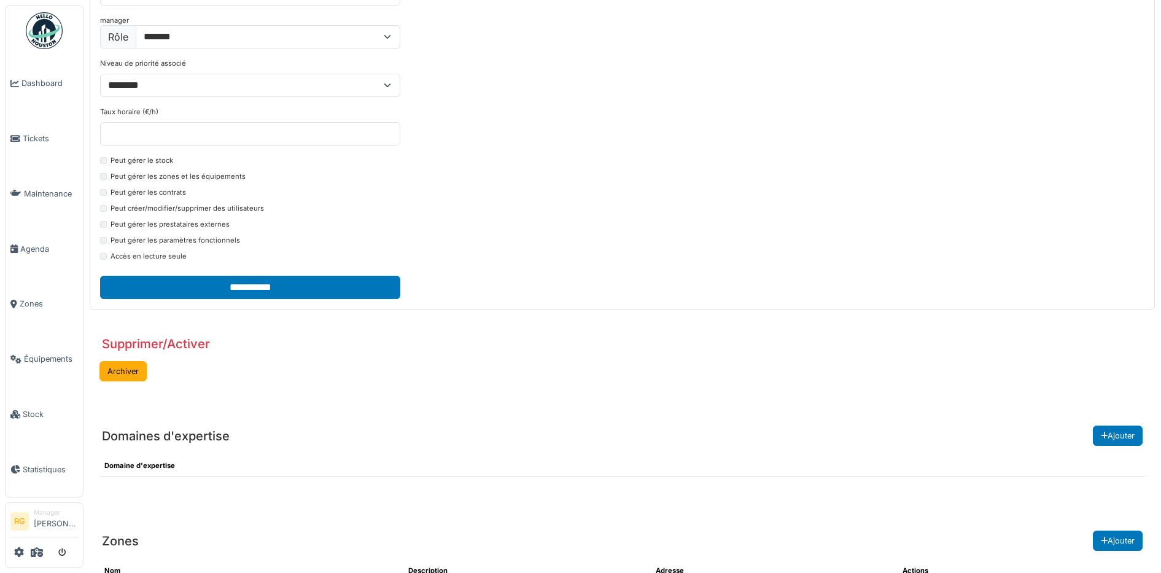
scroll to position [307, 0]
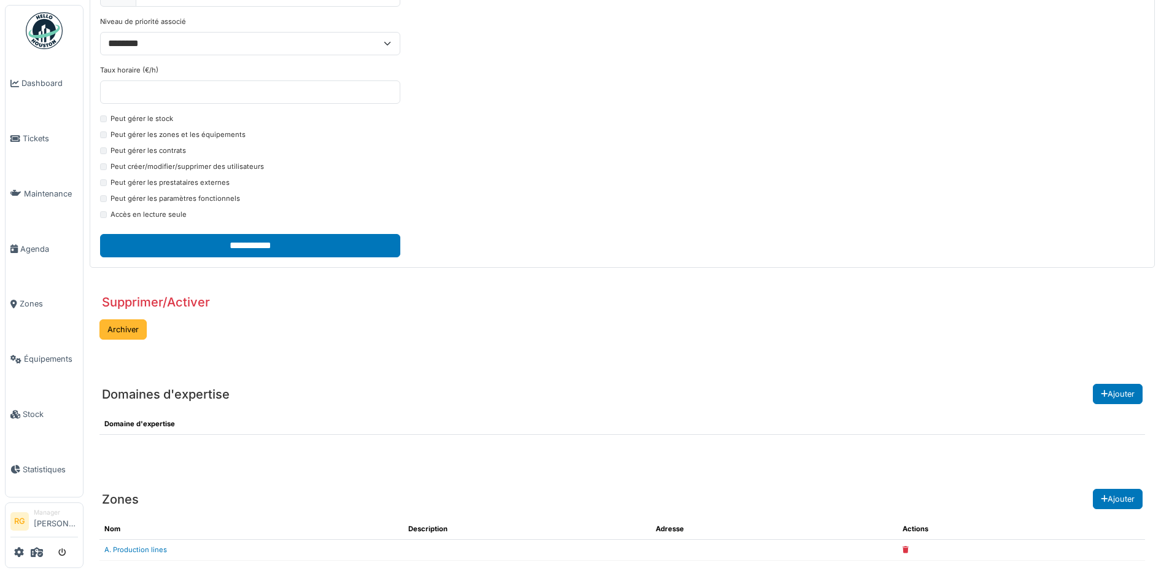
click at [124, 329] on button "Archiver" at bounding box center [122, 329] width 47 height 20
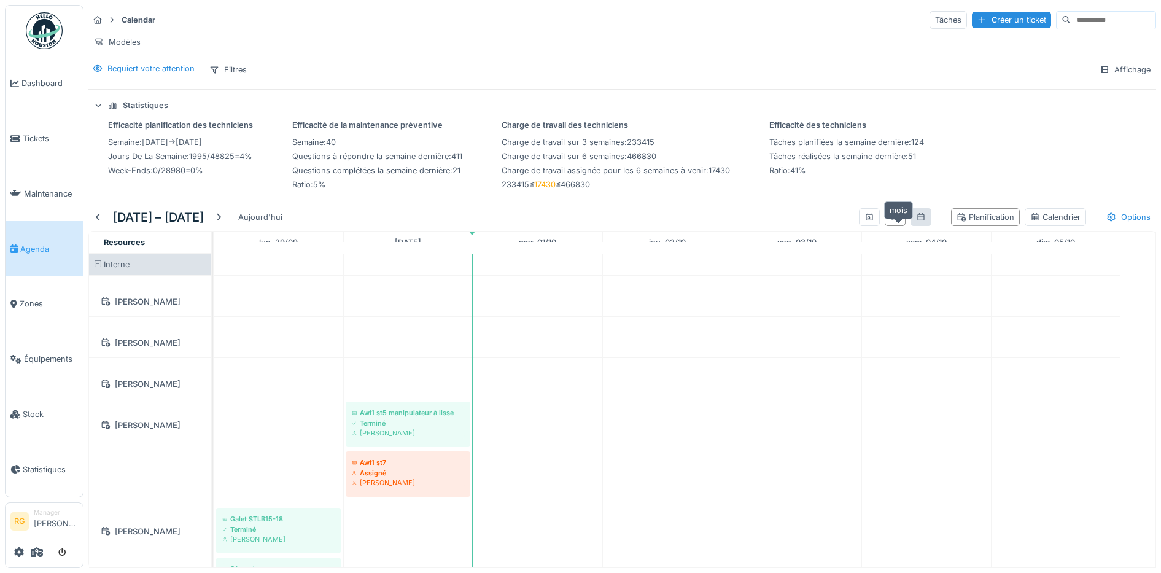
click at [916, 221] on icon at bounding box center [921, 217] width 10 height 8
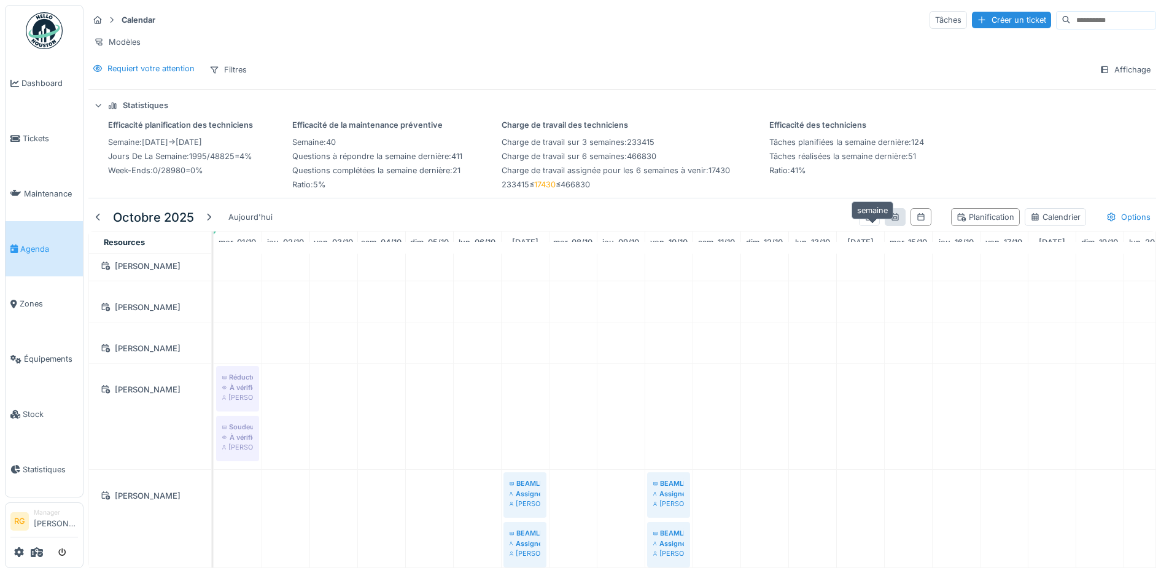
click at [891, 217] on icon at bounding box center [896, 217] width 10 height 8
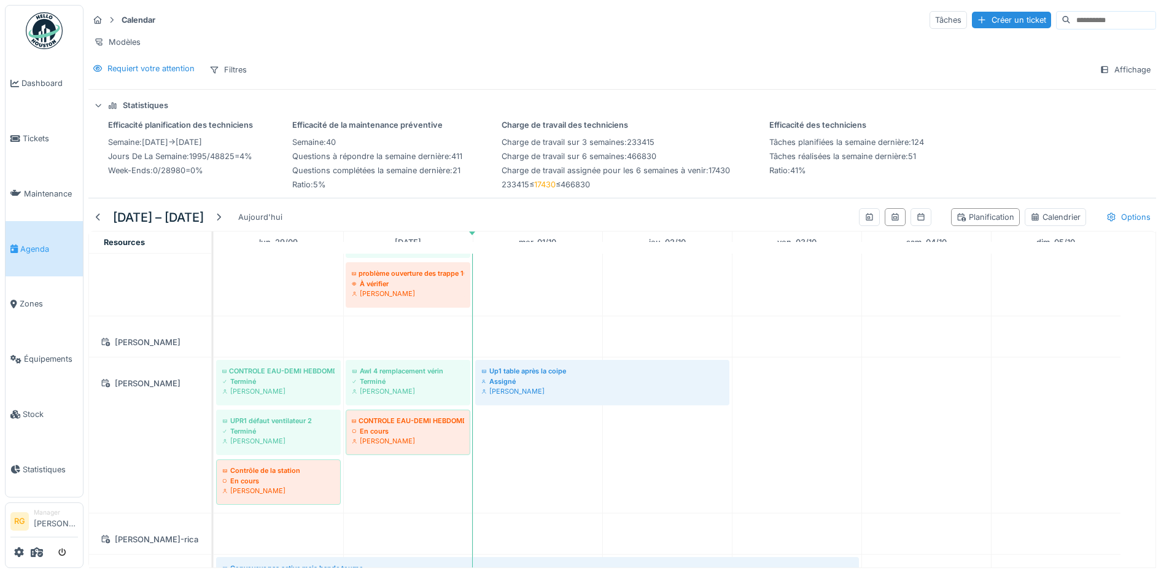
scroll to position [537, 0]
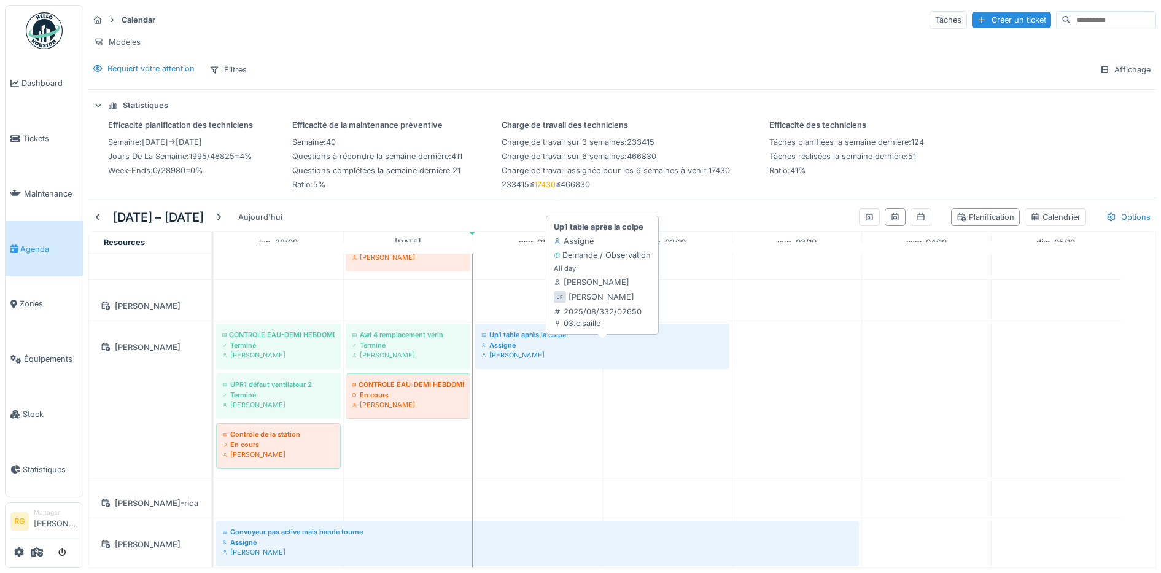
click at [550, 340] on div "Assigné" at bounding box center [603, 345] width 242 height 10
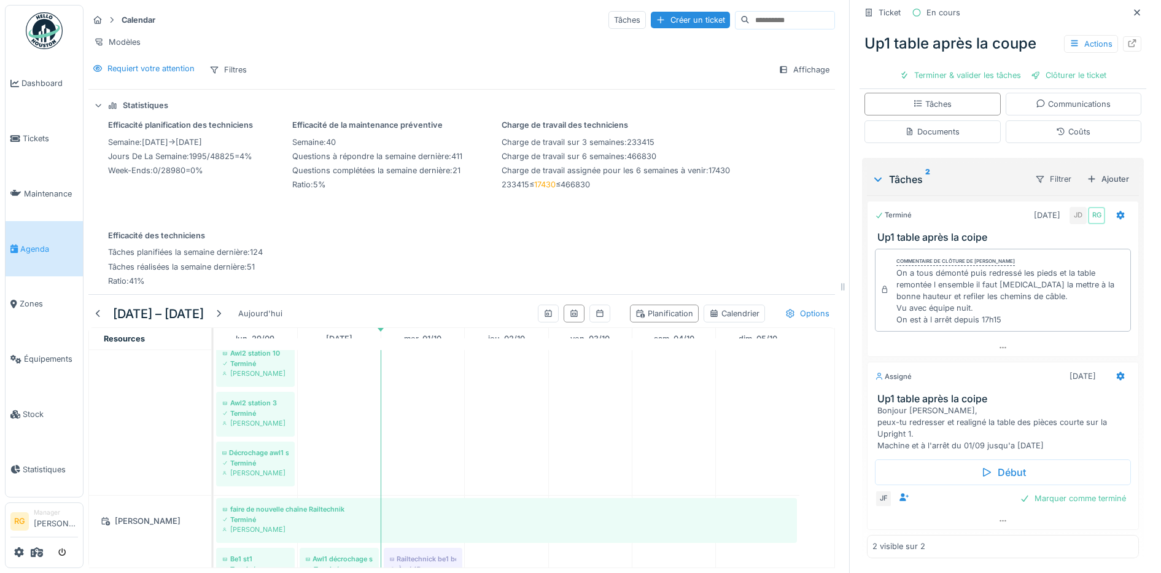
scroll to position [1540, 0]
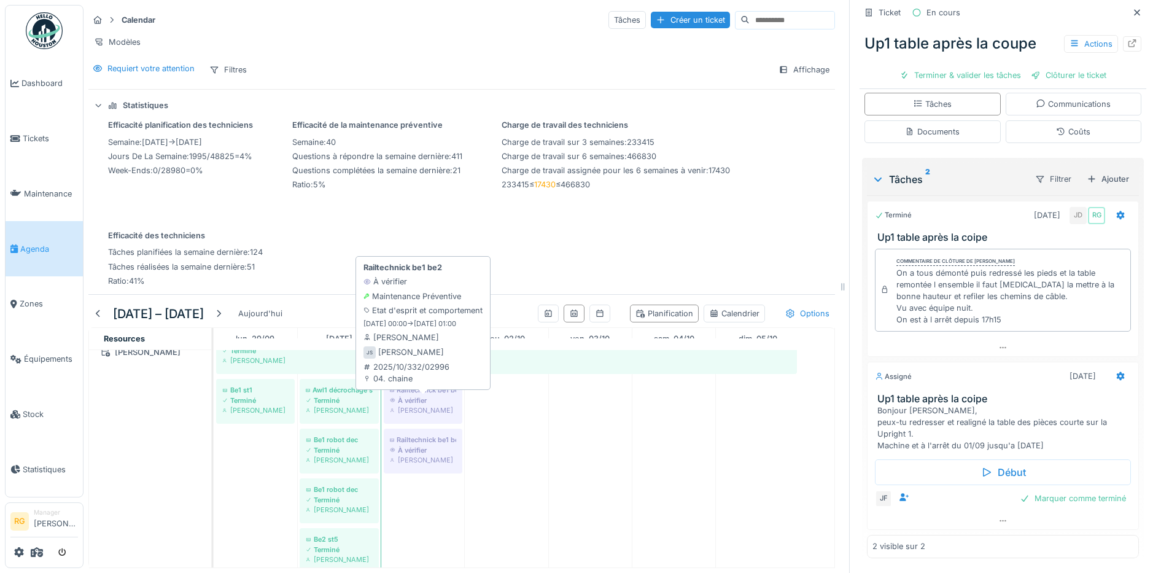
click at [431, 404] on div "À vérifier" at bounding box center [423, 401] width 66 height 10
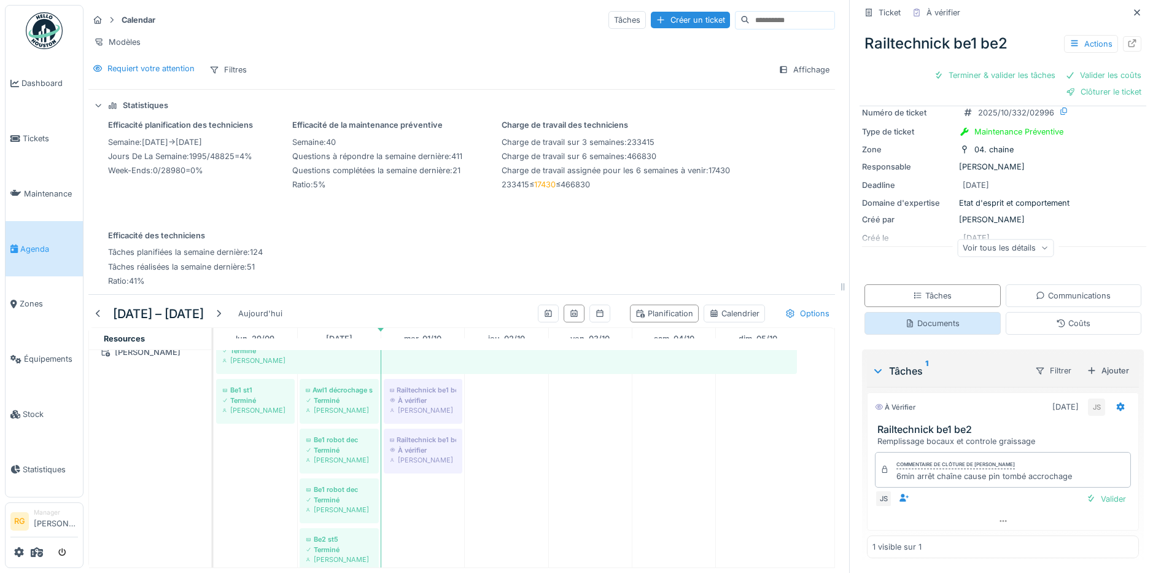
click at [926, 318] on div "Documents" at bounding box center [932, 324] width 55 height 12
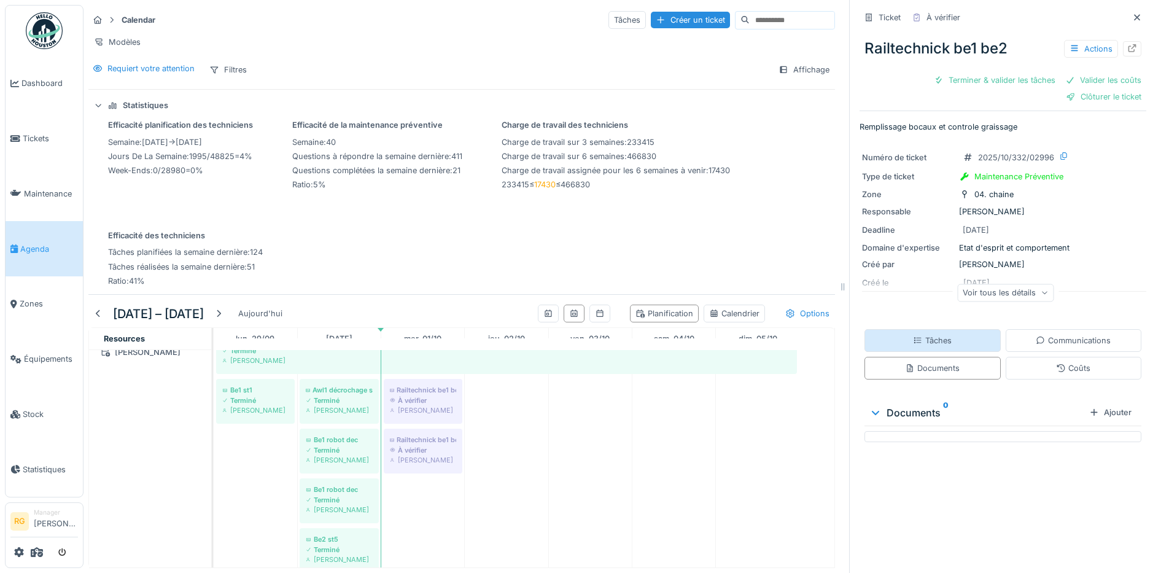
click at [924, 335] on div "Tâches" at bounding box center [932, 341] width 39 height 12
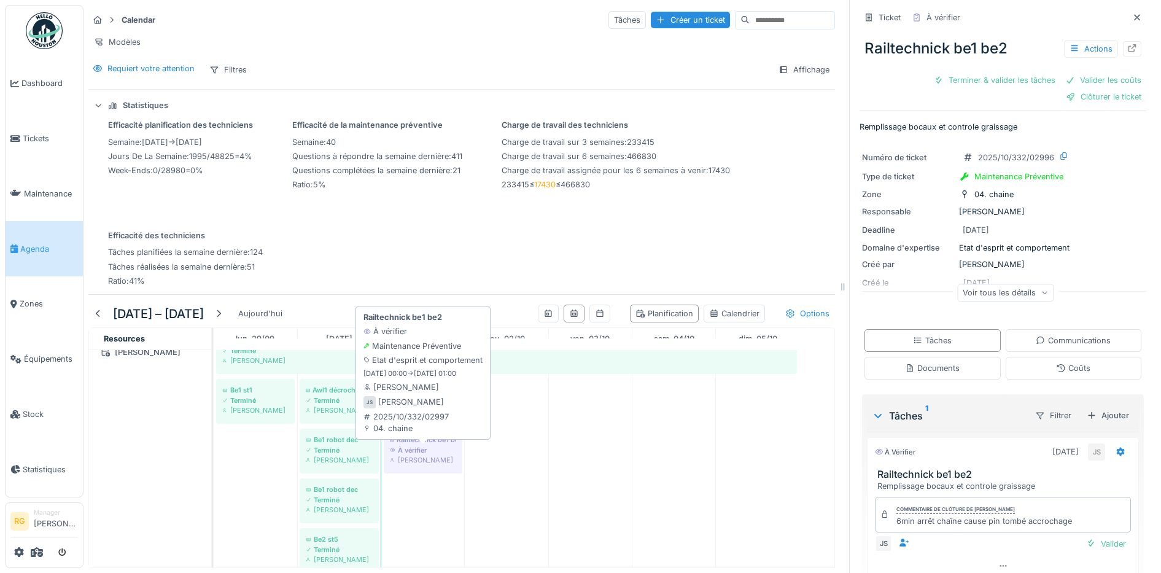
click at [411, 451] on div "À vérifier" at bounding box center [423, 450] width 66 height 10
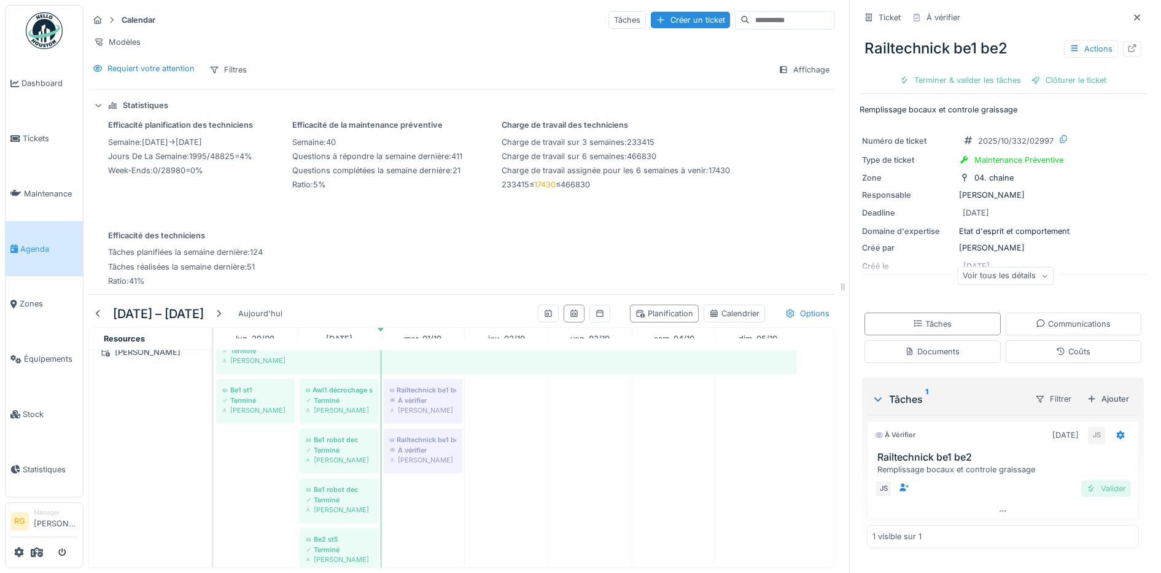
click at [1090, 482] on div "Valider" at bounding box center [1107, 488] width 50 height 17
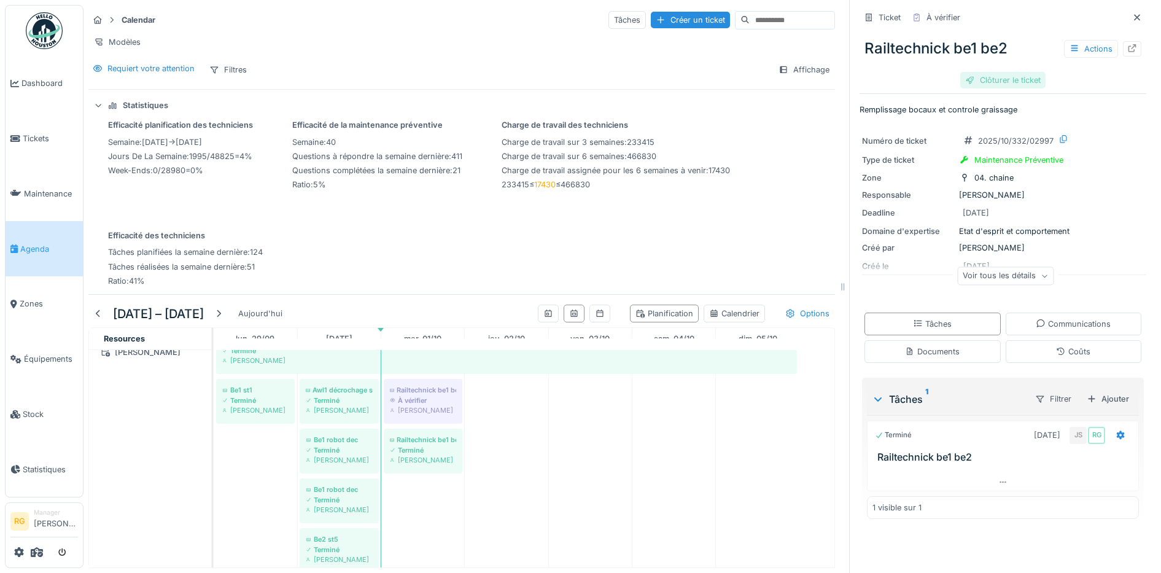
click at [977, 72] on div "Clôturer le ticket" at bounding box center [1003, 80] width 85 height 17
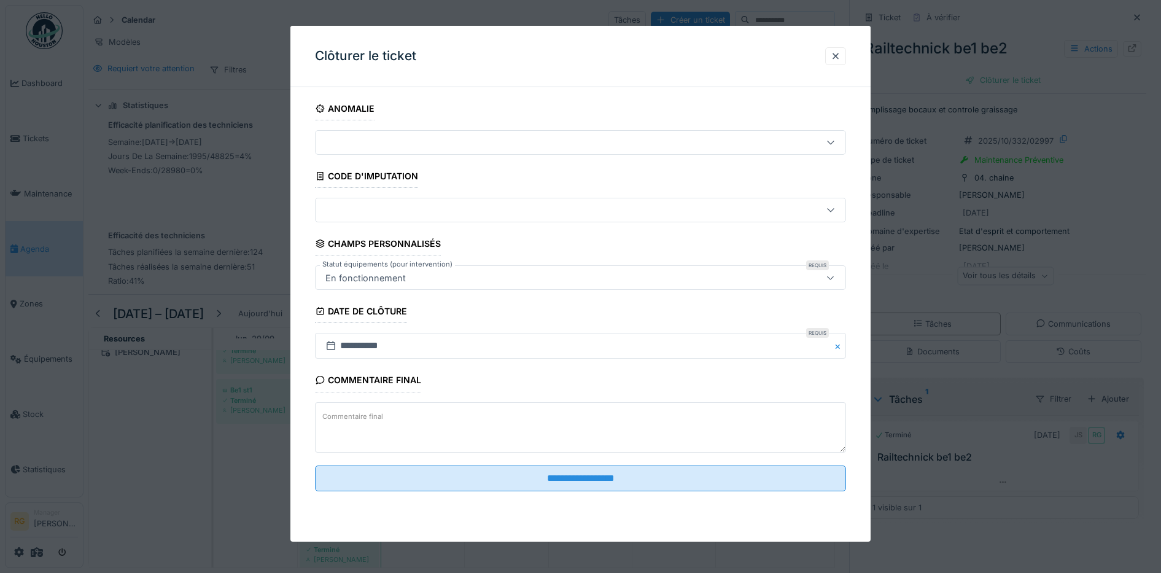
click at [425, 415] on textarea "Commentaire final" at bounding box center [581, 427] width 532 height 50
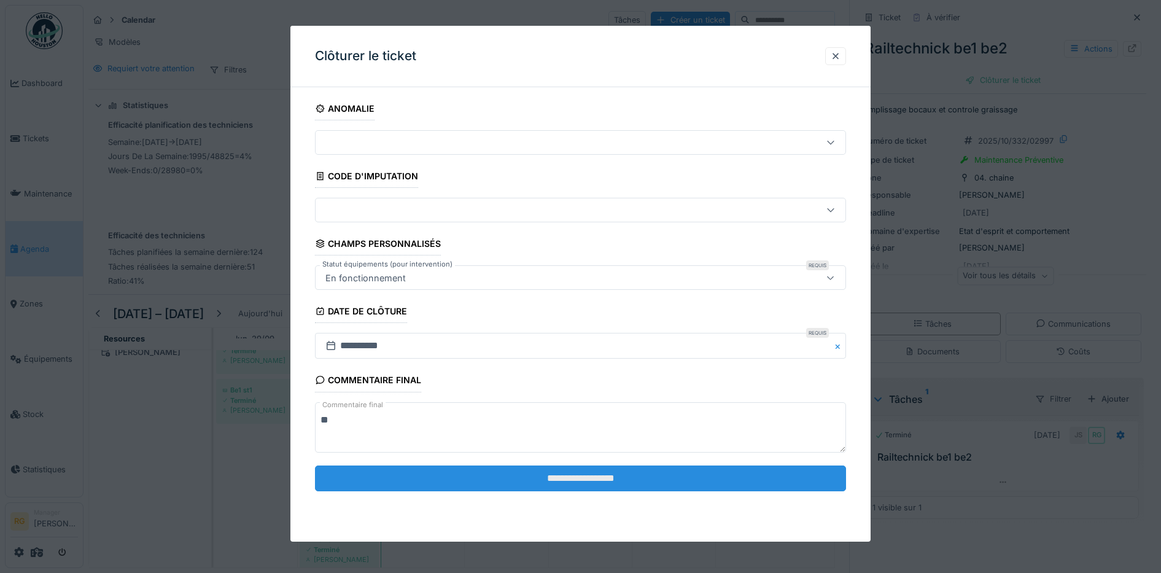
type textarea "**"
click at [544, 483] on input "**********" at bounding box center [581, 479] width 532 height 26
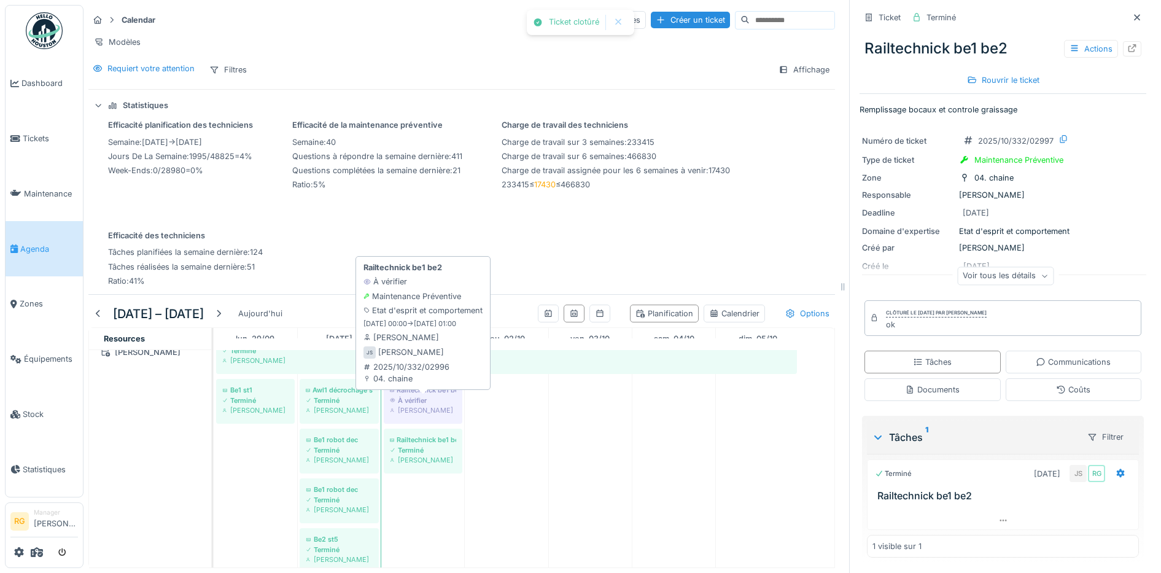
click at [416, 398] on div "À vérifier" at bounding box center [423, 401] width 66 height 10
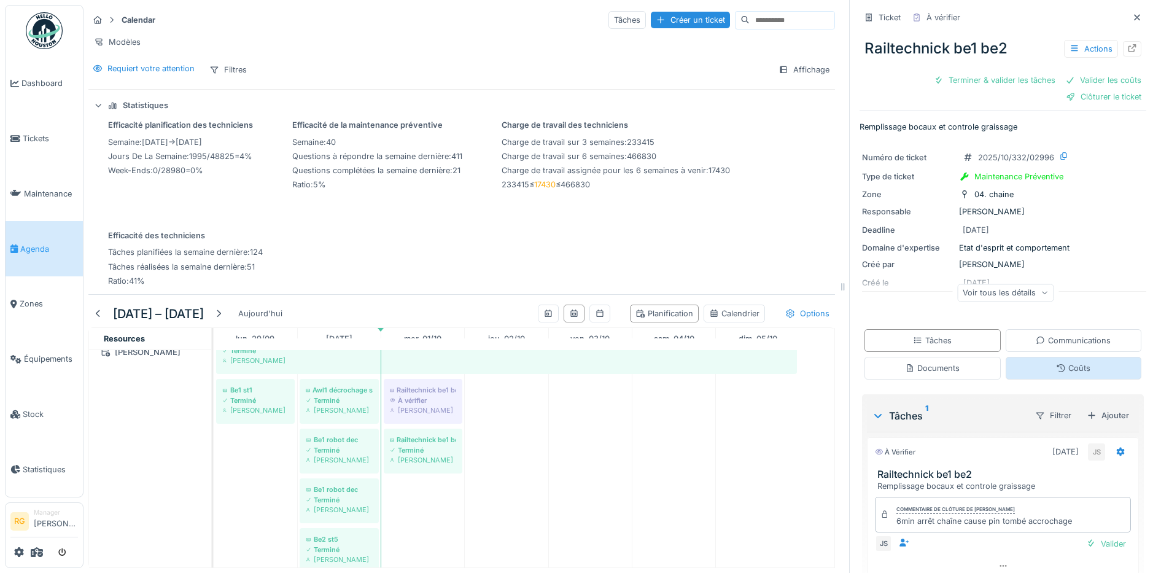
click at [1056, 362] on div "Coûts" at bounding box center [1073, 368] width 34 height 12
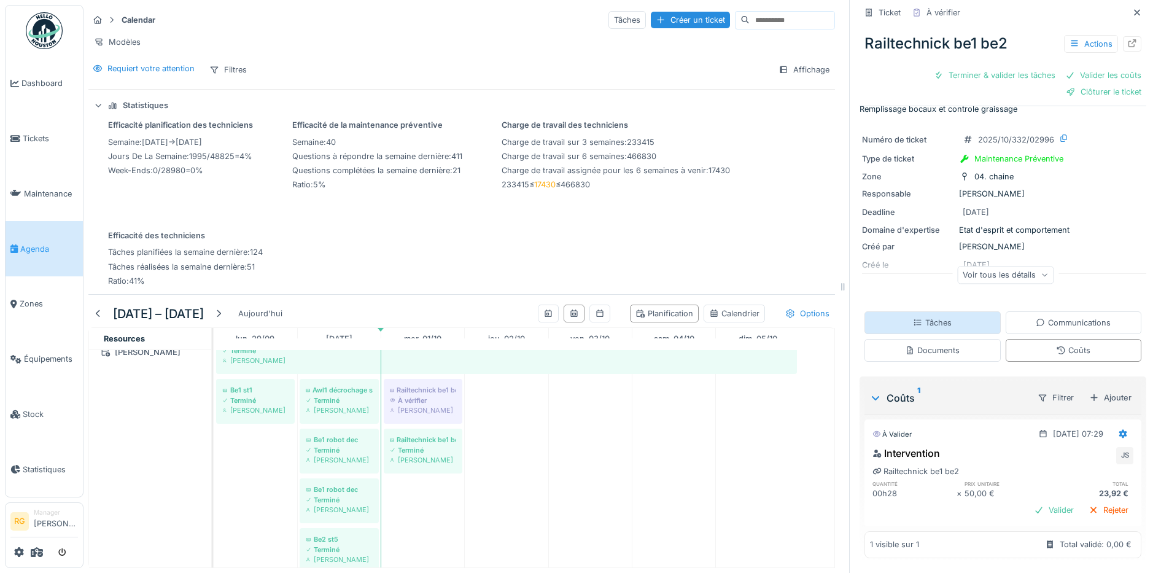
click at [934, 317] on div "Tâches" at bounding box center [932, 323] width 39 height 12
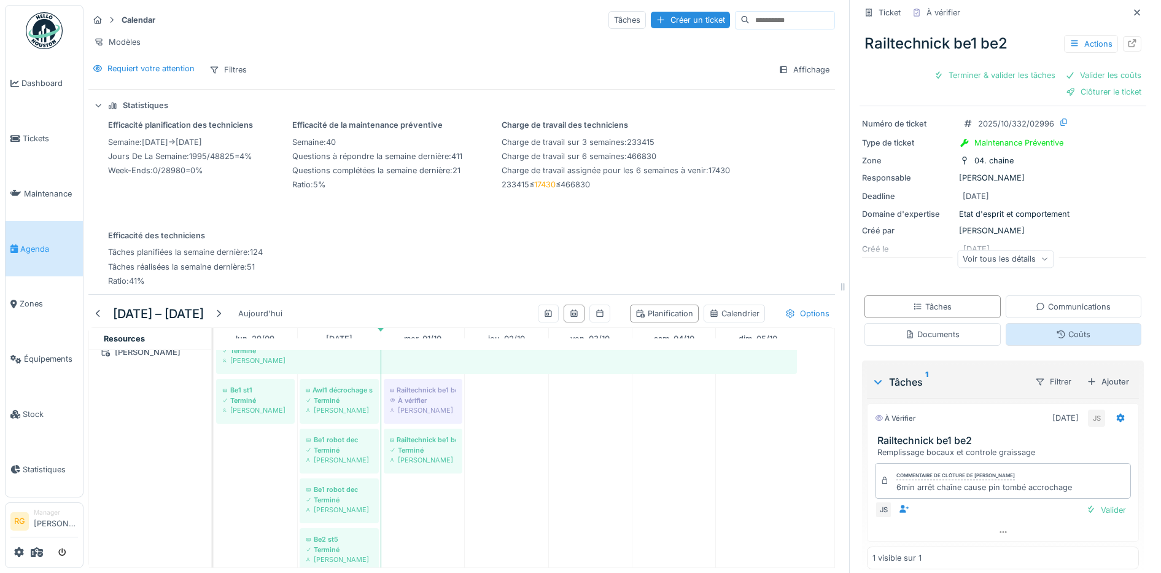
click at [1067, 329] on div "Coûts" at bounding box center [1073, 335] width 34 height 12
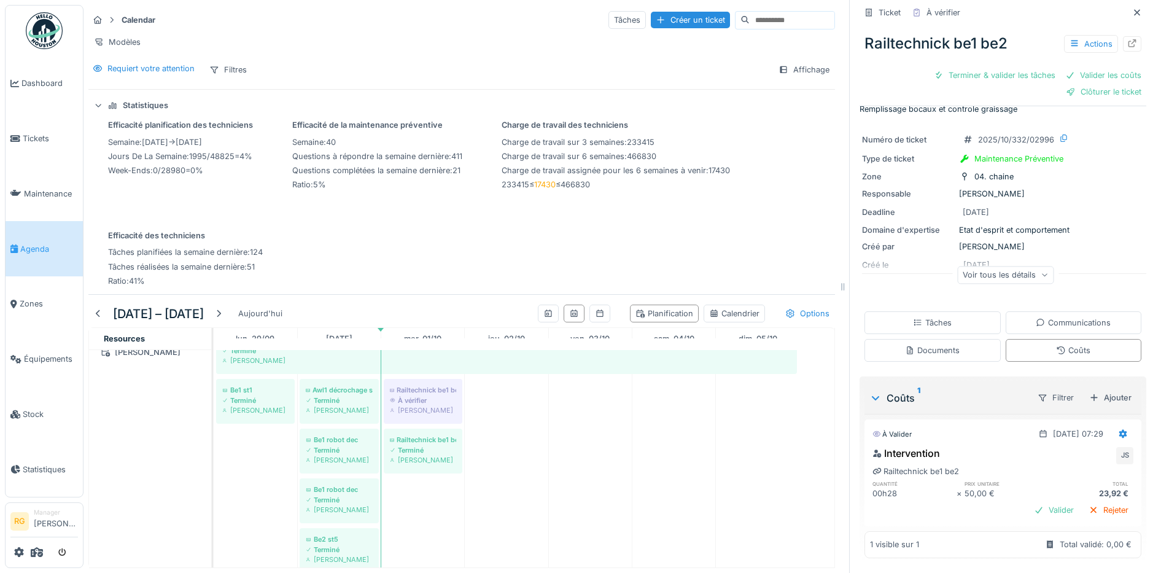
scroll to position [19, 0]
click at [1036, 502] on div "Valider" at bounding box center [1054, 510] width 50 height 17
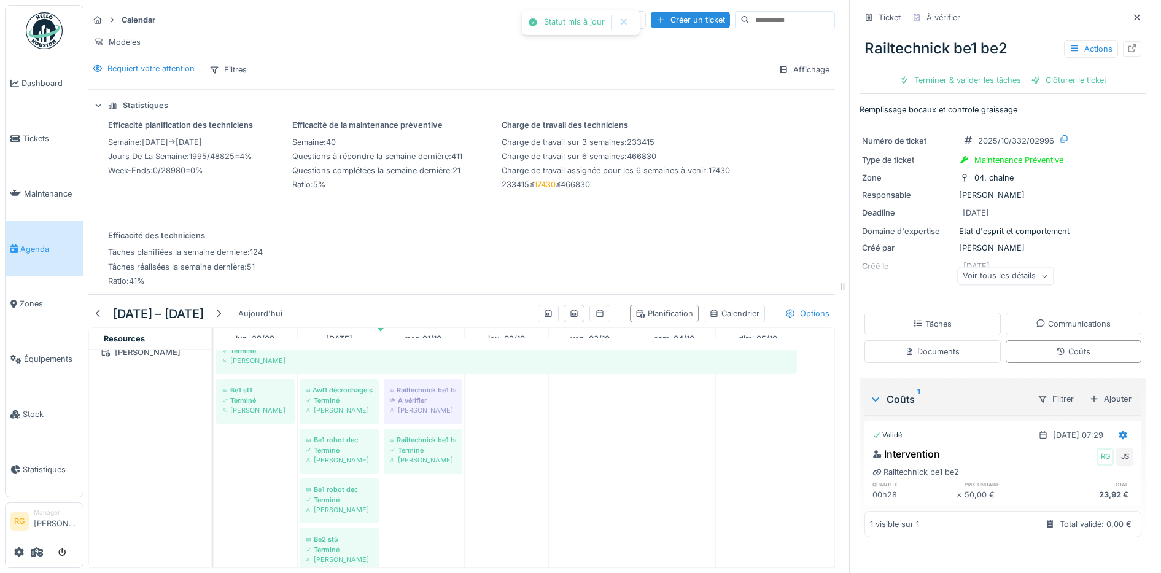
scroll to position [0, 0]
click at [922, 318] on div "Tâches" at bounding box center [932, 324] width 39 height 12
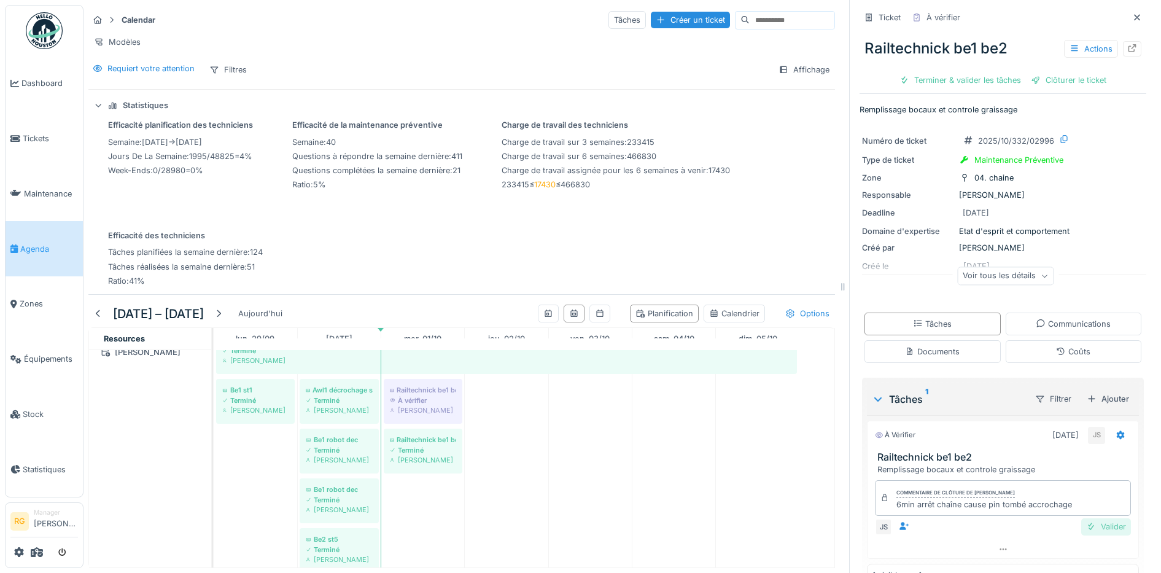
click at [1088, 518] on div "Valider" at bounding box center [1107, 526] width 50 height 17
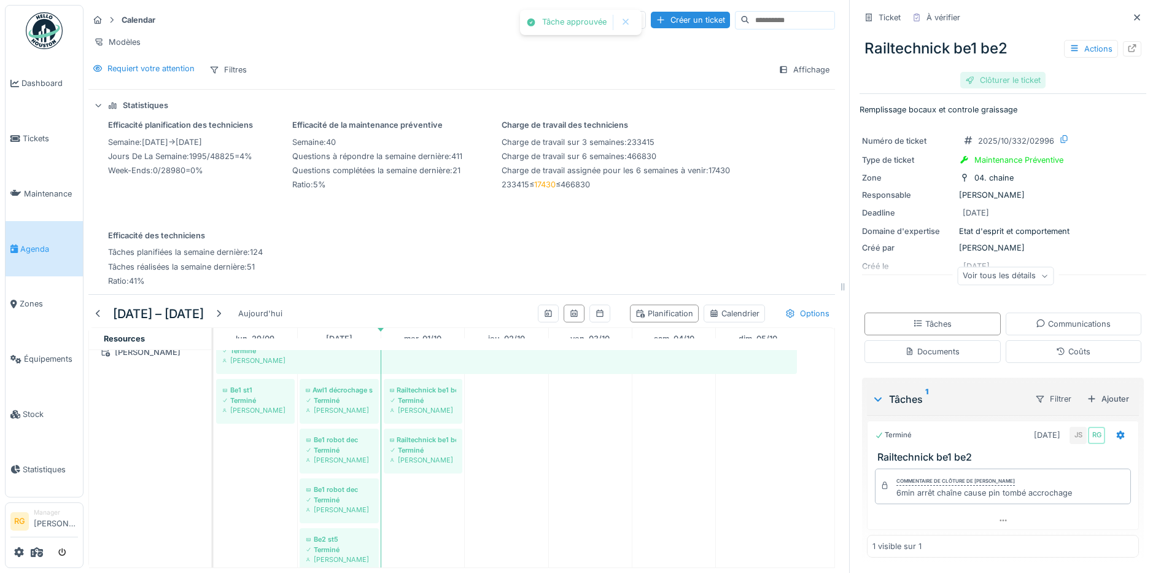
click at [1000, 72] on div "Clôturer le ticket" at bounding box center [1003, 80] width 85 height 17
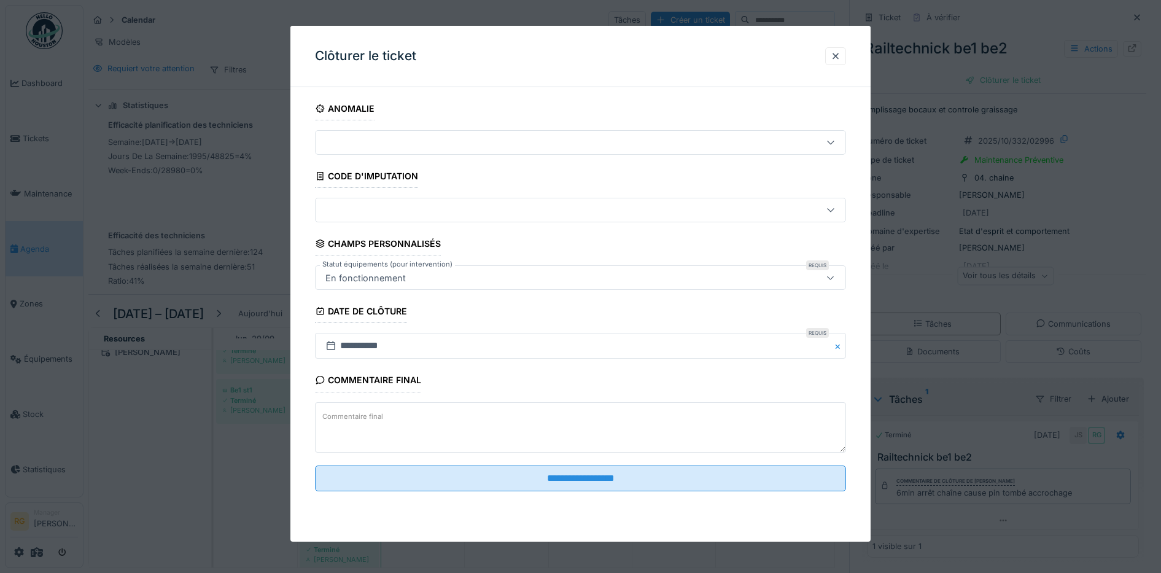
click at [552, 419] on textarea "Commentaire final" at bounding box center [581, 427] width 532 height 50
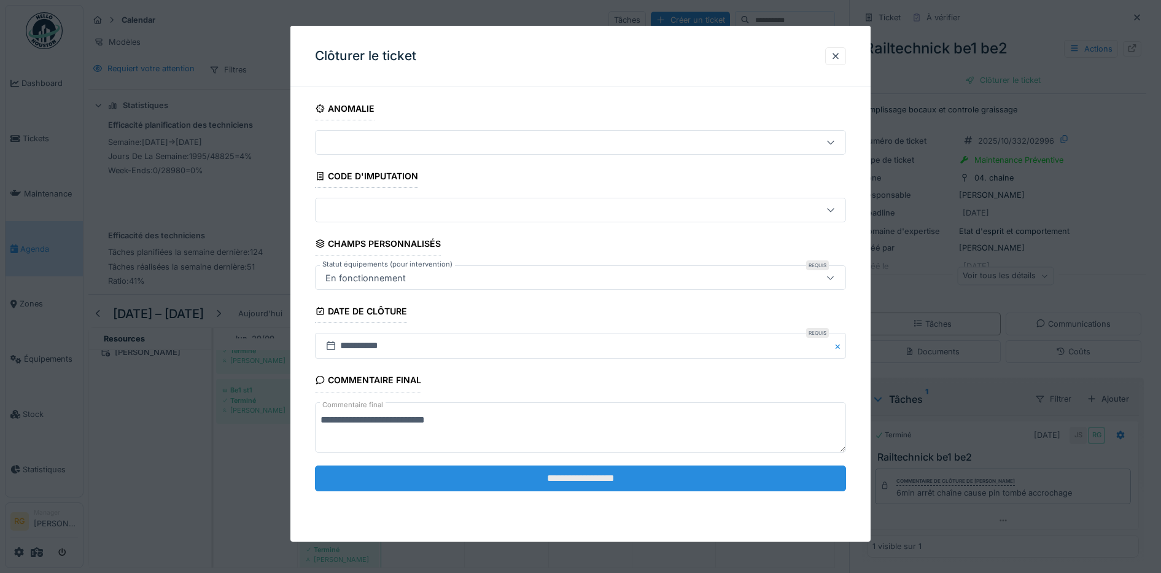
type textarea "**********"
click at [609, 482] on input "**********" at bounding box center [581, 479] width 532 height 26
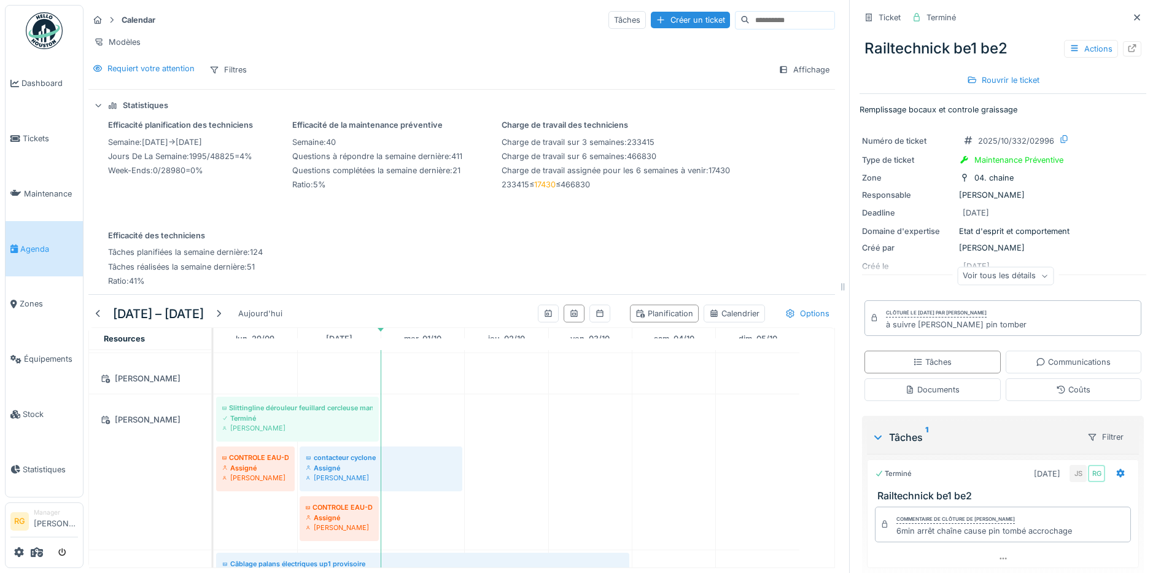
scroll to position [2741, 0]
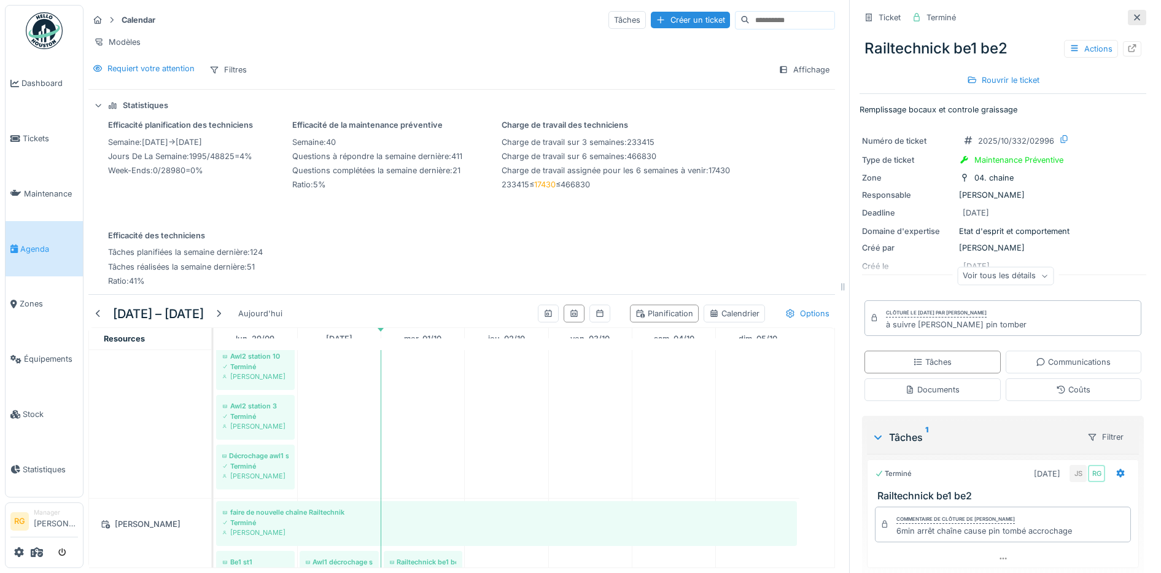
click at [1133, 14] on icon at bounding box center [1138, 18] width 10 height 8
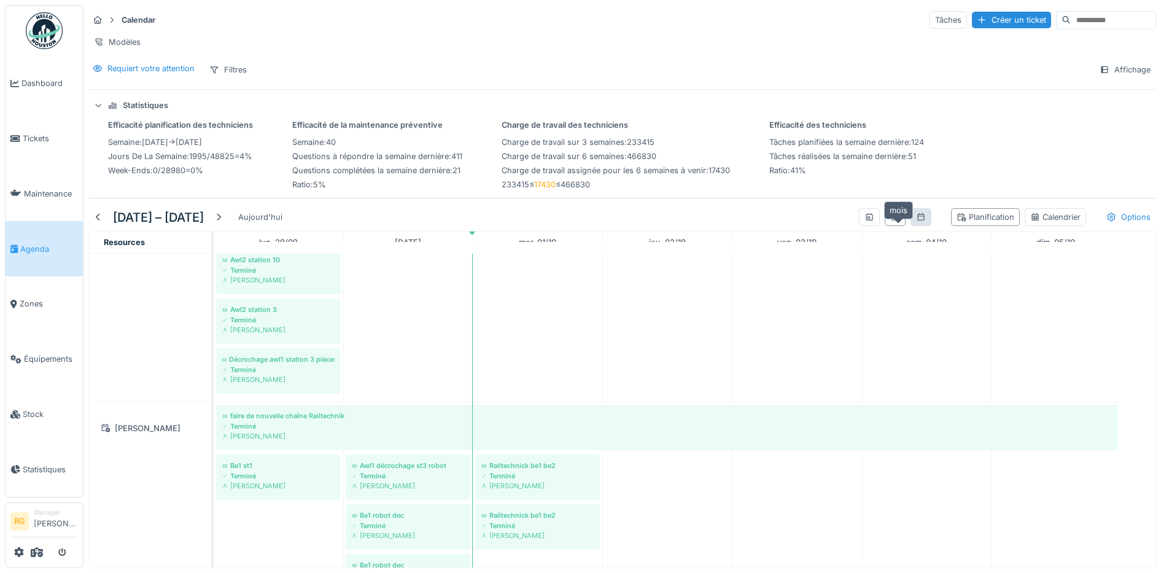
click at [916, 219] on icon at bounding box center [921, 217] width 10 height 8
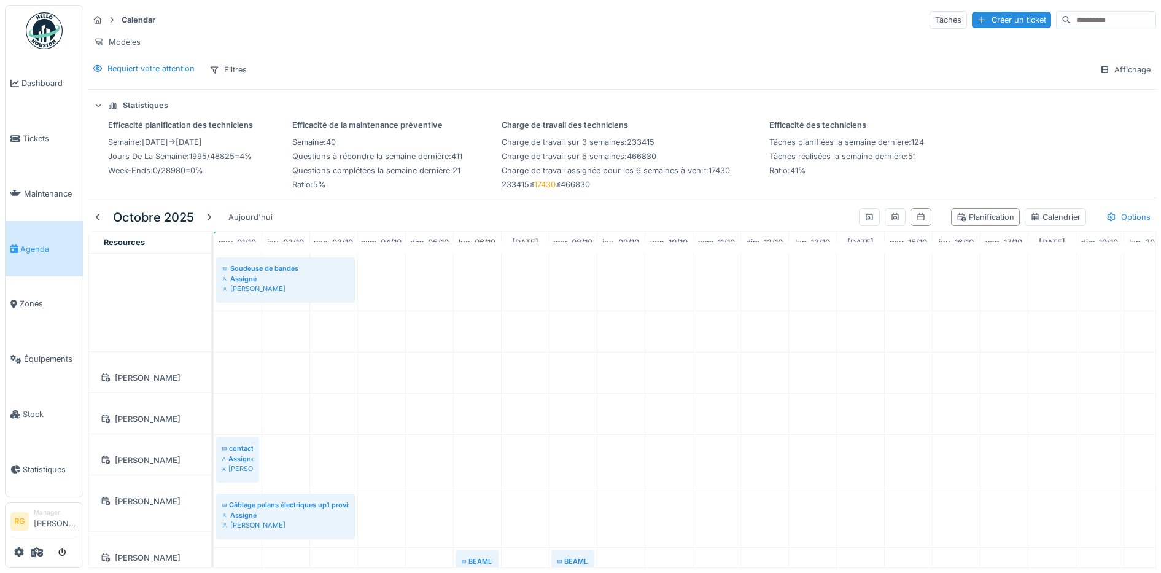
scroll to position [1496, 0]
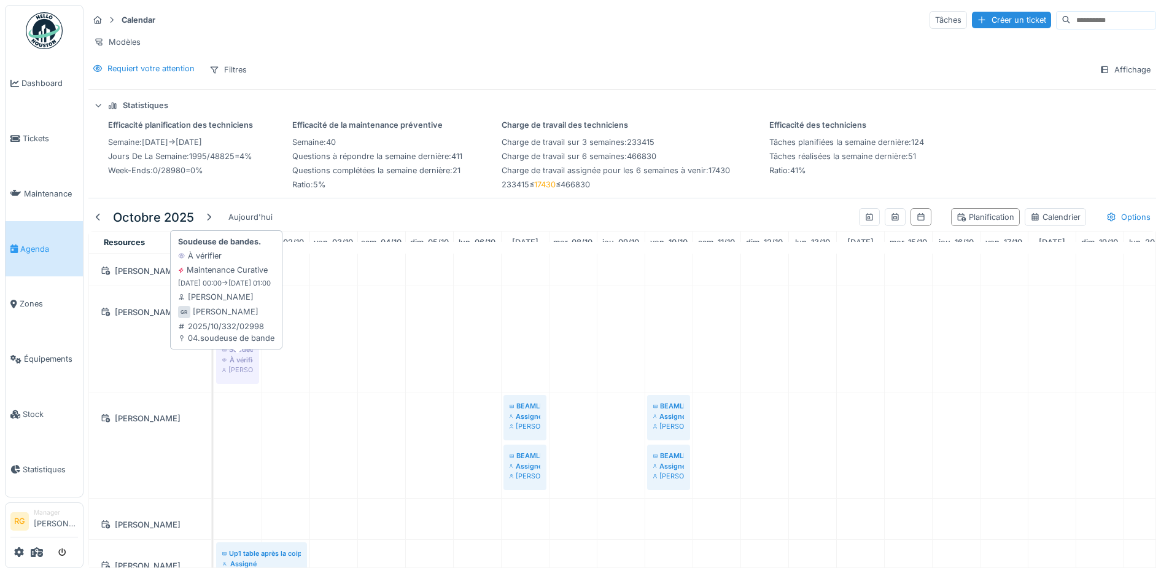
click at [235, 365] on div "Gilles Rommelaere" at bounding box center [237, 370] width 31 height 10
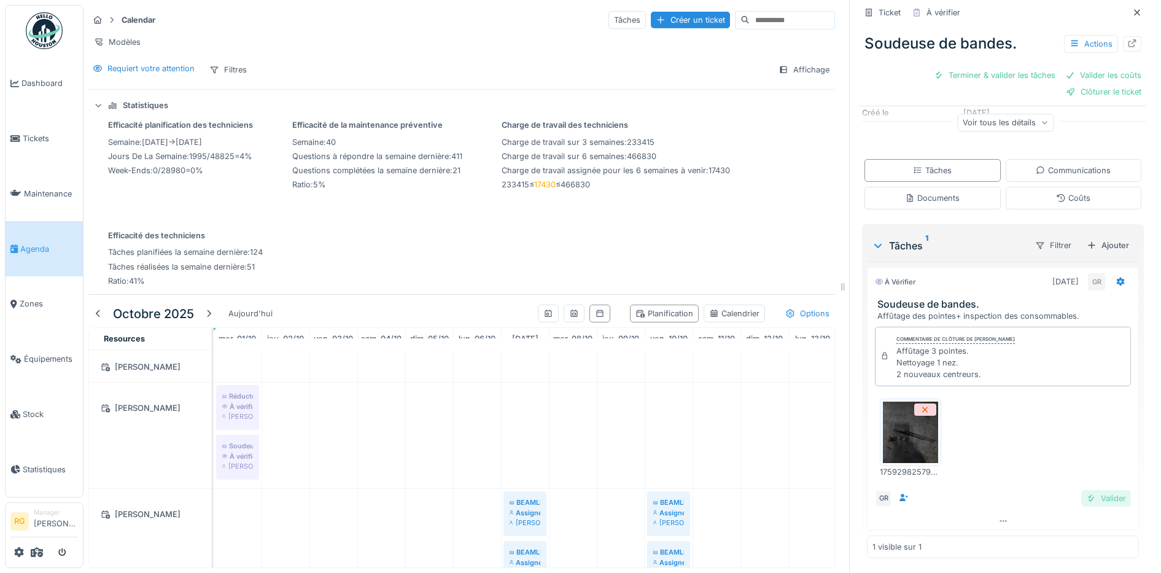
click at [1091, 490] on div "Valider" at bounding box center [1107, 498] width 50 height 17
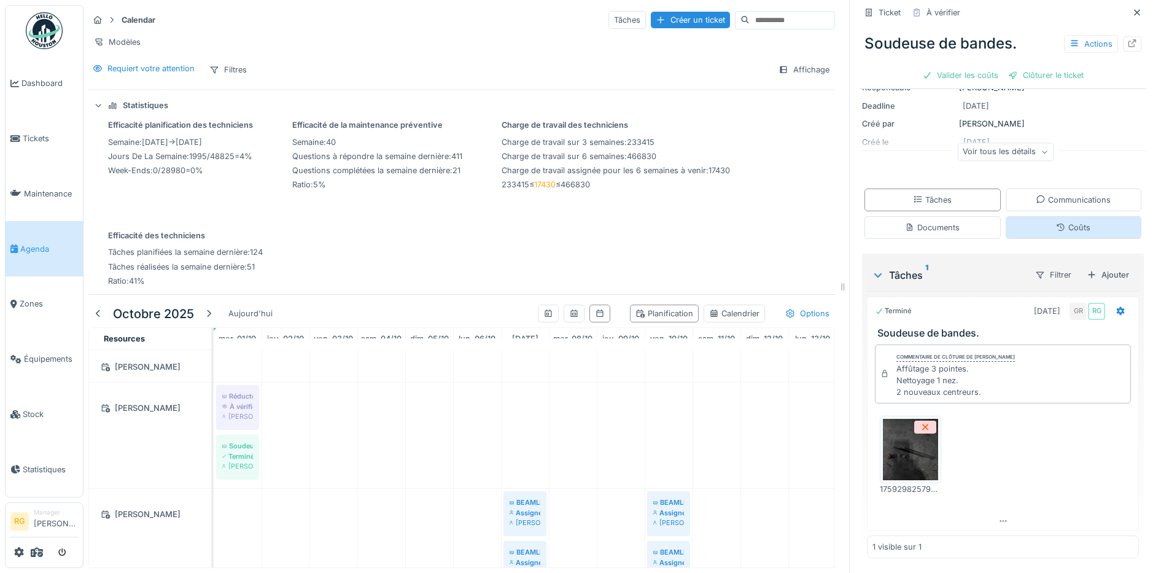
click at [1056, 222] on div "Coûts" at bounding box center [1073, 228] width 34 height 12
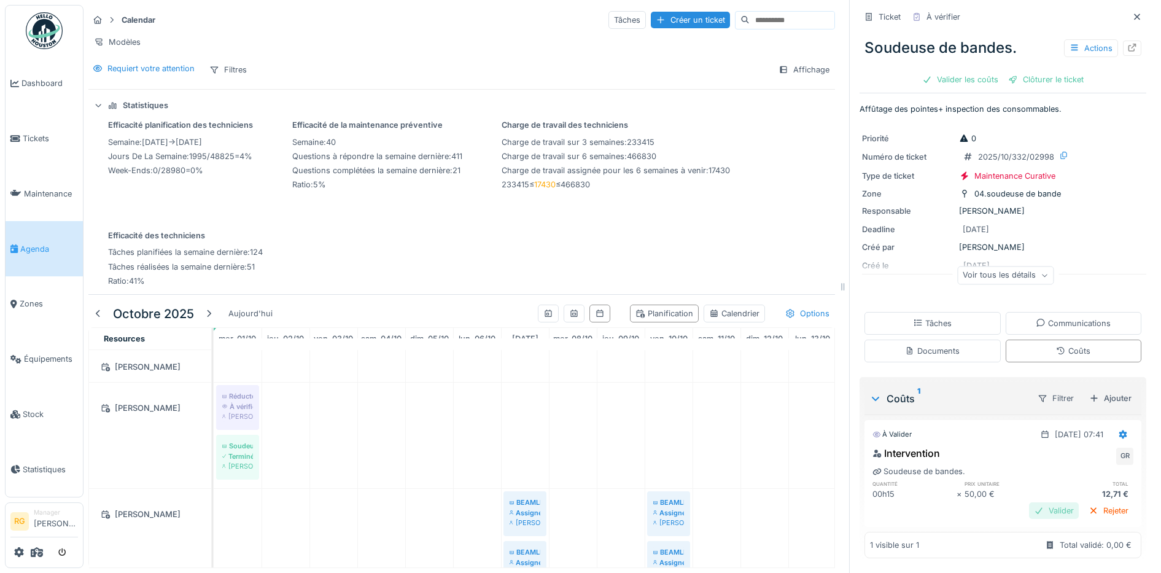
click at [1039, 502] on div "Valider" at bounding box center [1054, 510] width 50 height 17
click at [1004, 72] on div "Clôturer le ticket" at bounding box center [1003, 80] width 85 height 17
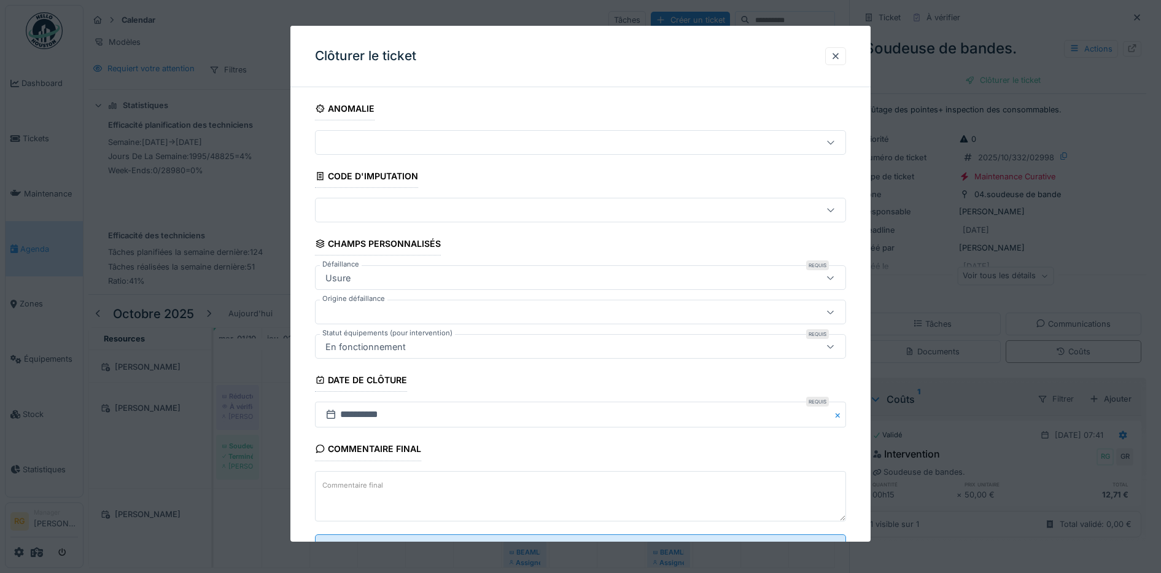
click at [368, 493] on textarea "Commentaire final" at bounding box center [581, 496] width 532 height 50
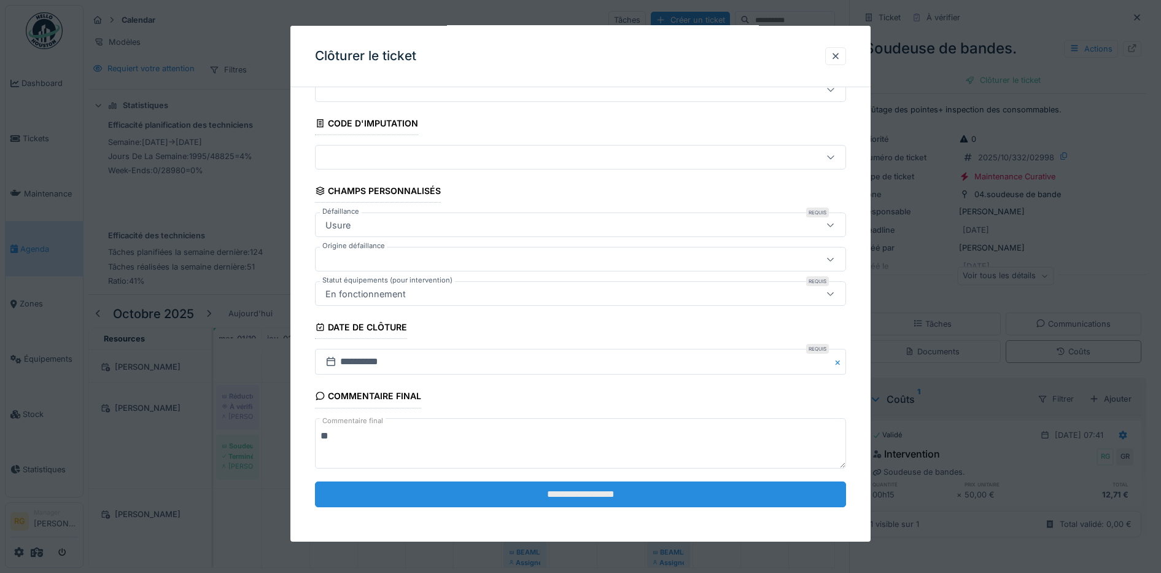
type textarea "**"
click at [598, 492] on input "**********" at bounding box center [581, 495] width 532 height 26
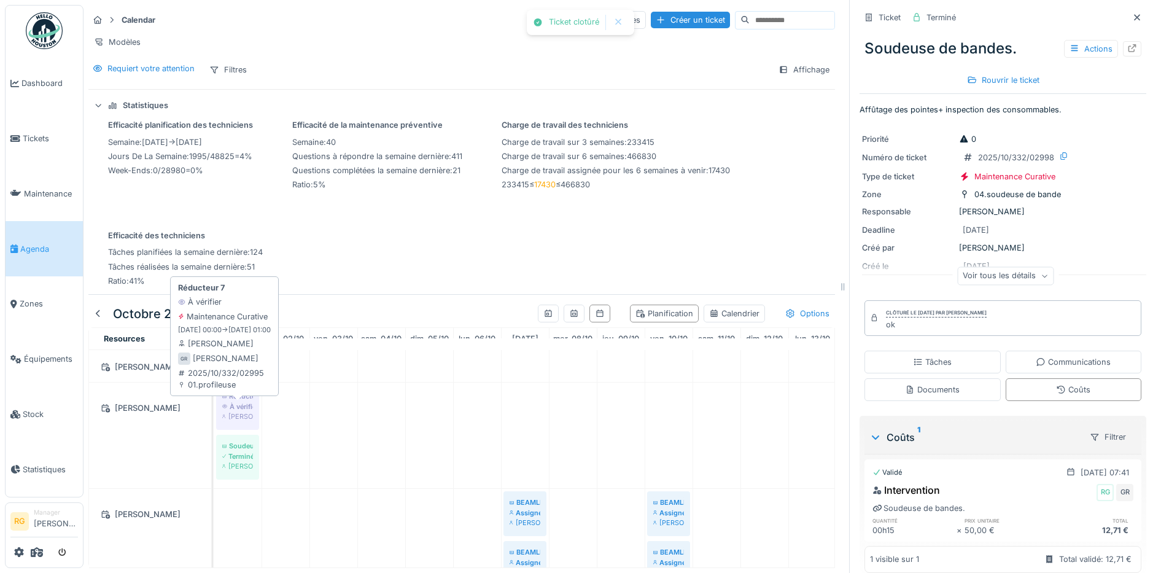
click at [239, 408] on div "À vérifier" at bounding box center [237, 407] width 31 height 10
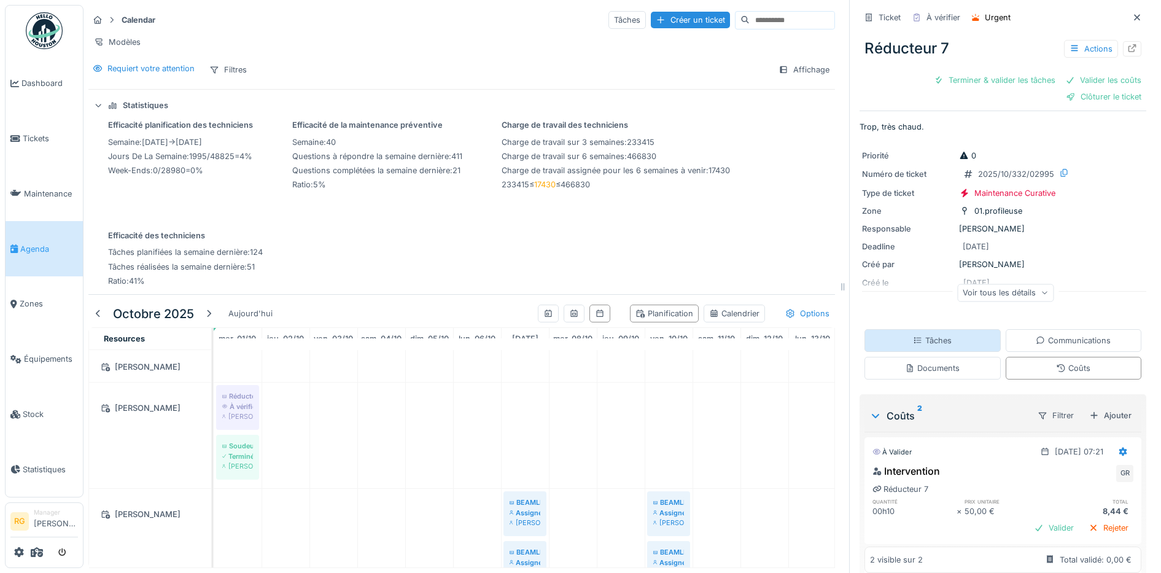
click at [945, 329] on div "Tâches" at bounding box center [933, 340] width 136 height 23
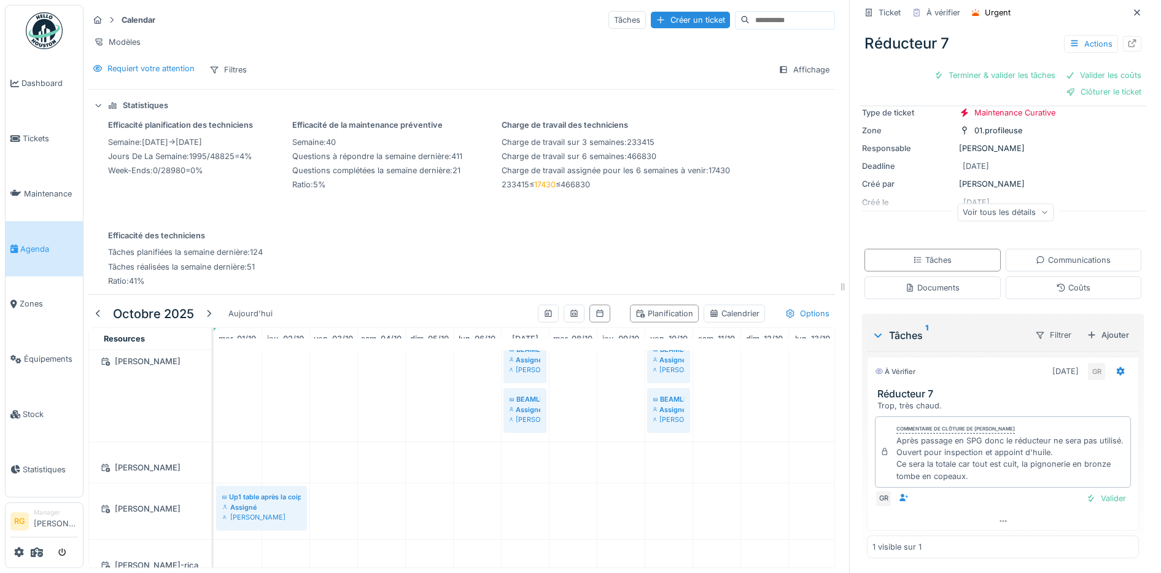
scroll to position [384, 0]
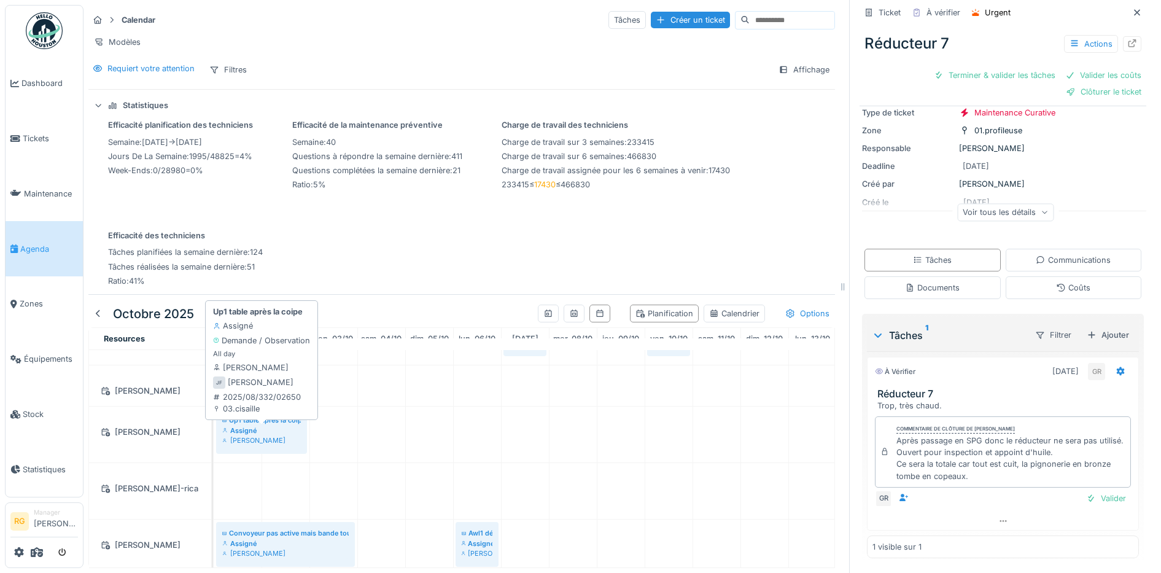
click at [271, 429] on div "Assigné" at bounding box center [261, 431] width 79 height 10
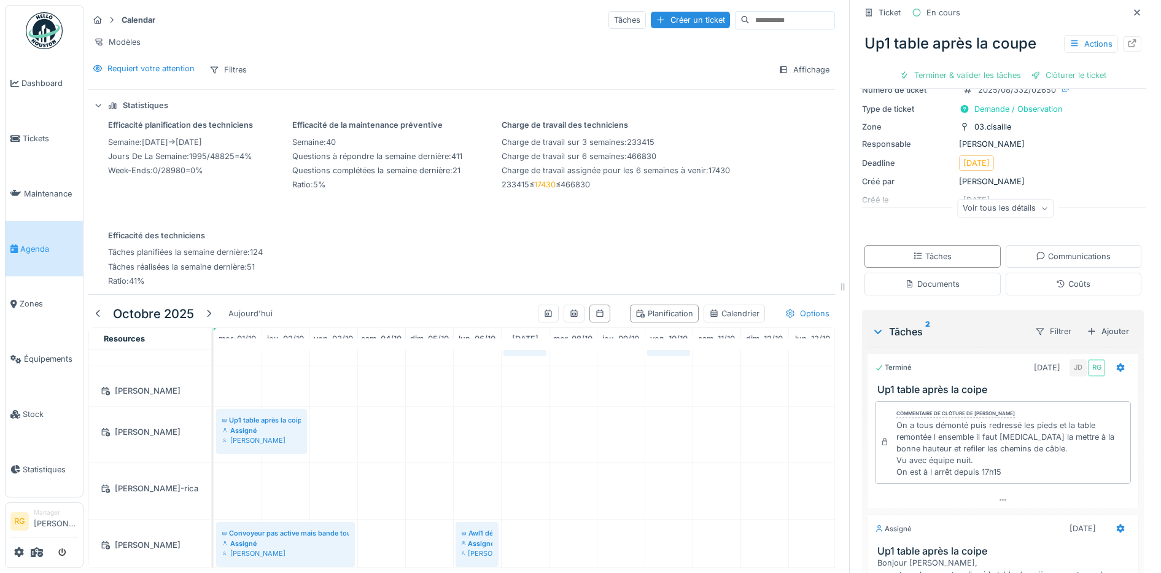
scroll to position [221, 0]
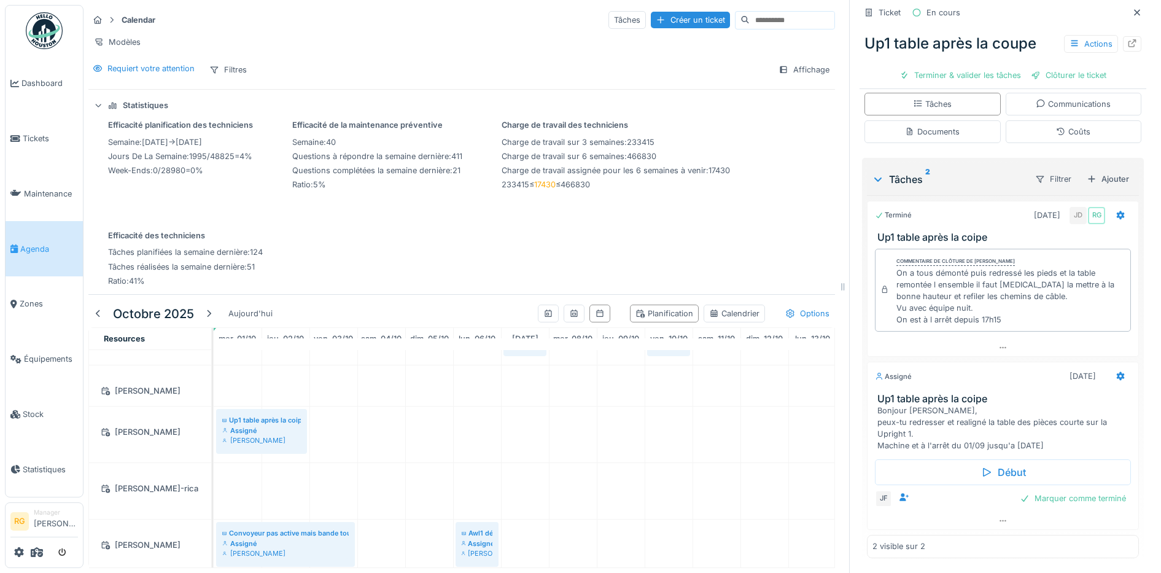
click at [936, 126] on div "Documents" at bounding box center [932, 132] width 55 height 12
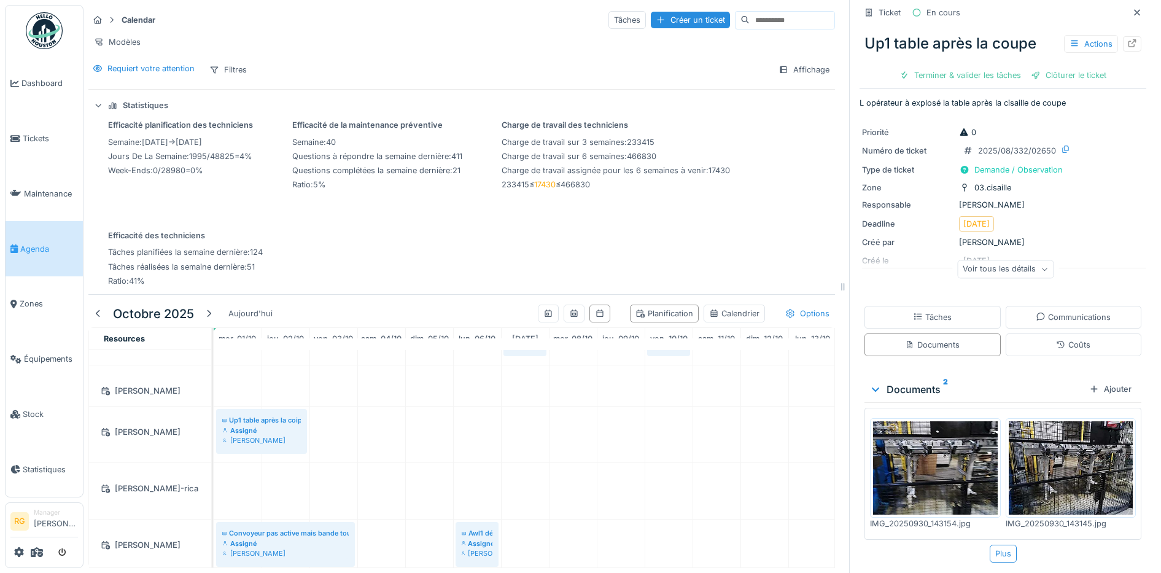
scroll to position [9, 0]
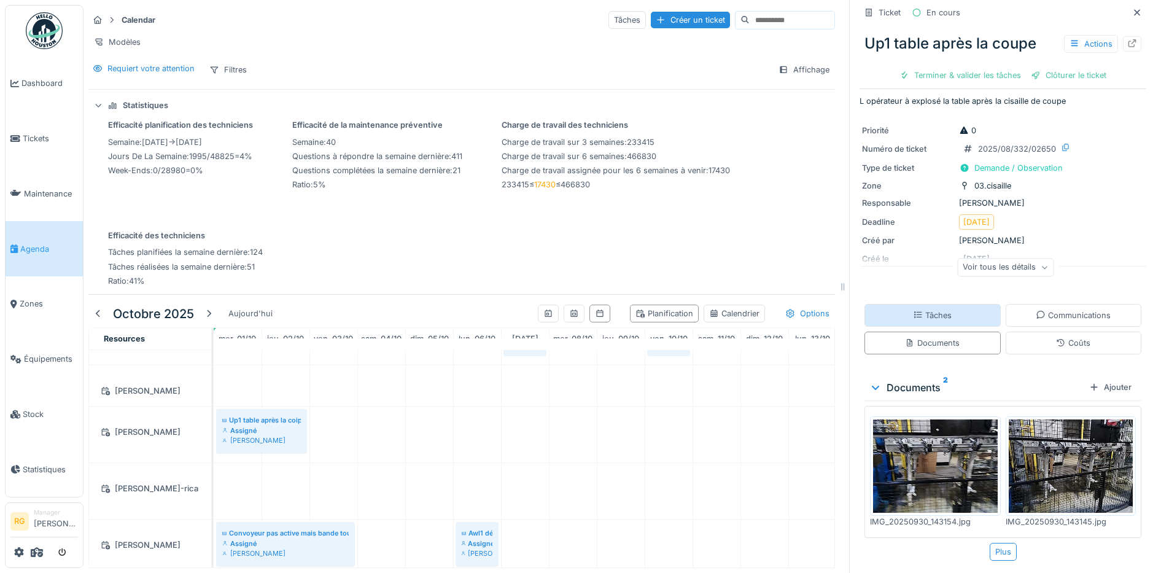
click at [927, 310] on div "Tâches" at bounding box center [932, 316] width 39 height 12
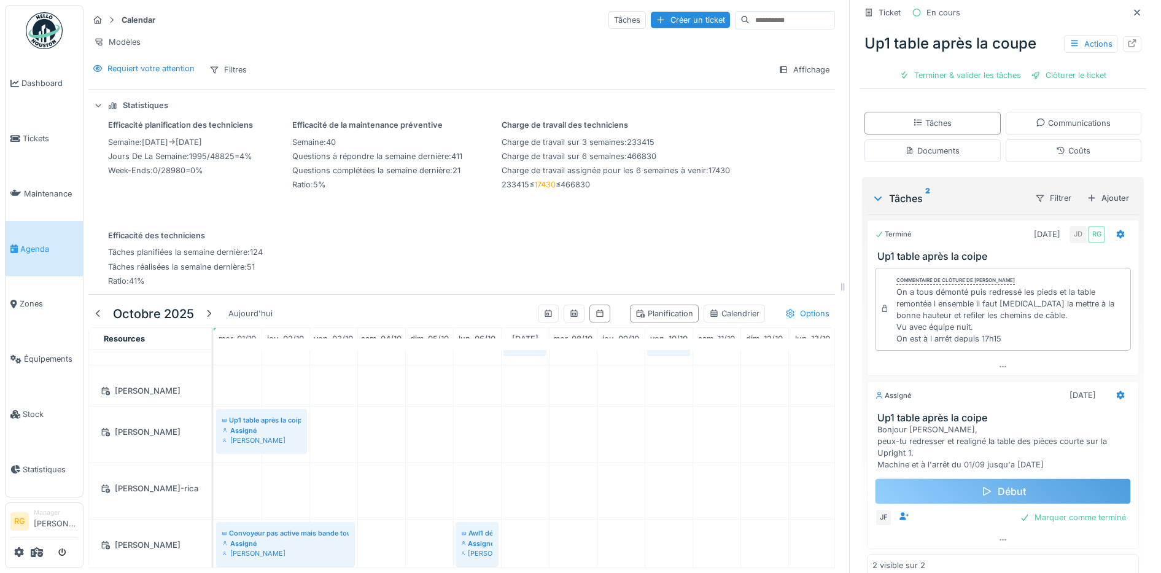
scroll to position [221, 0]
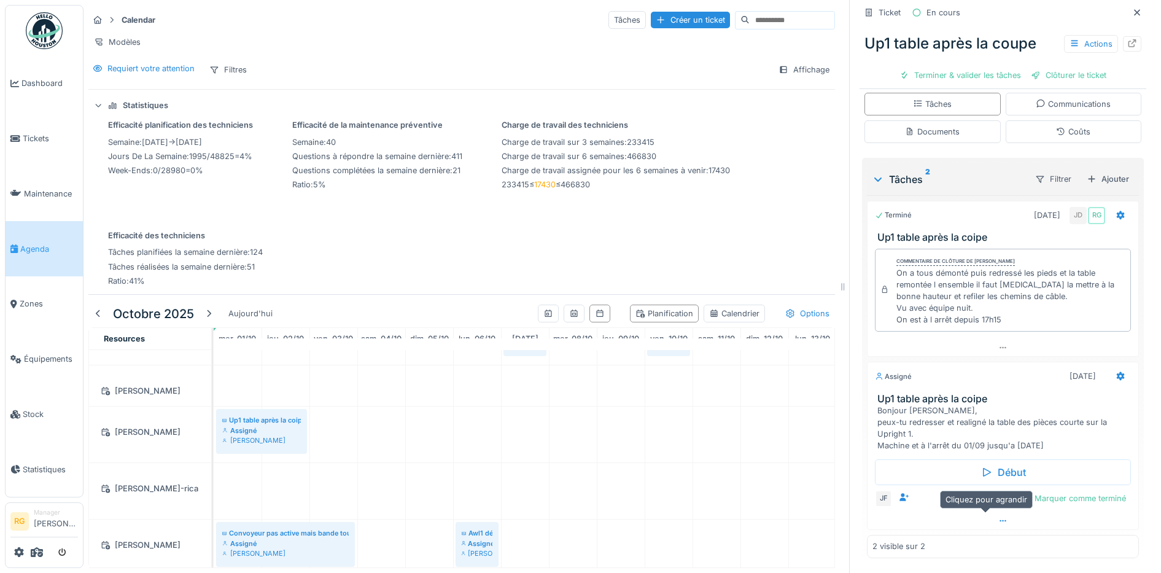
click at [999, 517] on icon at bounding box center [1004, 521] width 10 height 8
click at [1117, 494] on div at bounding box center [1122, 500] width 10 height 12
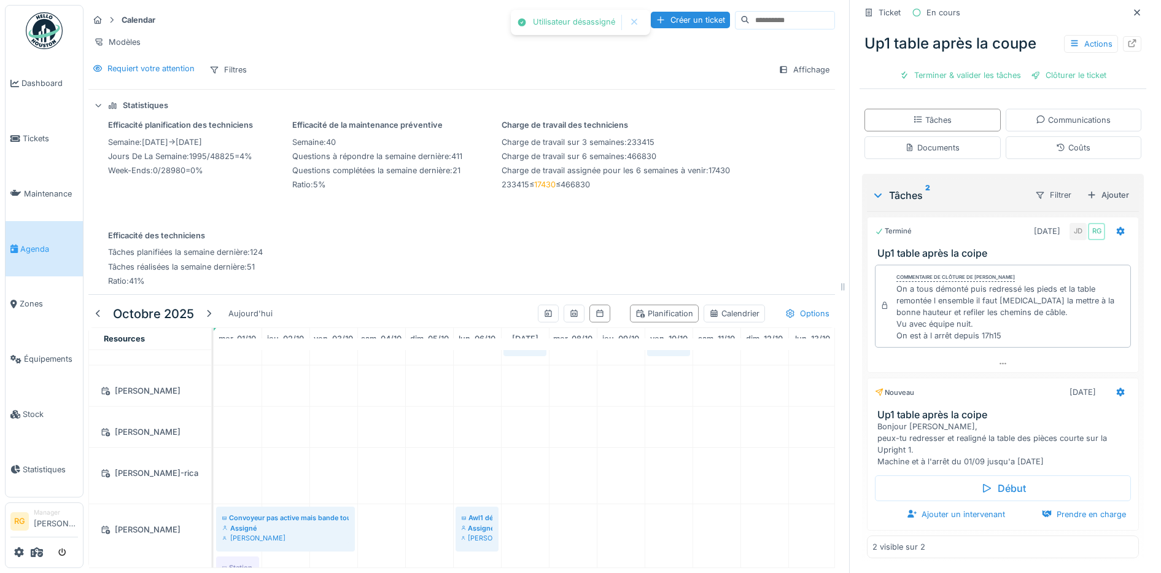
scroll to position [206, 0]
click at [1116, 388] on icon at bounding box center [1121, 392] width 10 height 8
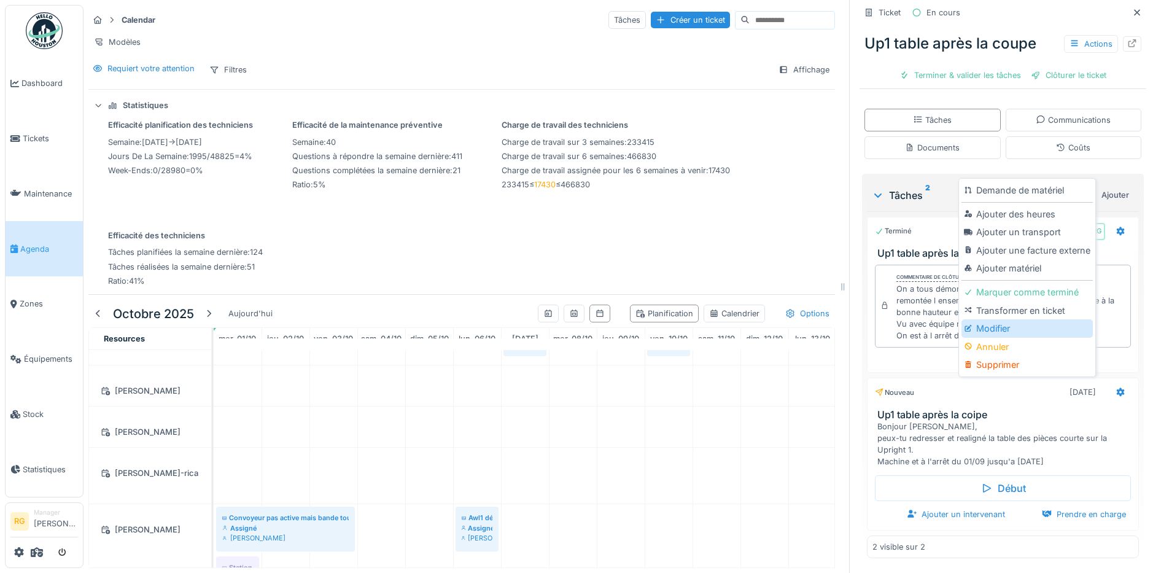
click at [1000, 319] on div "Modifier" at bounding box center [1027, 328] width 131 height 18
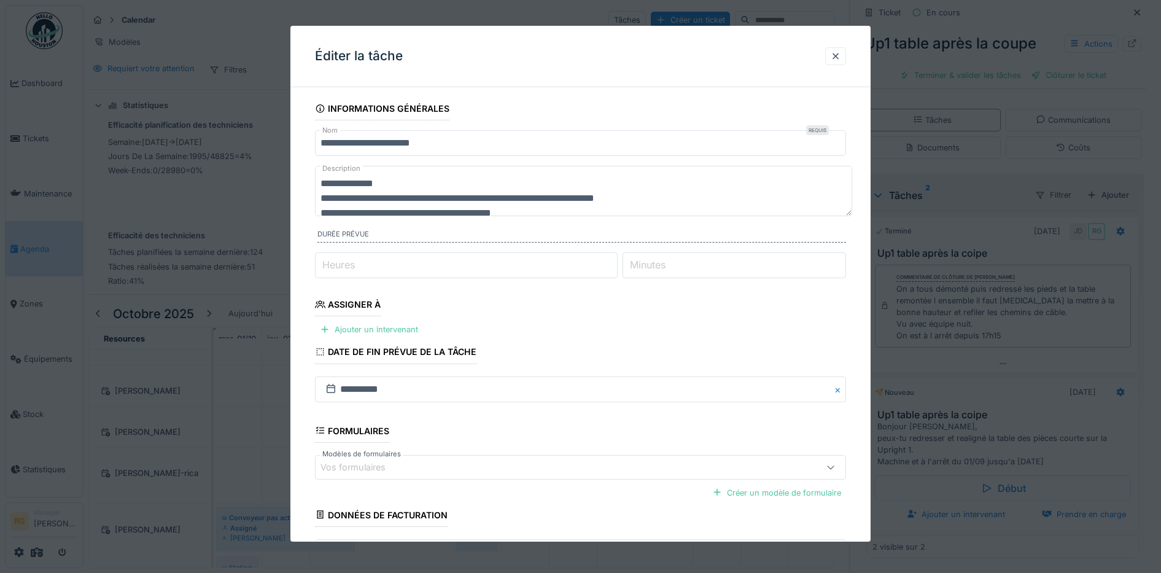
click at [575, 209] on textarea "**********" at bounding box center [583, 191] width 537 height 50
click at [386, 184] on textarea "**********" at bounding box center [583, 191] width 537 height 50
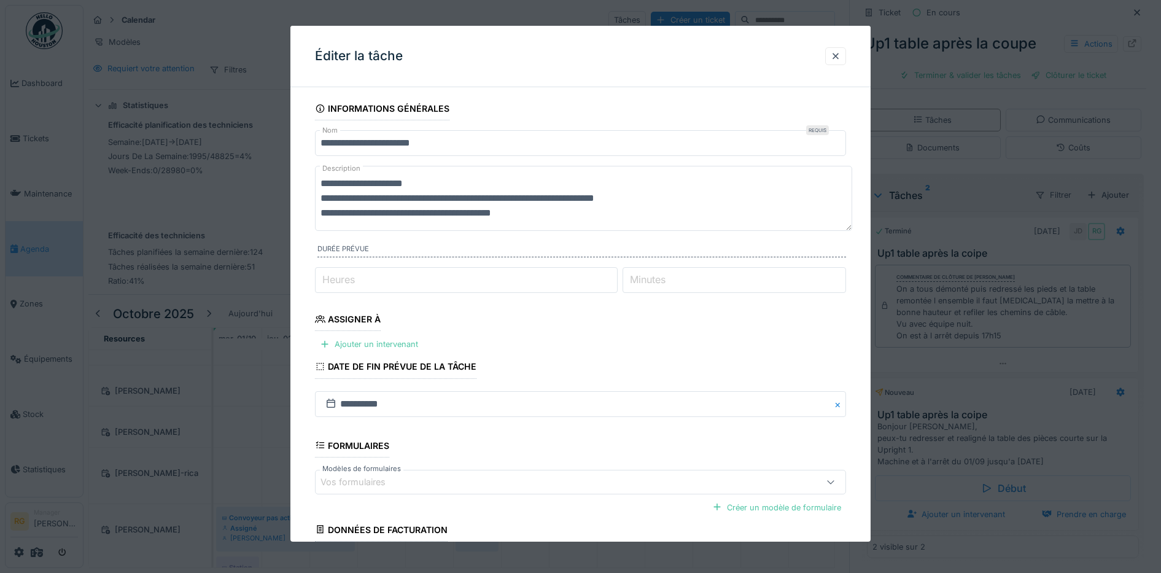
click at [358, 197] on textarea "**********" at bounding box center [583, 198] width 537 height 65
click at [456, 198] on textarea "**********" at bounding box center [583, 198] width 537 height 65
click at [631, 195] on textarea "**********" at bounding box center [583, 198] width 537 height 65
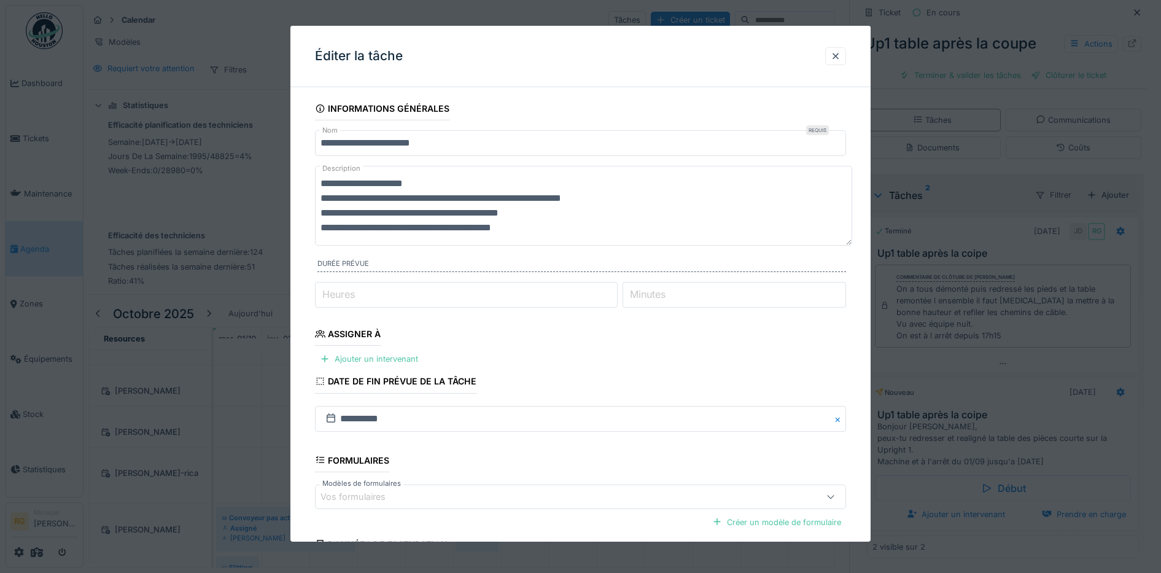
click at [630, 197] on textarea "**********" at bounding box center [583, 206] width 537 height 80
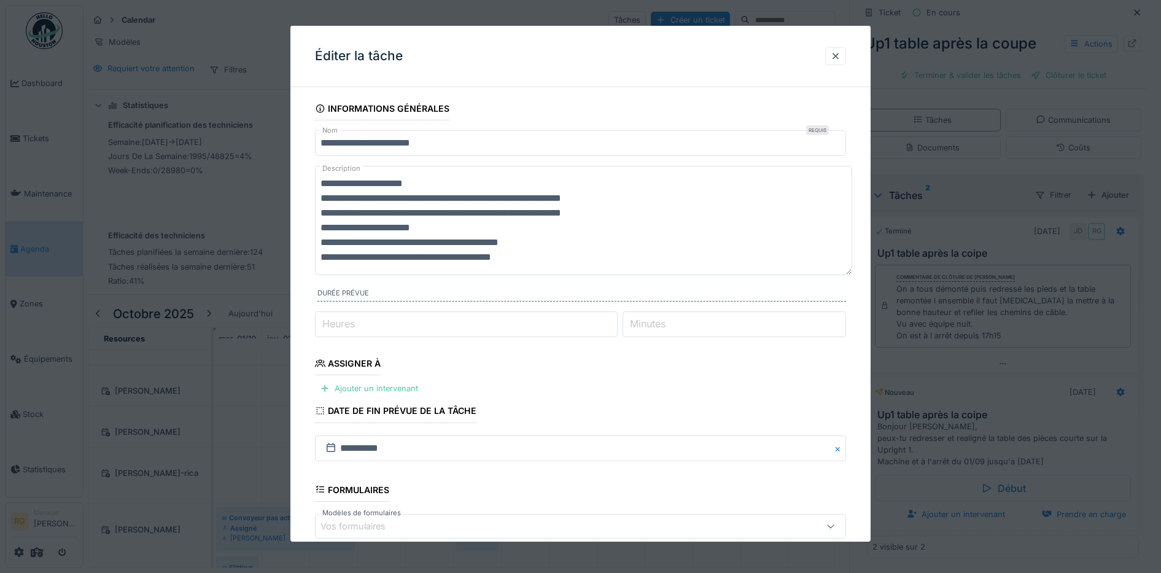
click at [361, 243] on textarea "**********" at bounding box center [583, 220] width 537 height 109
click at [537, 256] on textarea "**********" at bounding box center [583, 220] width 537 height 109
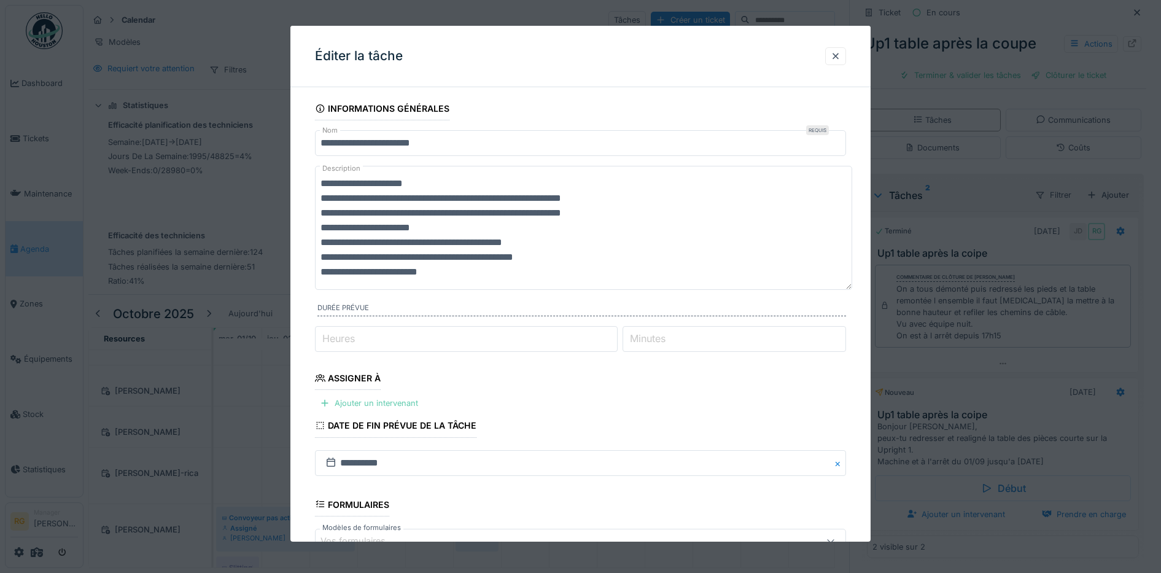
type textarea "**********"
click at [392, 403] on div "Ajouter un intervenant" at bounding box center [369, 403] width 108 height 17
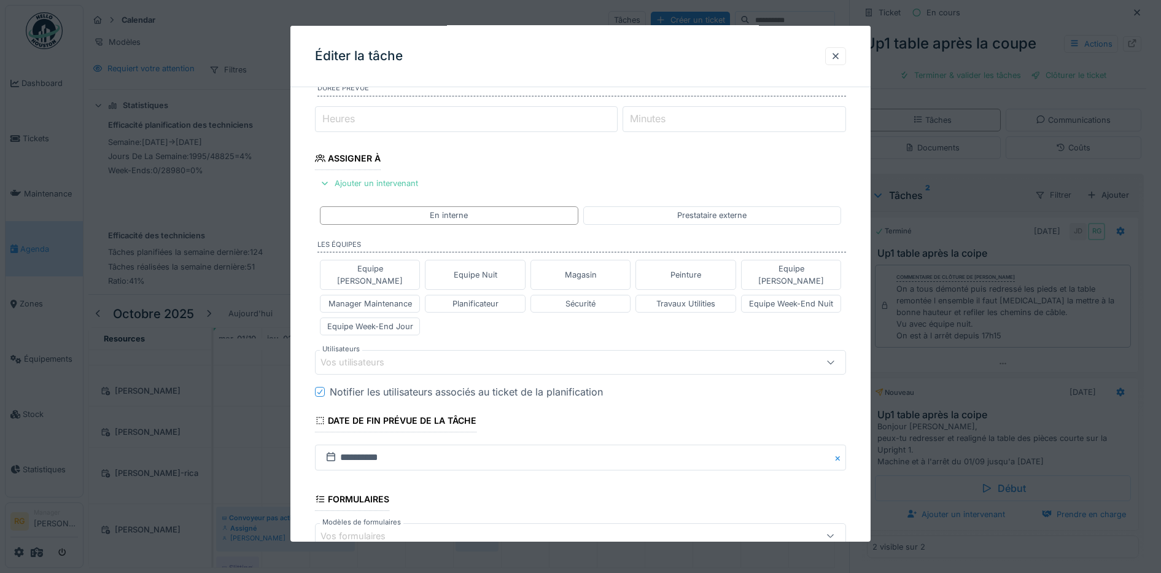
scroll to position [230, 0]
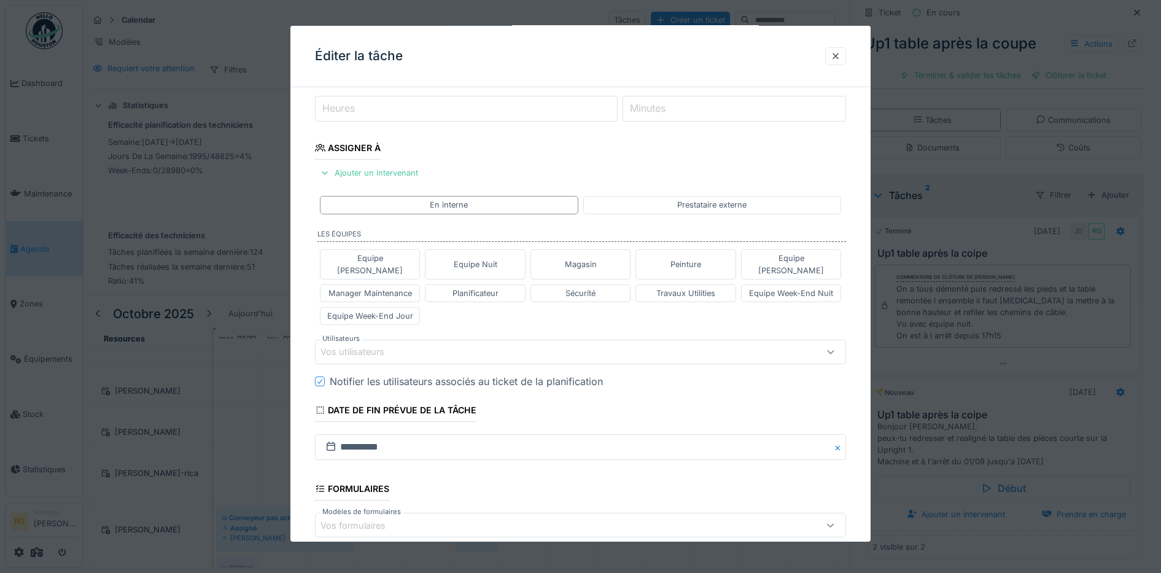
click at [384, 345] on div "Vos utilisateurs" at bounding box center [361, 352] width 81 height 14
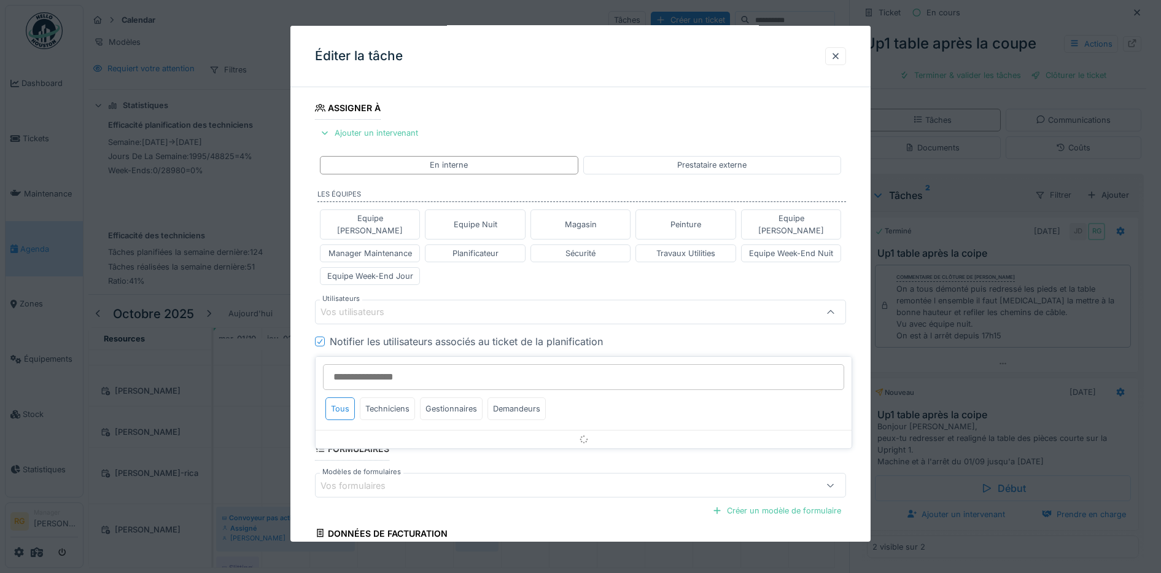
scroll to position [287, 0]
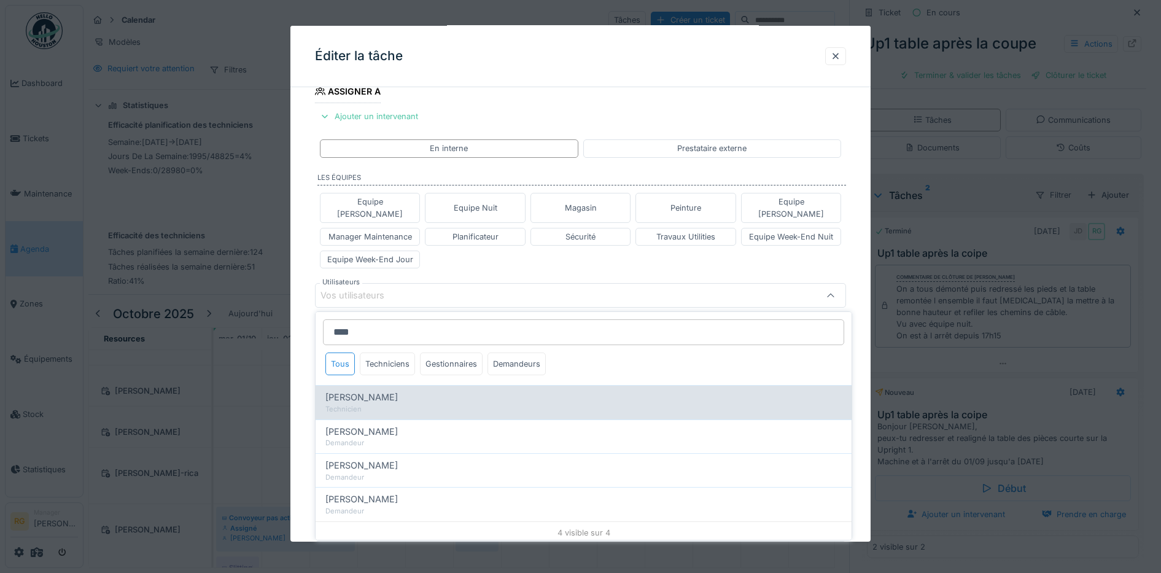
type input "****"
click at [381, 391] on span "Ludovic Vande velde" at bounding box center [362, 398] width 72 height 14
type input "****"
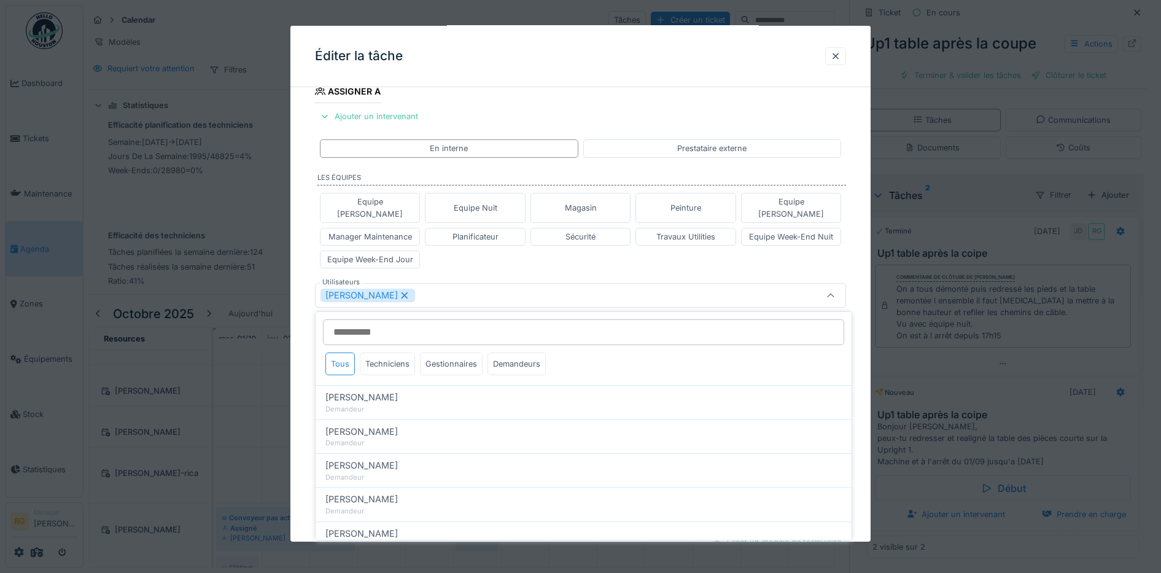
click at [448, 289] on div "Ludovic Vande velde" at bounding box center [550, 296] width 459 height 14
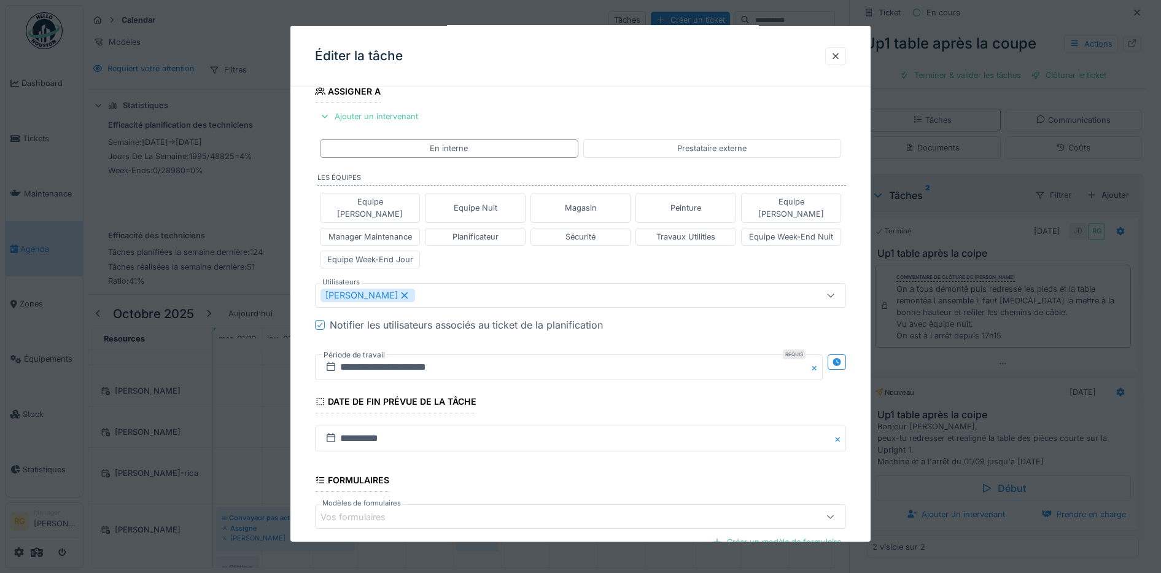
click at [450, 289] on div "Ludovic Vande velde" at bounding box center [550, 296] width 459 height 14
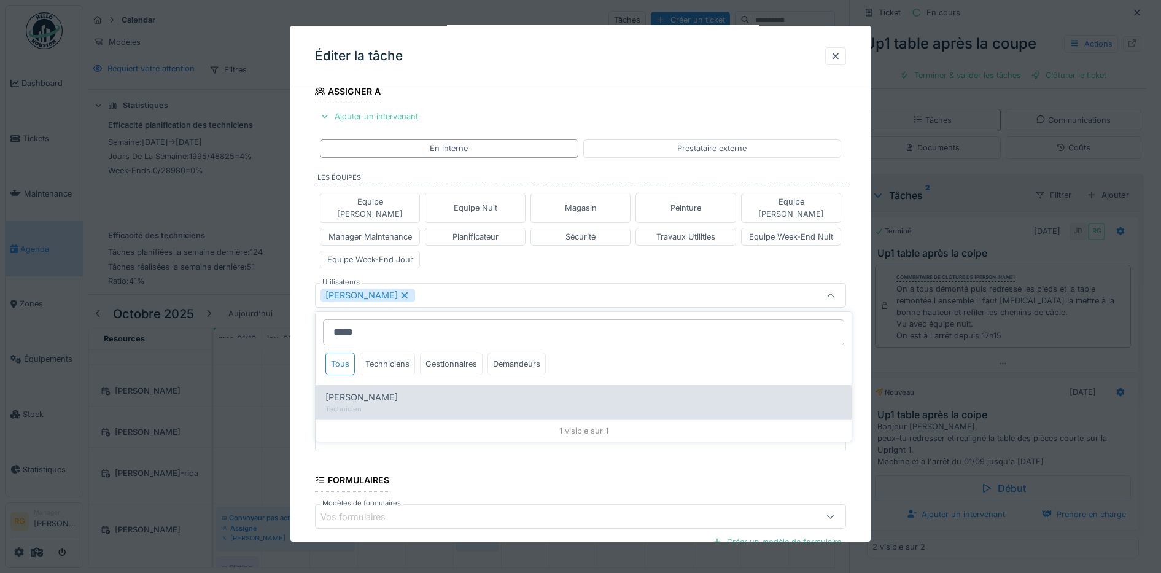
type input "*****"
click at [377, 391] on span "Kenny De sousa" at bounding box center [362, 398] width 72 height 14
type input "*********"
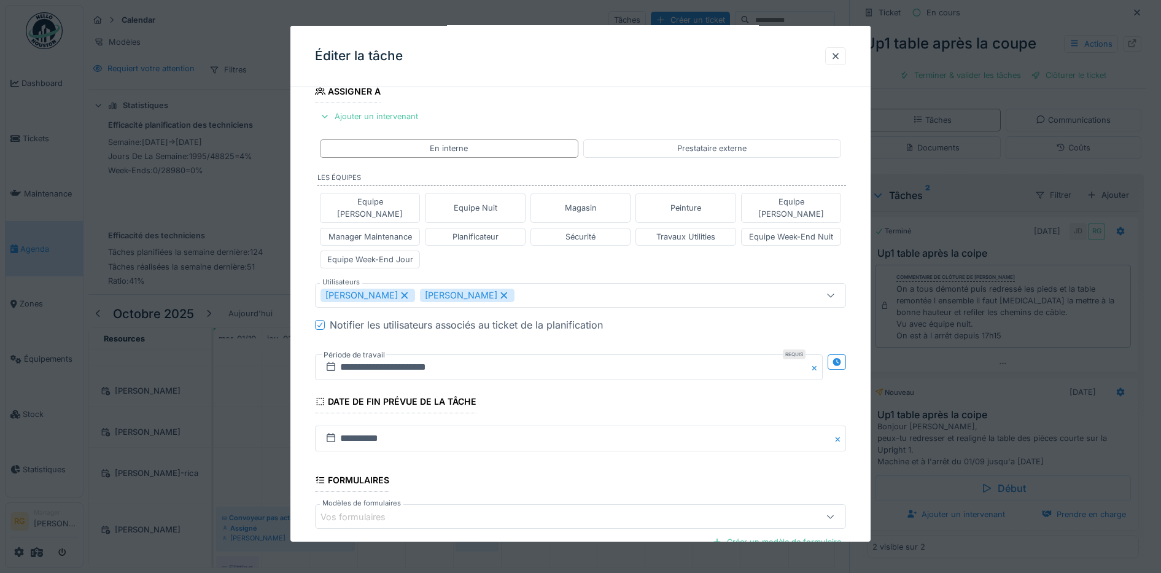
click at [578, 256] on div "Equipe Anthony Equipe Nuit Magasin Peinture Equipe Jean-Claude Manager Maintena…" at bounding box center [581, 230] width 532 height 85
click at [347, 427] on input "**********" at bounding box center [581, 439] width 532 height 26
click at [376, 356] on input "**********" at bounding box center [569, 367] width 509 height 26
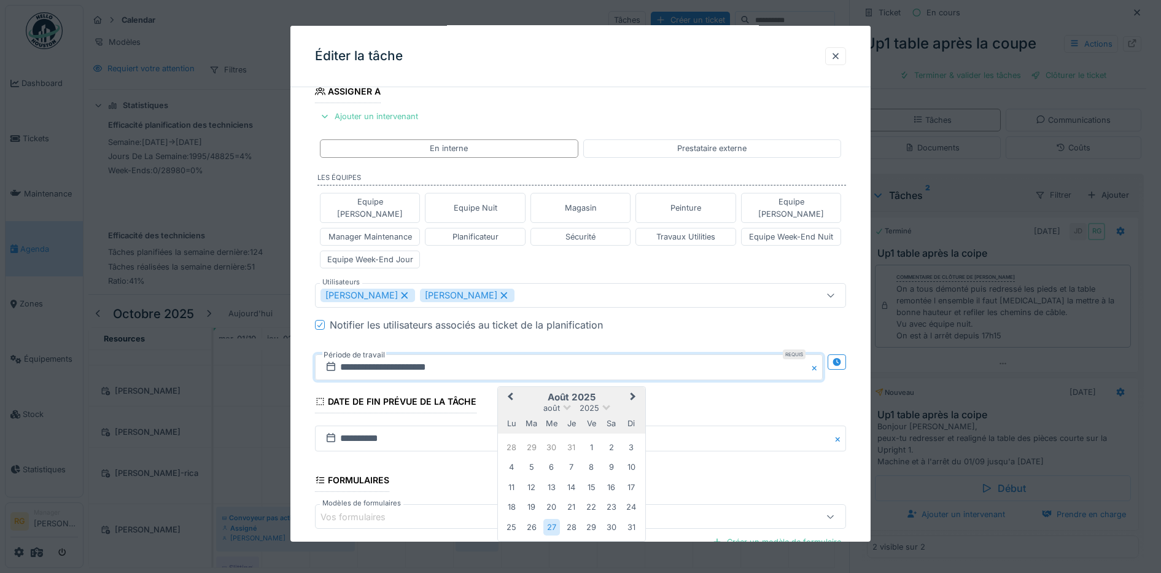
click at [633, 390] on span "Next Month" at bounding box center [633, 397] width 0 height 15
click at [553, 519] on div "1" at bounding box center [552, 528] width 17 height 18
click at [552, 439] on div "1" at bounding box center [552, 448] width 17 height 18
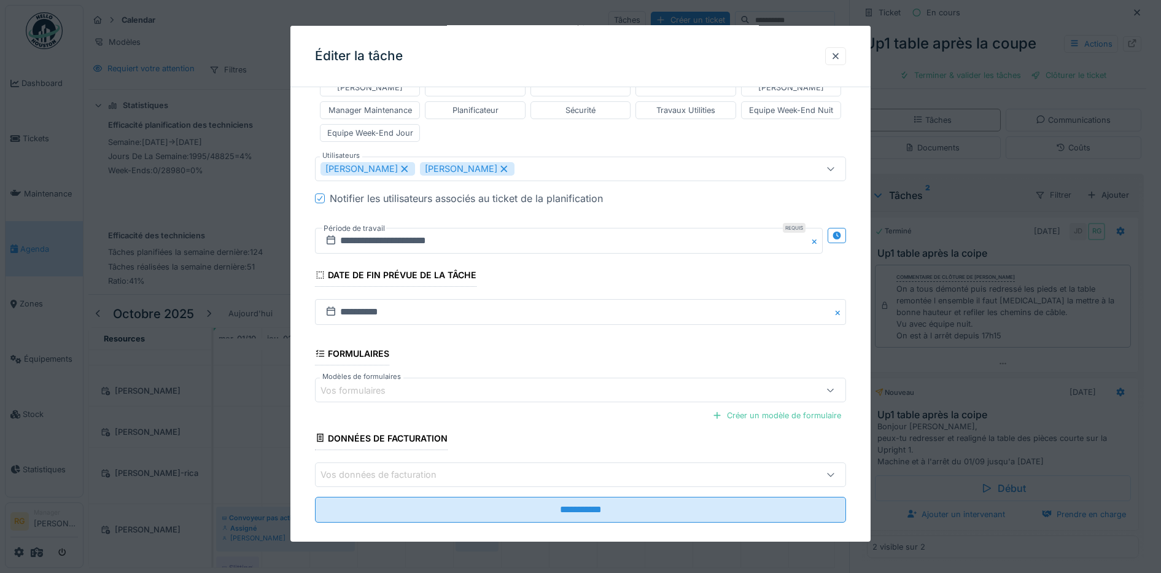
scroll to position [416, 0]
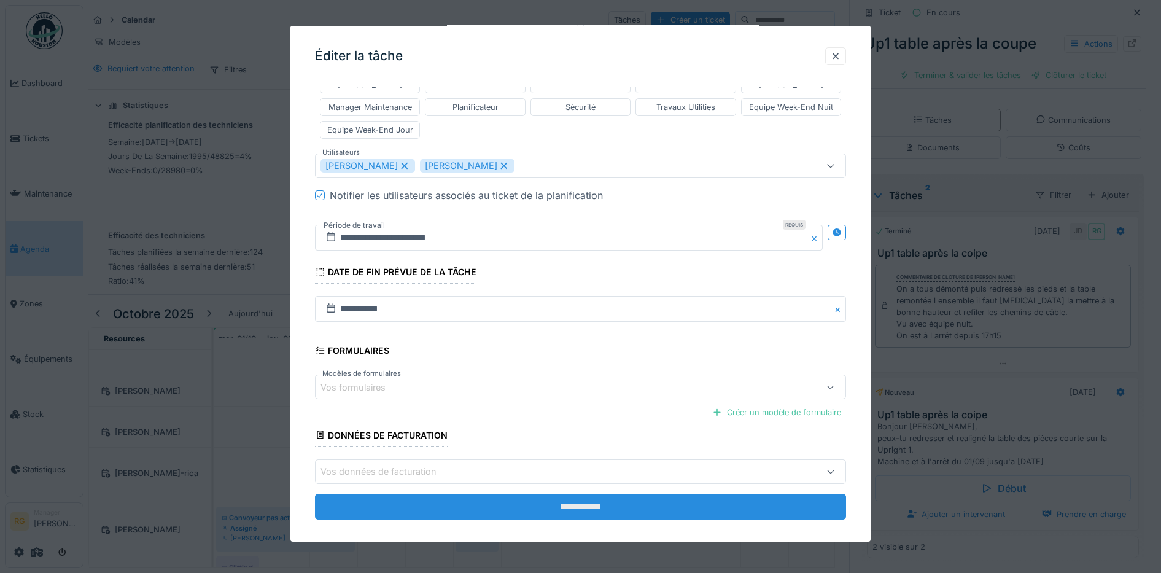
click at [600, 498] on input "**********" at bounding box center [581, 507] width 532 height 26
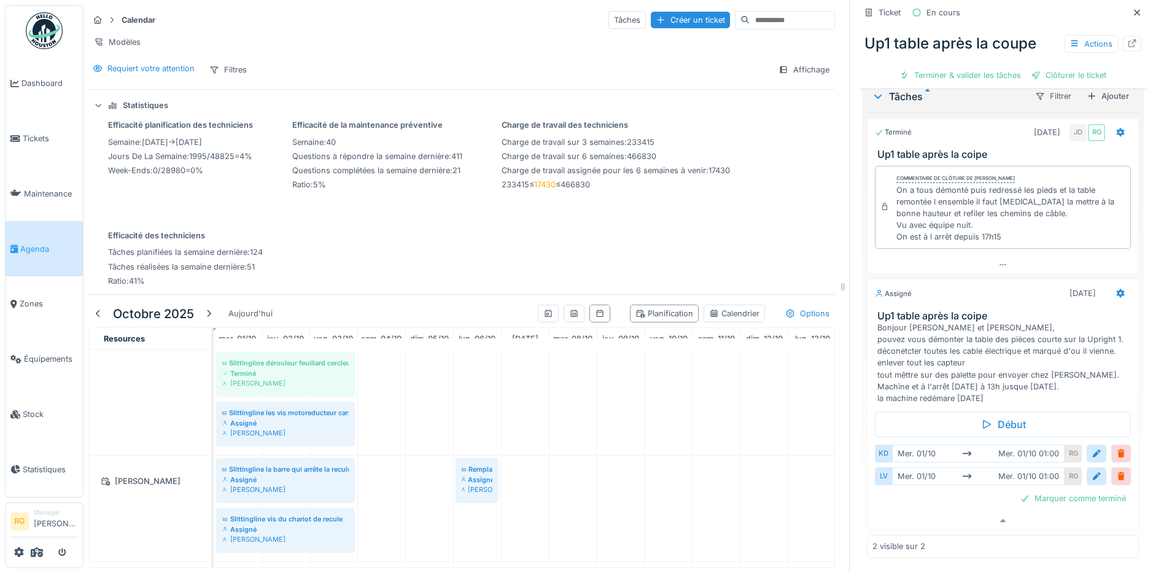
scroll to position [1052, 0]
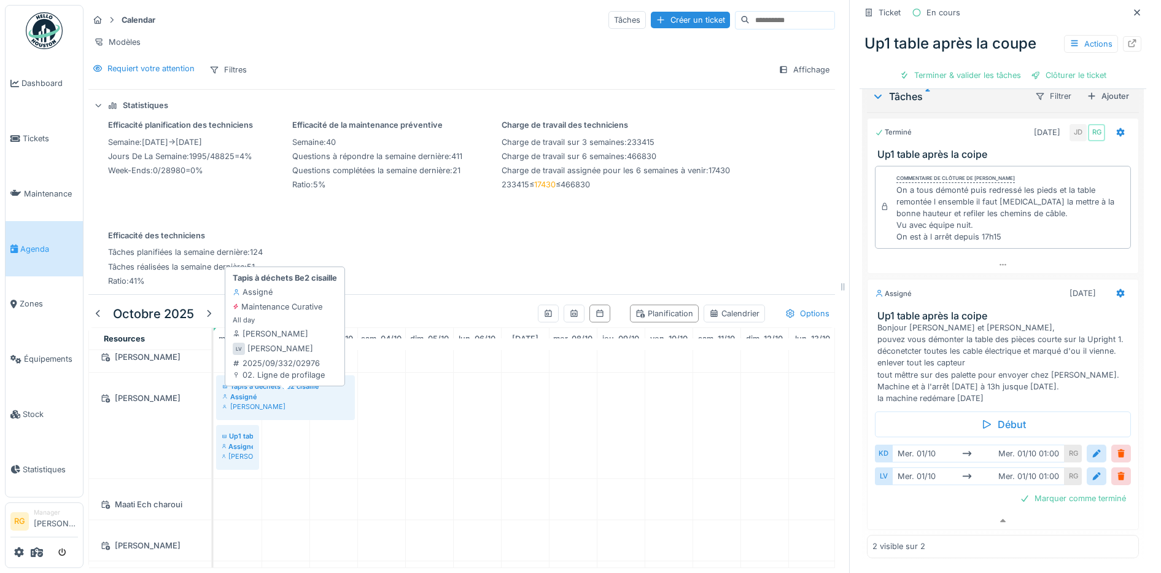
click at [284, 398] on div "Assigné" at bounding box center [285, 397] width 127 height 10
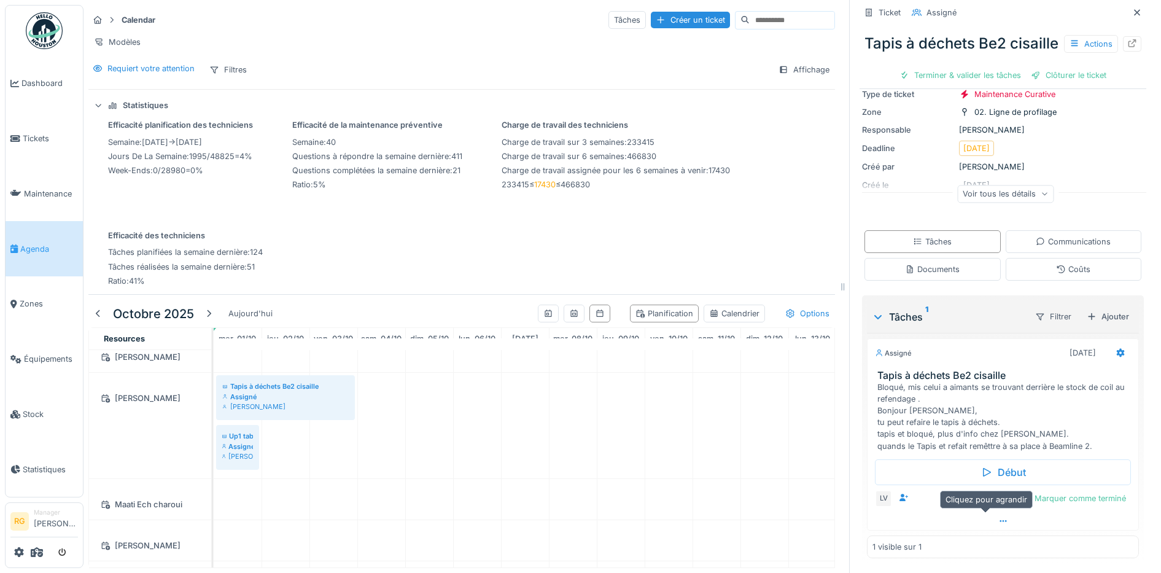
click at [999, 517] on icon at bounding box center [1004, 521] width 10 height 8
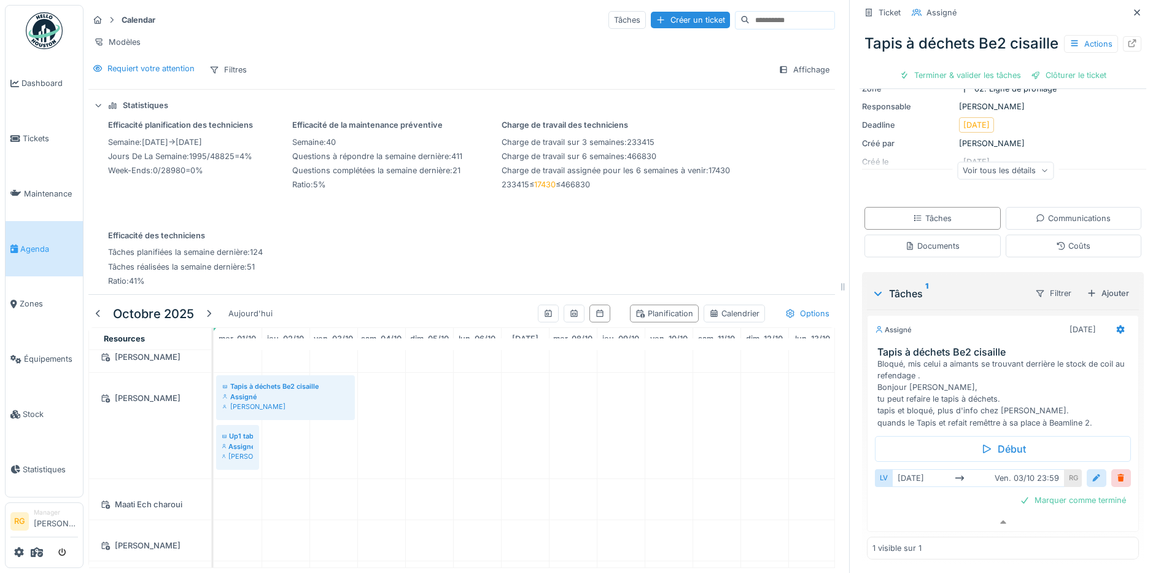
click at [1092, 484] on div at bounding box center [1097, 478] width 10 height 12
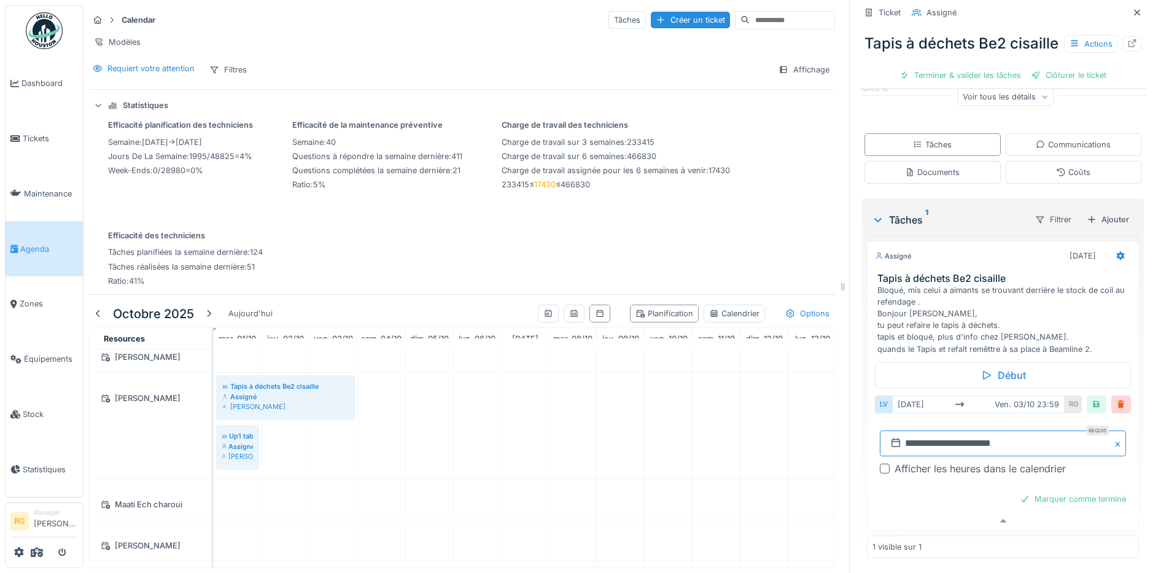
click at [928, 453] on input "**********" at bounding box center [1003, 444] width 246 height 26
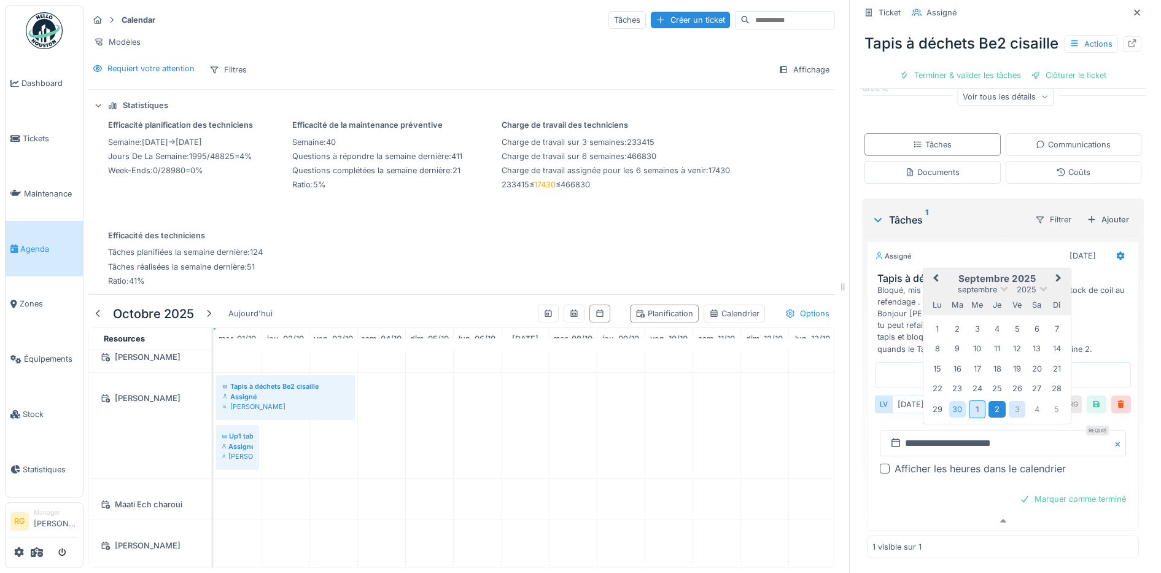
click at [989, 418] on div "2" at bounding box center [997, 409] width 17 height 17
click at [989, 338] on div "2" at bounding box center [997, 329] width 17 height 17
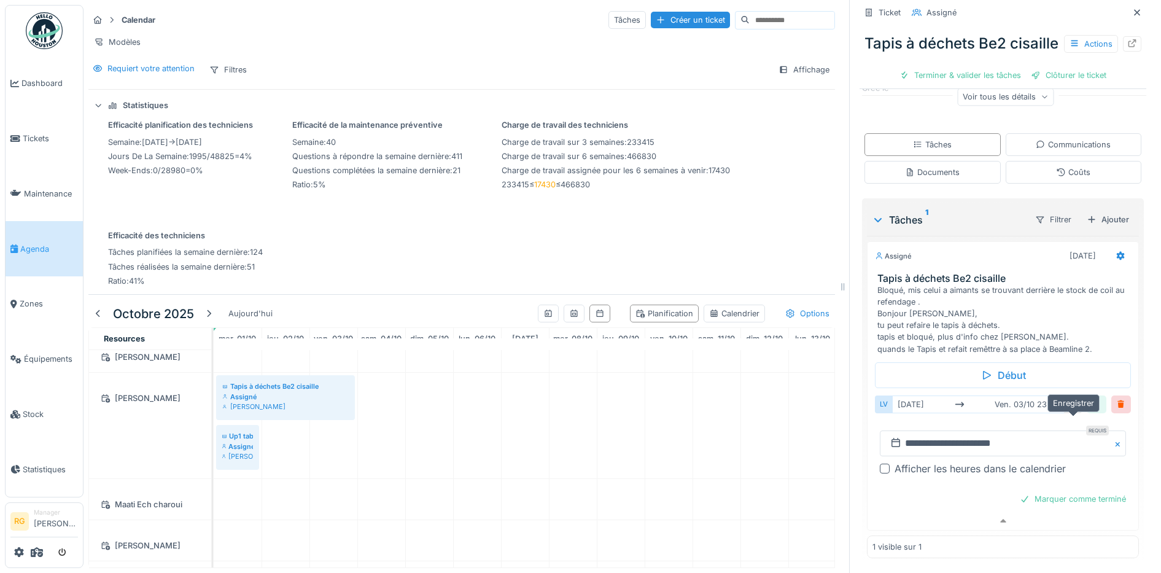
click at [1092, 410] on div at bounding box center [1097, 405] width 10 height 12
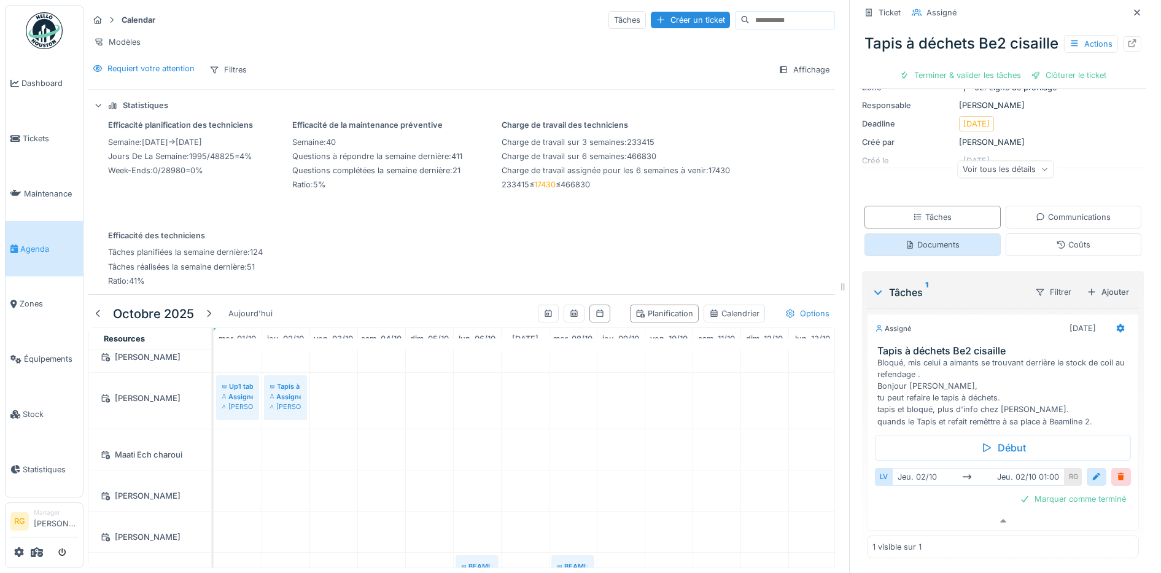
click at [930, 239] on div "Documents" at bounding box center [932, 245] width 55 height 12
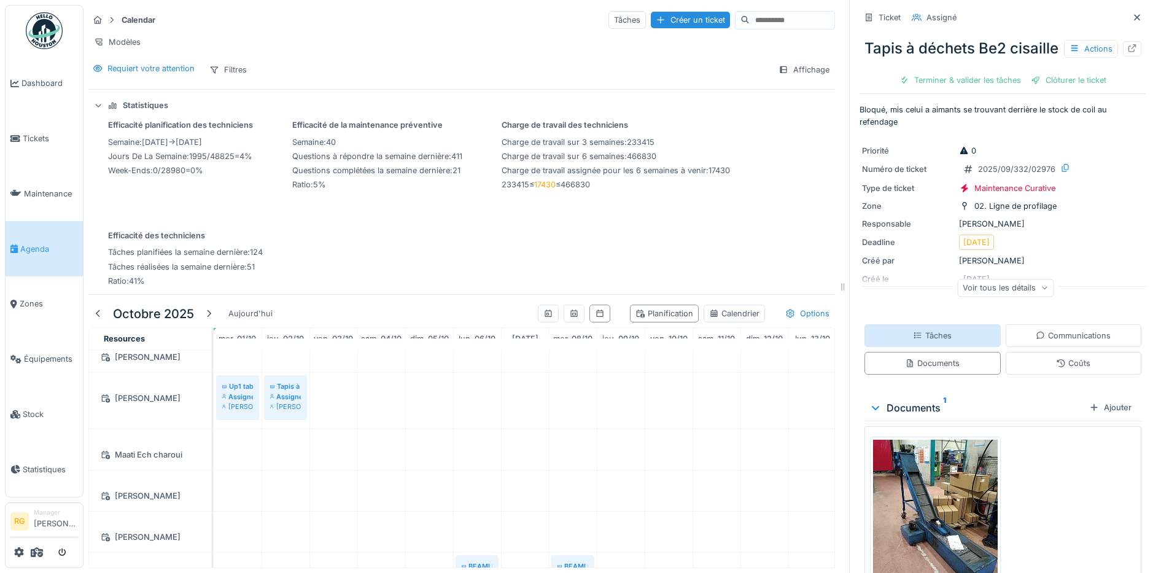
click at [924, 341] on div "Tâches" at bounding box center [932, 336] width 39 height 12
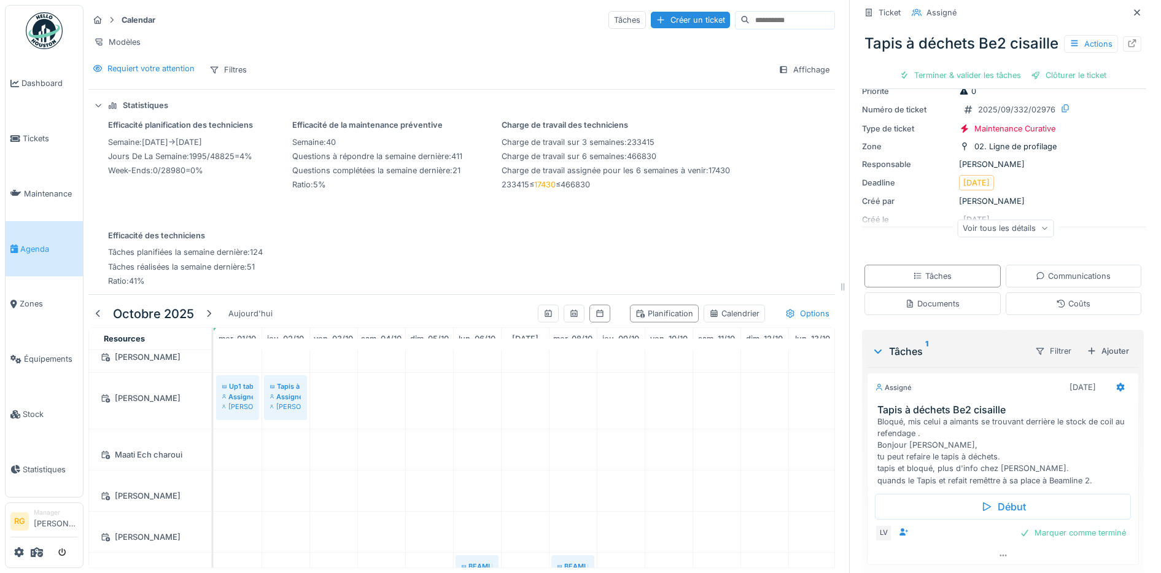
scroll to position [111, 0]
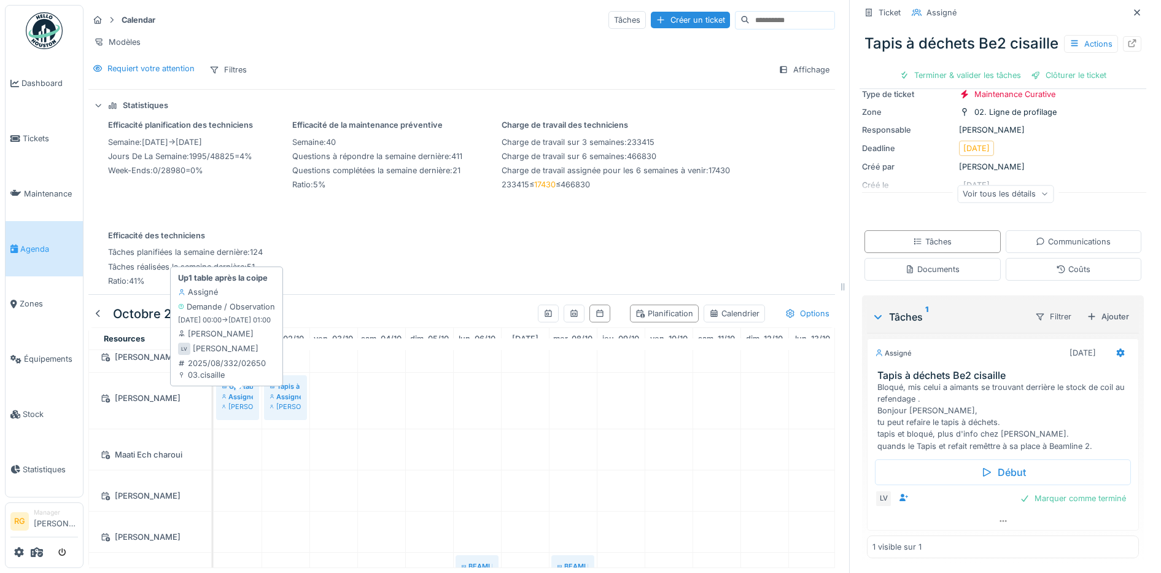
click at [242, 400] on div "Assigné" at bounding box center [237, 397] width 31 height 10
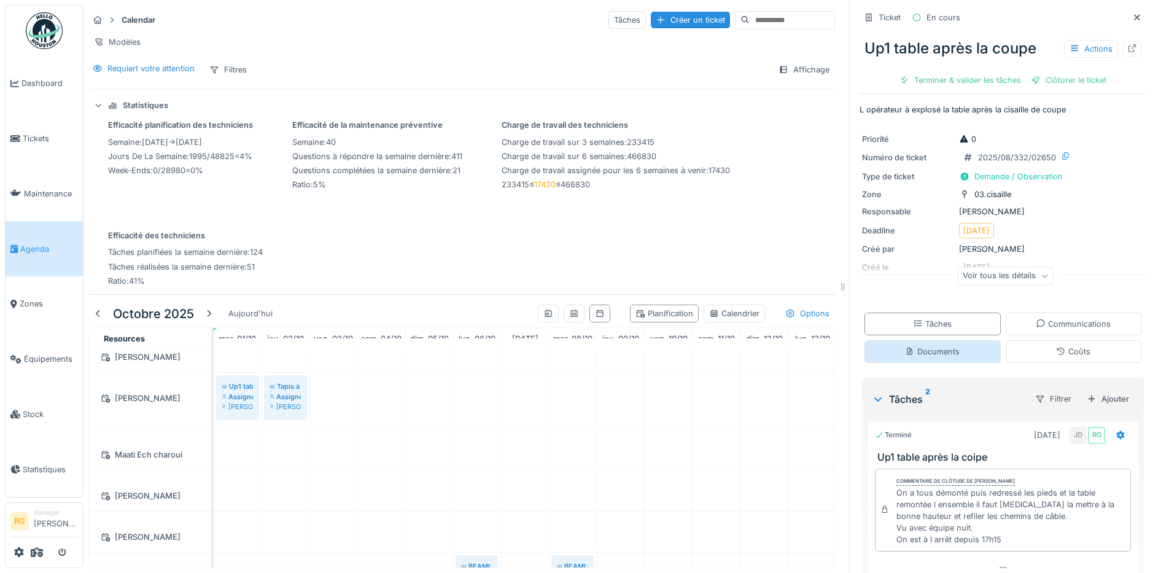
click at [929, 346] on div "Documents" at bounding box center [932, 352] width 55 height 12
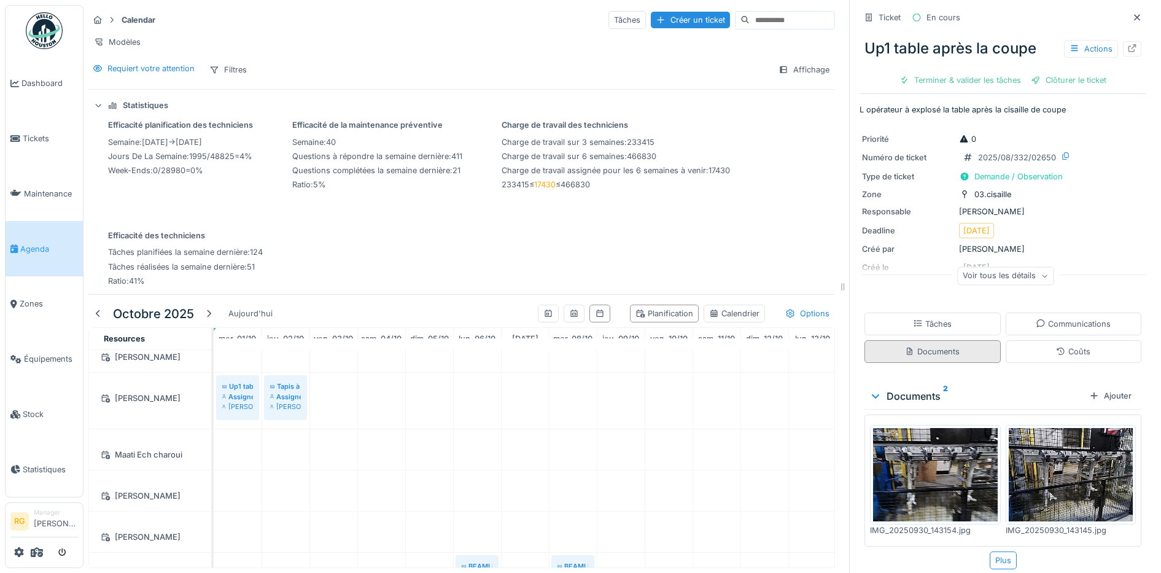
scroll to position [9, 0]
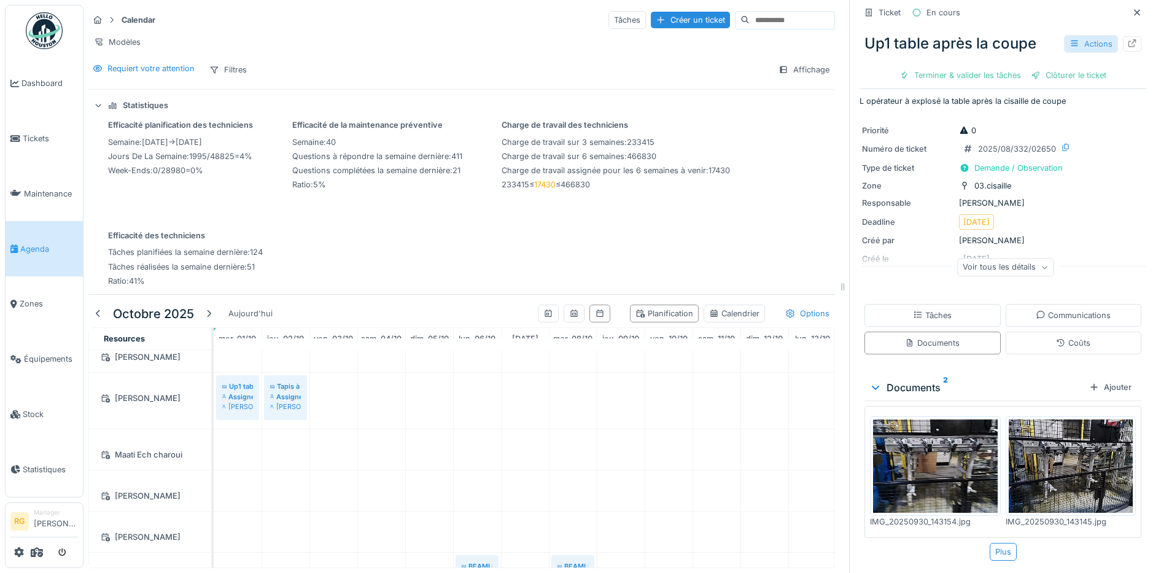
click at [1072, 35] on div "Actions" at bounding box center [1091, 44] width 54 height 18
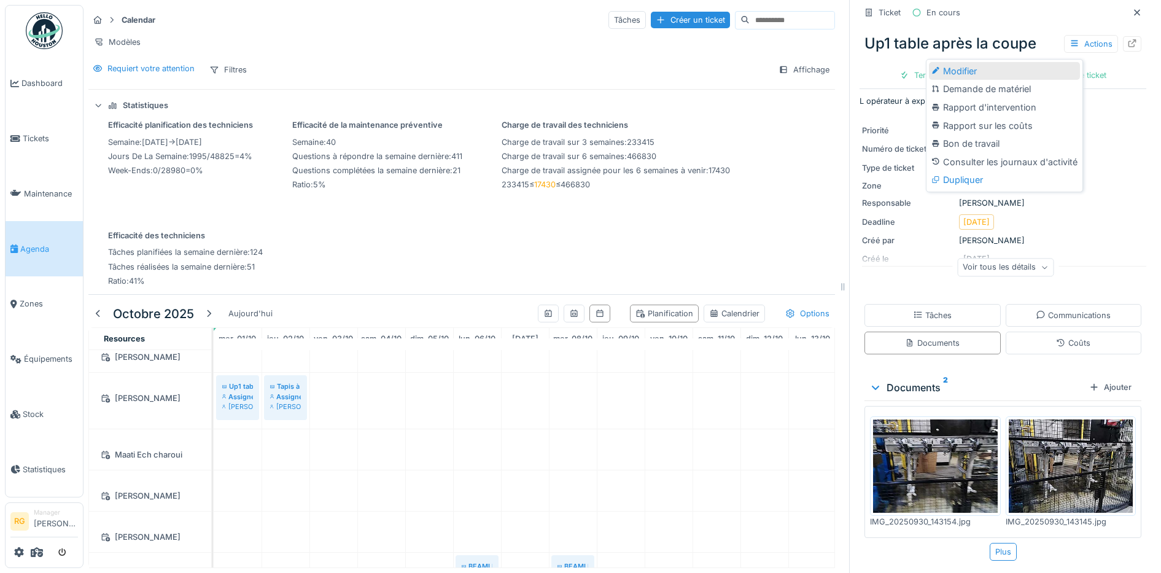
click at [973, 62] on div "Modifier" at bounding box center [1004, 71] width 151 height 18
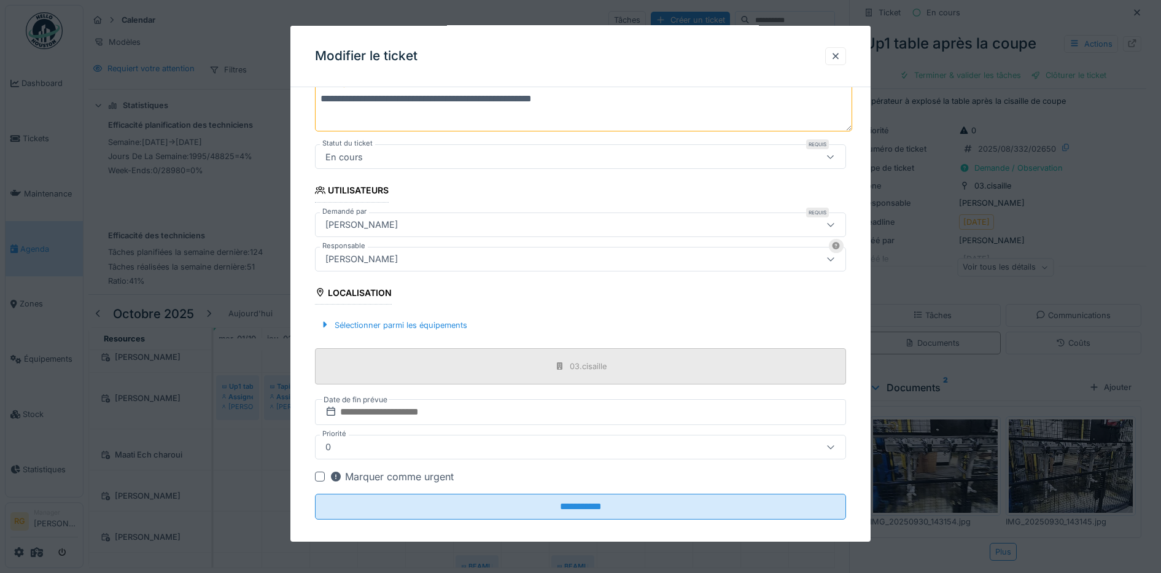
scroll to position [170, 0]
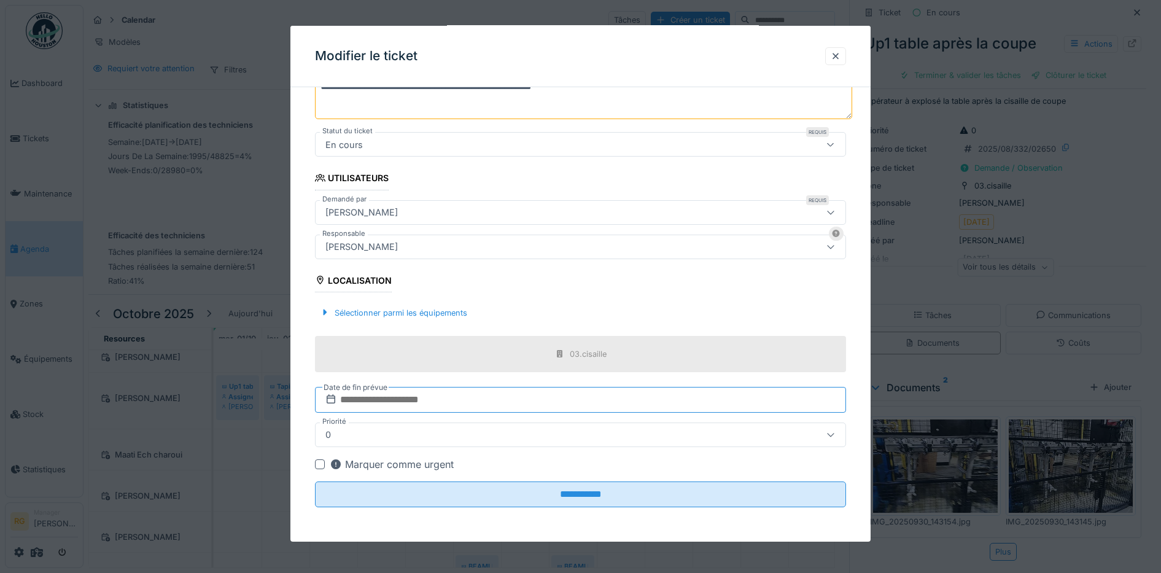
click at [365, 399] on input "text" at bounding box center [581, 400] width 532 height 26
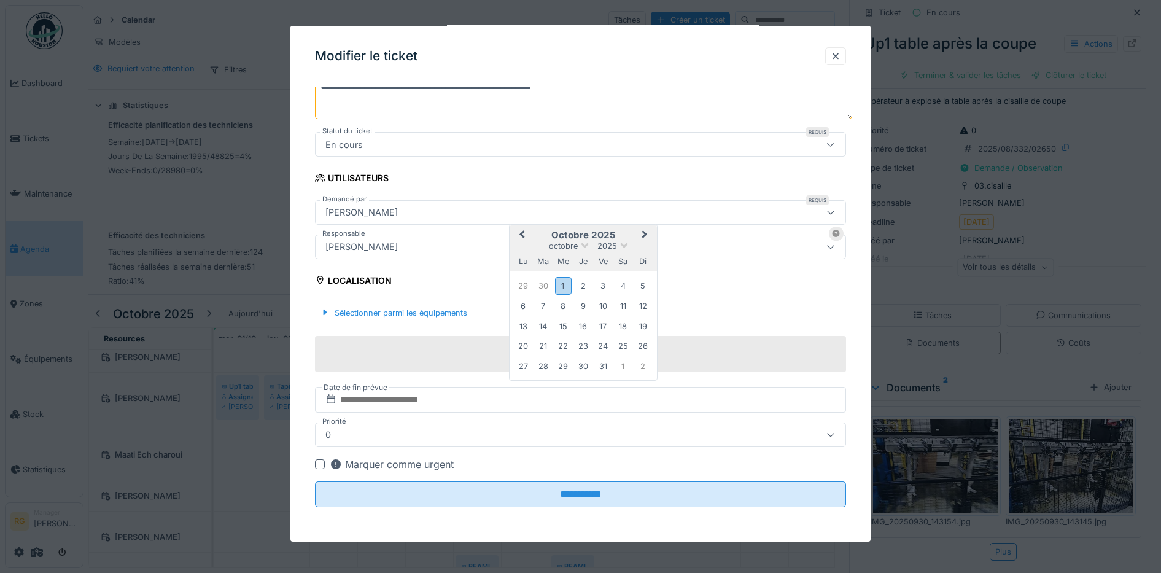
click at [628, 231] on h2 "octobre 2025" at bounding box center [583, 235] width 147 height 11
drag, startPoint x: 751, startPoint y: 294, endPoint x: 769, endPoint y: 256, distance: 42.3
click at [751, 292] on fieldset "**********" at bounding box center [581, 223] width 532 height 590
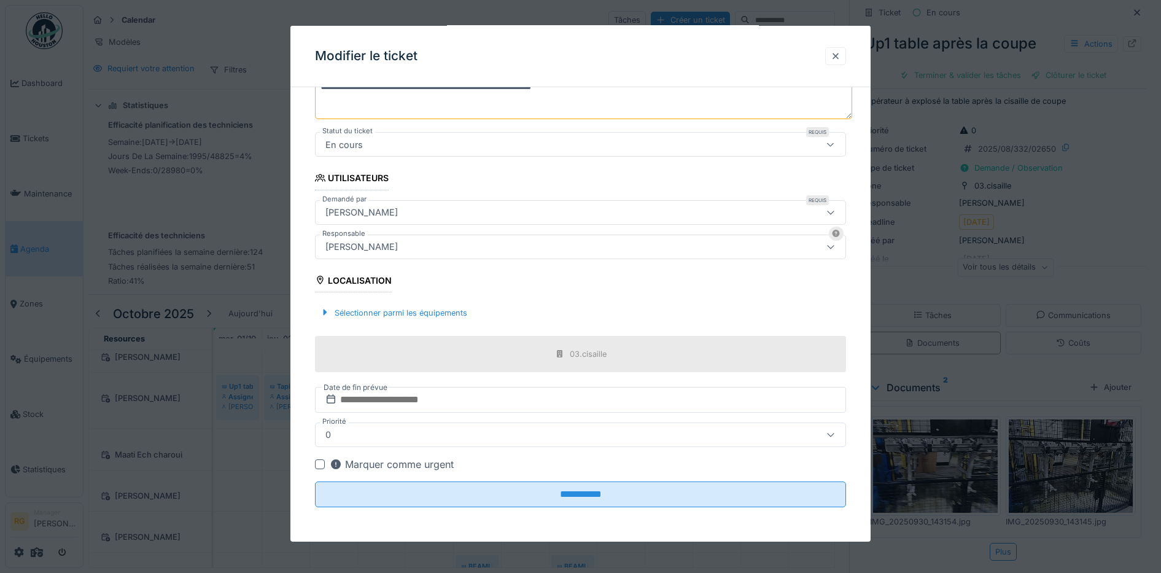
click at [841, 55] on div at bounding box center [836, 56] width 10 height 12
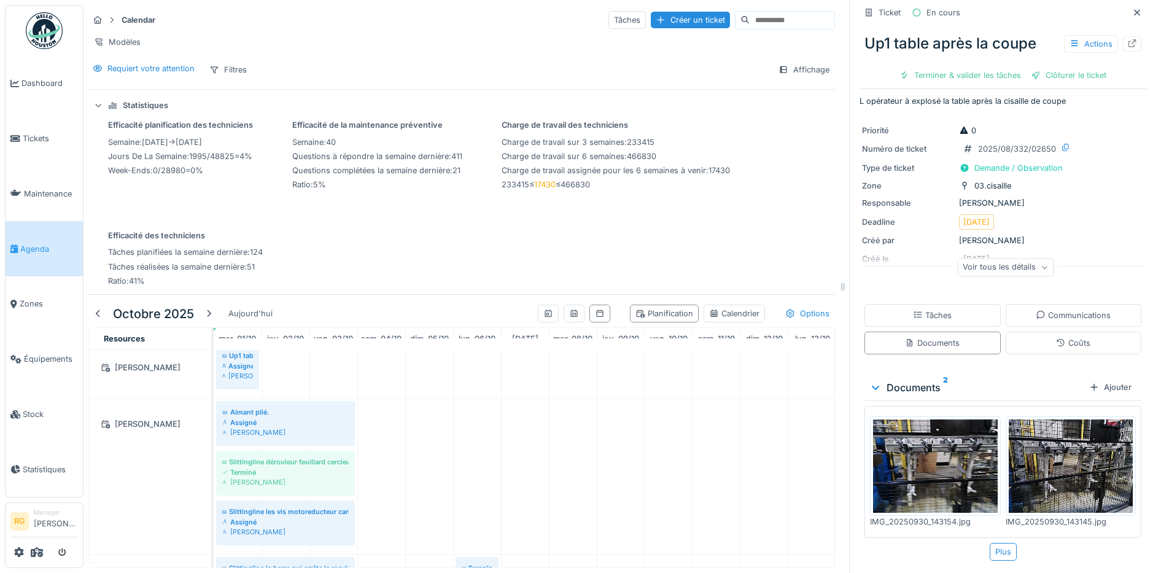
scroll to position [916, 0]
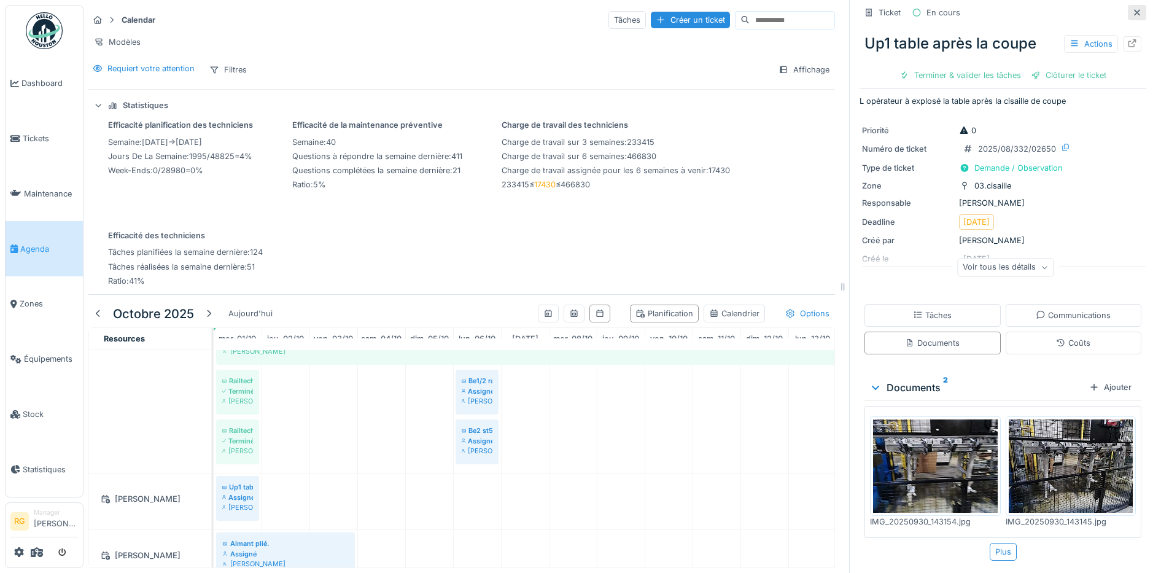
click at [1133, 9] on icon at bounding box center [1138, 13] width 10 height 8
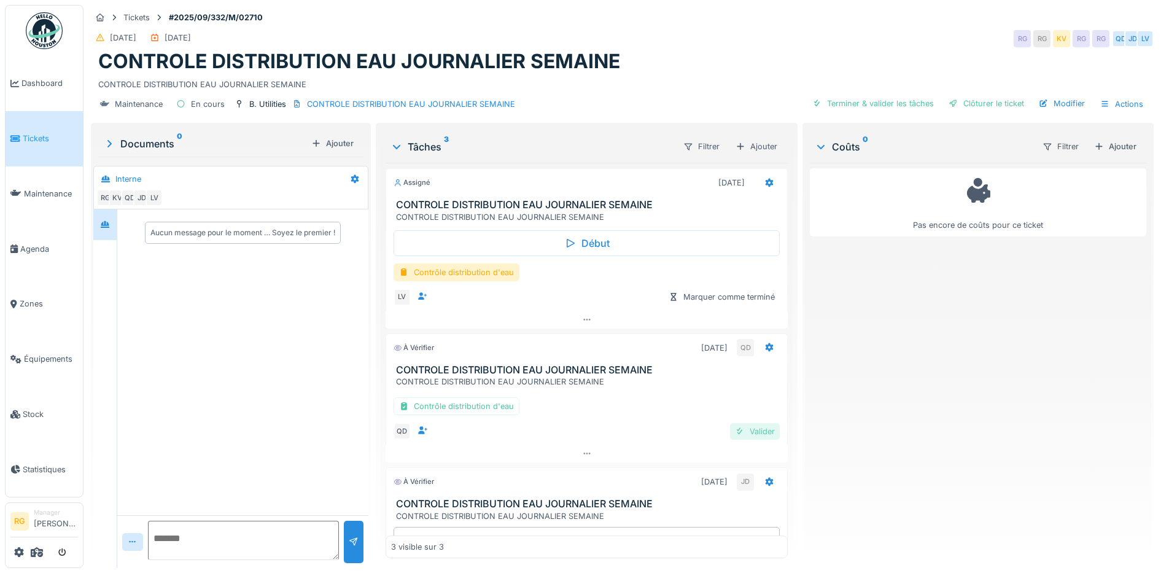
click at [743, 435] on div "Valider" at bounding box center [755, 431] width 50 height 17
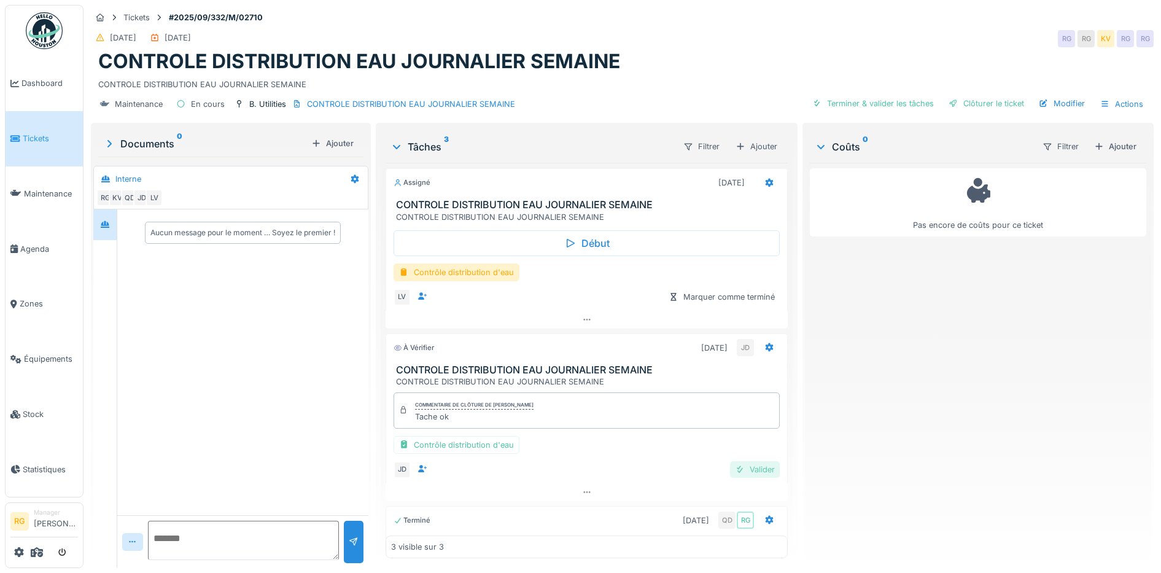
click at [737, 472] on div "Valider" at bounding box center [755, 469] width 50 height 17
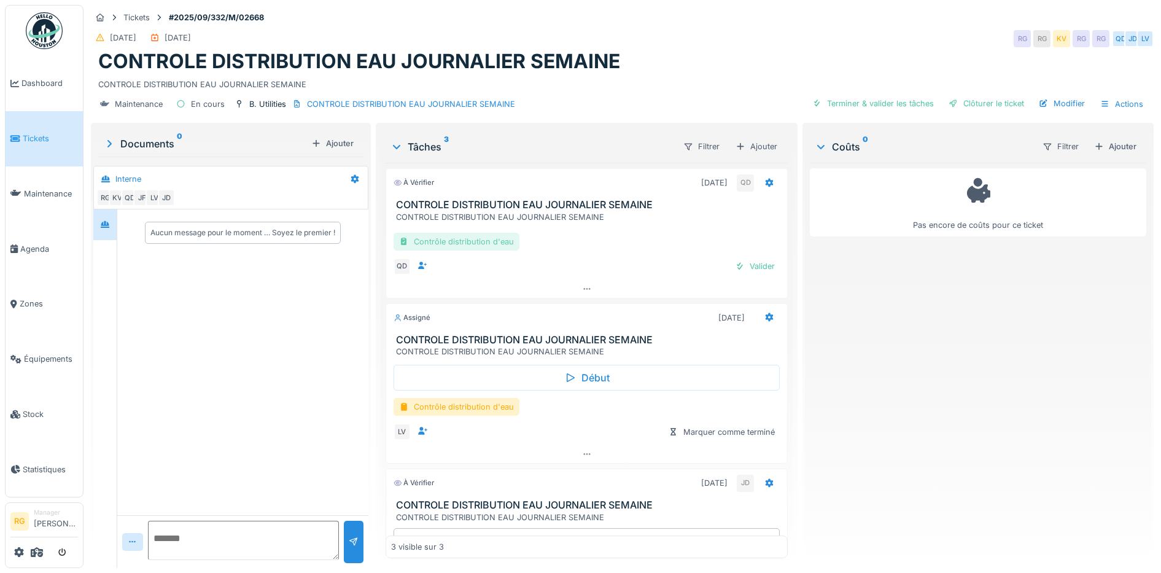
click at [454, 241] on div "Contrôle distribution d'eau" at bounding box center [457, 242] width 126 height 18
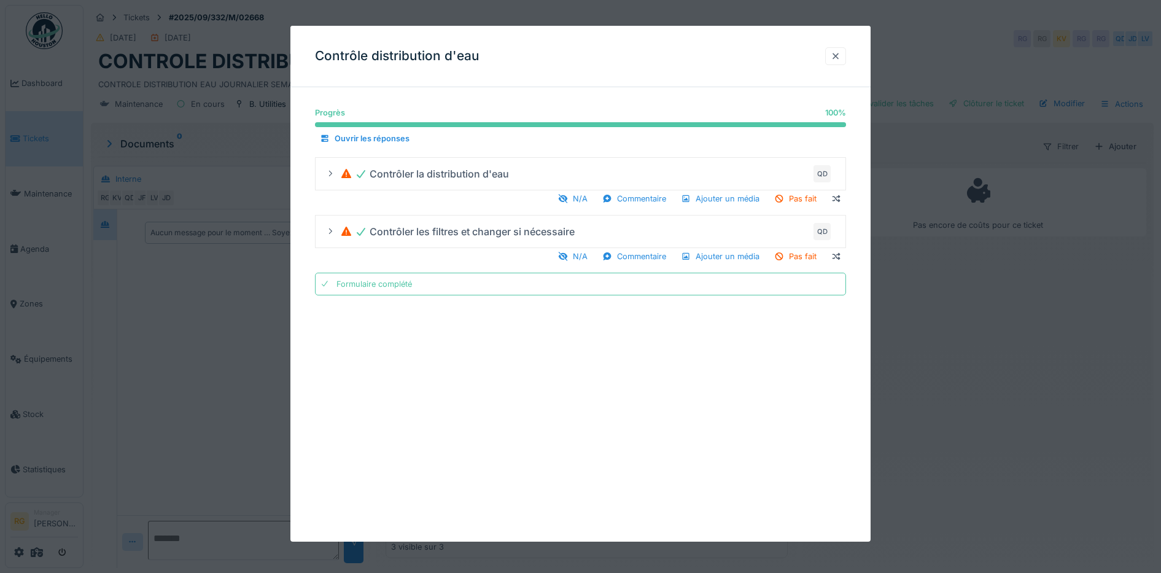
click at [841, 57] on div at bounding box center [836, 56] width 10 height 12
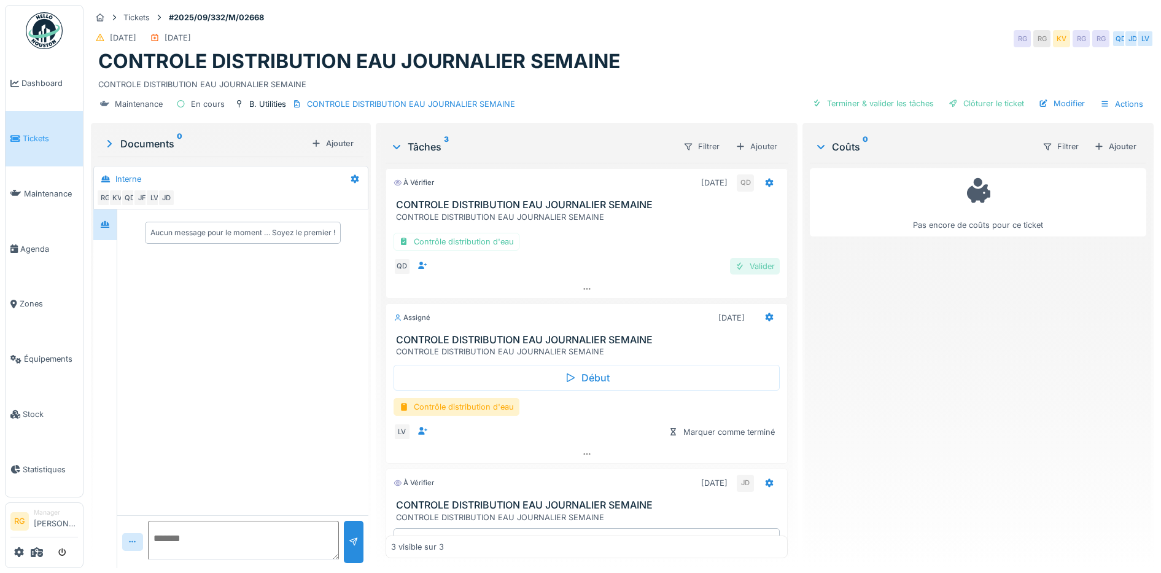
click at [738, 269] on div "Valider" at bounding box center [755, 266] width 50 height 17
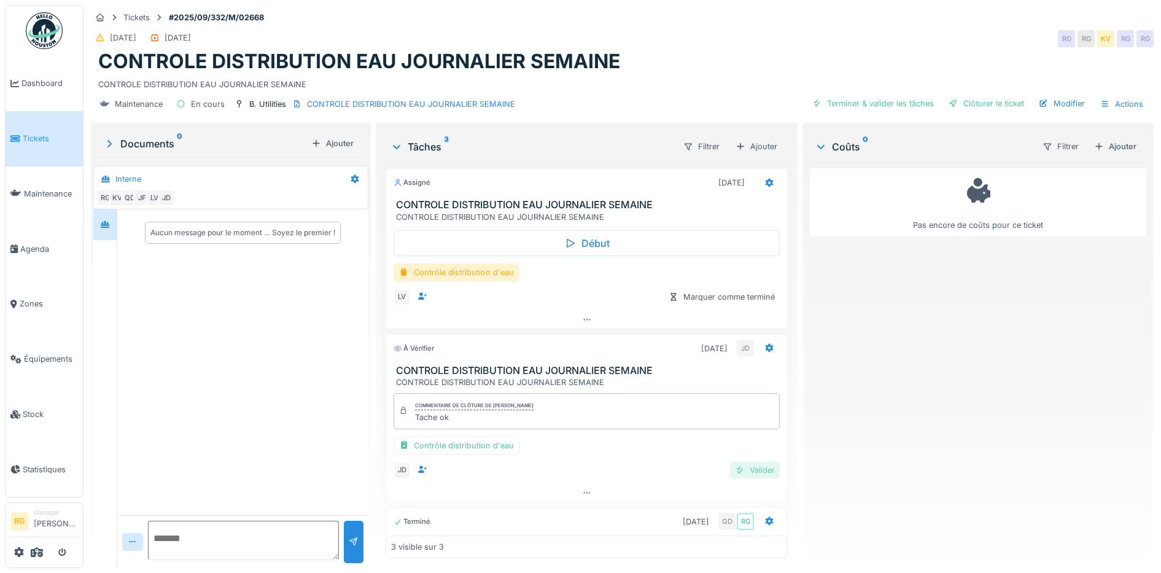
click at [746, 473] on div "Valider" at bounding box center [755, 470] width 50 height 17
